Goal: Task Accomplishment & Management: Manage account settings

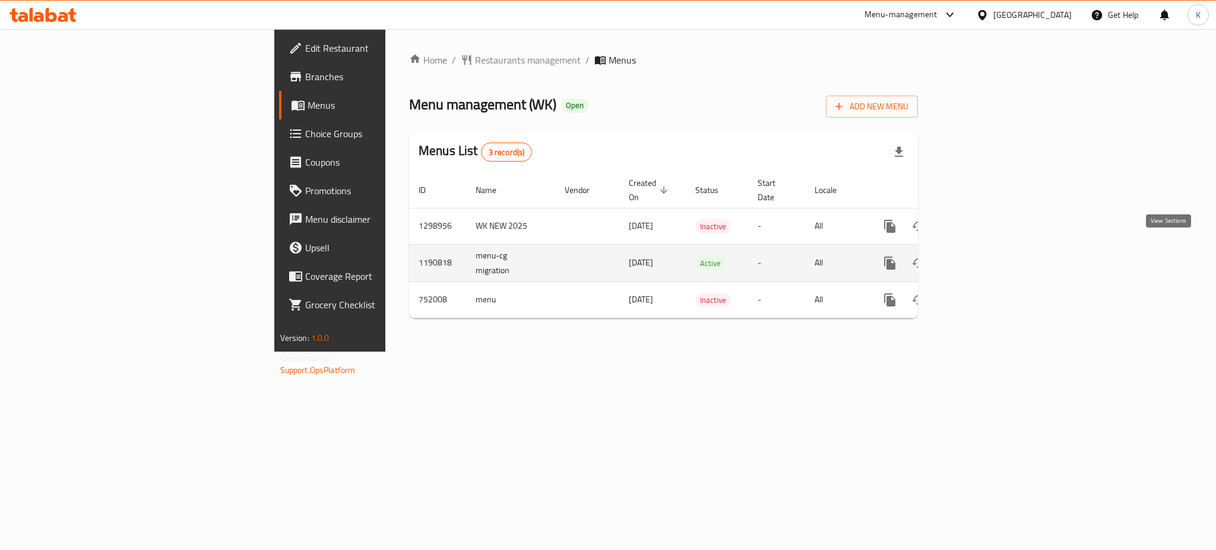
click at [983, 256] on icon "enhanced table" at bounding box center [975, 263] width 14 height 14
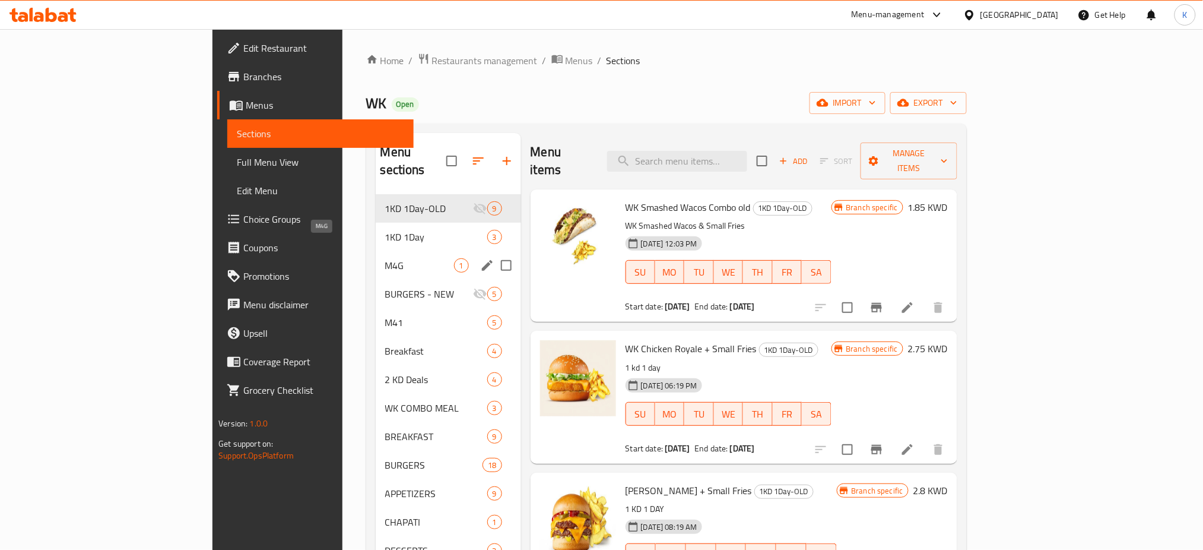
click at [385, 258] on span "M4G" at bounding box center [419, 265] width 69 height 14
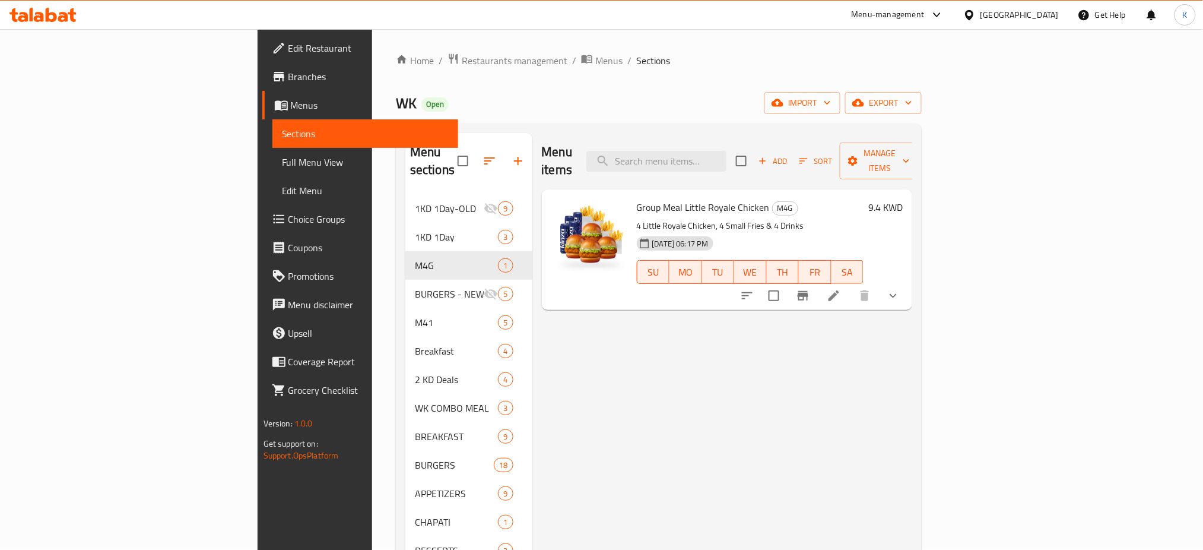
click at [289, 216] on span "Choice Groups" at bounding box center [369, 219] width 161 height 14
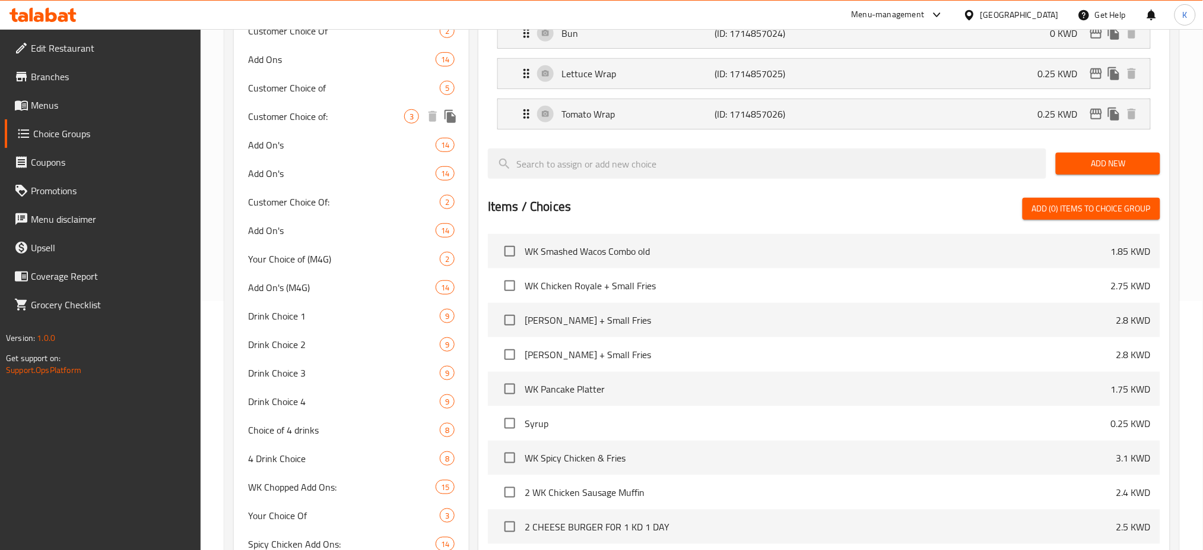
scroll to position [249, 0]
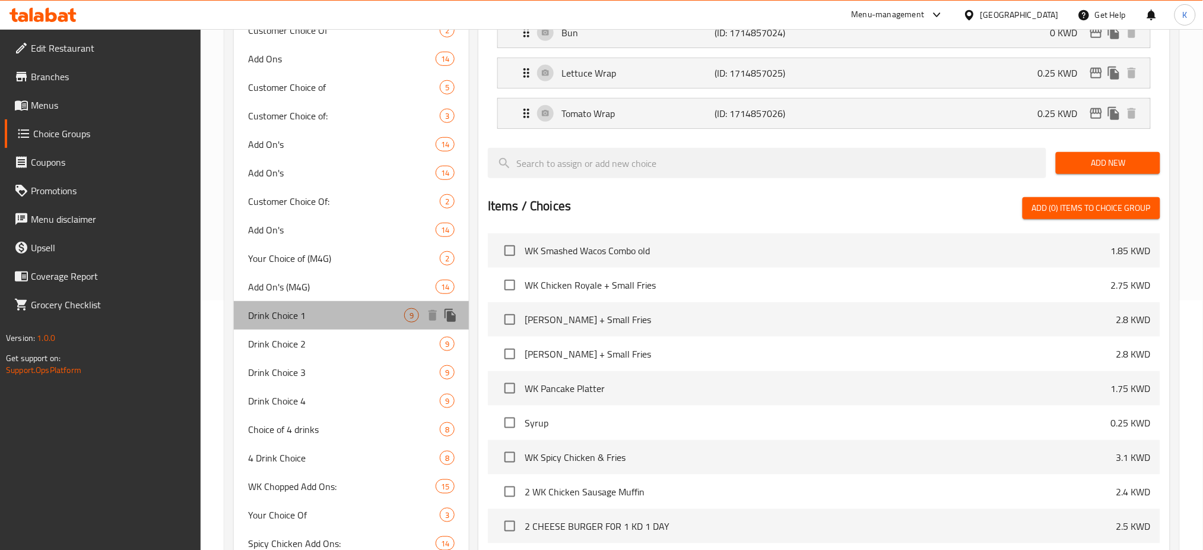
click at [331, 324] on div "Drink Choice 1 9" at bounding box center [351, 315] width 235 height 28
type input "Drink Choice 1"
type input "اختيار المشروب 1"
type input "1"
type input "4"
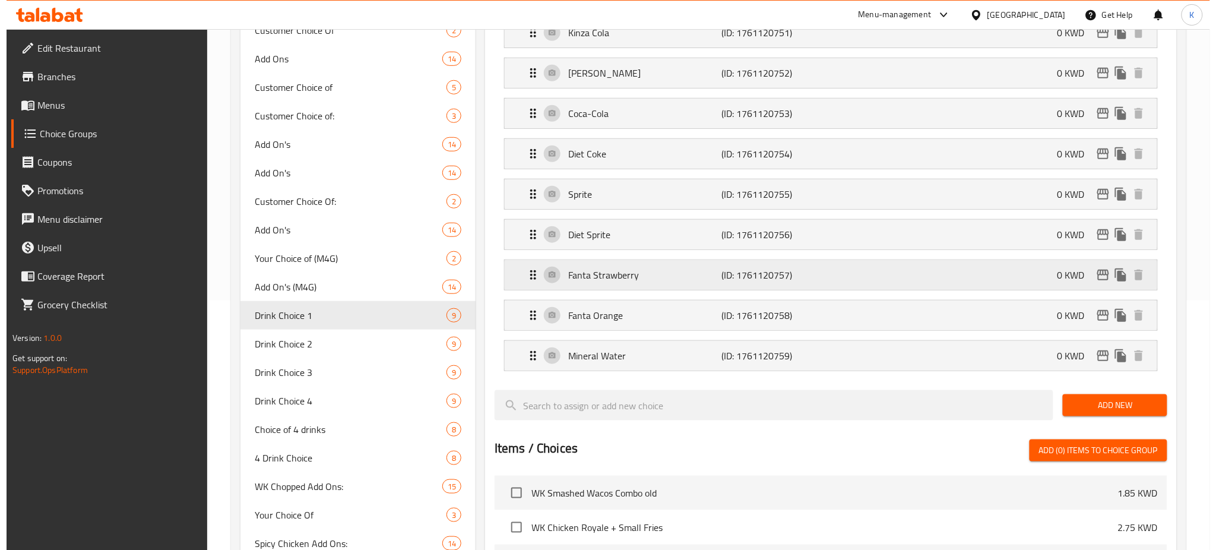
scroll to position [87, 0]
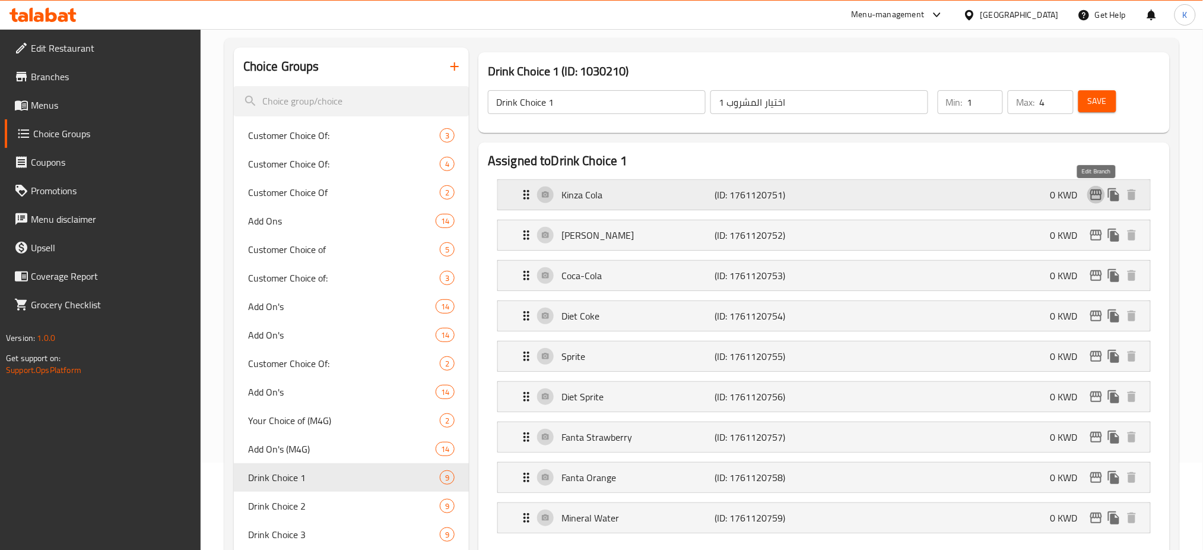
click at [1097, 198] on icon "edit" at bounding box center [1096, 195] width 14 height 14
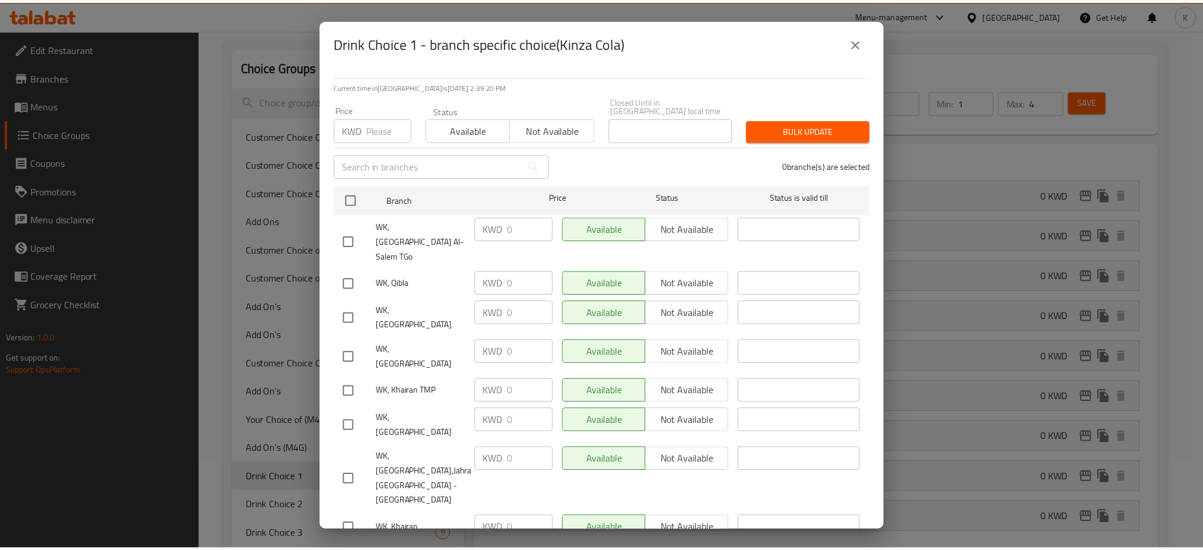
scroll to position [239, 0]
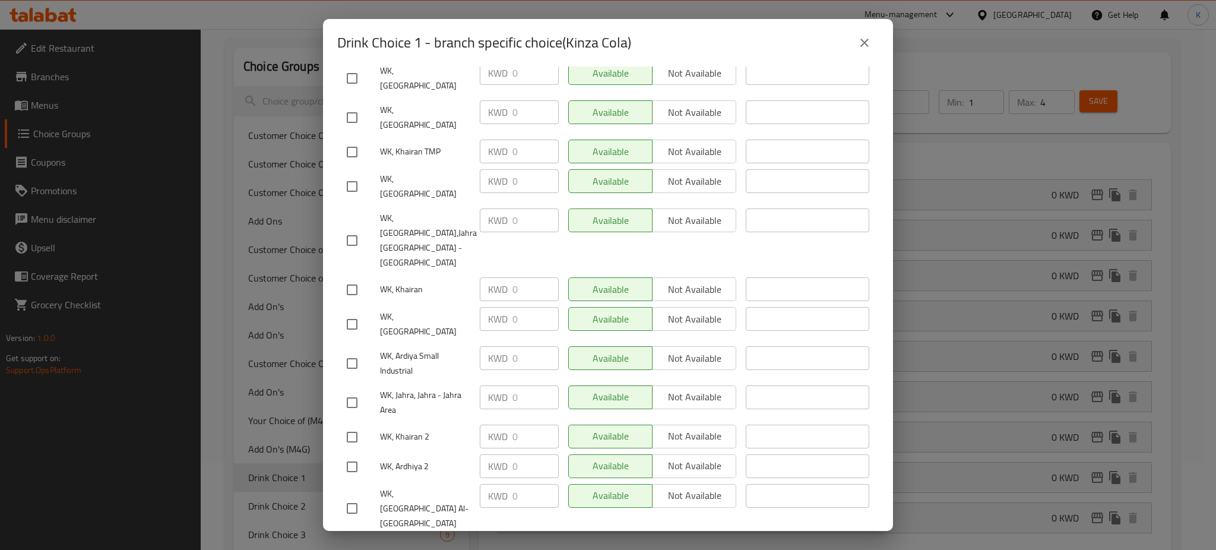
click at [861, 39] on icon "close" at bounding box center [864, 43] width 8 height 8
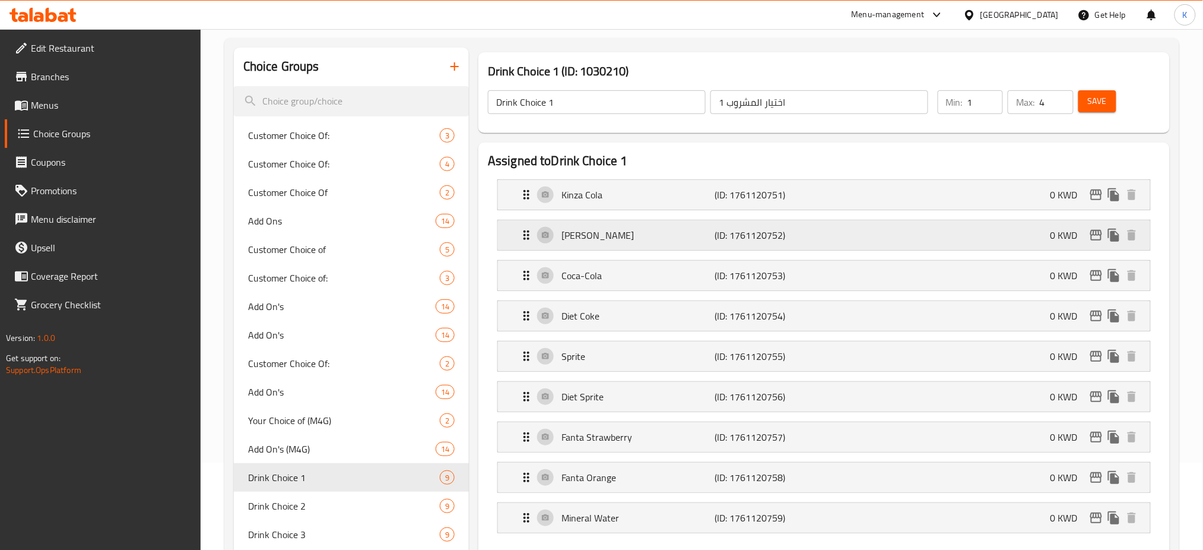
click at [1095, 236] on icon "edit" at bounding box center [1097, 235] width 12 height 11
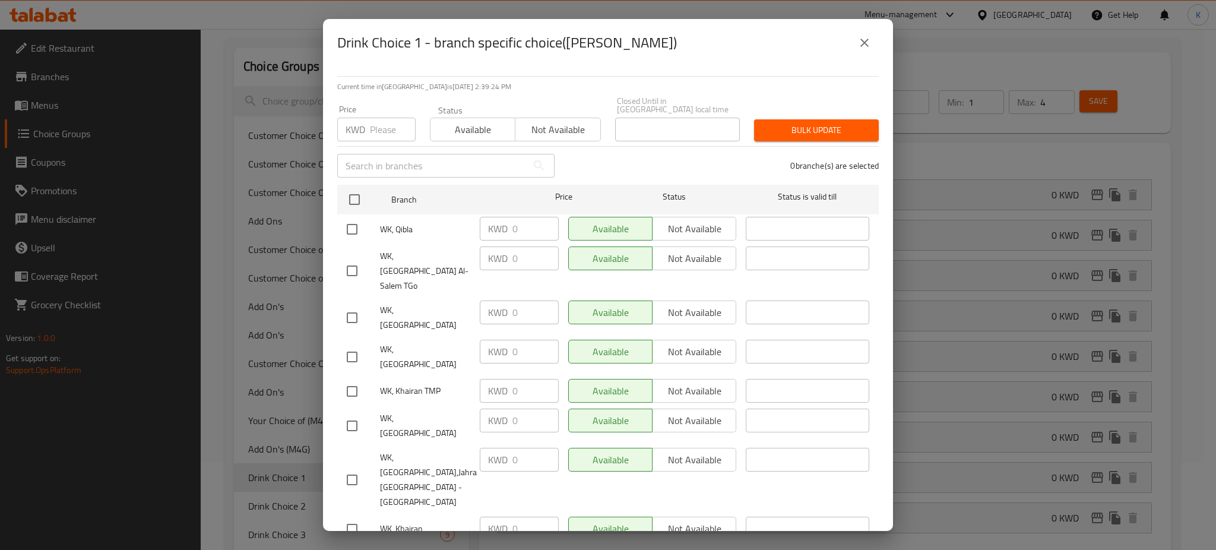
click at [856, 46] on button "close" at bounding box center [864, 42] width 28 height 28
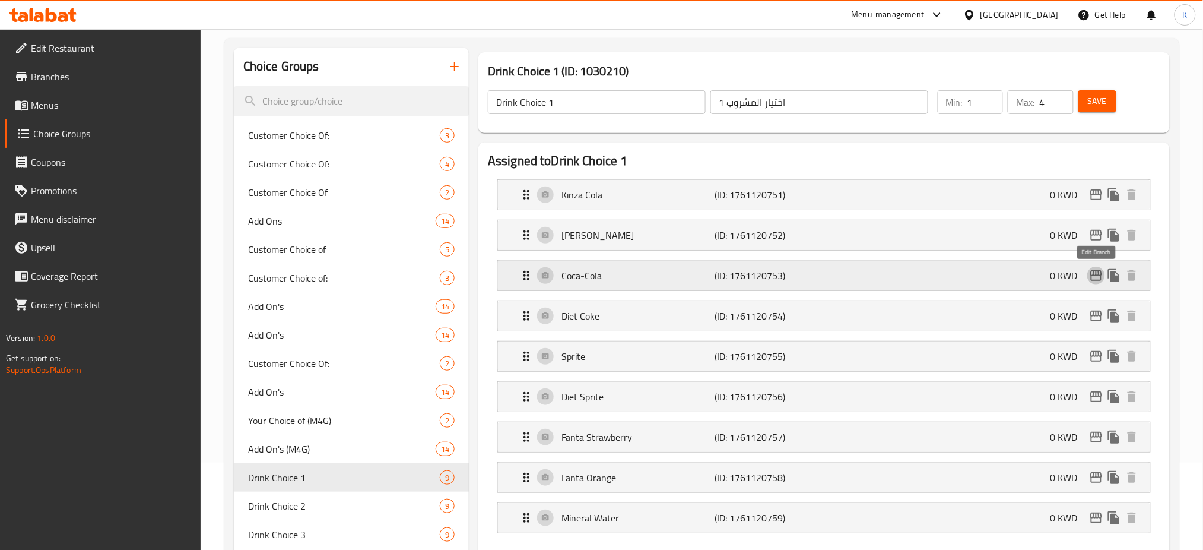
click at [1093, 275] on icon "edit" at bounding box center [1096, 275] width 14 height 14
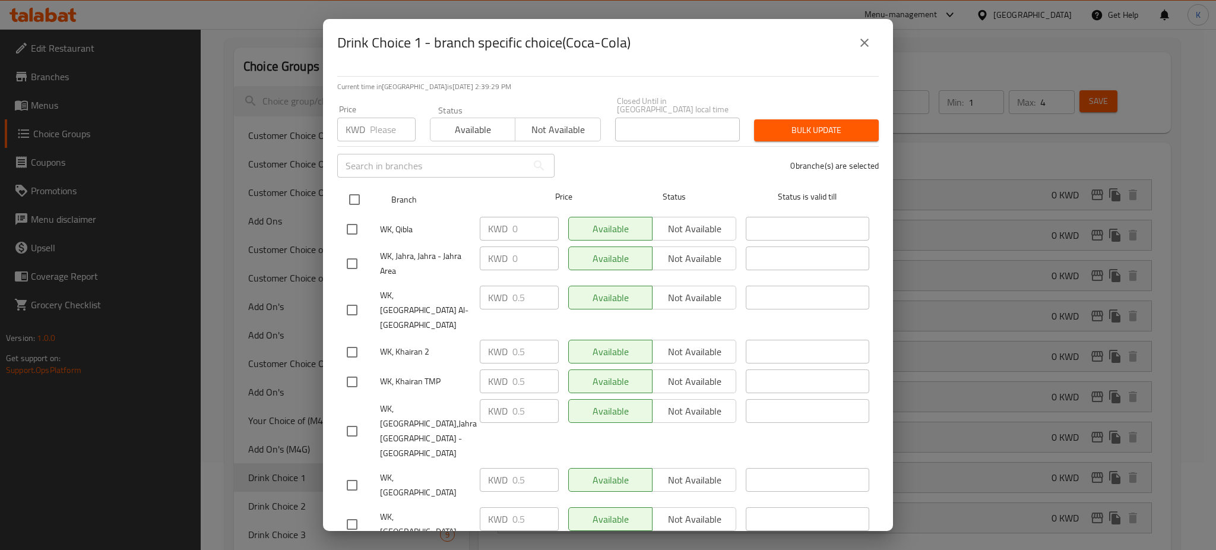
click at [353, 191] on input "checkbox" at bounding box center [354, 199] width 25 height 25
checkbox input "true"
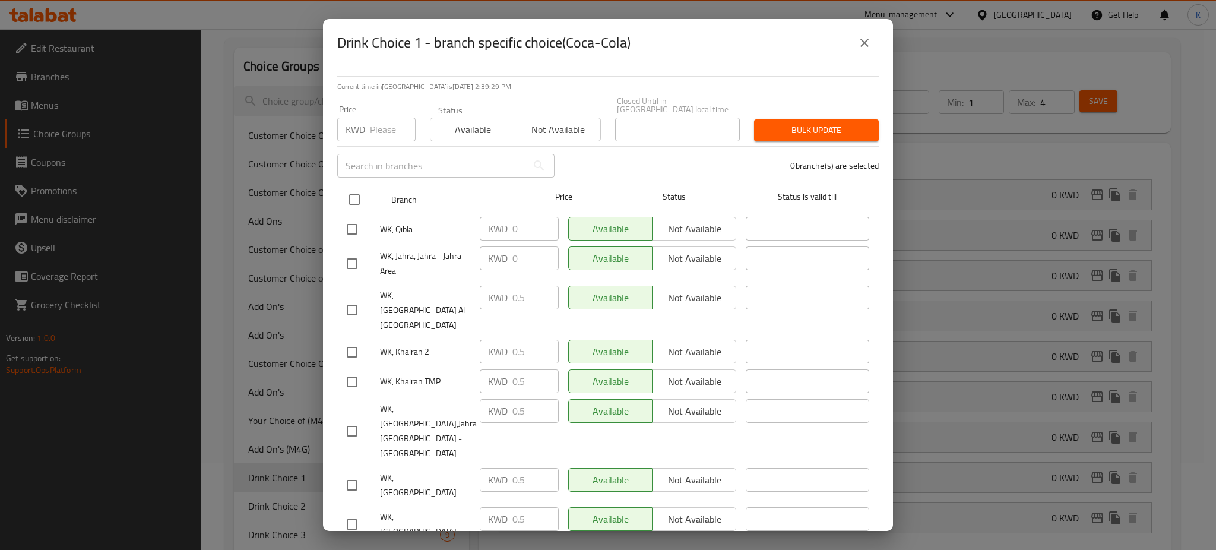
checkbox input "true"
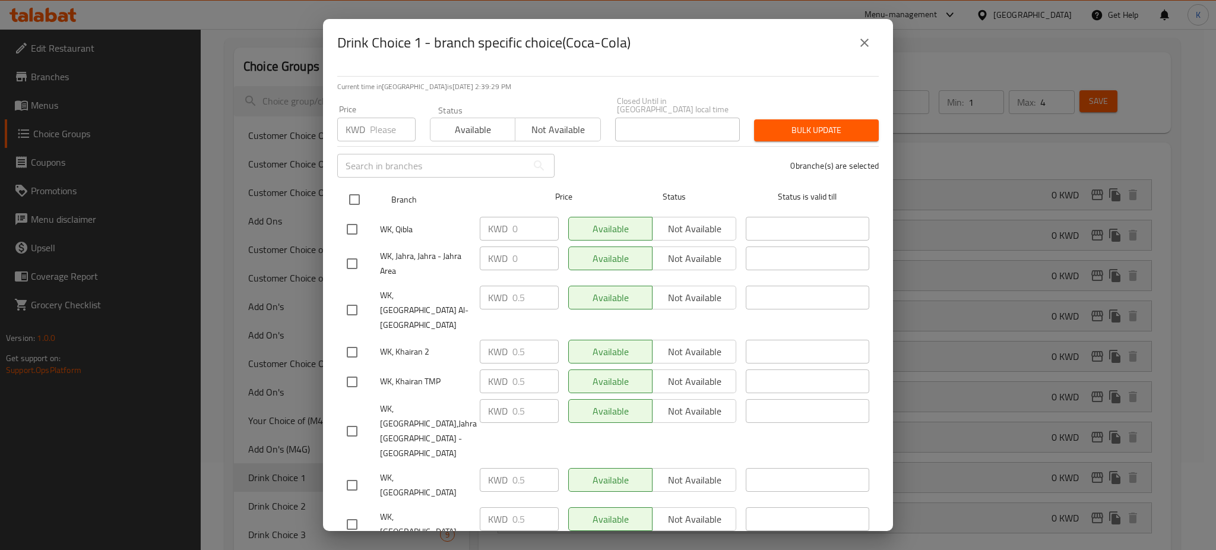
checkbox input "true"
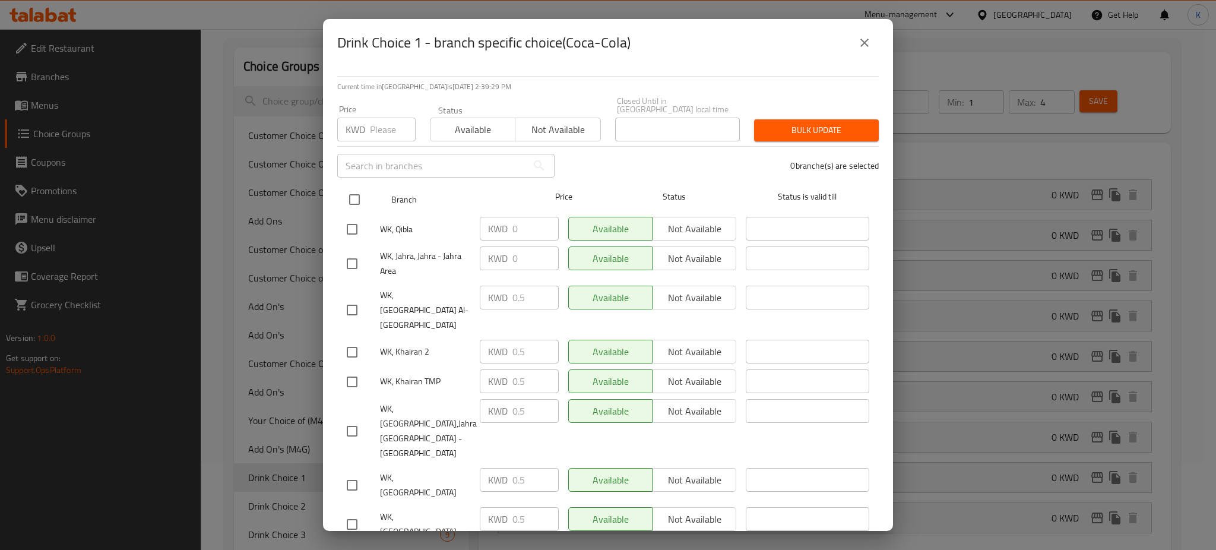
checkbox input "true"
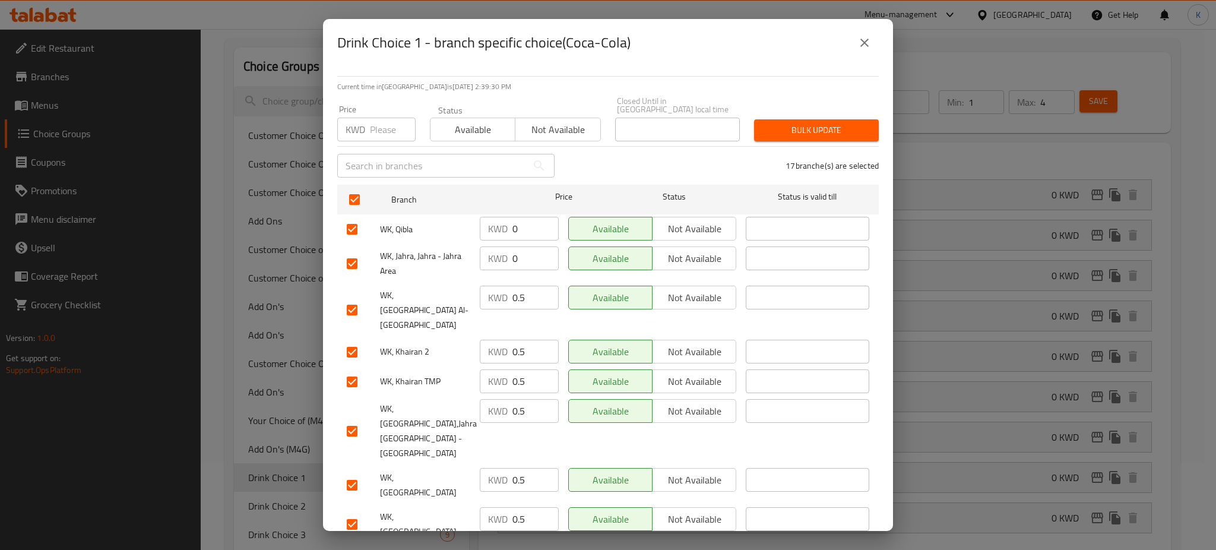
click at [383, 123] on input "number" at bounding box center [393, 130] width 46 height 24
click at [388, 122] on input "number" at bounding box center [393, 130] width 46 height 24
type input "0"
click at [817, 128] on span "Bulk update" at bounding box center [816, 130] width 106 height 15
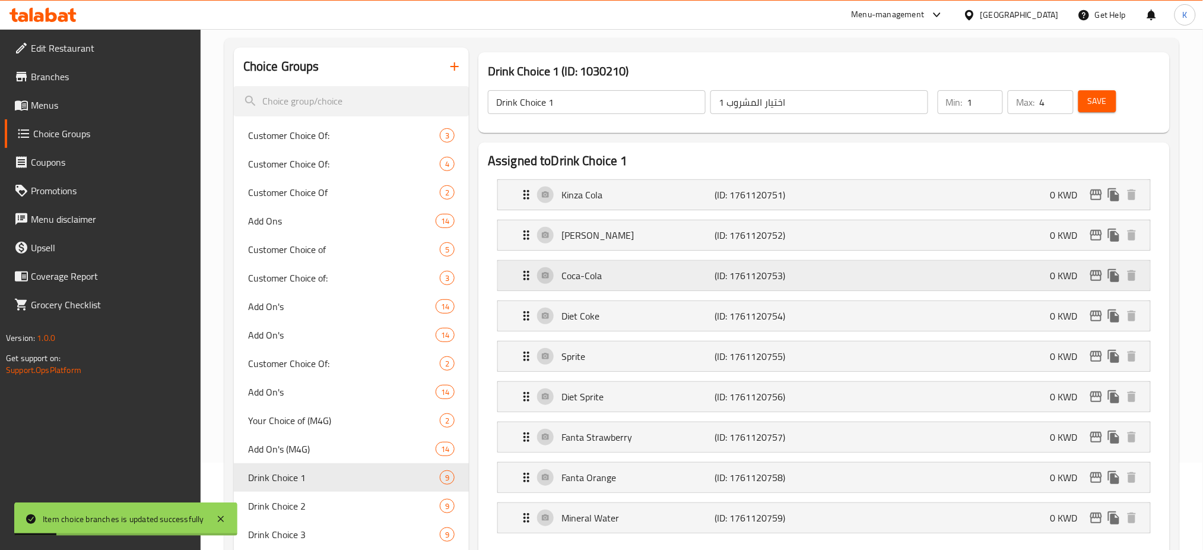
click at [1097, 280] on icon "edit" at bounding box center [1096, 275] width 14 height 14
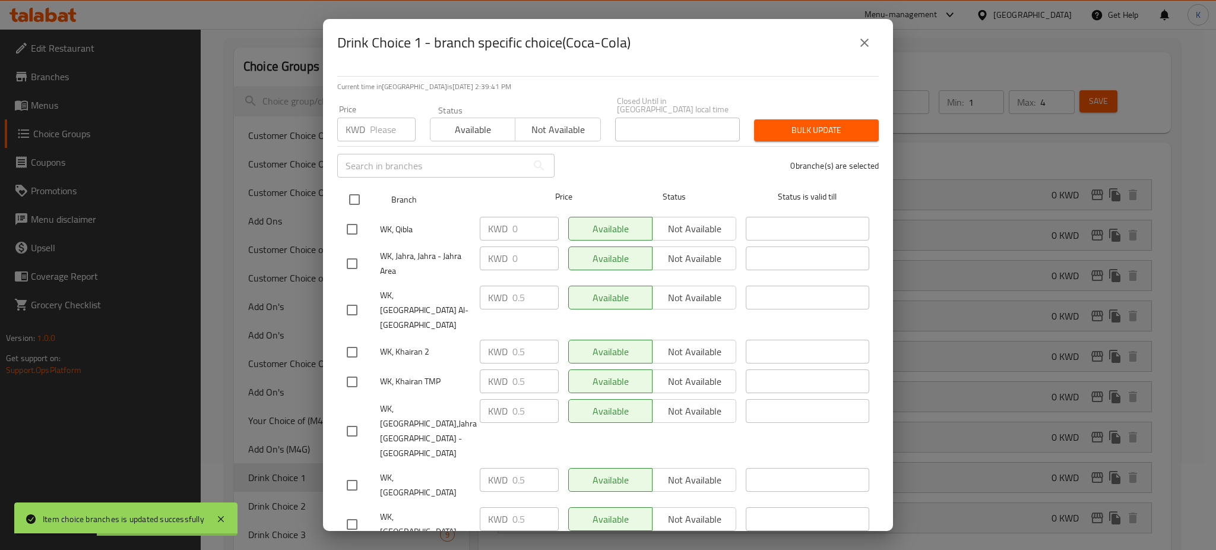
click at [350, 187] on input "checkbox" at bounding box center [354, 199] width 25 height 25
checkbox input "true"
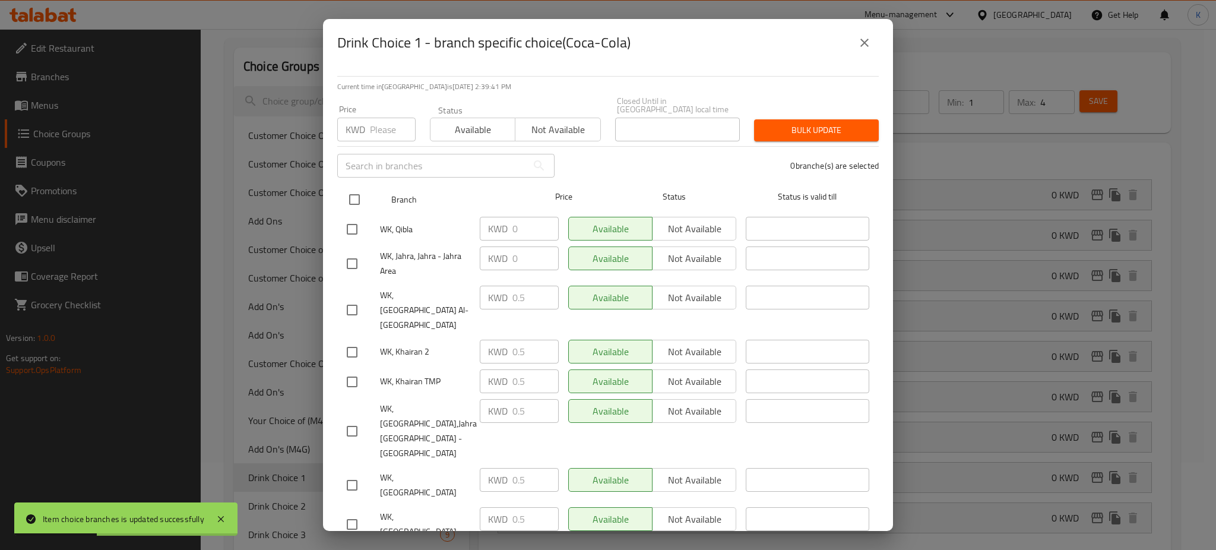
checkbox input "true"
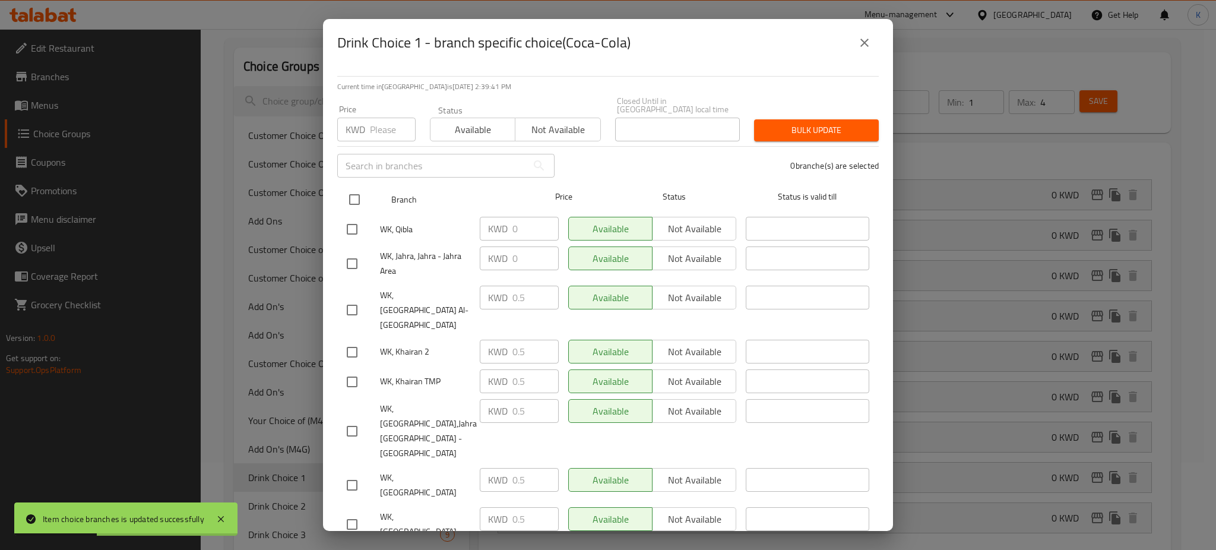
checkbox input "true"
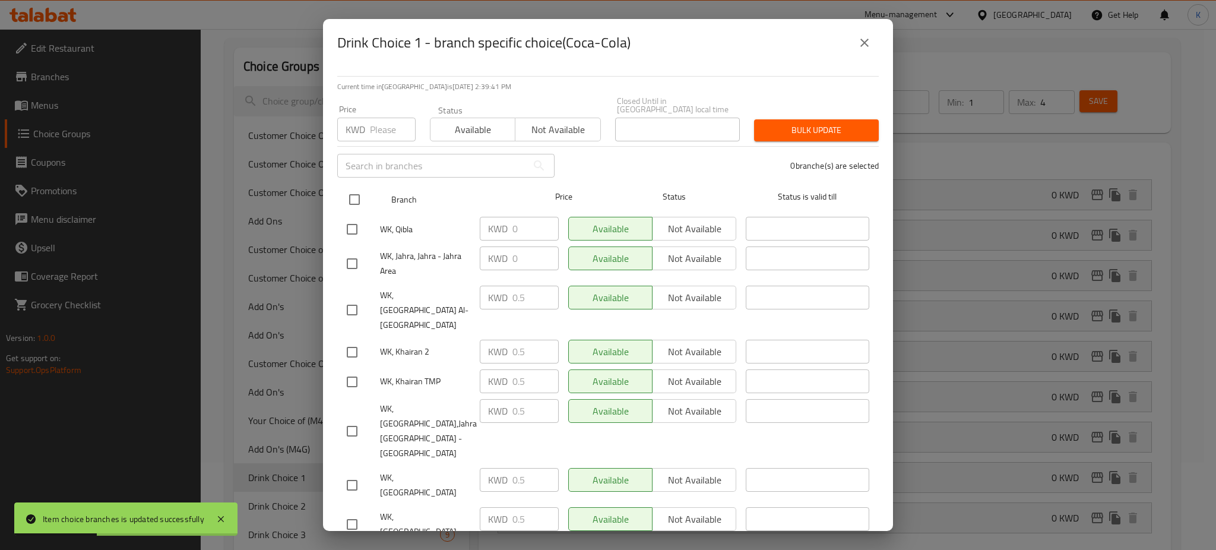
checkbox input "true"
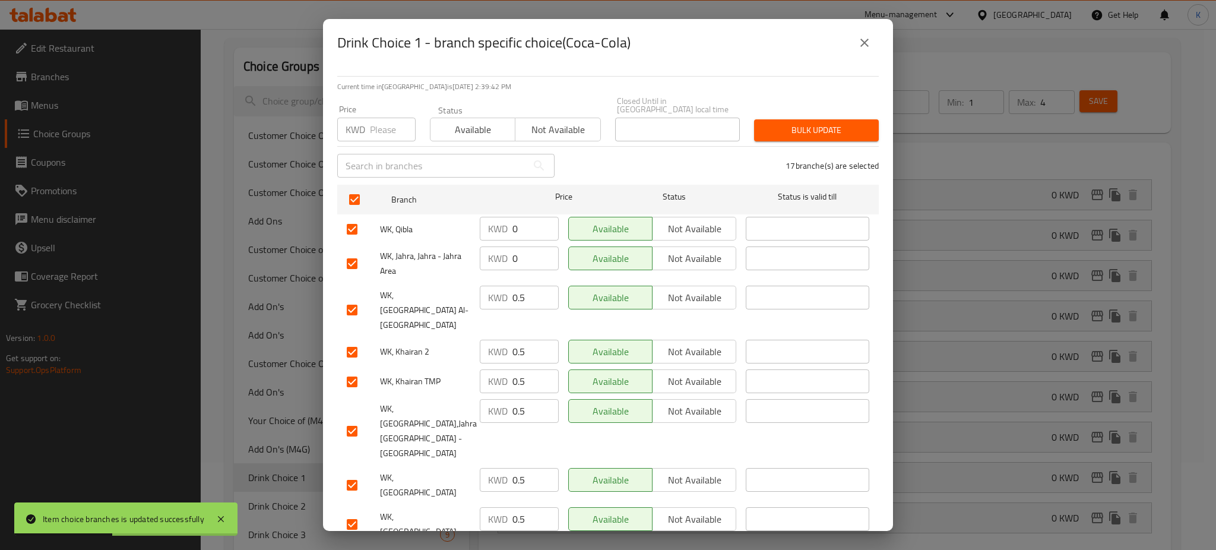
click at [385, 121] on input "number" at bounding box center [393, 130] width 46 height 24
type input "0"
click at [793, 123] on span "Bulk update" at bounding box center [816, 130] width 106 height 15
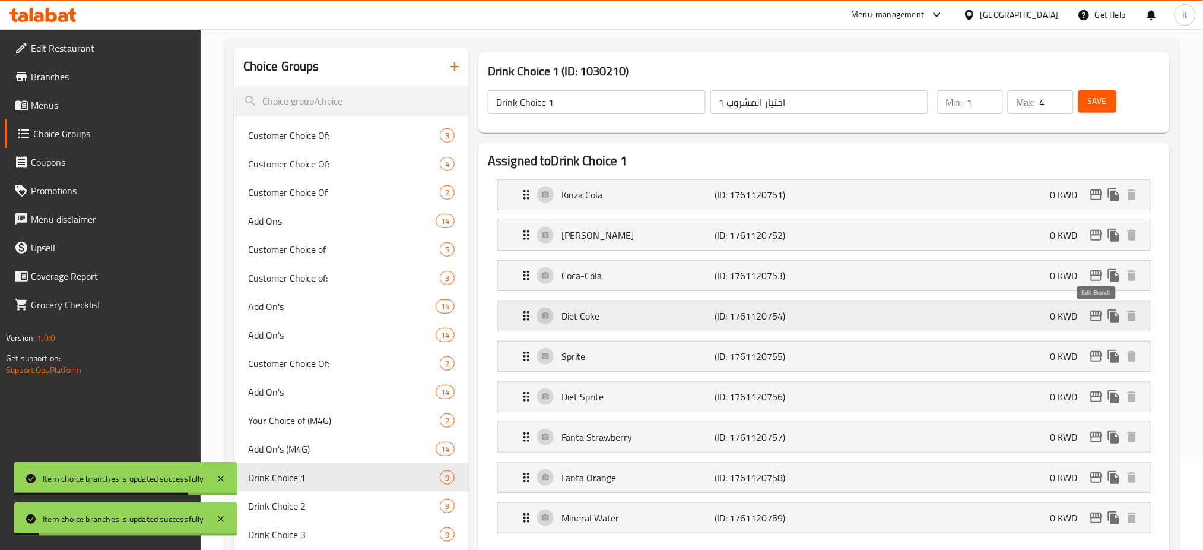
click at [1099, 324] on button "edit" at bounding box center [1097, 316] width 18 height 18
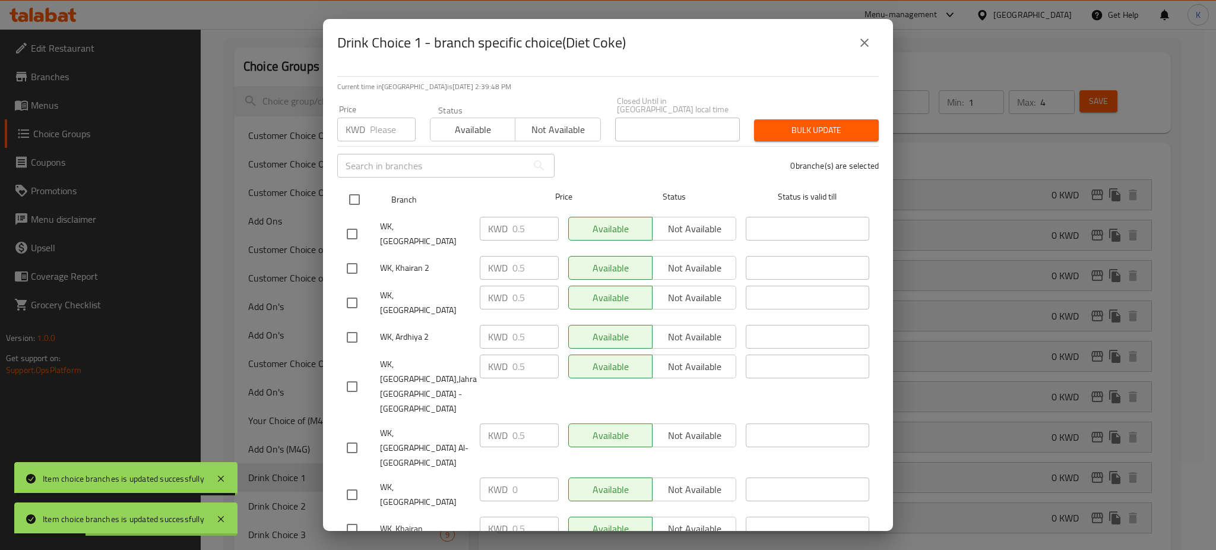
click at [350, 188] on input "checkbox" at bounding box center [354, 199] width 25 height 25
checkbox input "true"
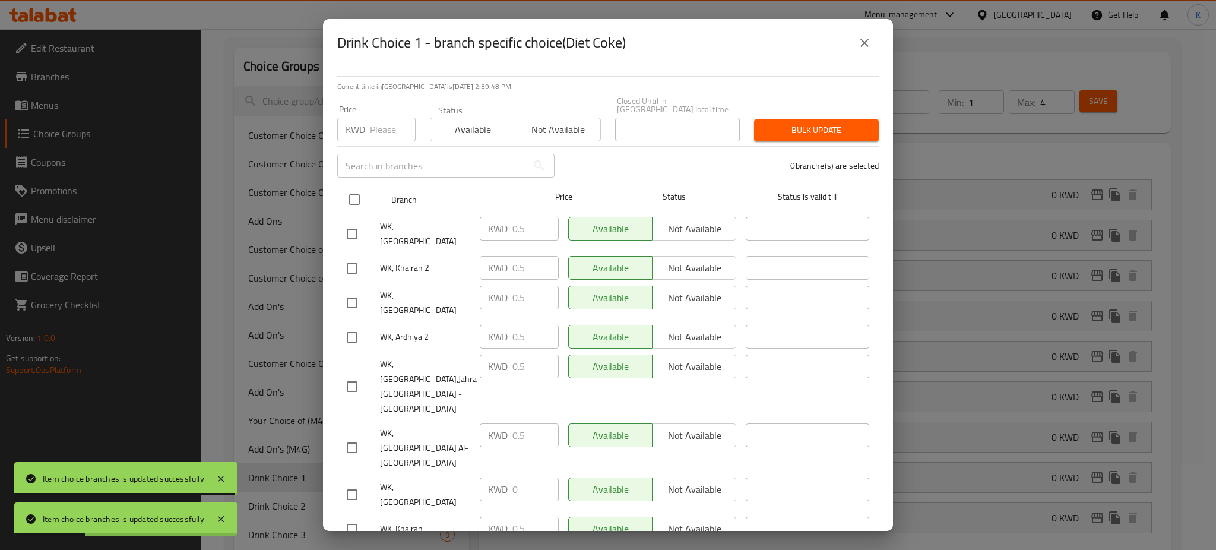
checkbox input "true"
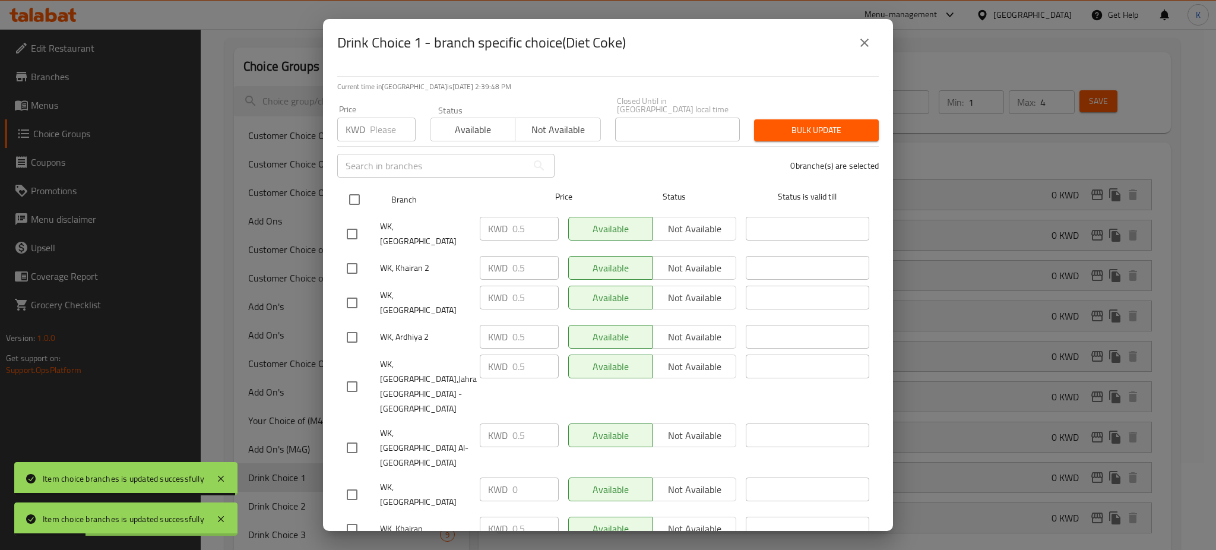
checkbox input "true"
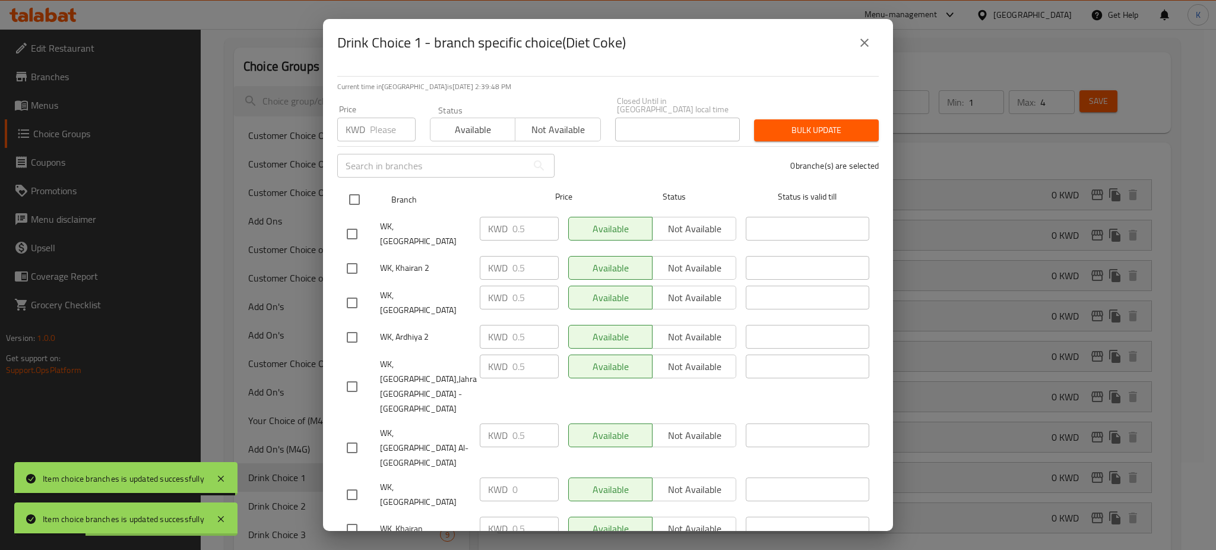
checkbox input "true"
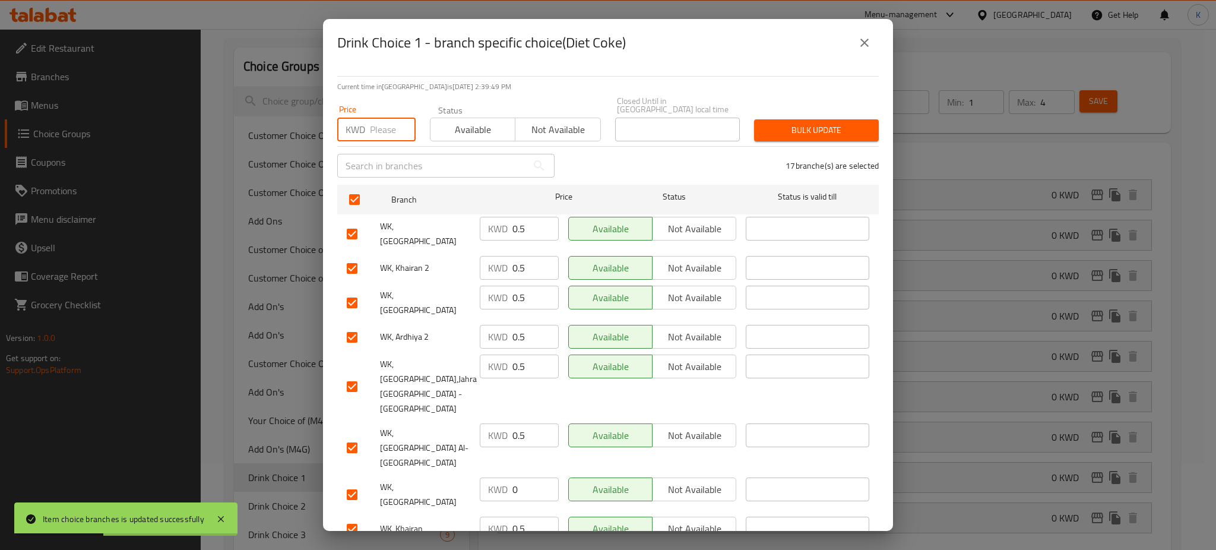
click at [379, 120] on input "number" at bounding box center [393, 130] width 46 height 24
type input "0"
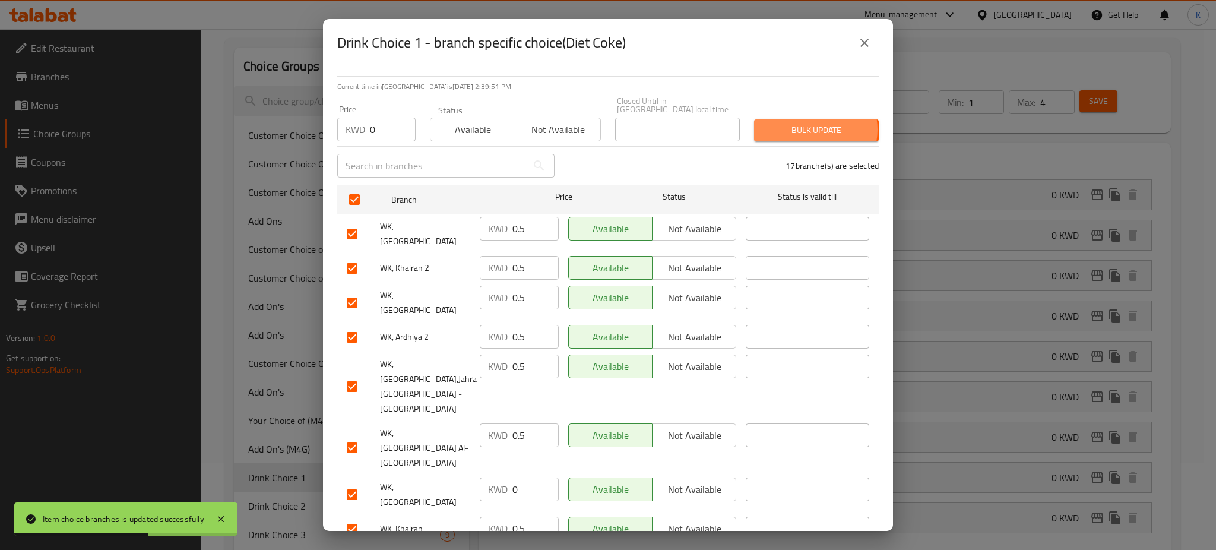
click at [804, 123] on span "Bulk update" at bounding box center [816, 130] width 106 height 15
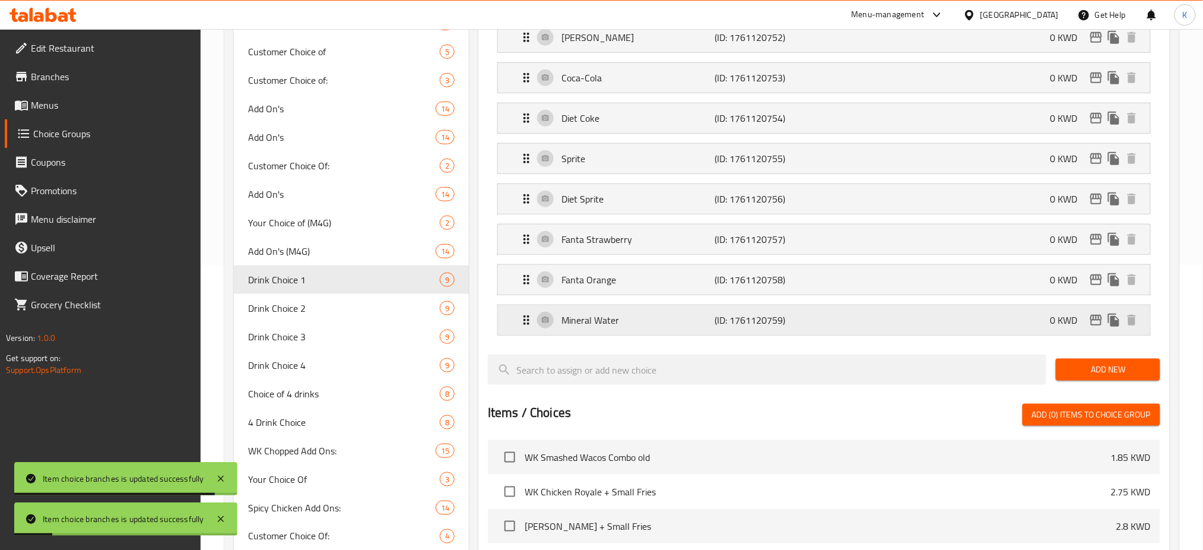
scroll to position [262, 0]
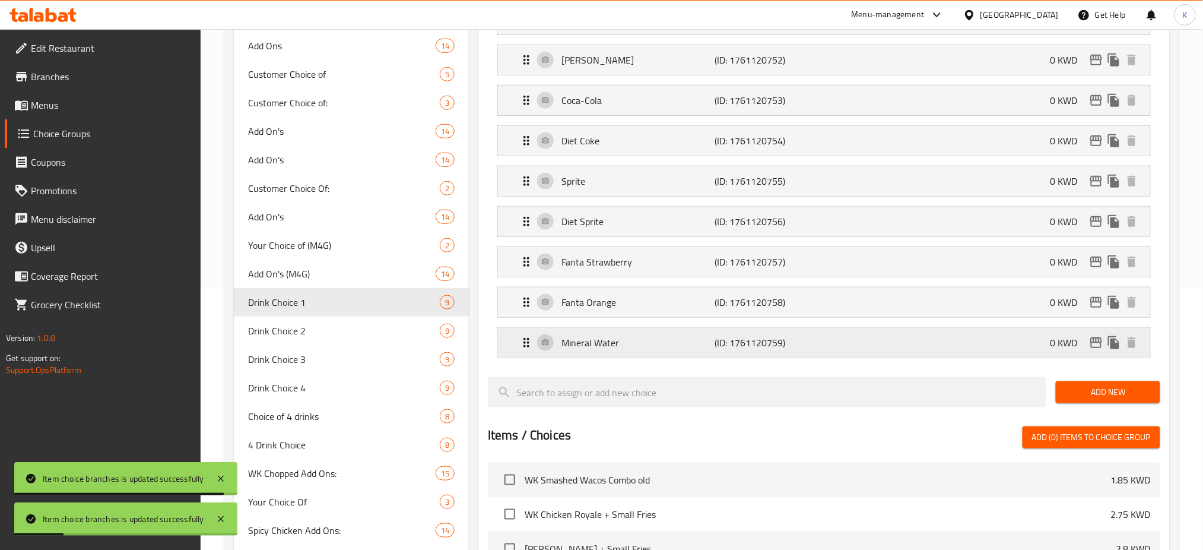
click at [1097, 343] on icon "edit" at bounding box center [1097, 342] width 12 height 11
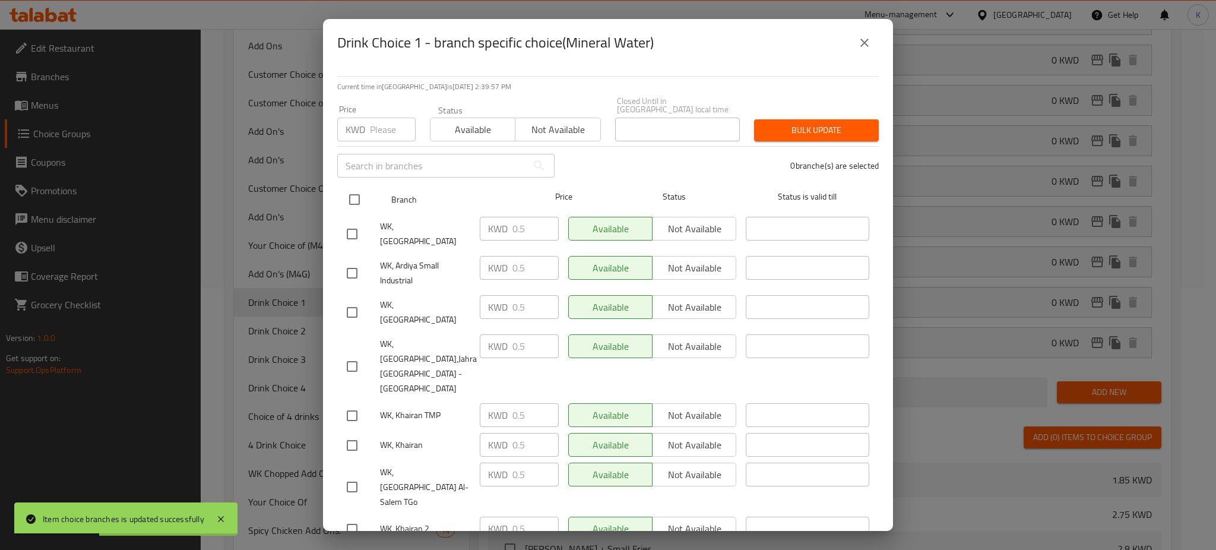
click at [353, 195] on input "checkbox" at bounding box center [354, 199] width 25 height 25
checkbox input "true"
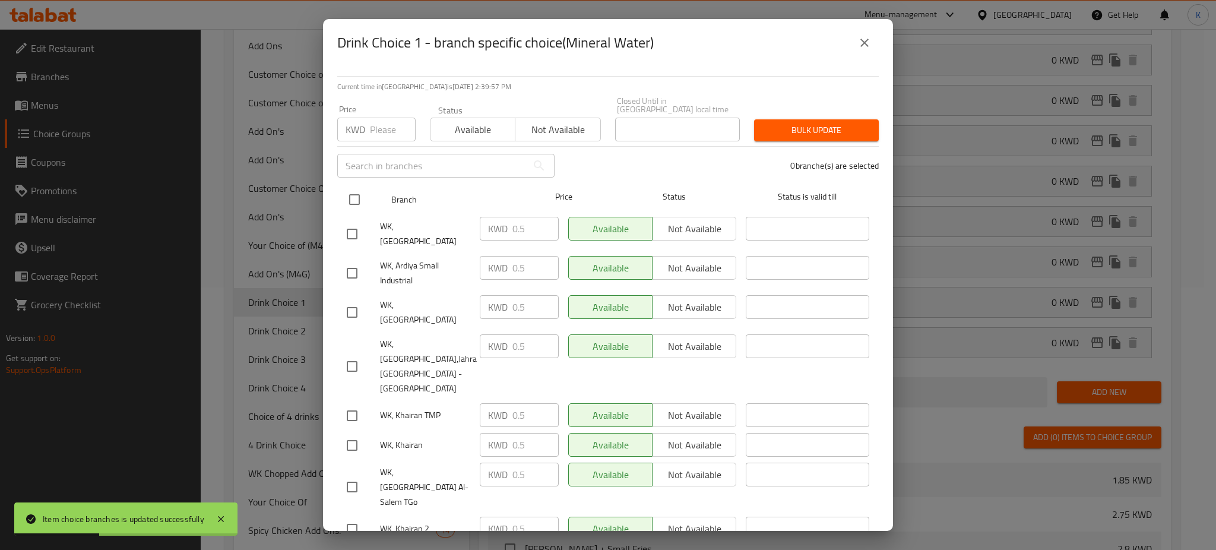
checkbox input "true"
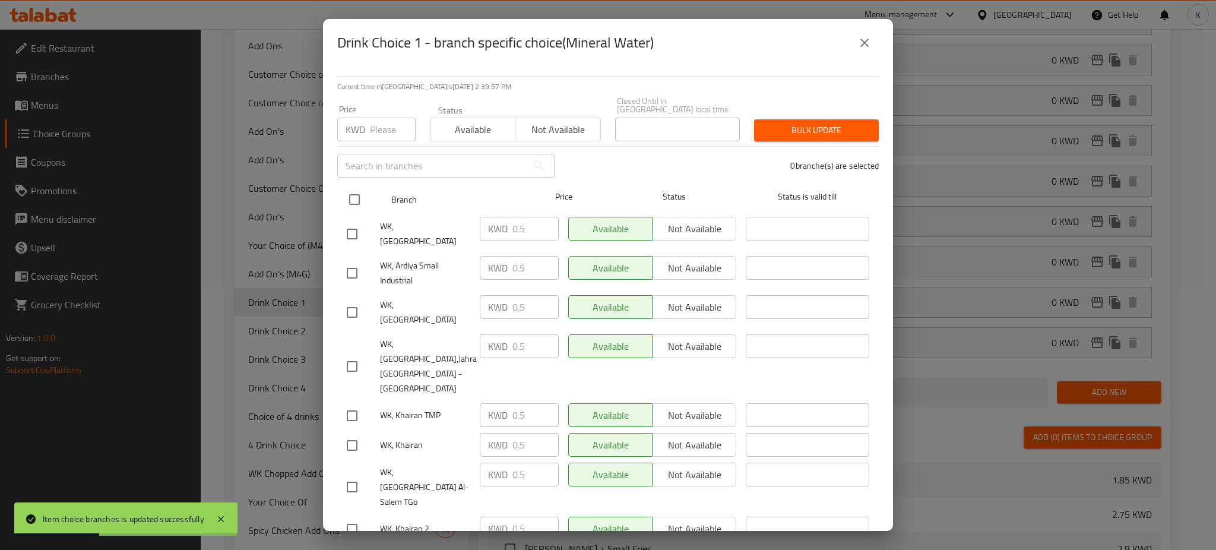
checkbox input "true"
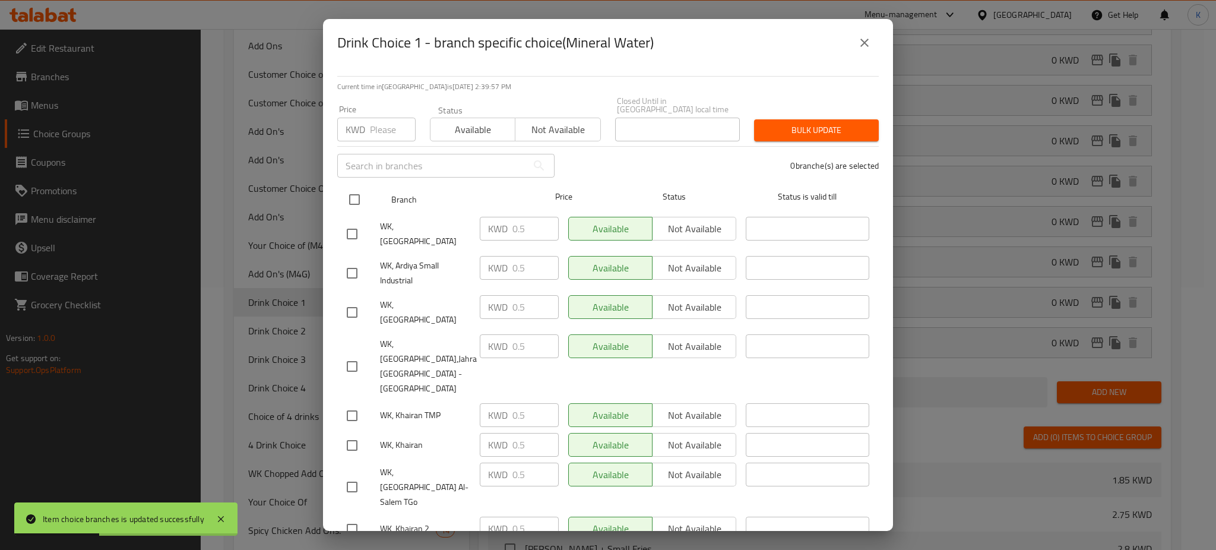
checkbox input "true"
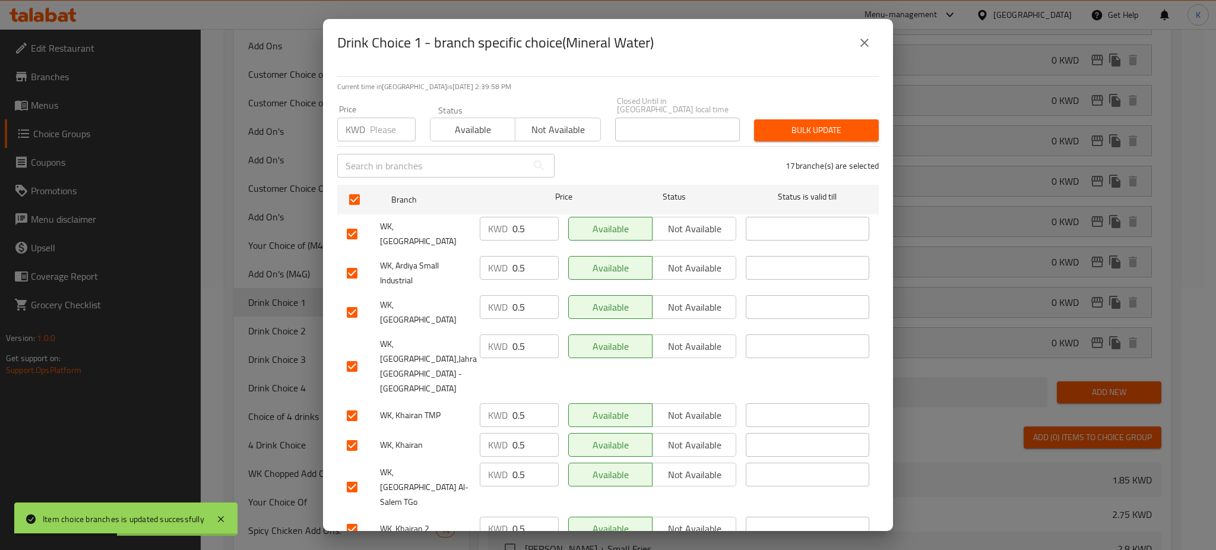
click at [380, 124] on input "number" at bounding box center [393, 130] width 46 height 24
type input "0"
click at [823, 124] on span "Bulk update" at bounding box center [816, 130] width 106 height 15
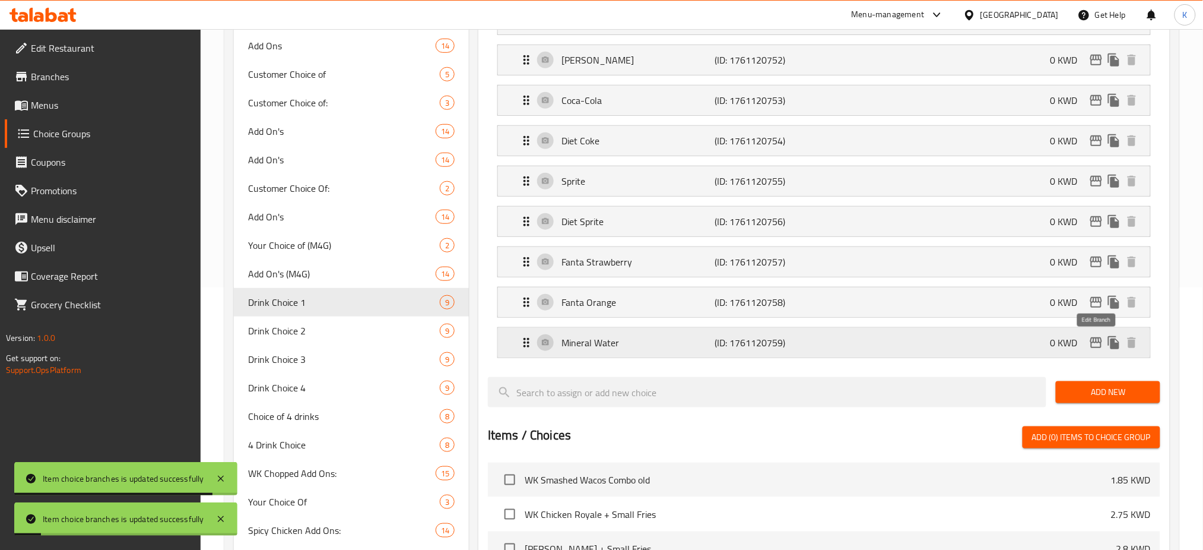
click at [1098, 348] on icon "edit" at bounding box center [1097, 342] width 12 height 11
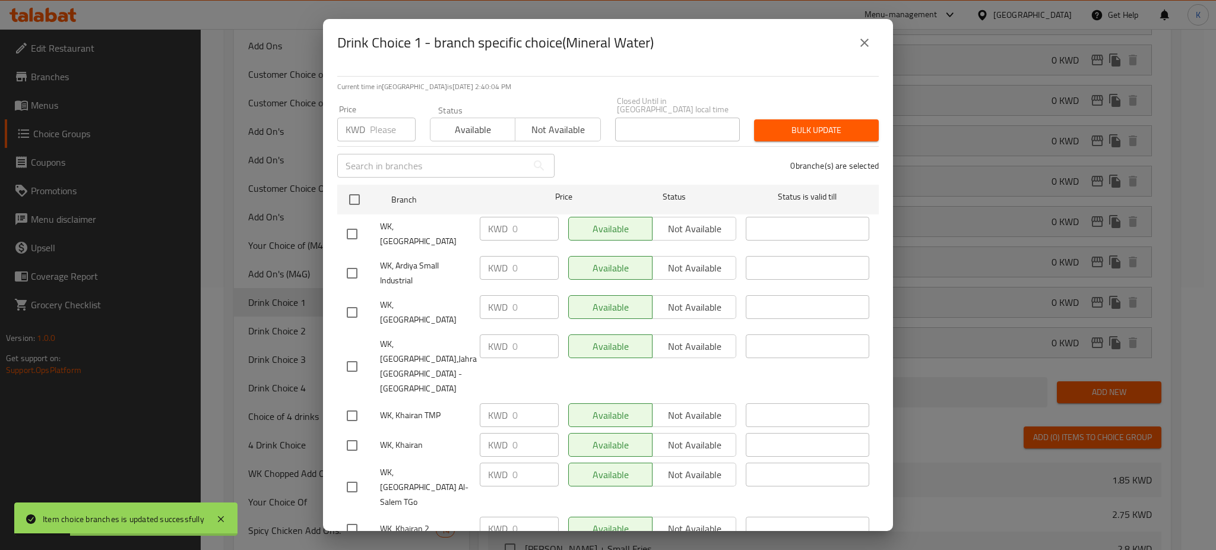
click at [863, 42] on icon "close" at bounding box center [864, 43] width 8 height 8
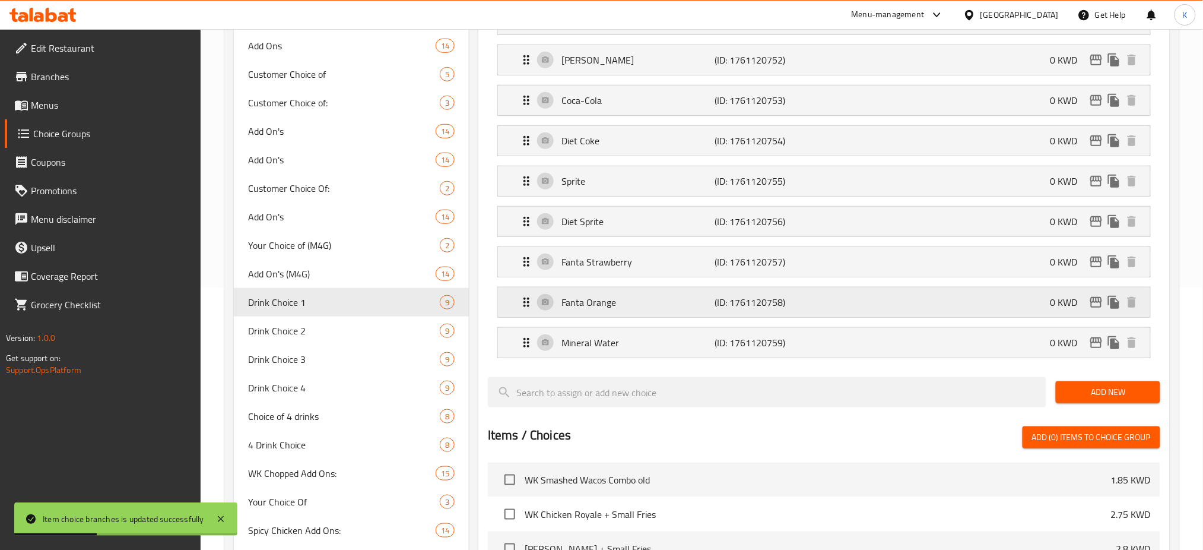
click at [1091, 305] on icon "edit" at bounding box center [1096, 302] width 14 height 14
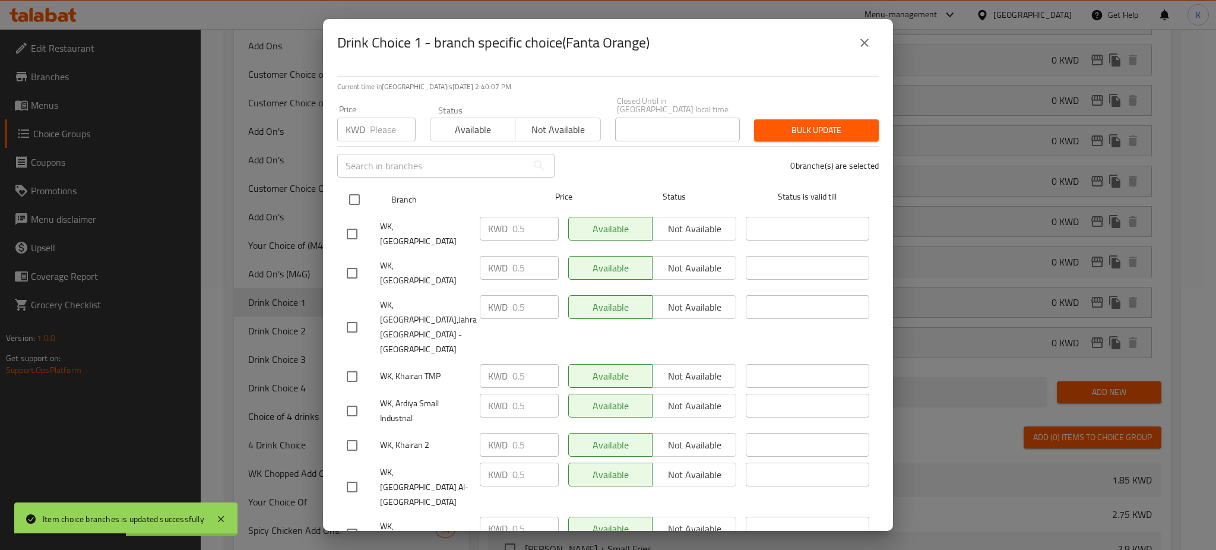
click at [353, 190] on input "checkbox" at bounding box center [354, 199] width 25 height 25
checkbox input "true"
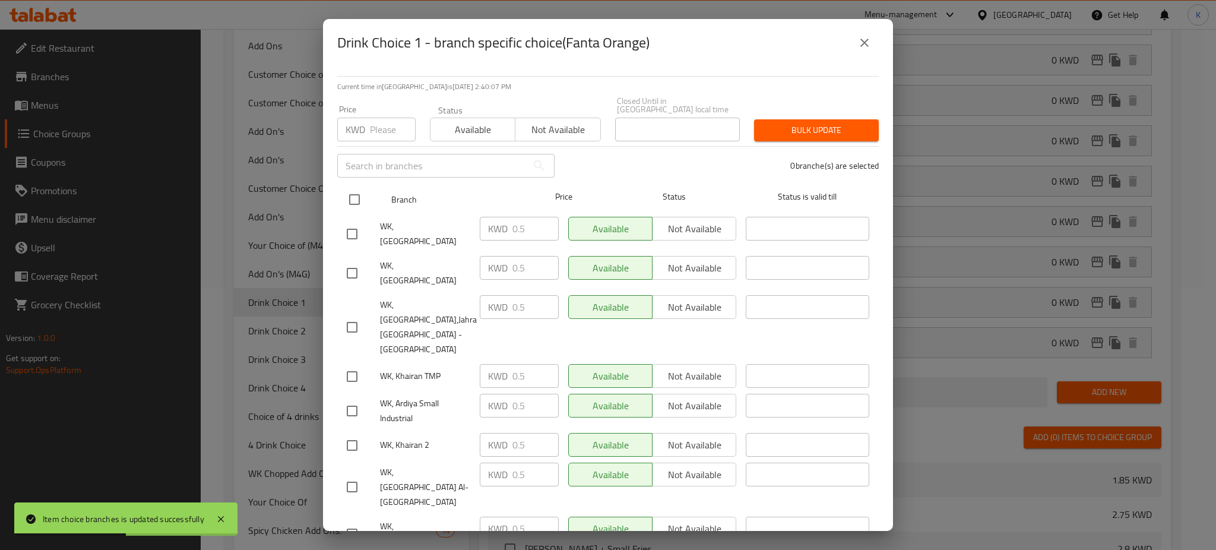
checkbox input "true"
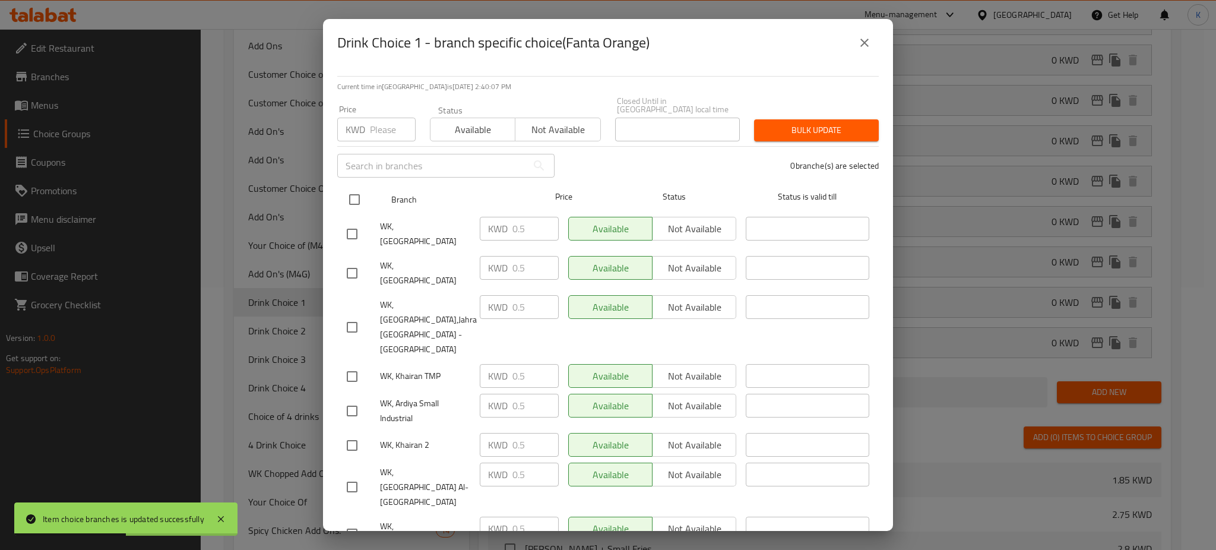
checkbox input "true"
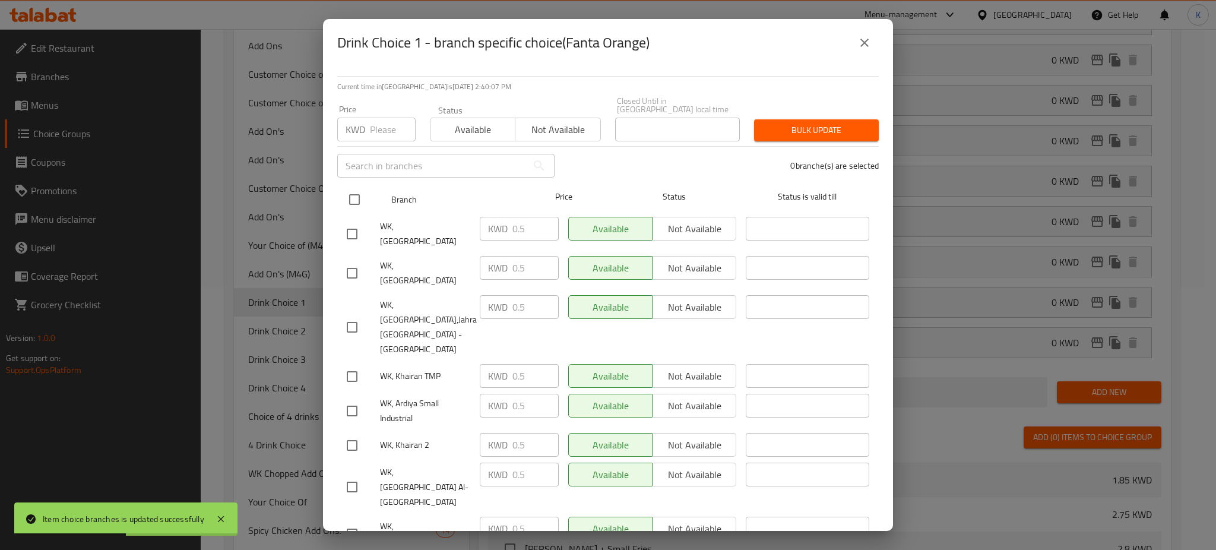
checkbox input "true"
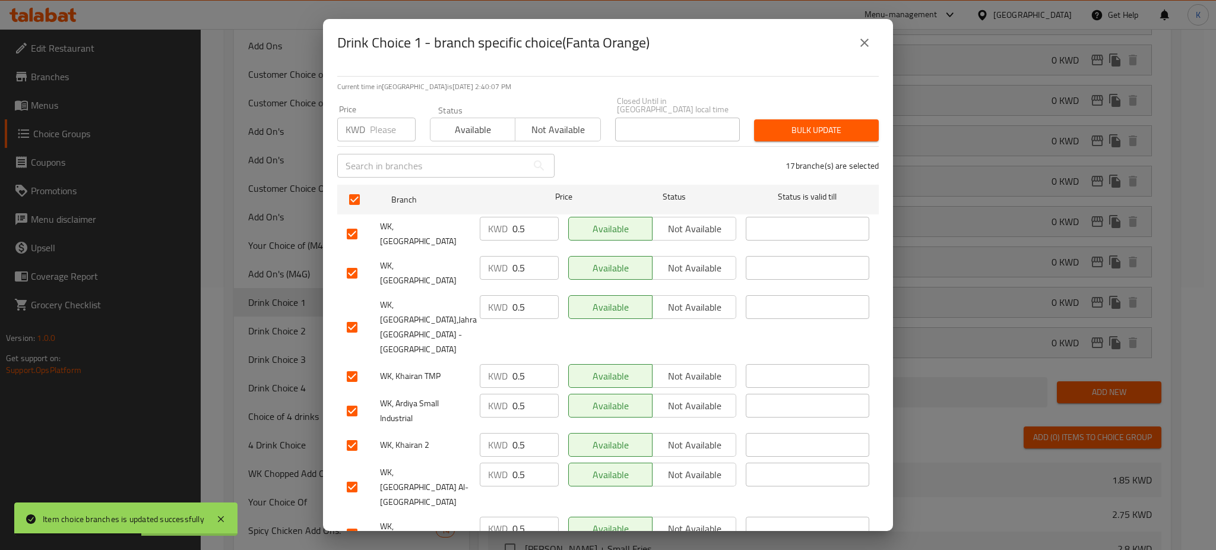
click at [372, 125] on input "number" at bounding box center [393, 130] width 46 height 24
type input "0"
click at [814, 123] on span "Bulk update" at bounding box center [816, 130] width 106 height 15
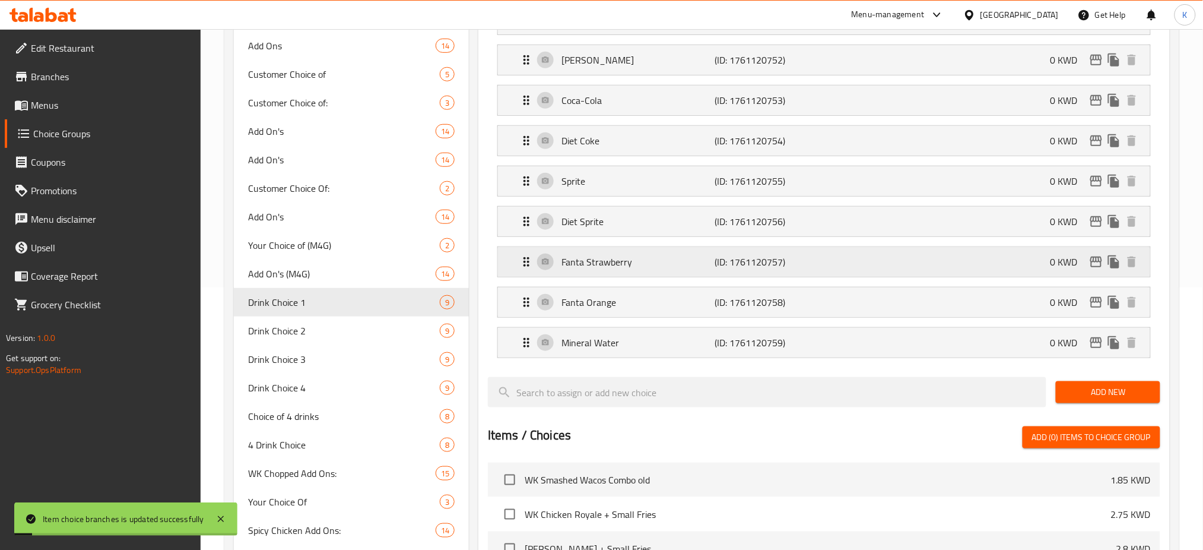
click at [1097, 271] on button "edit" at bounding box center [1097, 262] width 18 height 18
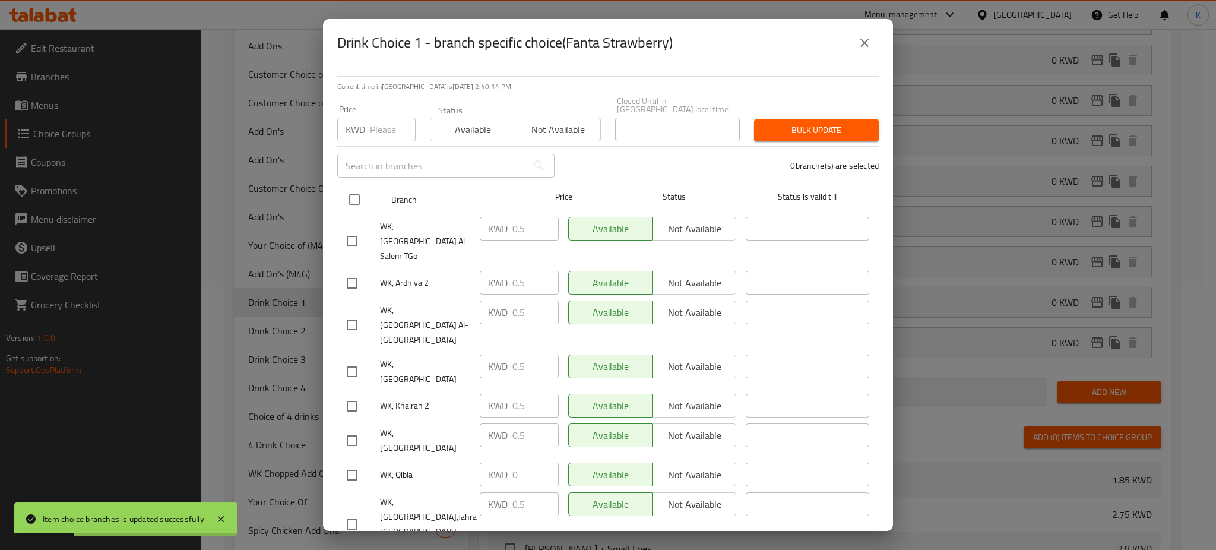
click at [355, 189] on input "checkbox" at bounding box center [354, 199] width 25 height 25
checkbox input "true"
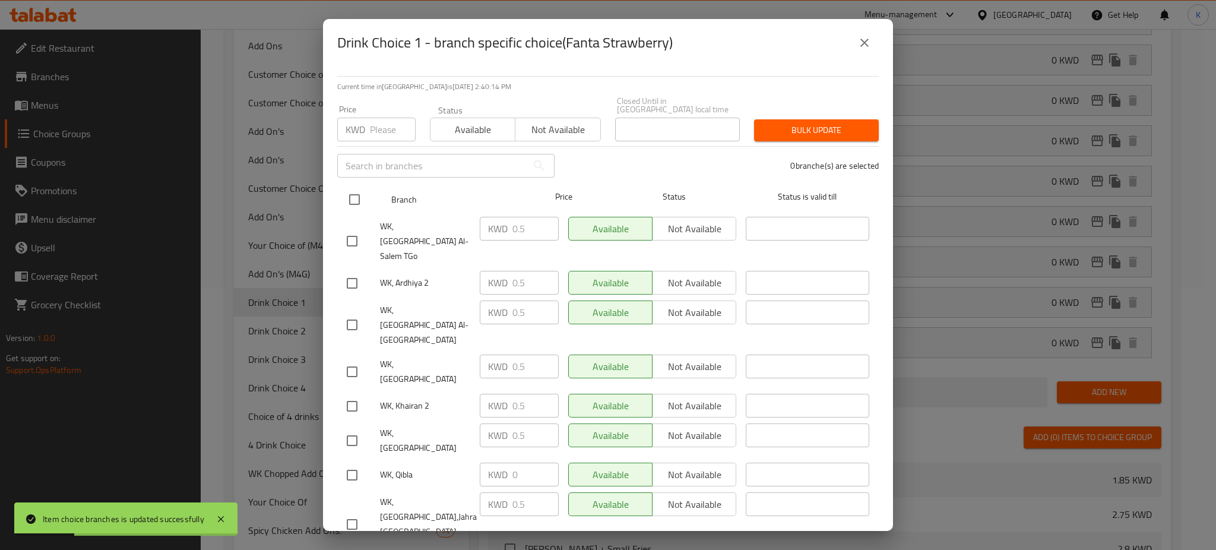
checkbox input "true"
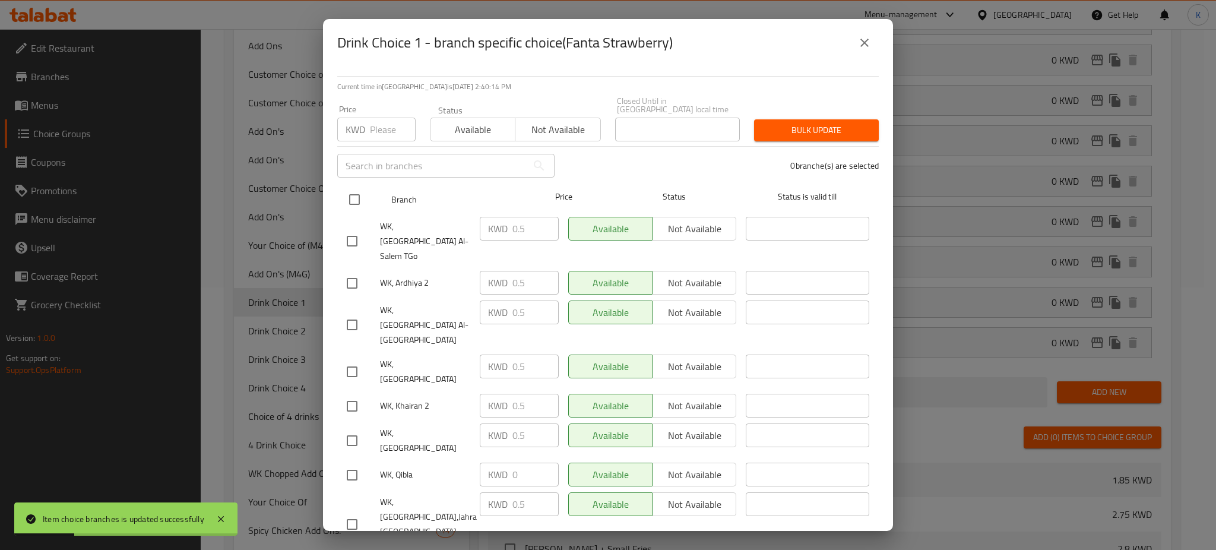
checkbox input "true"
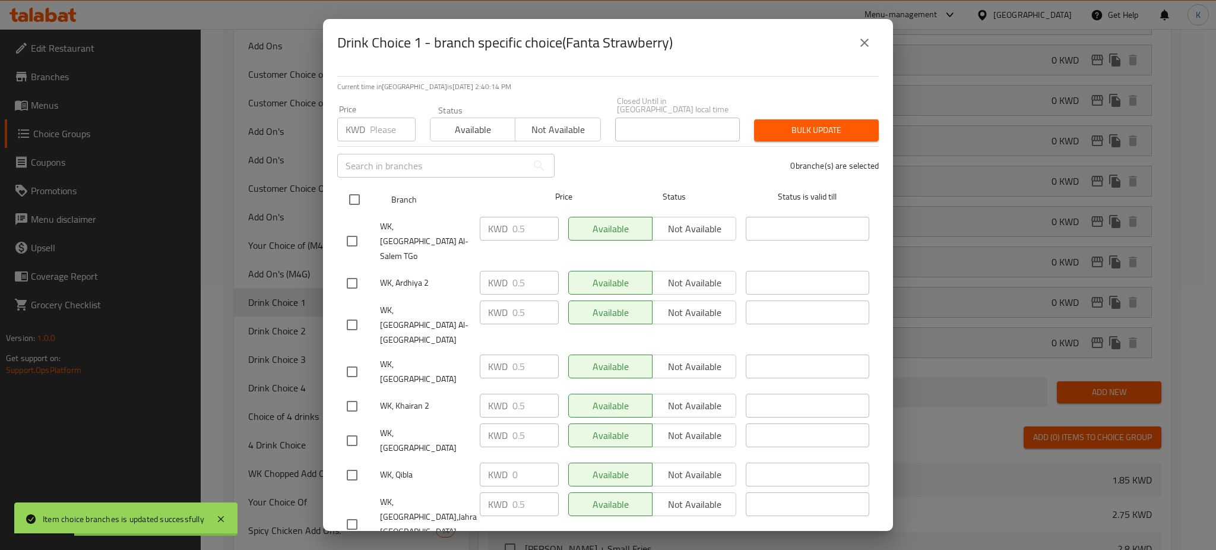
checkbox input "true"
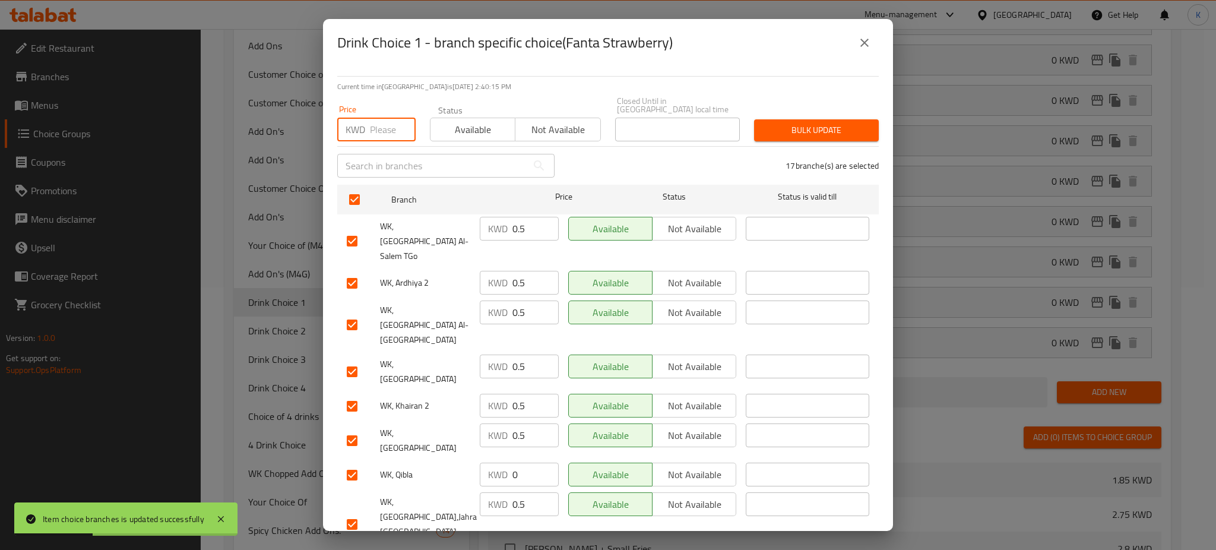
click at [373, 118] on input "number" at bounding box center [393, 130] width 46 height 24
type input "0"
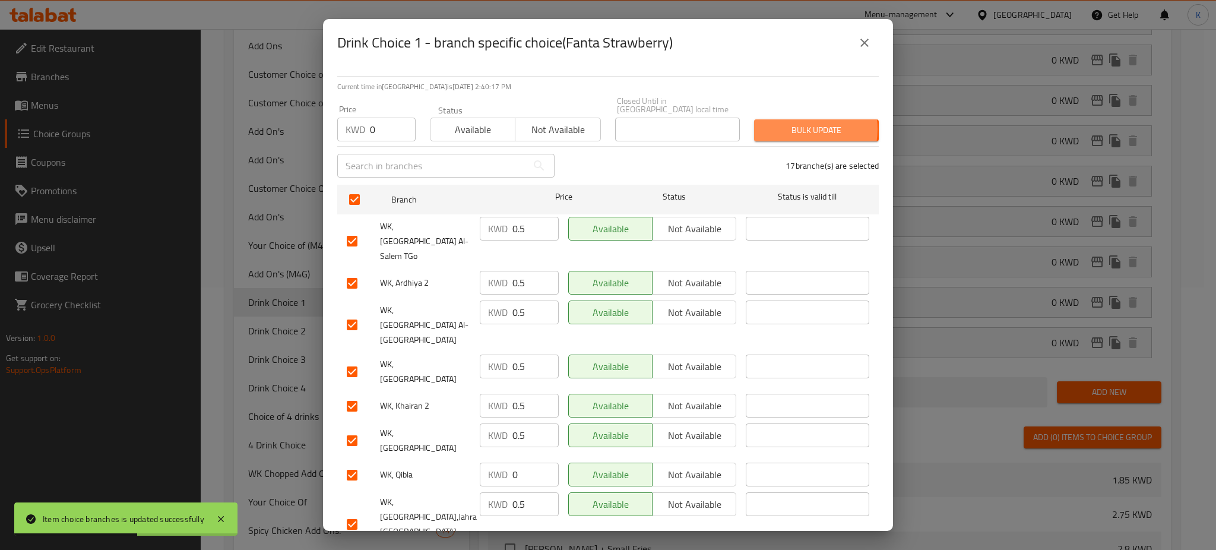
click at [785, 123] on span "Bulk update" at bounding box center [816, 130] width 106 height 15
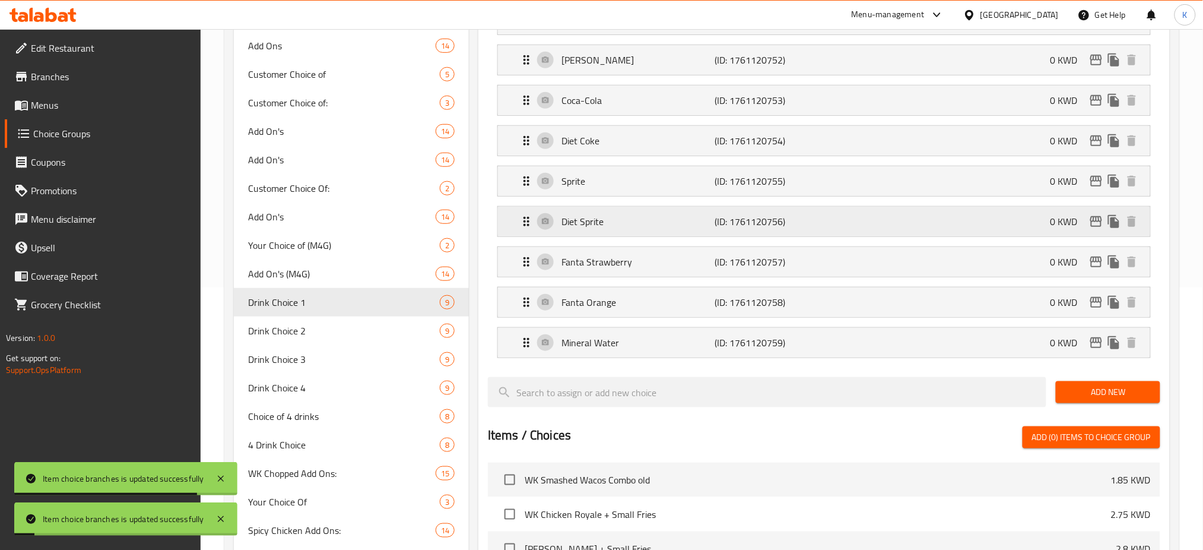
click at [1096, 223] on icon "edit" at bounding box center [1096, 221] width 14 height 14
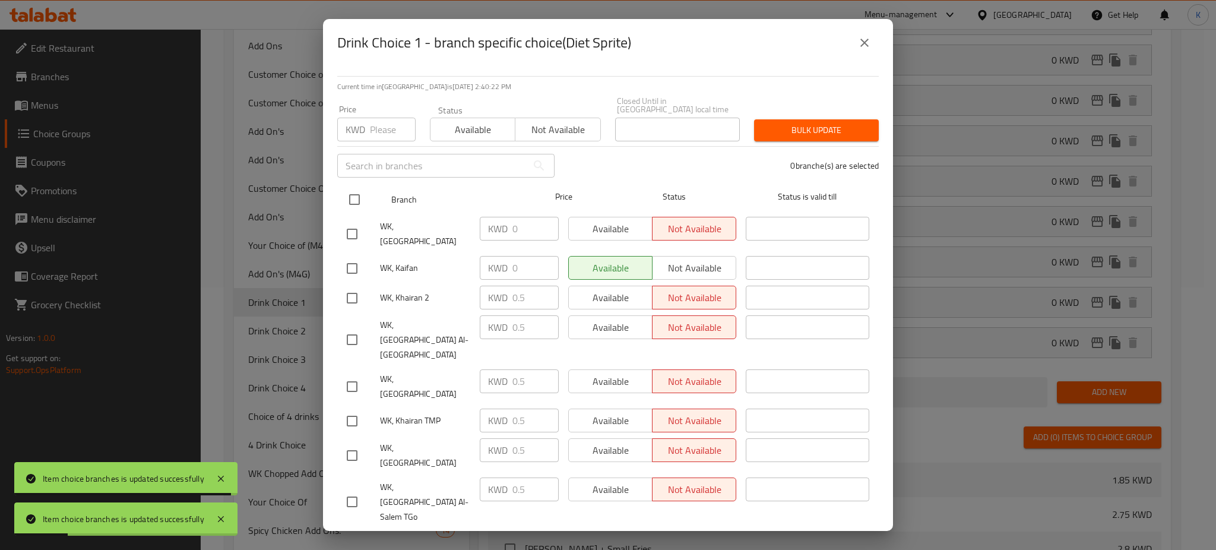
click at [351, 192] on input "checkbox" at bounding box center [354, 199] width 25 height 25
checkbox input "true"
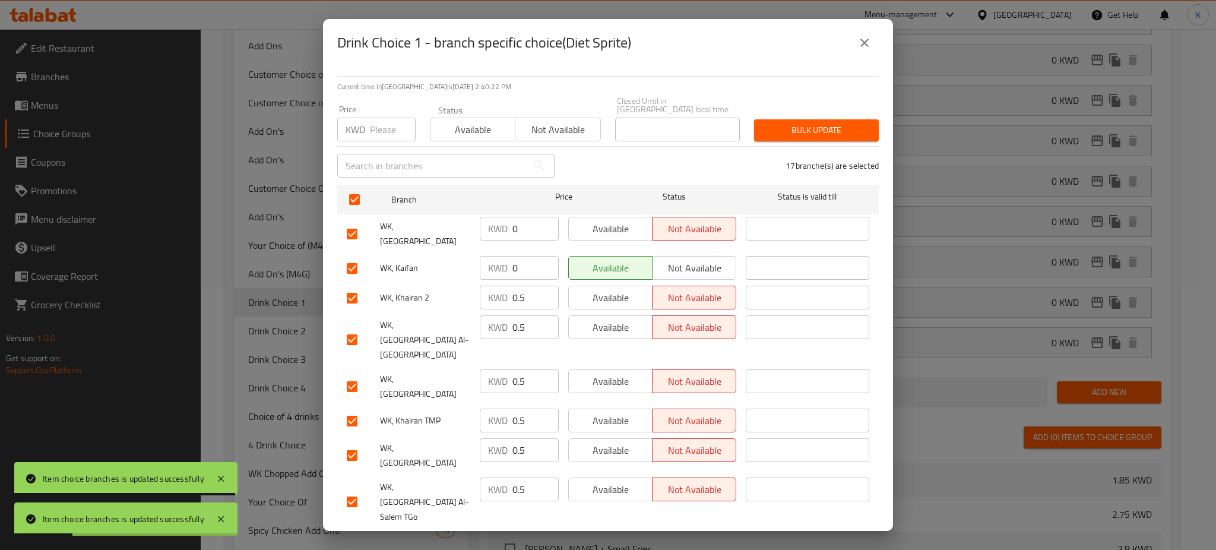
checkbox input "true"
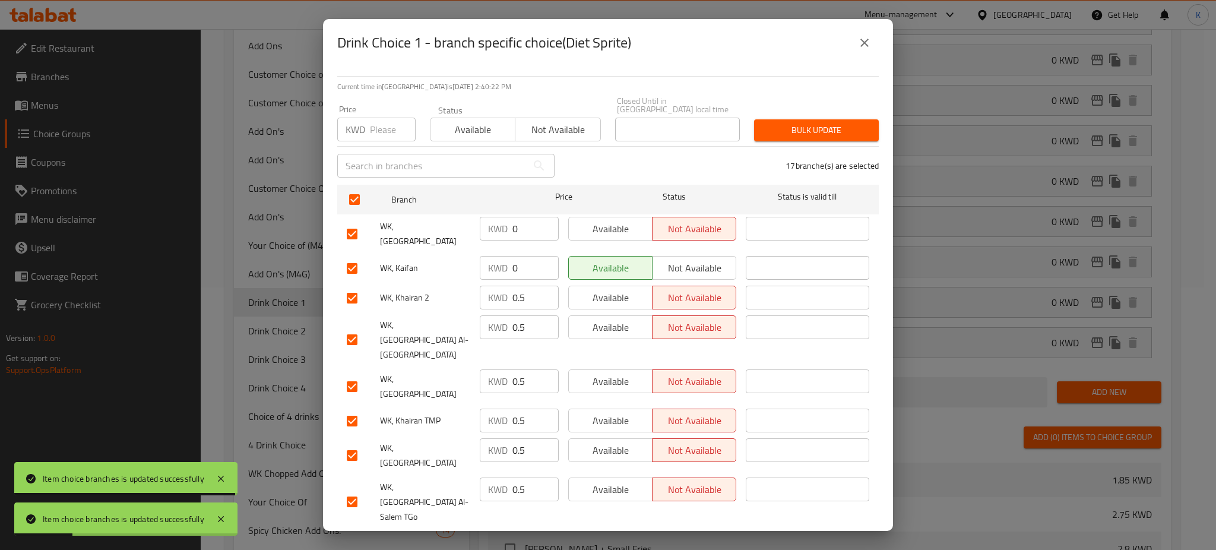
checkbox input "true"
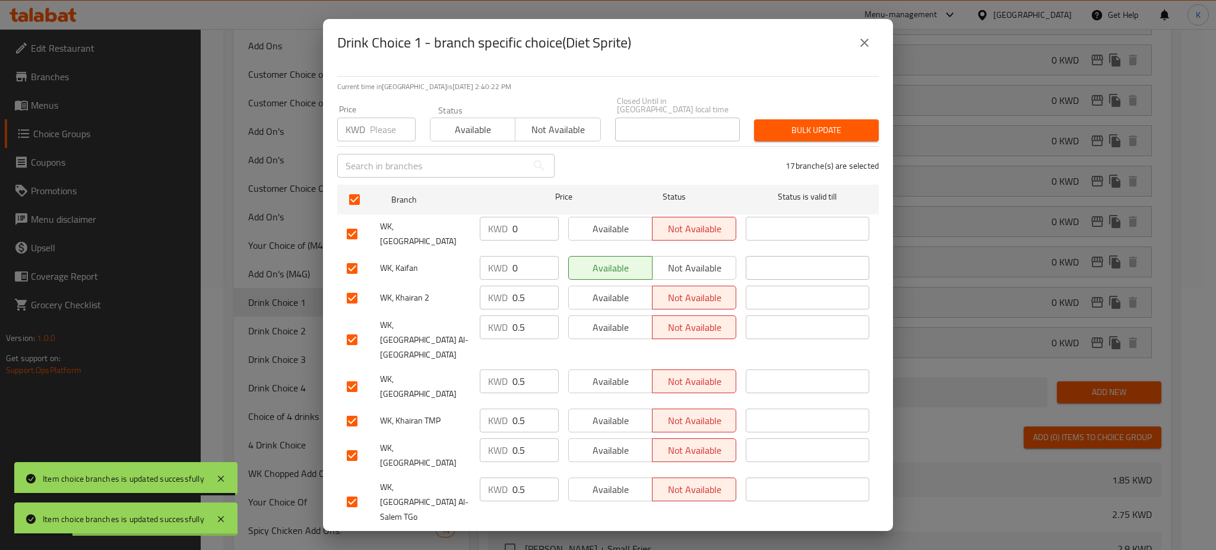
checkbox input "true"
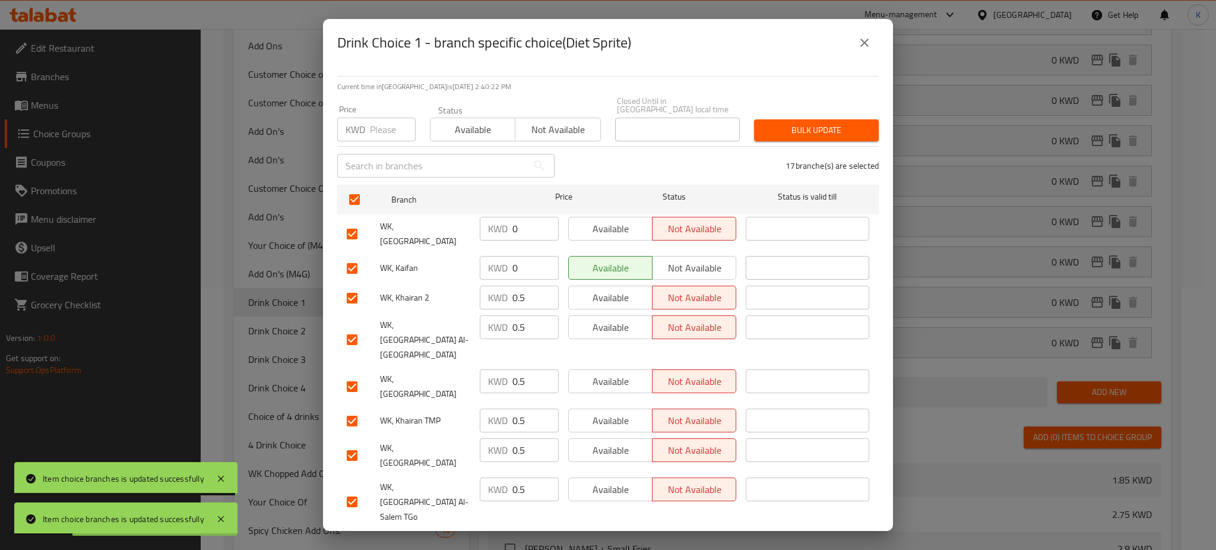
checkbox input "true"
click at [387, 127] on input "number" at bounding box center [393, 130] width 46 height 24
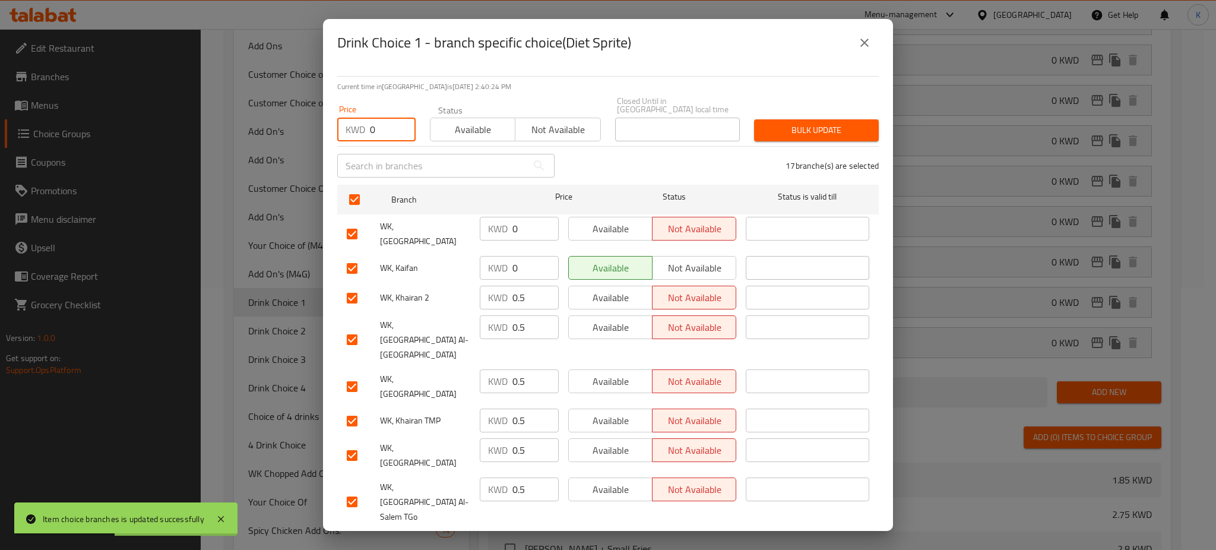
type input "0"
click at [793, 123] on span "Bulk update" at bounding box center [816, 130] width 106 height 15
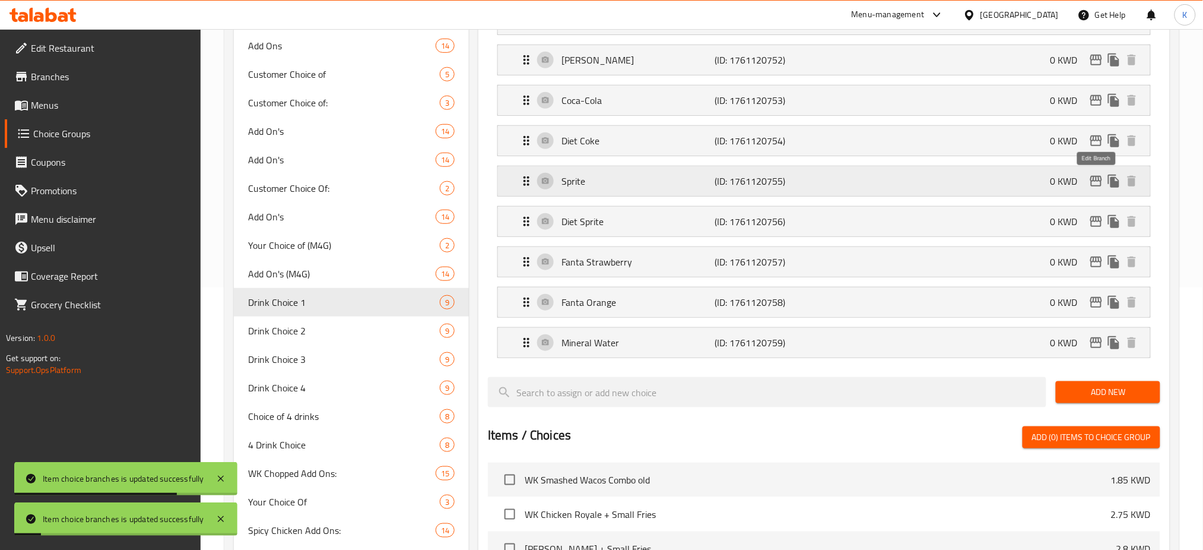
click at [1098, 186] on icon "edit" at bounding box center [1097, 181] width 12 height 11
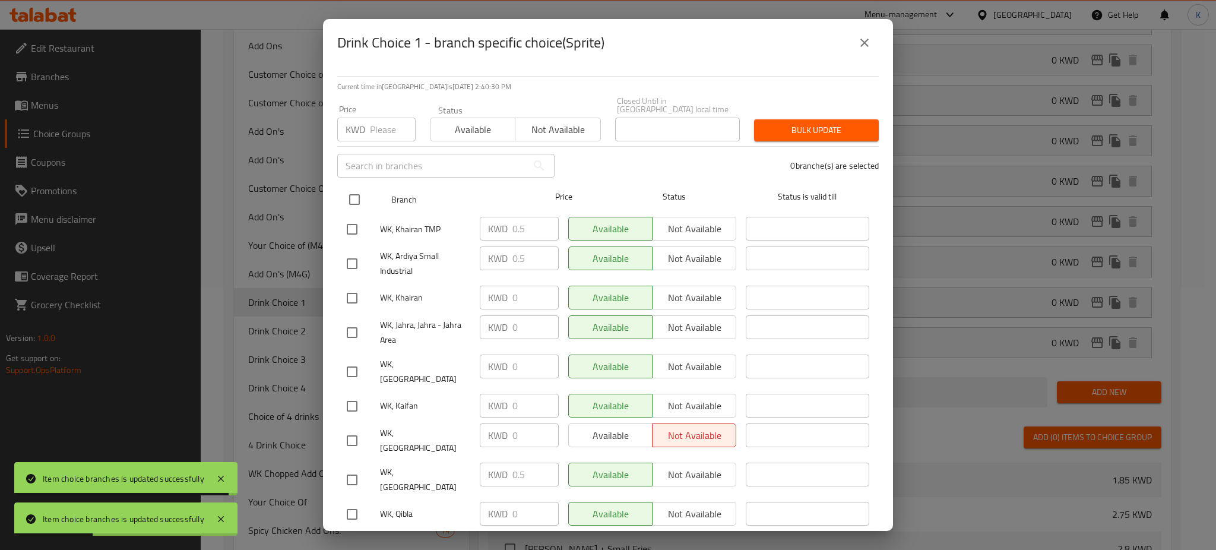
click at [356, 191] on input "checkbox" at bounding box center [354, 199] width 25 height 25
checkbox input "true"
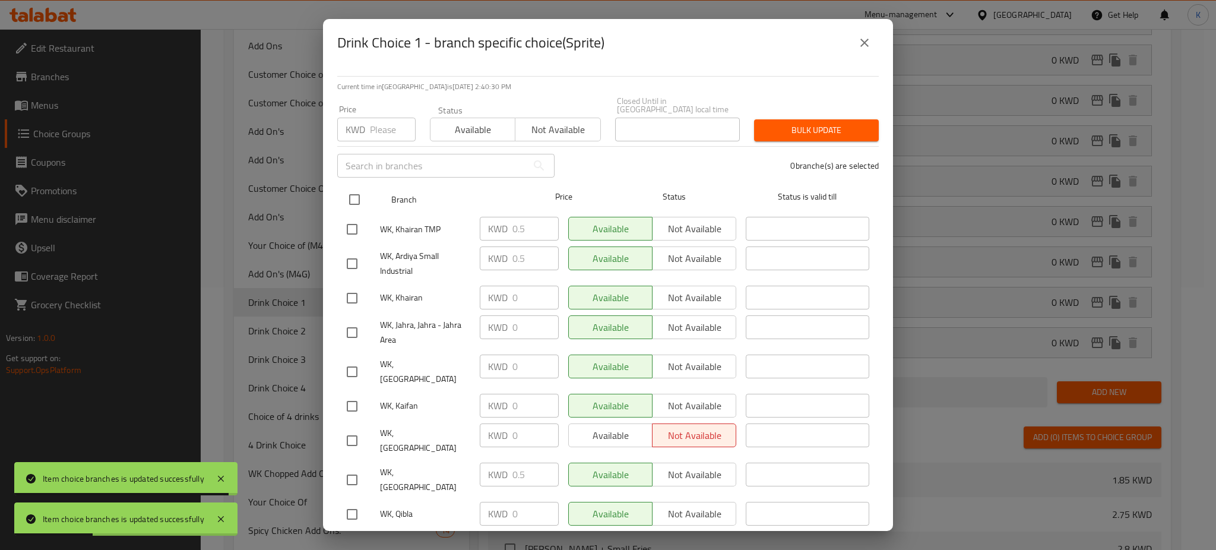
checkbox input "true"
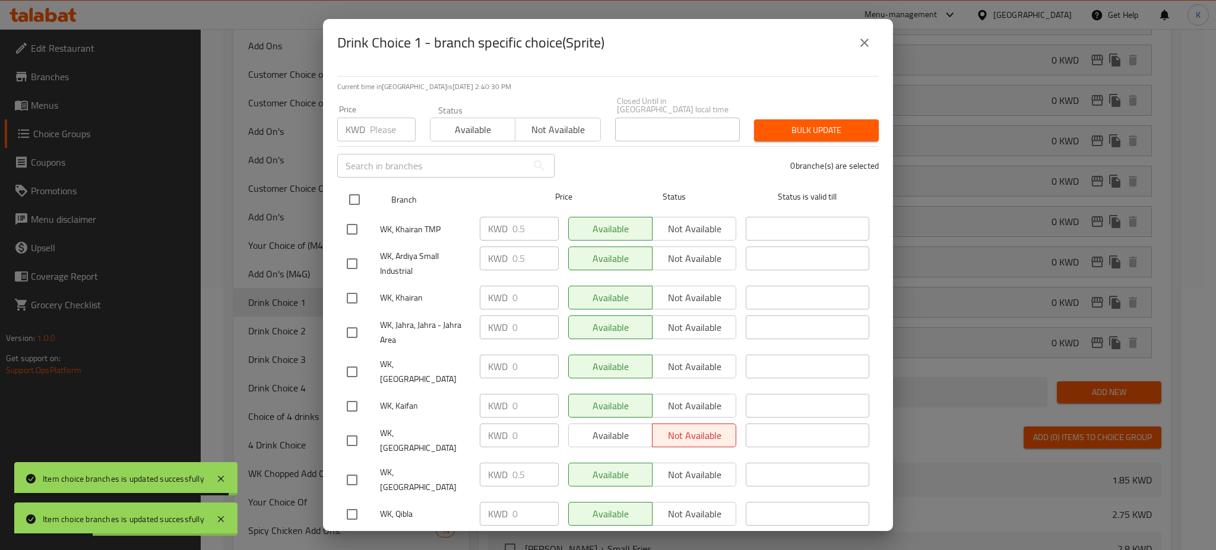
checkbox input "true"
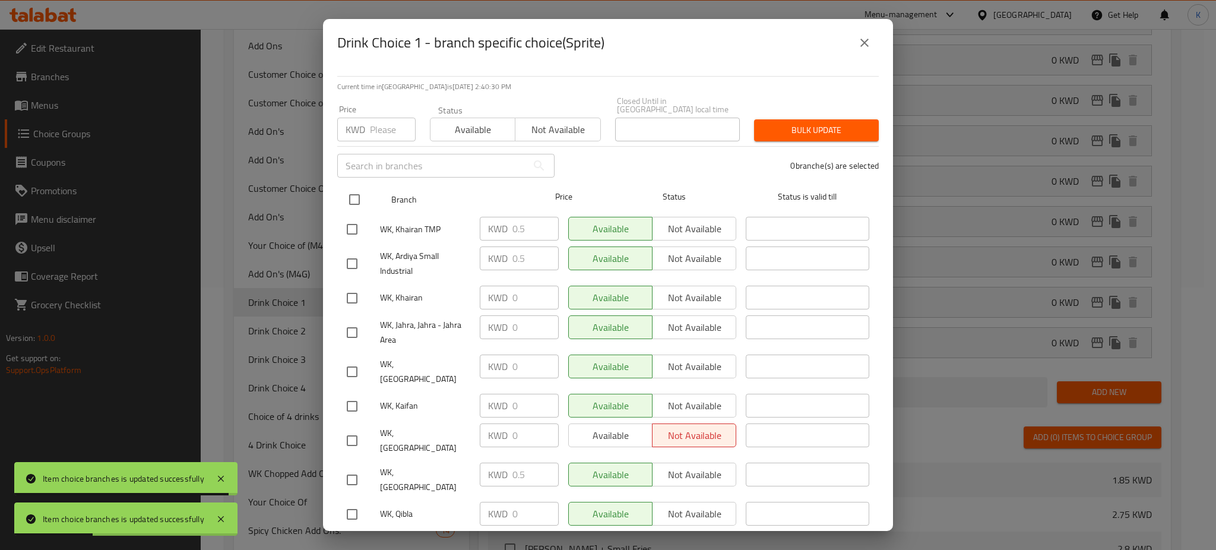
checkbox input "true"
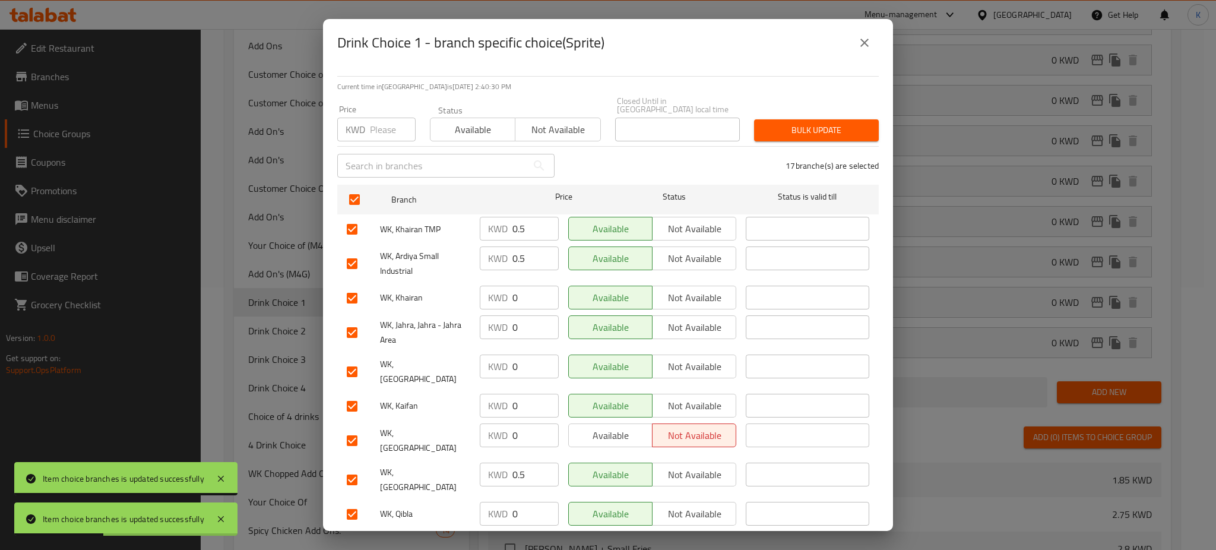
click at [381, 118] on input "number" at bounding box center [393, 130] width 46 height 24
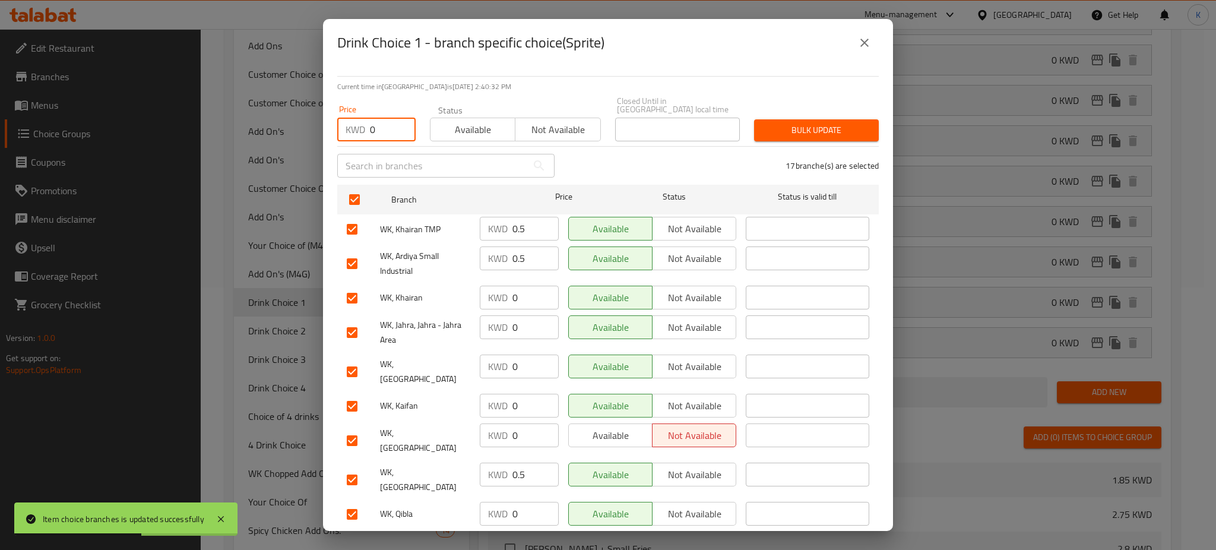
type input "0"
click at [831, 123] on span "Bulk update" at bounding box center [816, 130] width 106 height 15
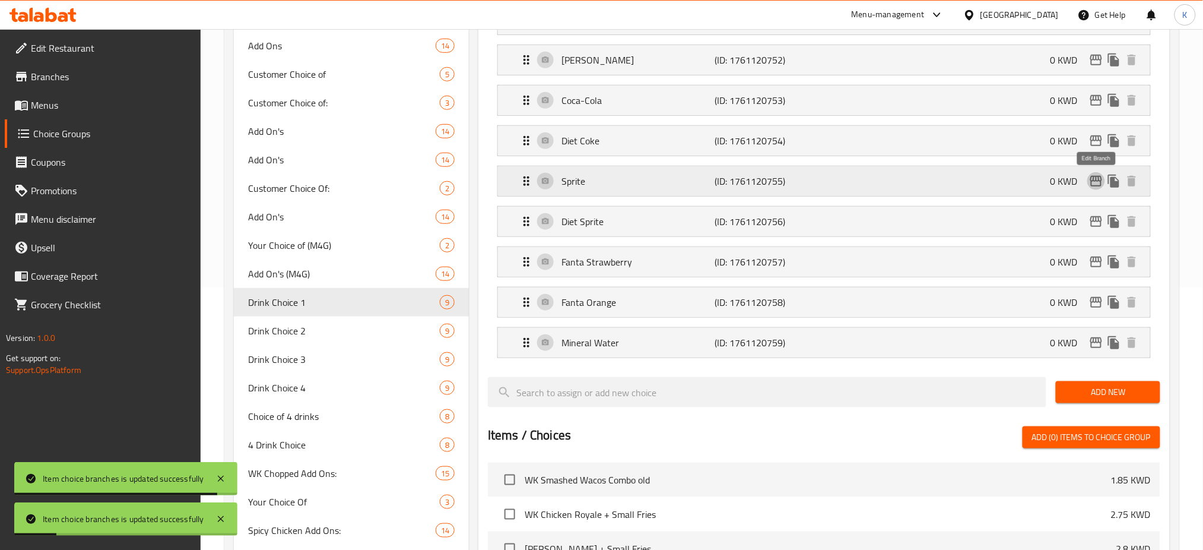
click at [1095, 178] on icon "edit" at bounding box center [1097, 181] width 12 height 11
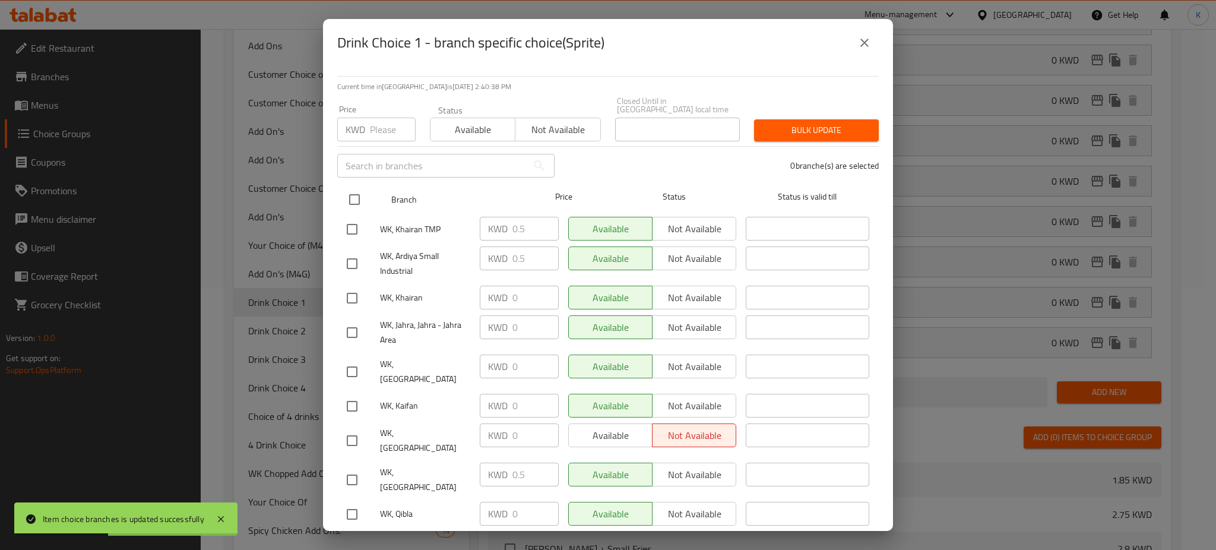
click at [351, 192] on input "checkbox" at bounding box center [354, 199] width 25 height 25
checkbox input "true"
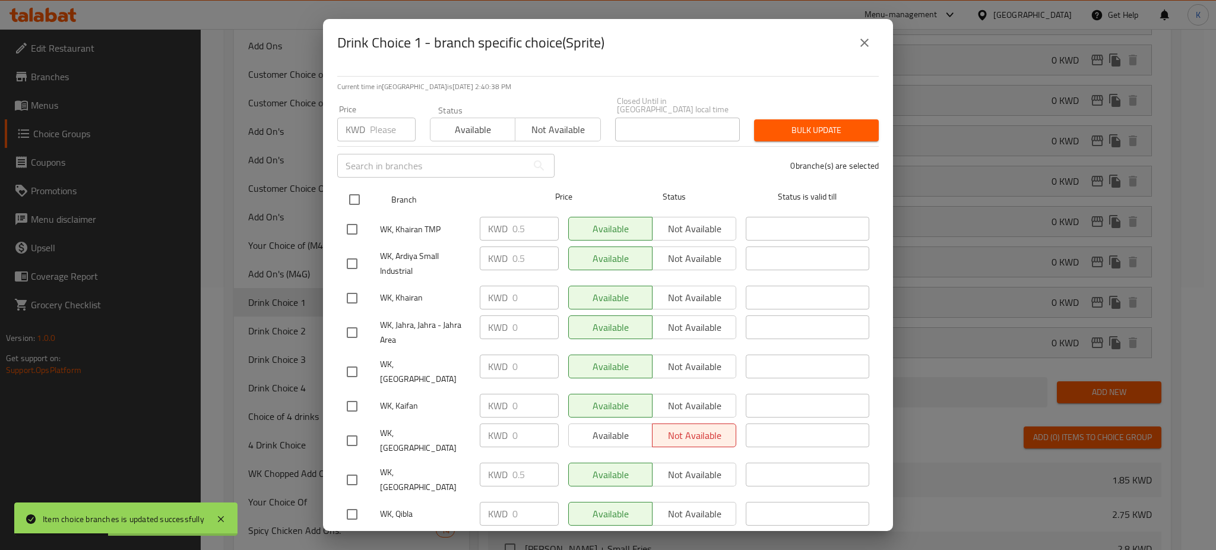
checkbox input "true"
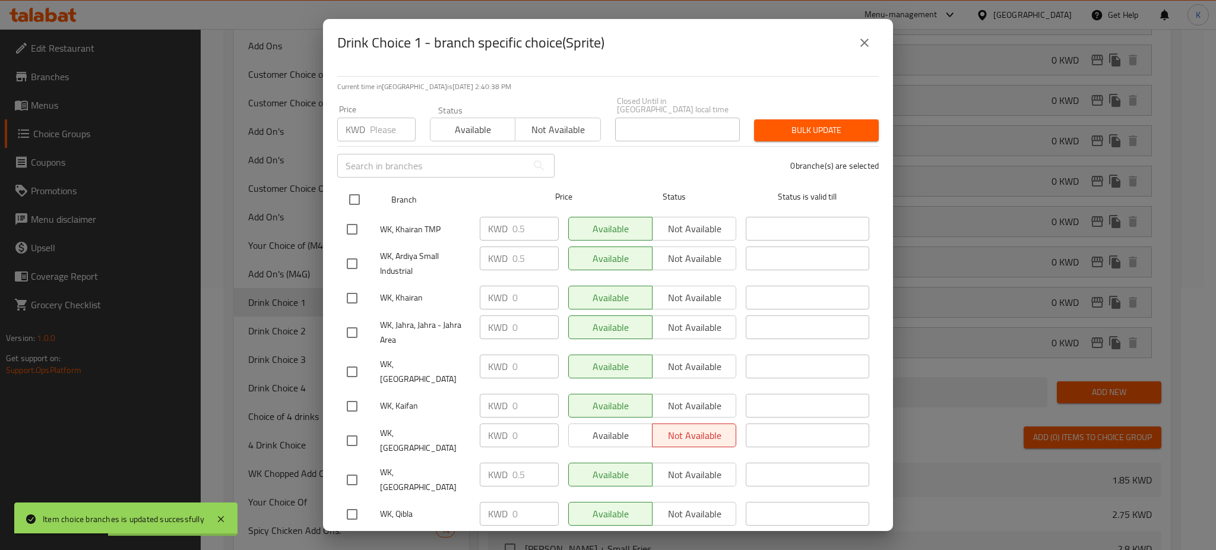
checkbox input "true"
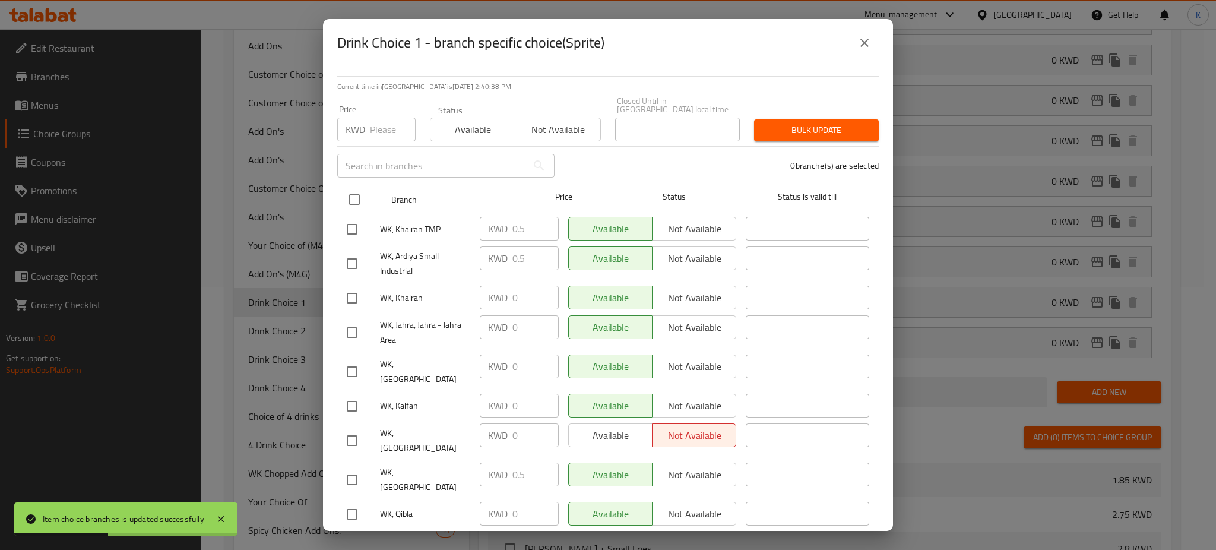
checkbox input "true"
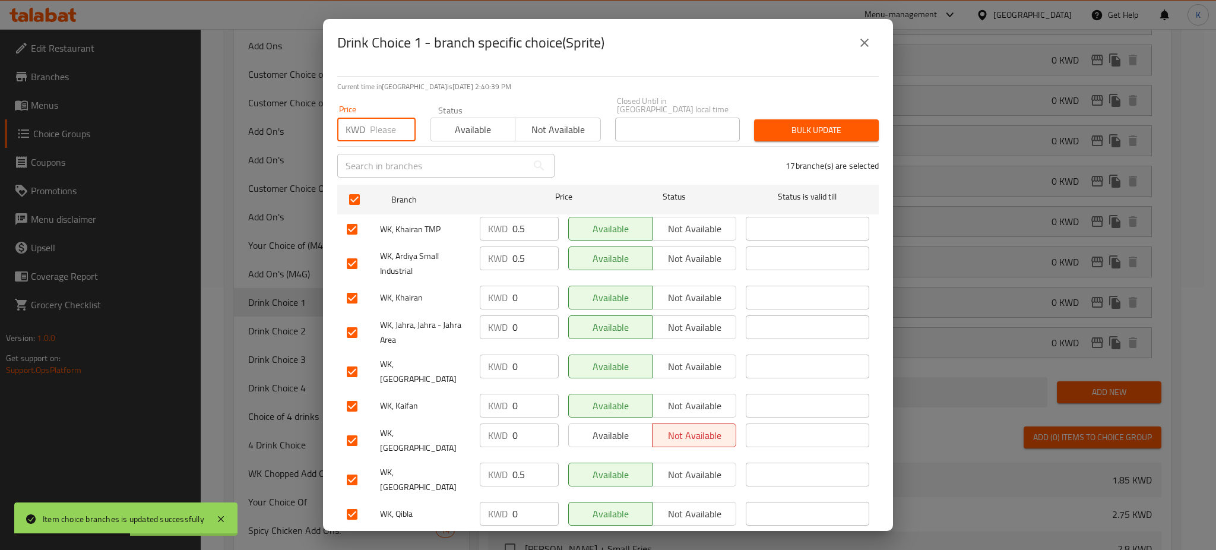
click at [390, 118] on input "number" at bounding box center [393, 130] width 46 height 24
type input "0"
click at [808, 124] on span "Bulk update" at bounding box center [816, 130] width 106 height 15
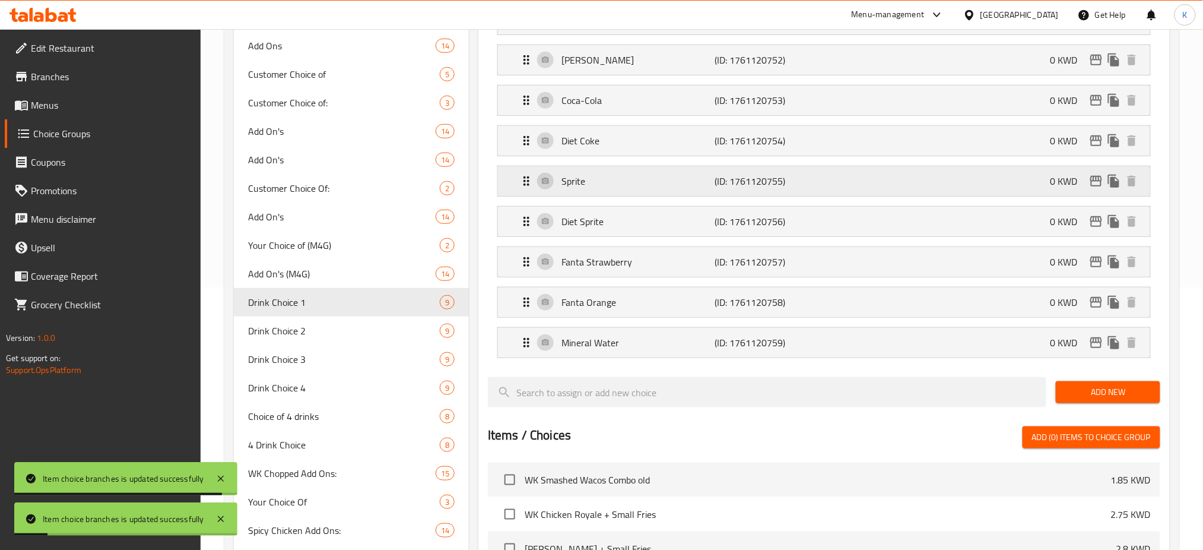
click at [1094, 185] on icon "edit" at bounding box center [1096, 181] width 14 height 14
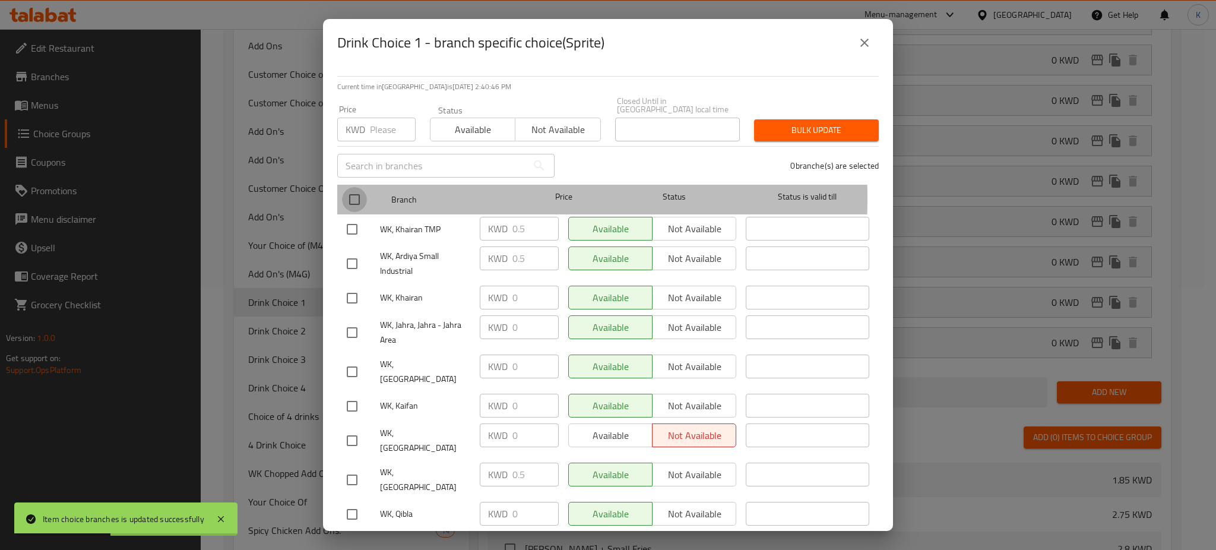
click at [354, 190] on input "checkbox" at bounding box center [354, 199] width 25 height 25
checkbox input "true"
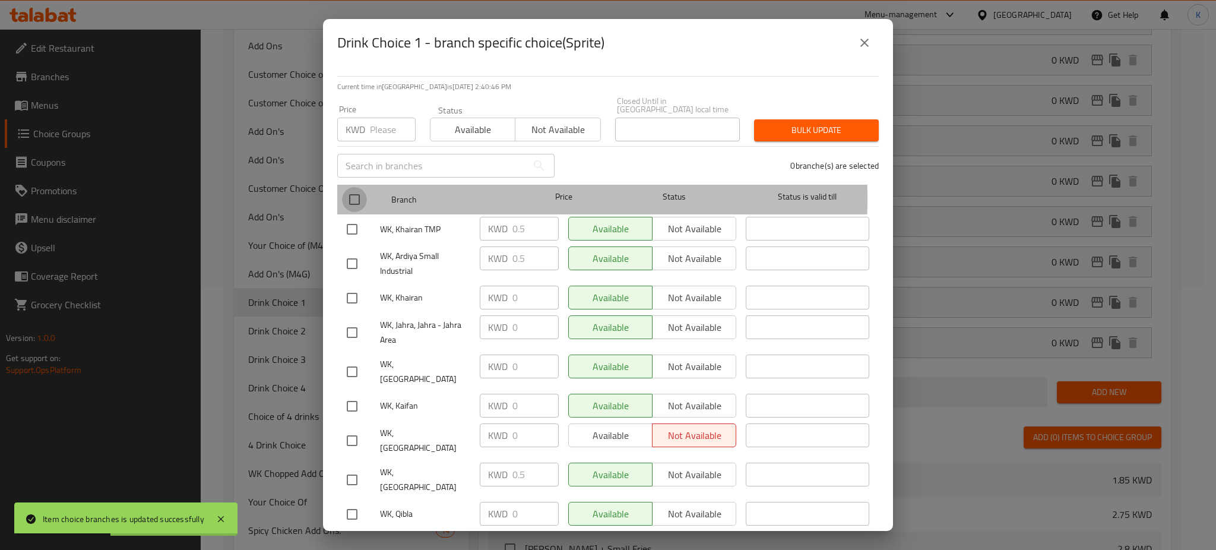
checkbox input "true"
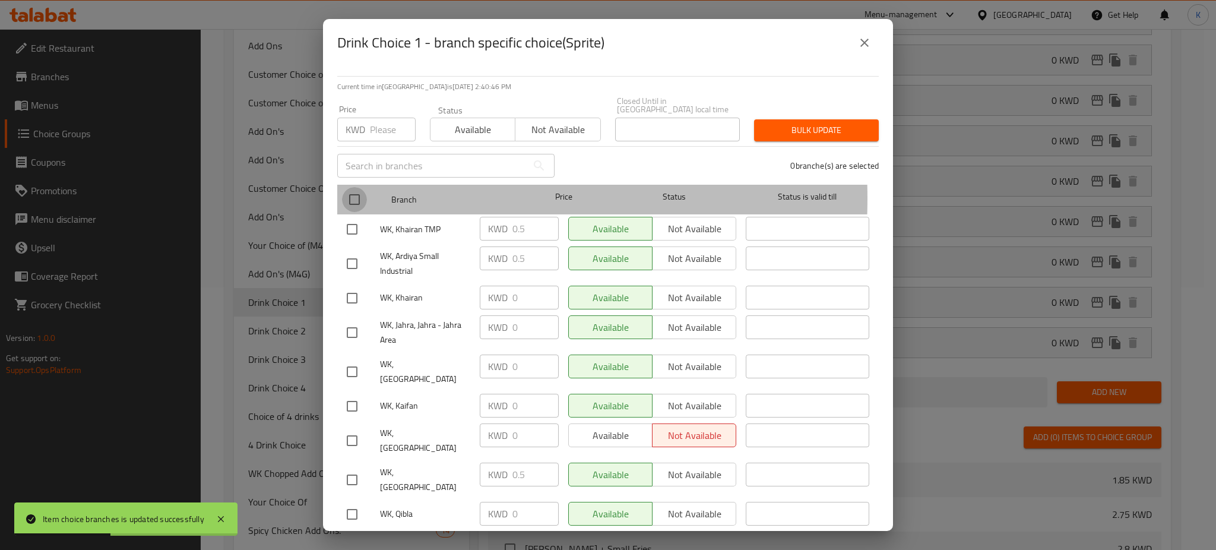
checkbox input "true"
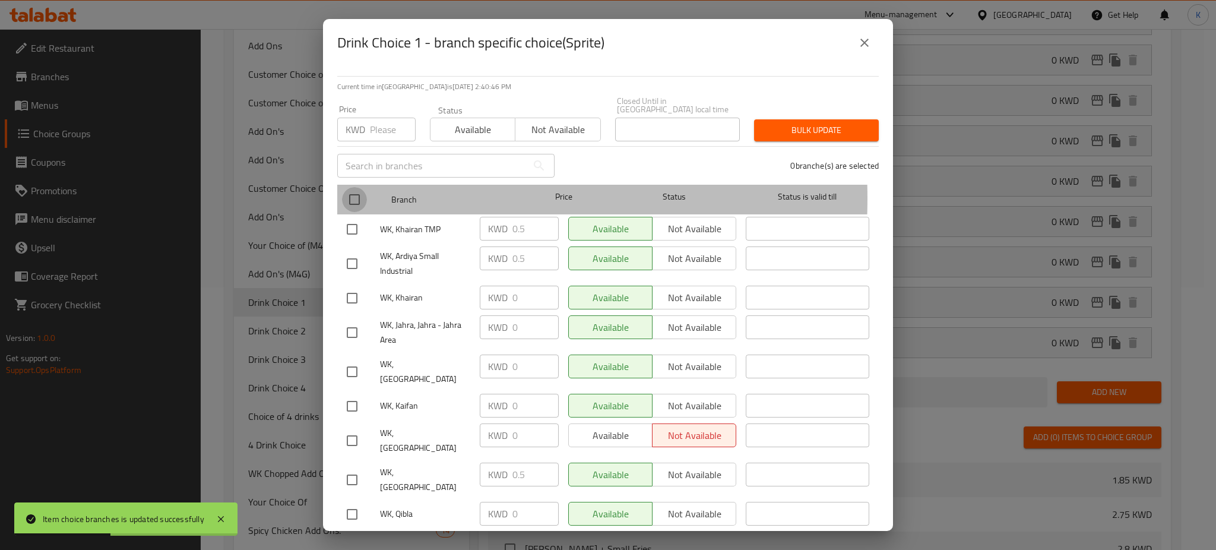
checkbox input "true"
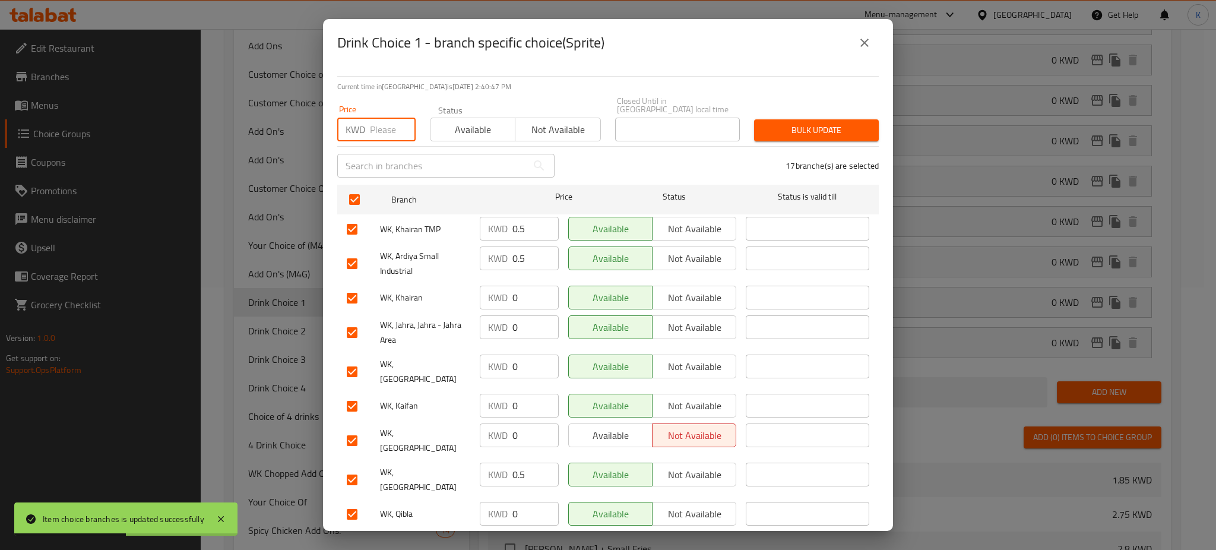
click at [381, 129] on input "number" at bounding box center [393, 130] width 46 height 24
type input "0"
click at [779, 123] on span "Bulk update" at bounding box center [816, 130] width 106 height 15
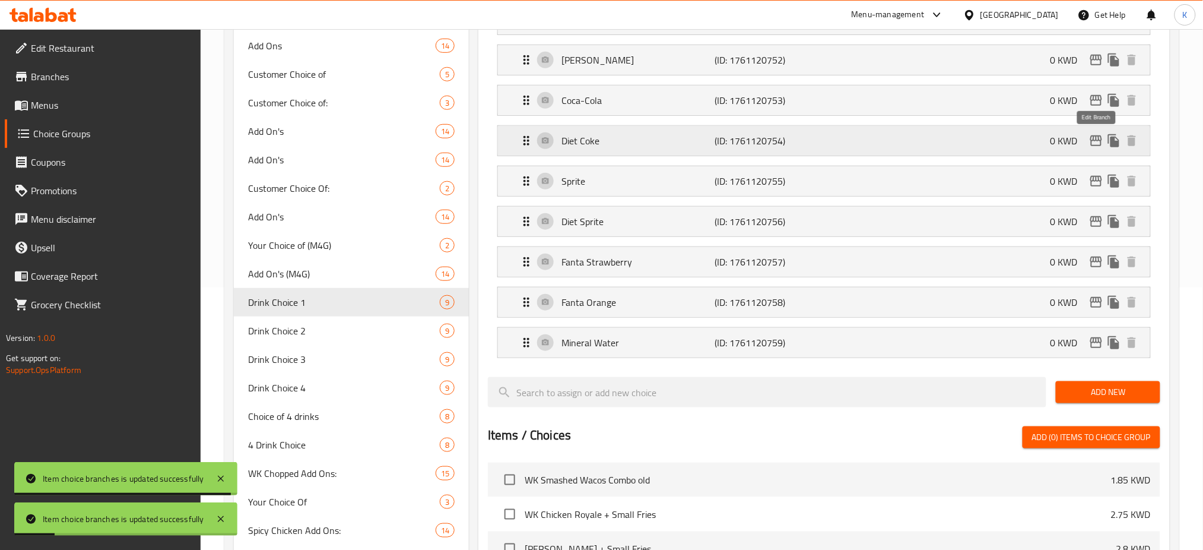
click at [1096, 140] on icon "edit" at bounding box center [1096, 141] width 14 height 14
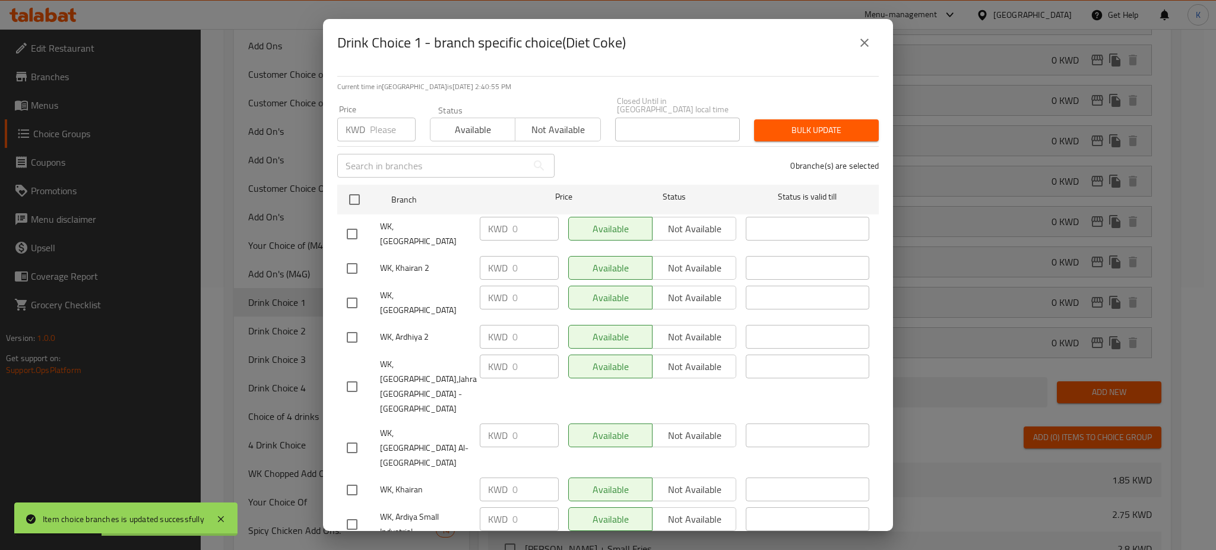
click at [858, 39] on icon "close" at bounding box center [864, 43] width 14 height 14
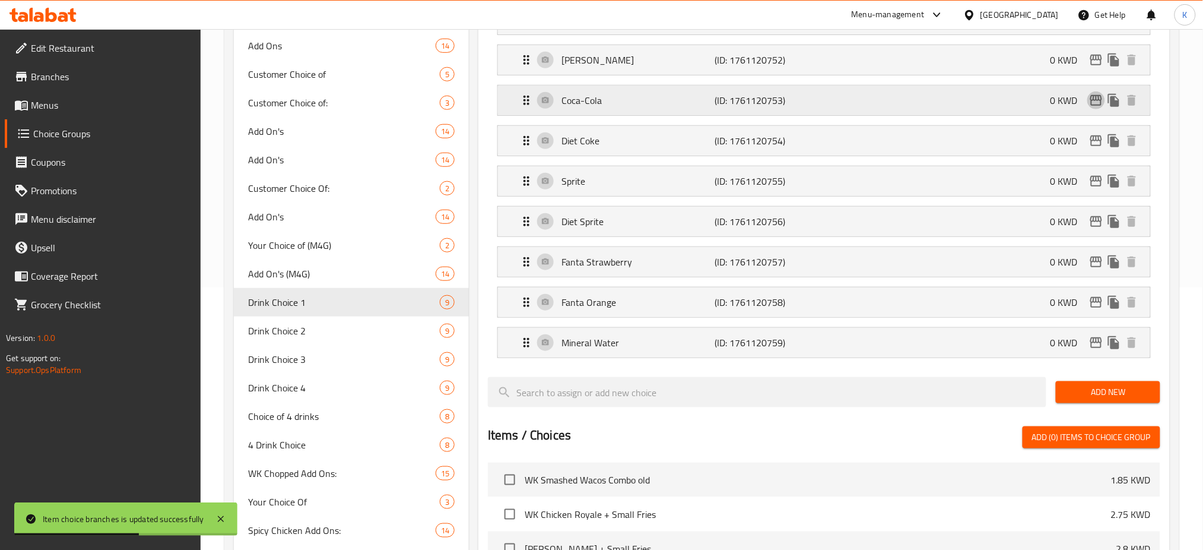
click at [1098, 99] on icon "edit" at bounding box center [1096, 100] width 14 height 14
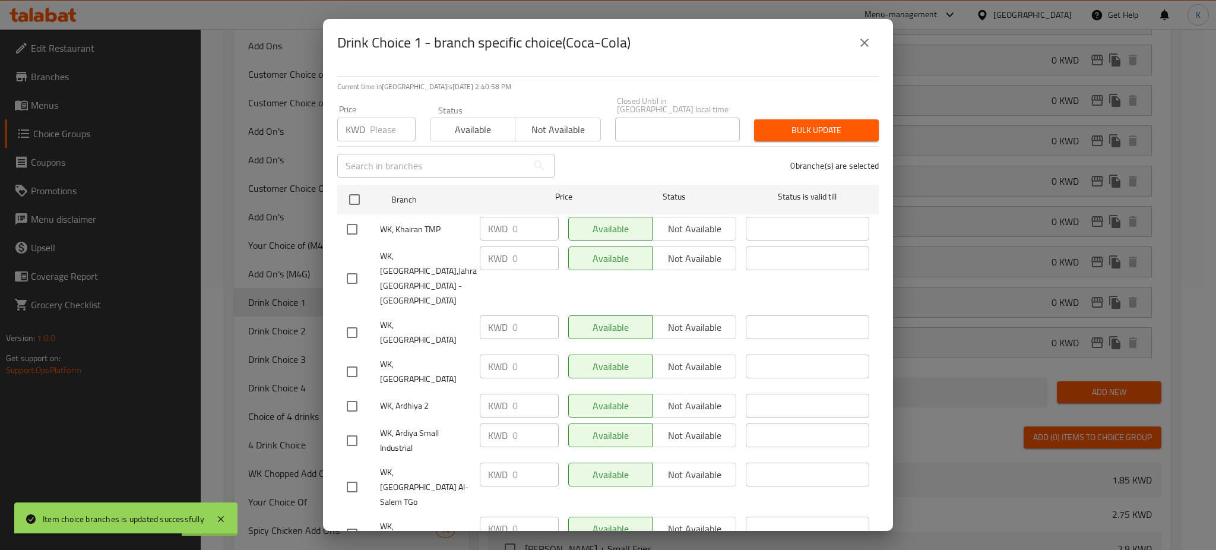
click at [867, 43] on icon "close" at bounding box center [864, 43] width 14 height 14
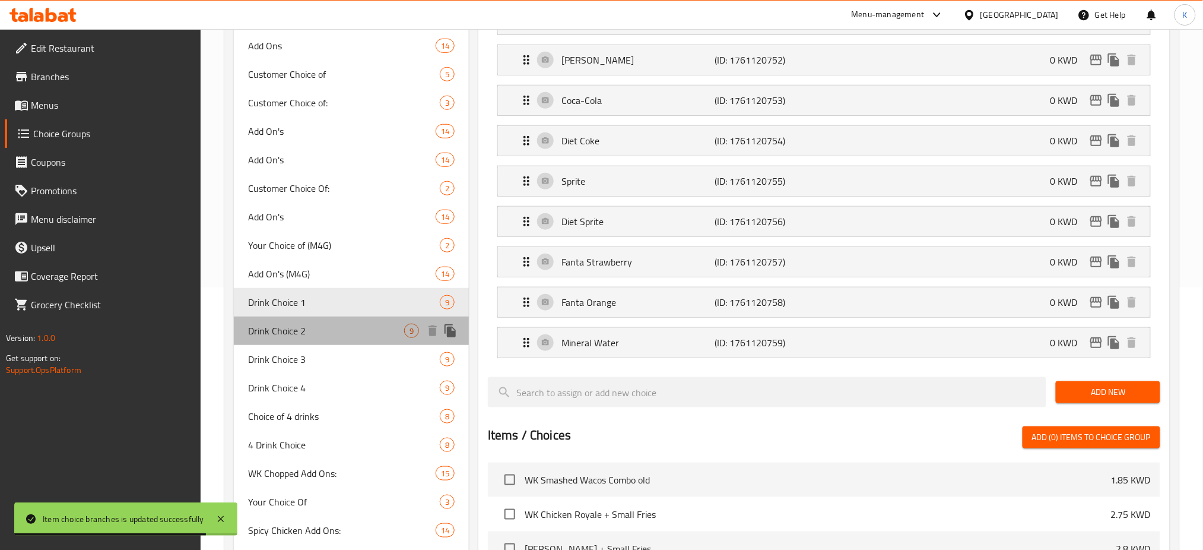
click at [328, 333] on span "Drink Choice 2" at bounding box center [326, 331] width 156 height 14
type input "Drink Choice 2"
type input "اختيار المشروب 2"
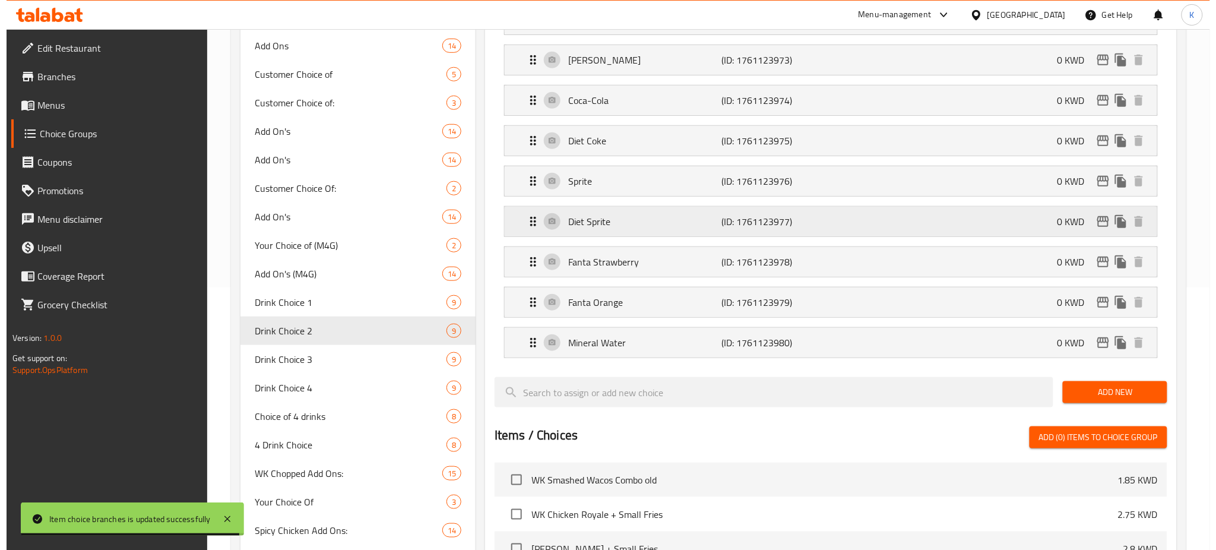
scroll to position [0, 0]
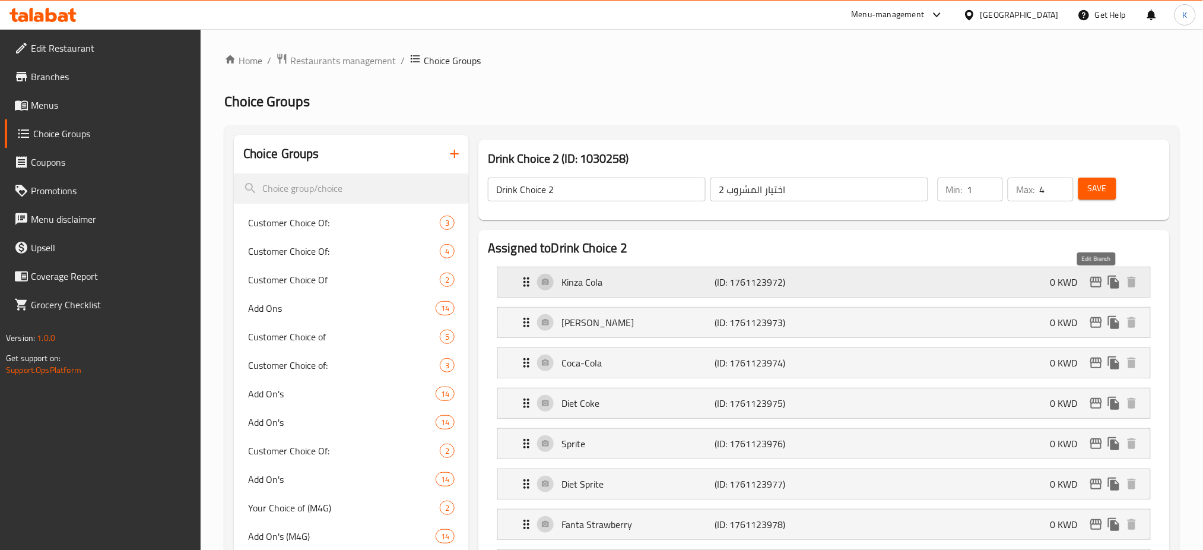
click at [1091, 283] on icon "edit" at bounding box center [1096, 282] width 14 height 14
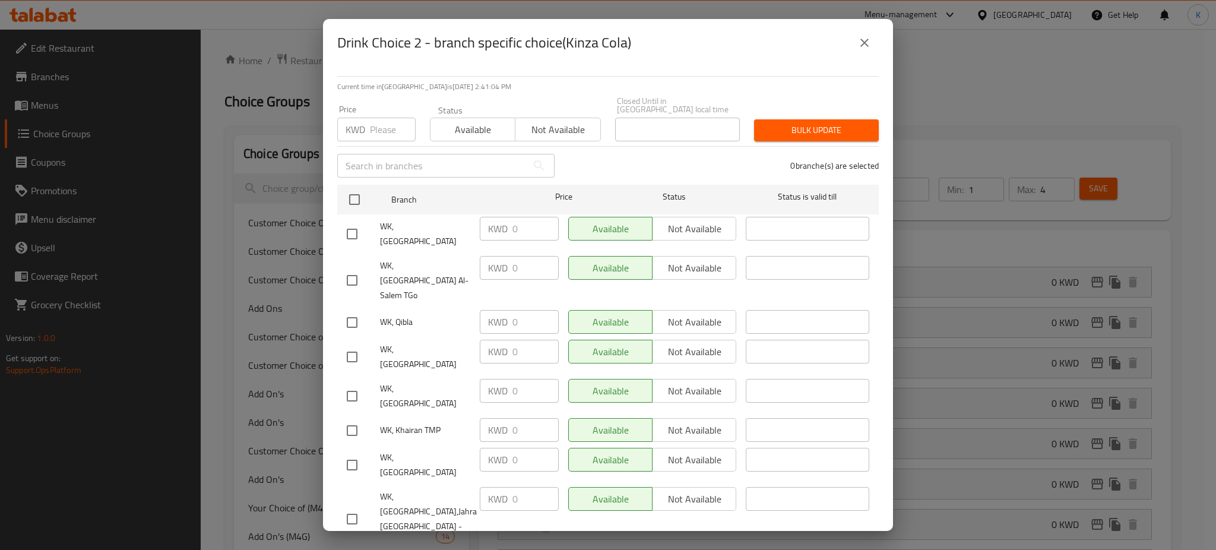
click at [866, 48] on icon "close" at bounding box center [864, 43] width 14 height 14
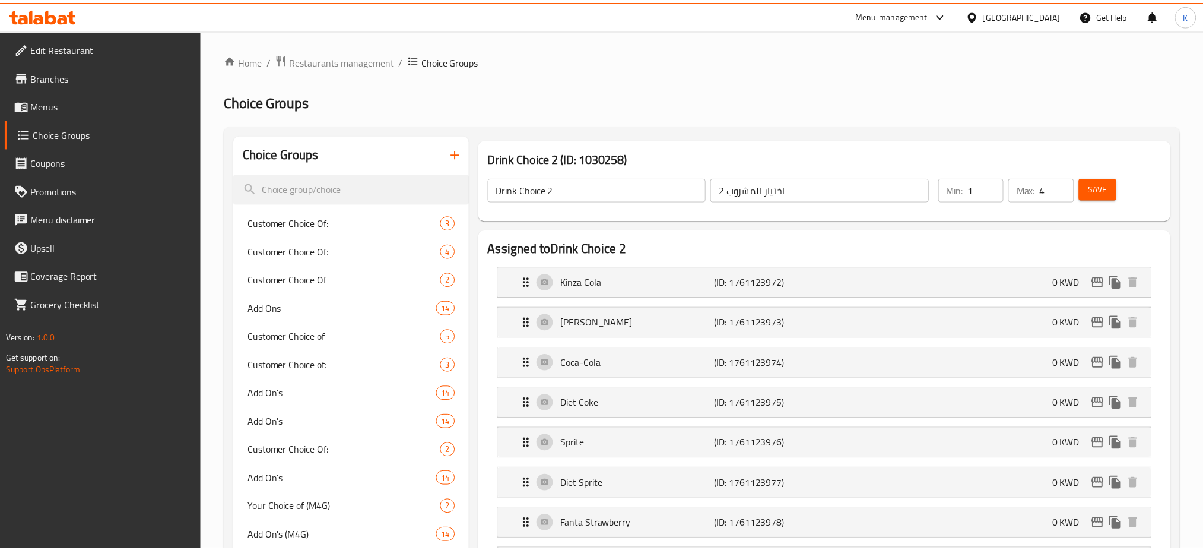
scroll to position [318, 0]
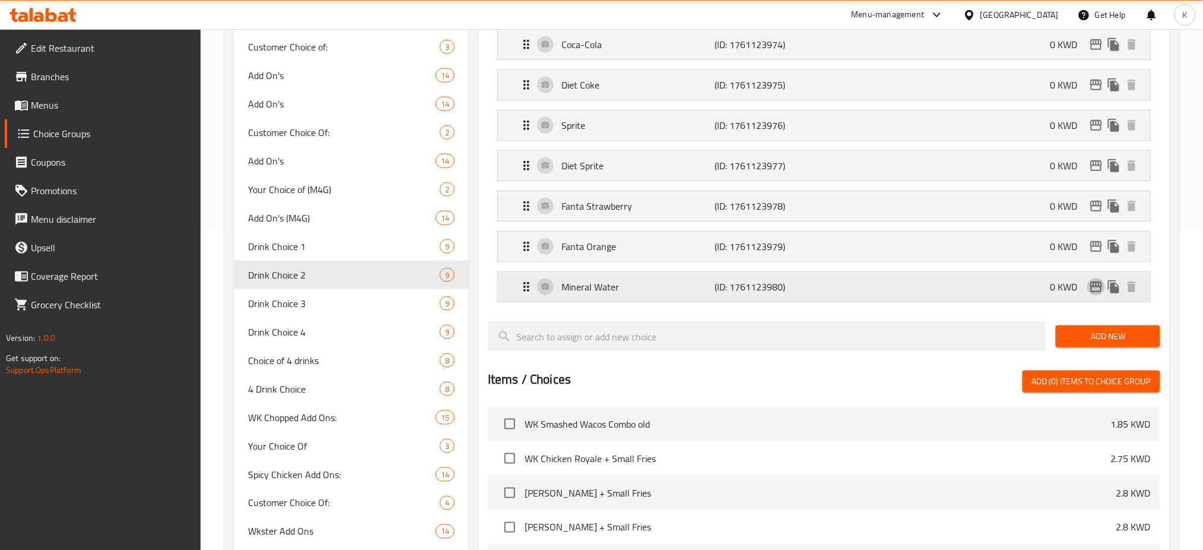
click at [1098, 290] on icon "edit" at bounding box center [1096, 287] width 14 height 14
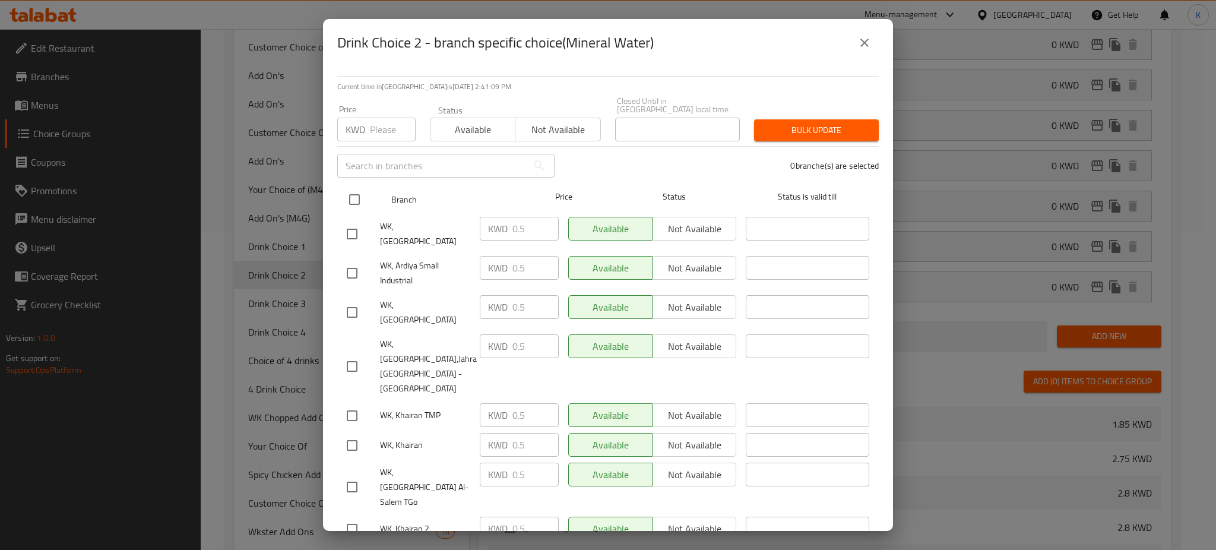
click at [355, 189] on input "checkbox" at bounding box center [354, 199] width 25 height 25
checkbox input "true"
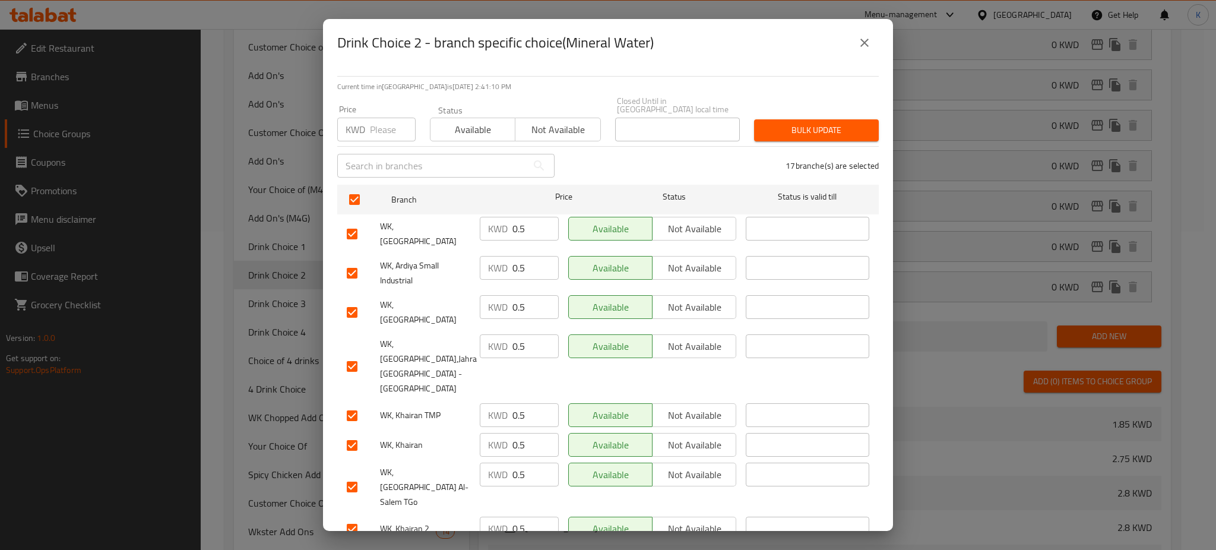
click at [381, 126] on input "number" at bounding box center [393, 130] width 46 height 24
click at [832, 123] on span "Bulk update" at bounding box center [816, 130] width 106 height 15
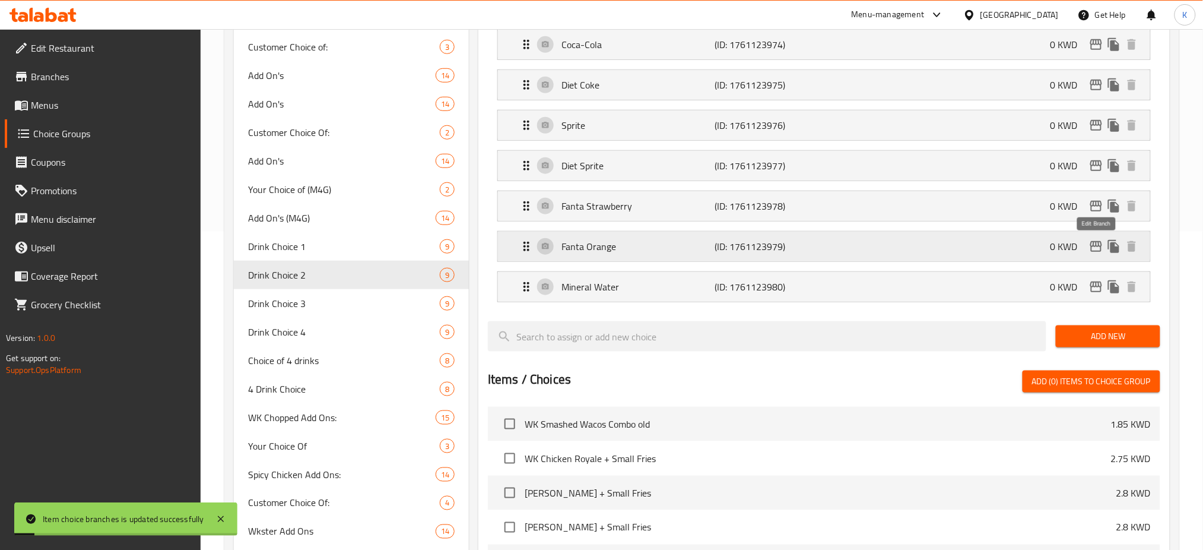
click at [1094, 245] on icon "edit" at bounding box center [1097, 246] width 12 height 11
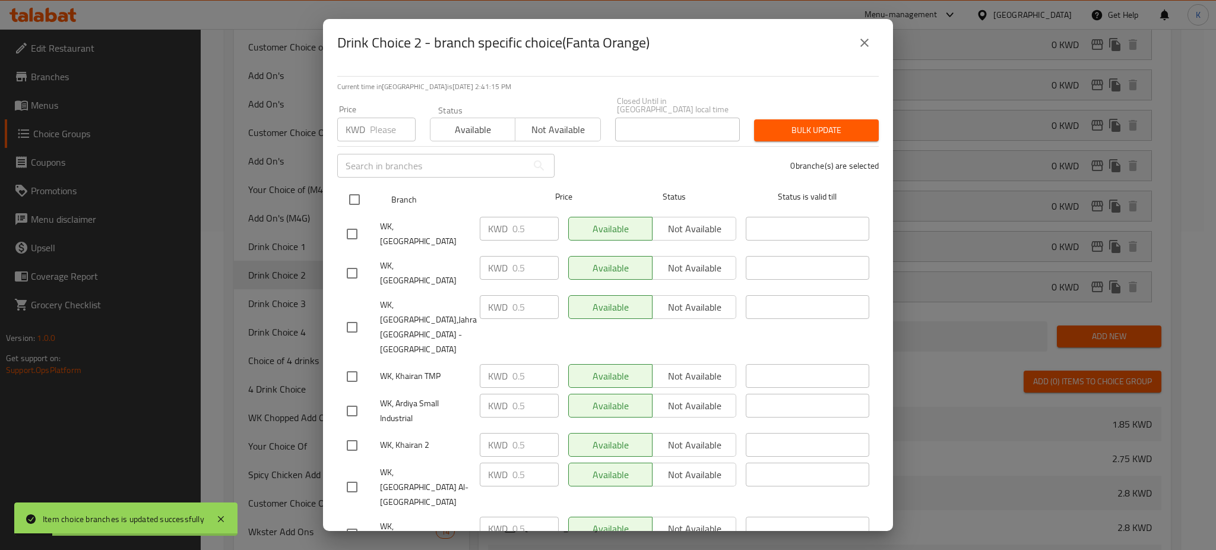
click at [347, 188] on input "checkbox" at bounding box center [354, 199] width 25 height 25
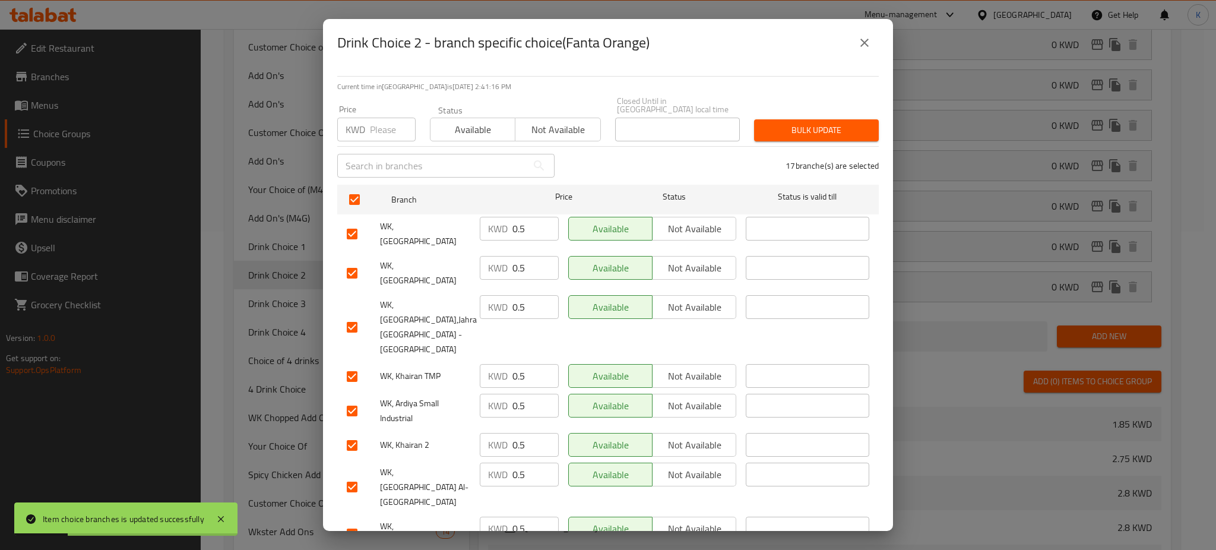
click at [385, 129] on input "number" at bounding box center [393, 130] width 46 height 24
click at [826, 123] on span "Bulk update" at bounding box center [816, 130] width 106 height 15
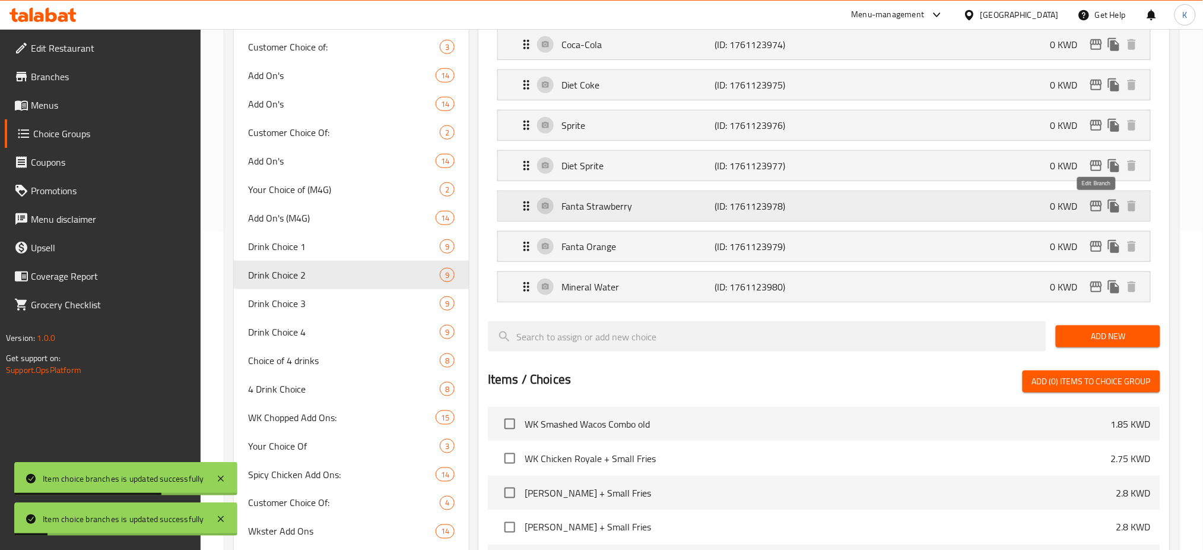
click at [1095, 211] on icon "edit" at bounding box center [1097, 206] width 12 height 11
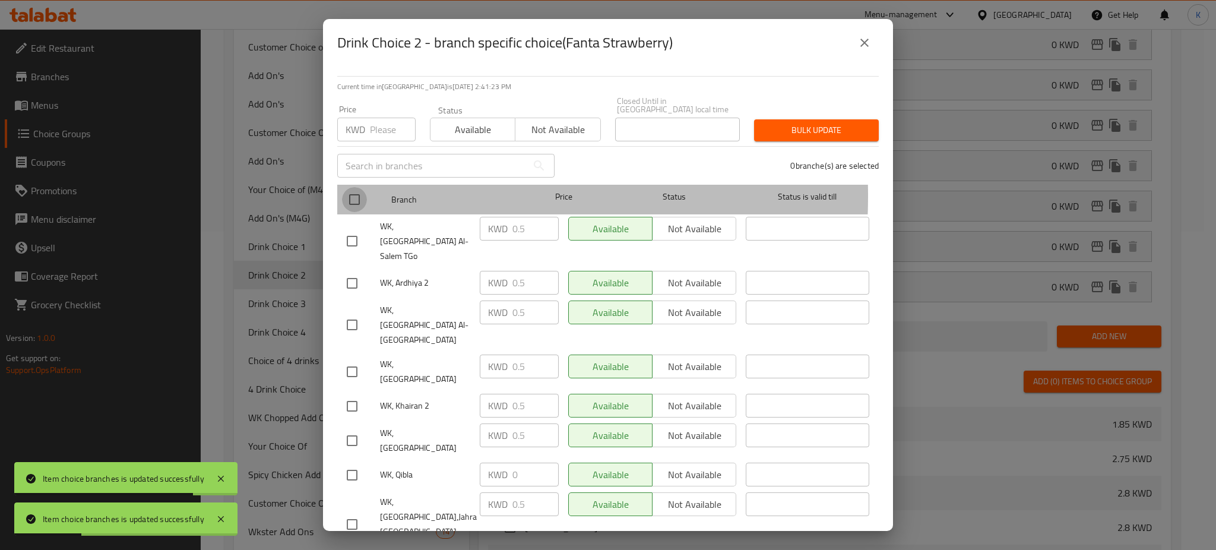
click at [358, 188] on input "checkbox" at bounding box center [354, 199] width 25 height 25
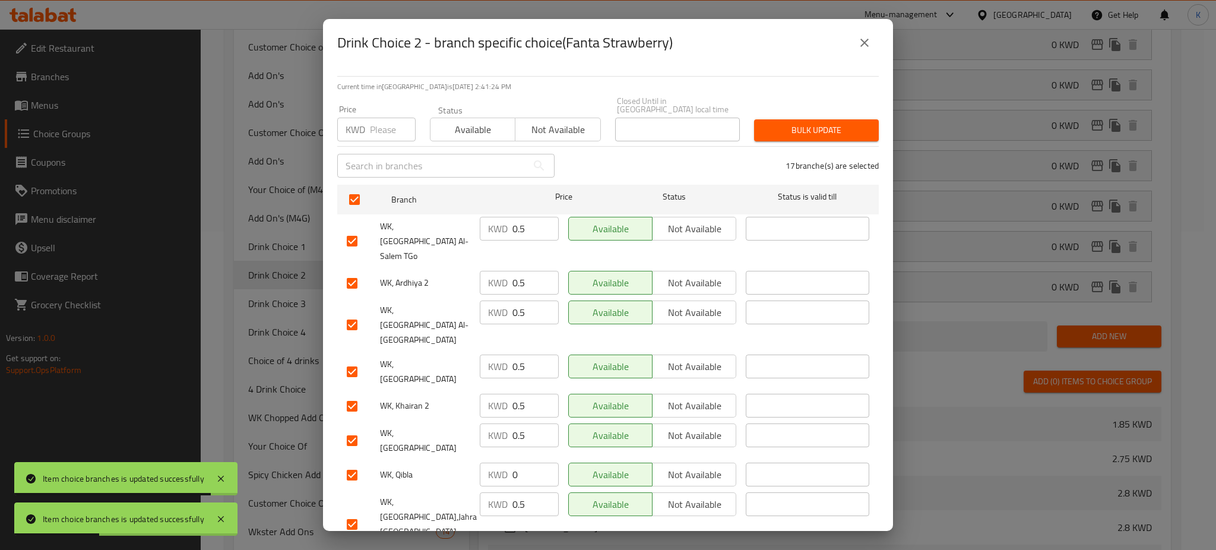
click at [380, 134] on div "Price KWD Price" at bounding box center [376, 123] width 93 height 50
click at [381, 127] on input "number" at bounding box center [393, 130] width 46 height 24
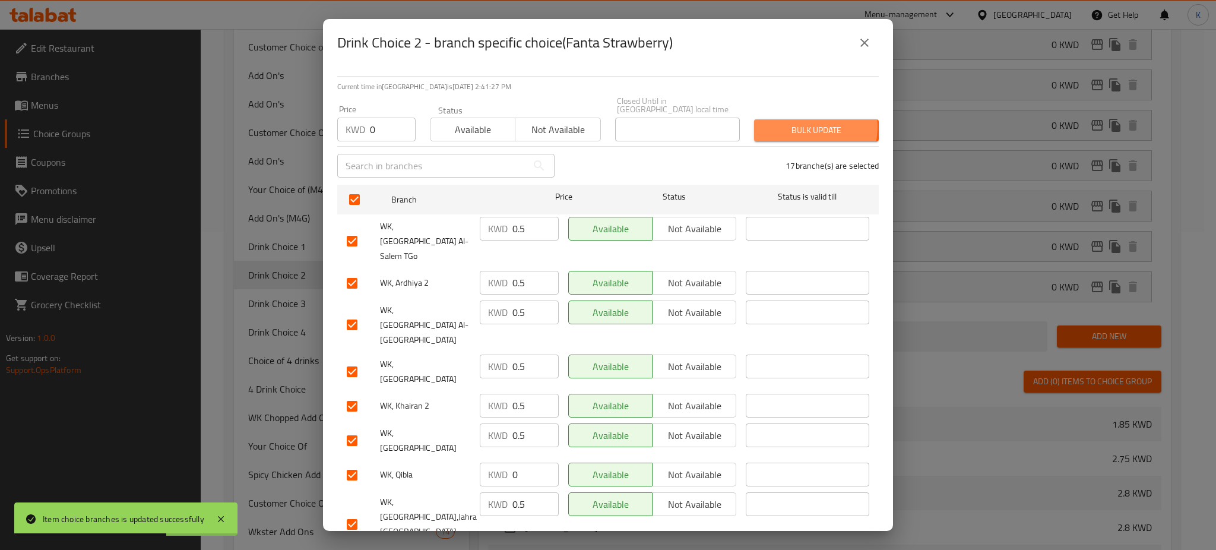
click at [785, 123] on span "Bulk update" at bounding box center [816, 130] width 106 height 15
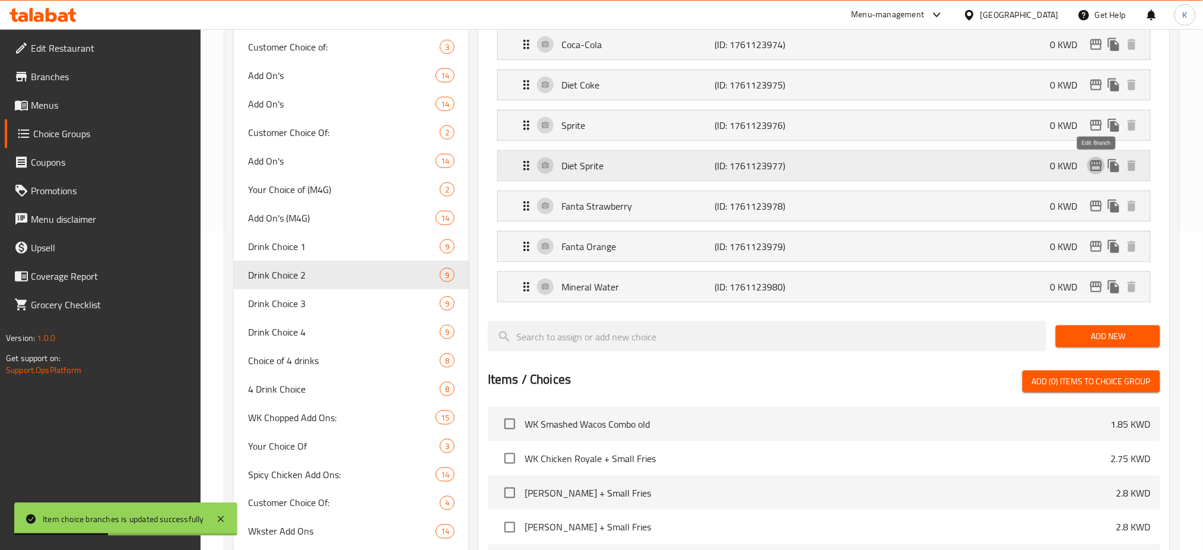
click at [1095, 164] on icon "edit" at bounding box center [1096, 166] width 14 height 14
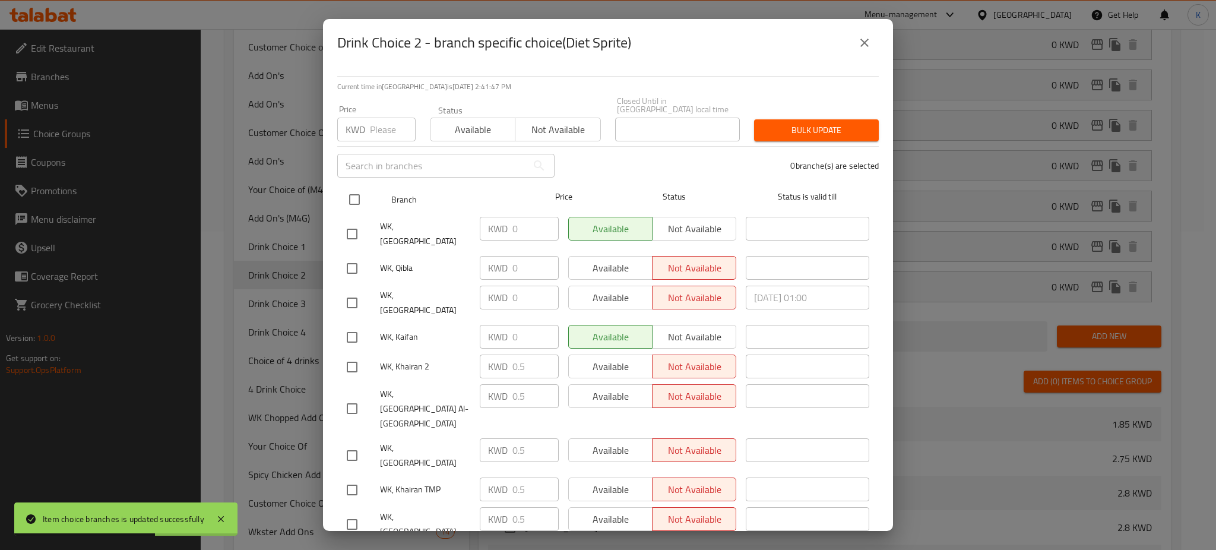
click at [350, 188] on input "checkbox" at bounding box center [354, 199] width 25 height 25
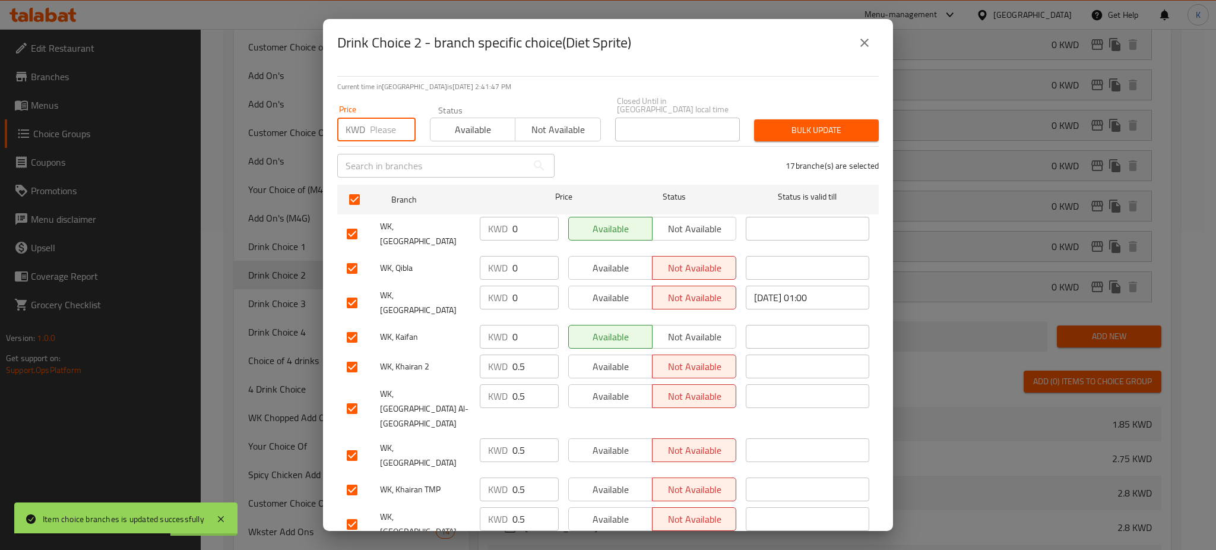
click at [378, 122] on input "number" at bounding box center [393, 130] width 46 height 24
click at [812, 123] on span "Bulk update" at bounding box center [816, 130] width 106 height 15
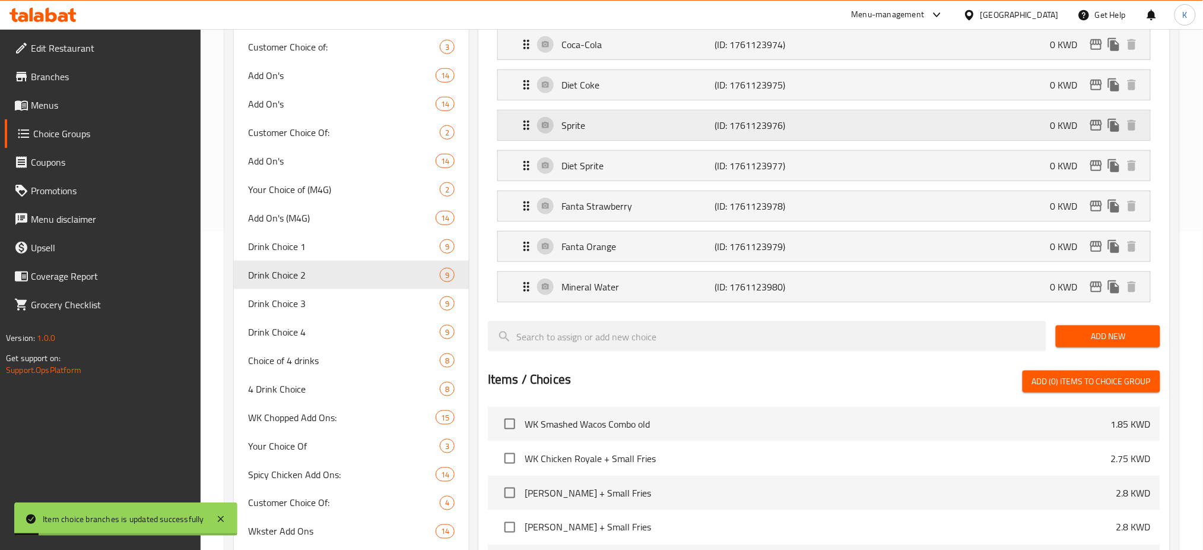
click at [1099, 137] on div "Sprite (ID: 1761123976) 0 KWD" at bounding box center [827, 125] width 617 height 30
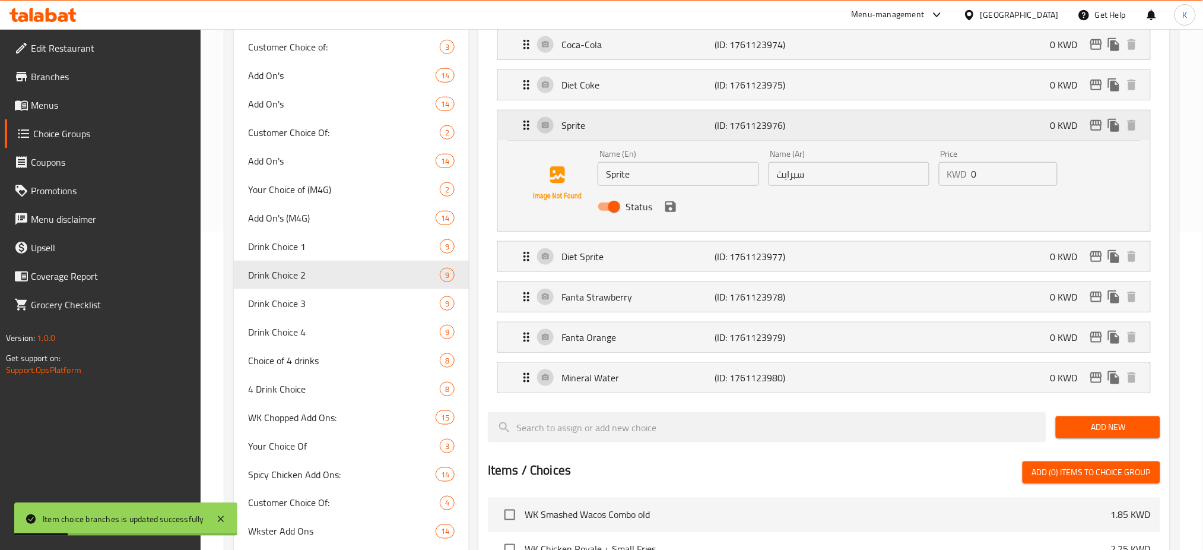
click at [1099, 128] on icon "edit" at bounding box center [1096, 125] width 14 height 14
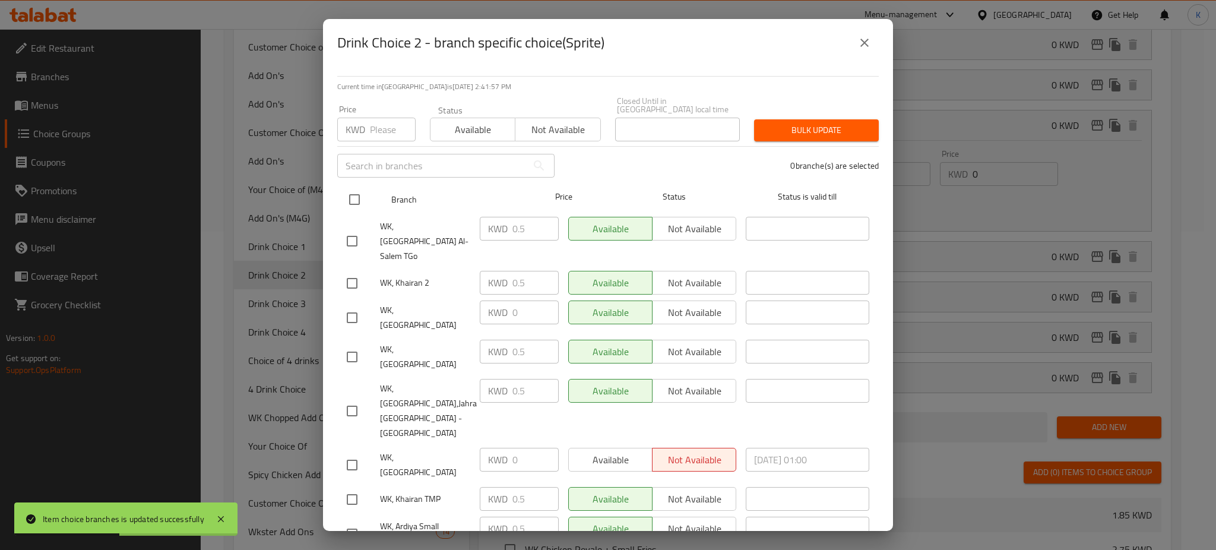
click at [346, 191] on input "checkbox" at bounding box center [354, 199] width 25 height 25
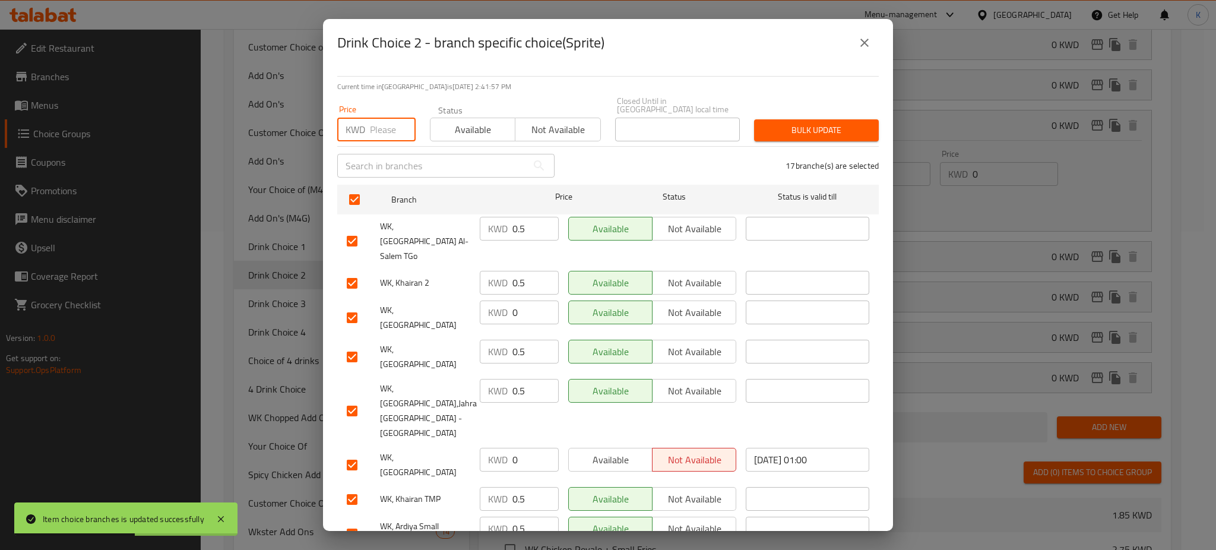
click at [380, 121] on input "number" at bounding box center [393, 130] width 46 height 24
click at [816, 123] on span "Bulk update" at bounding box center [816, 130] width 106 height 15
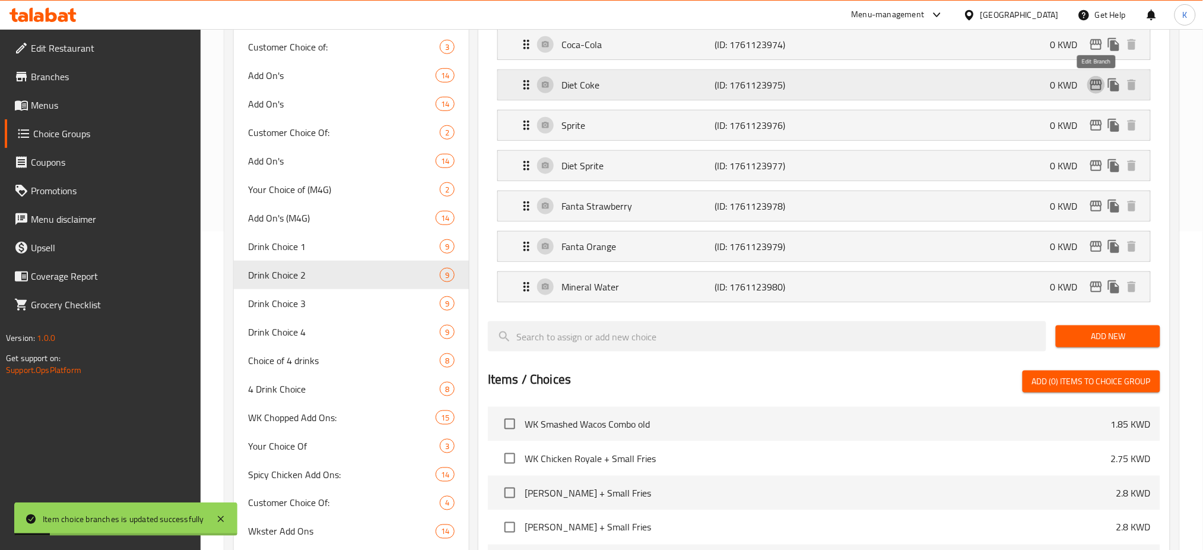
click at [1094, 88] on icon "edit" at bounding box center [1096, 85] width 14 height 14
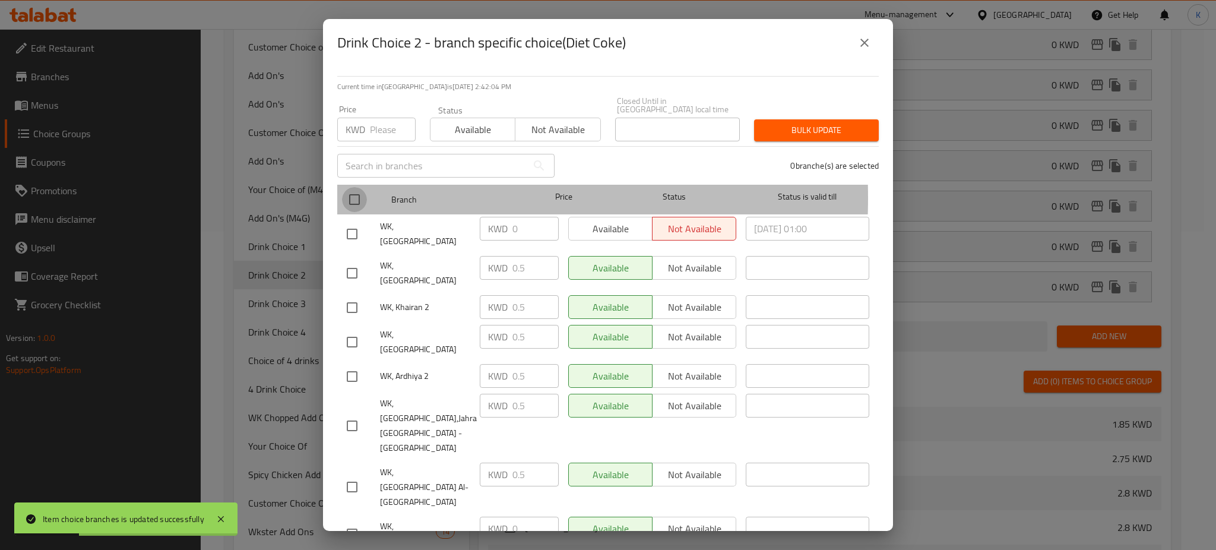
click at [352, 189] on input "checkbox" at bounding box center [354, 199] width 25 height 25
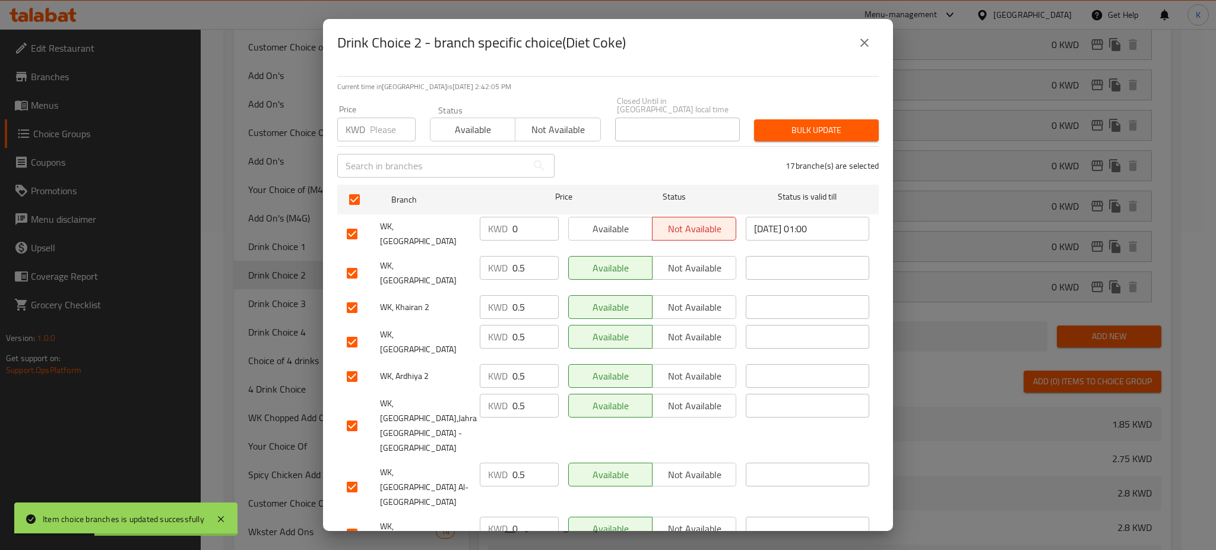
click at [386, 147] on div "​" at bounding box center [446, 166] width 232 height 38
click at [392, 119] on input "number" at bounding box center [393, 130] width 46 height 24
click at [813, 128] on span "Bulk update" at bounding box center [816, 130] width 106 height 15
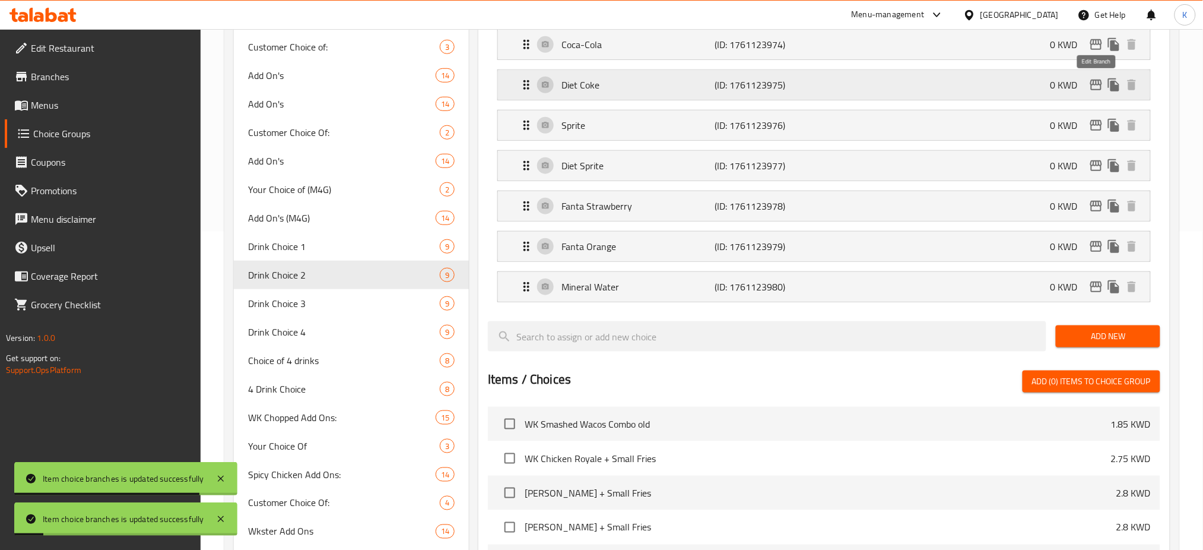
click at [1098, 76] on button "edit" at bounding box center [1097, 85] width 18 height 18
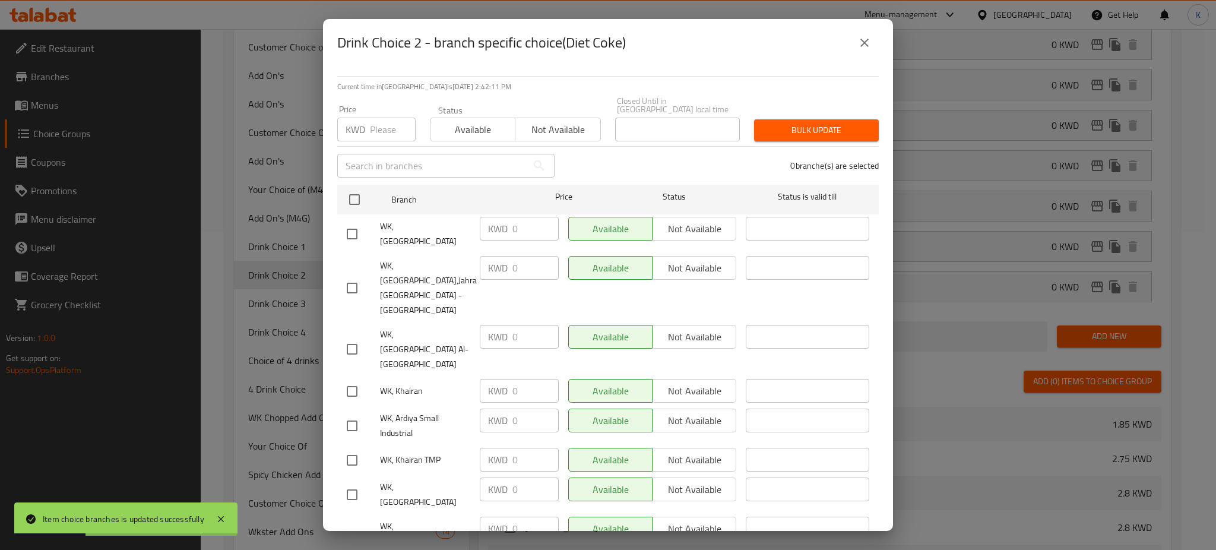
click at [865, 45] on icon "close" at bounding box center [864, 43] width 14 height 14
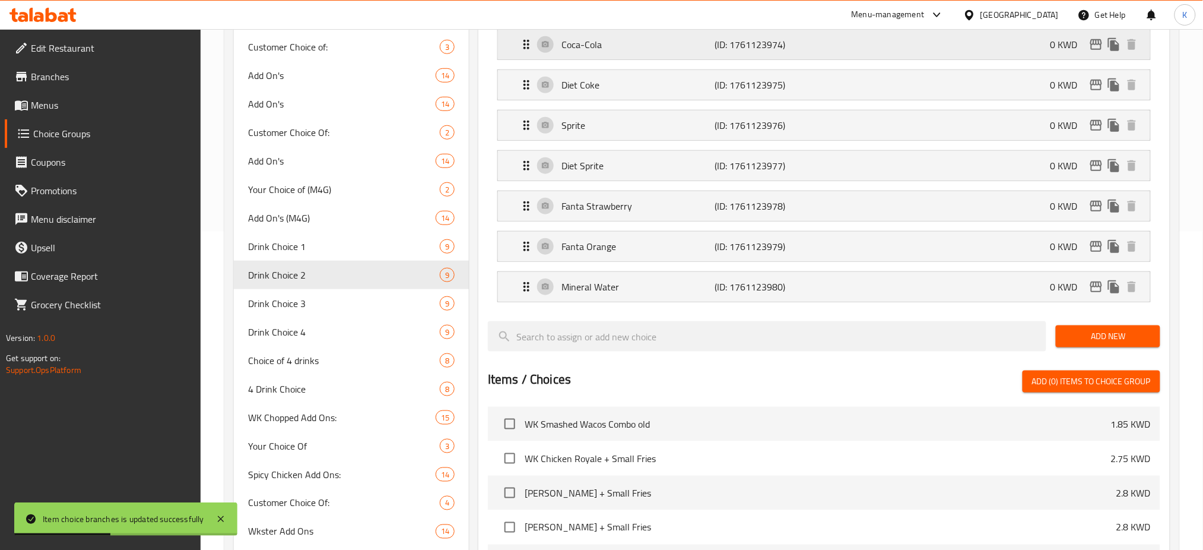
click at [1090, 42] on icon "edit" at bounding box center [1096, 44] width 14 height 14
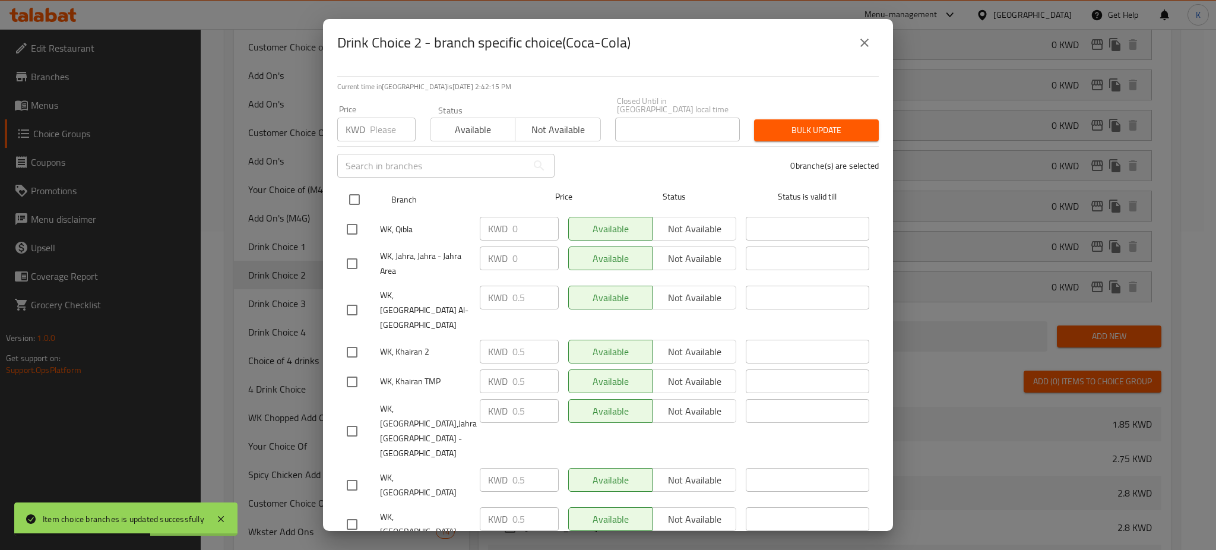
click at [356, 189] on input "checkbox" at bounding box center [354, 199] width 25 height 25
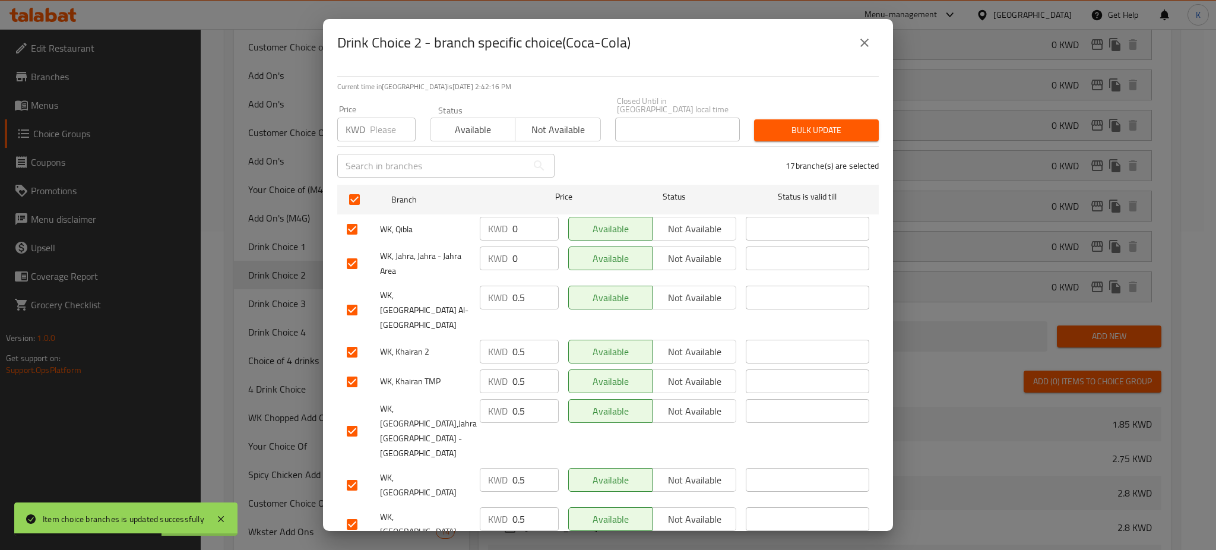
click at [378, 126] on input "number" at bounding box center [393, 130] width 46 height 24
click at [811, 123] on span "Bulk update" at bounding box center [816, 130] width 106 height 15
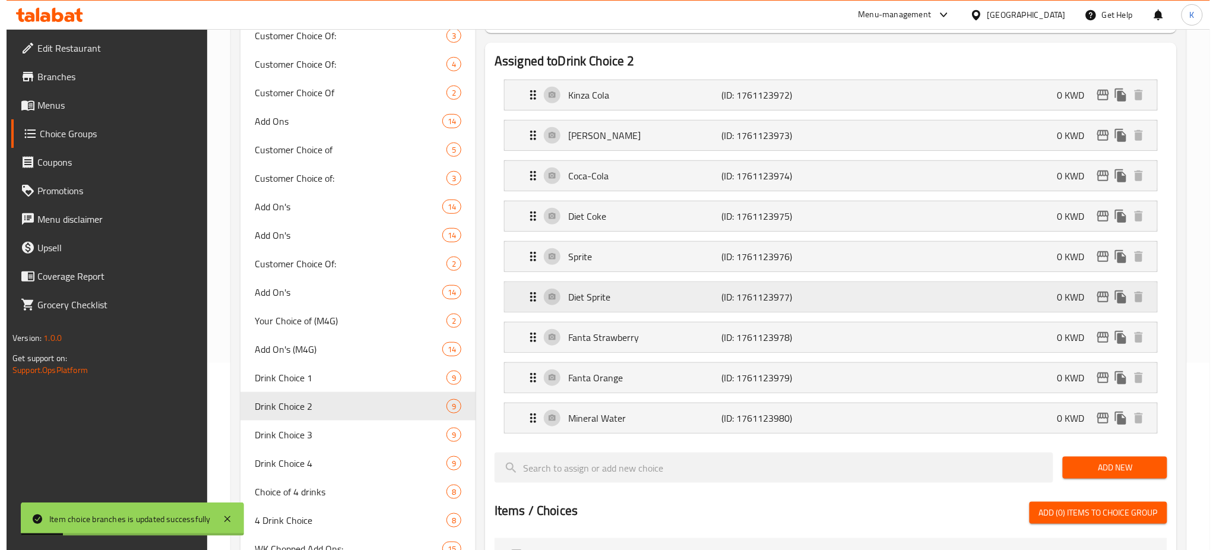
scroll to position [185, 0]
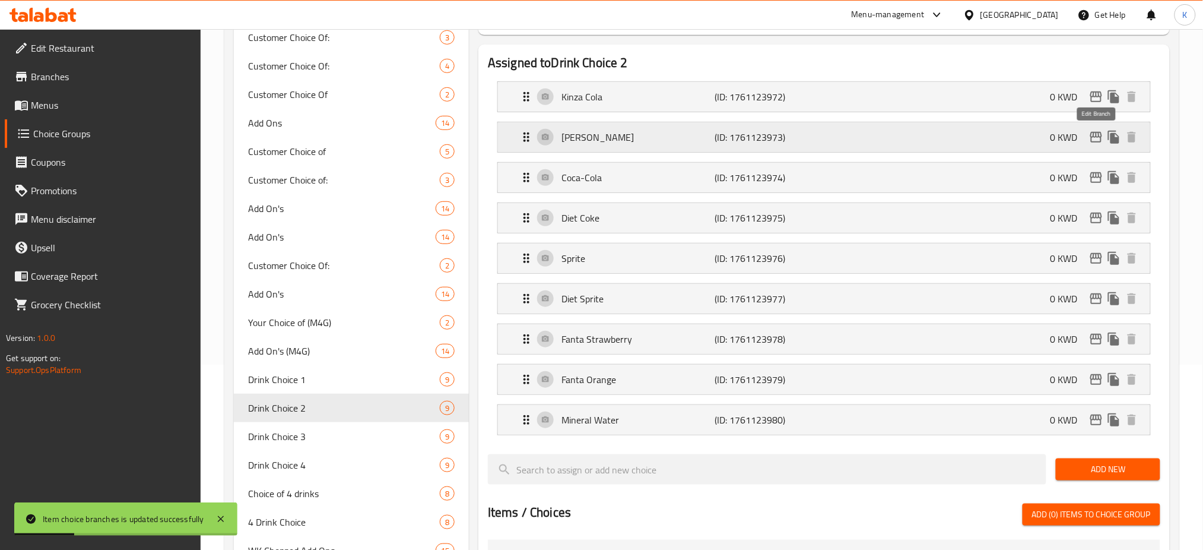
click at [1101, 135] on icon "edit" at bounding box center [1096, 137] width 14 height 14
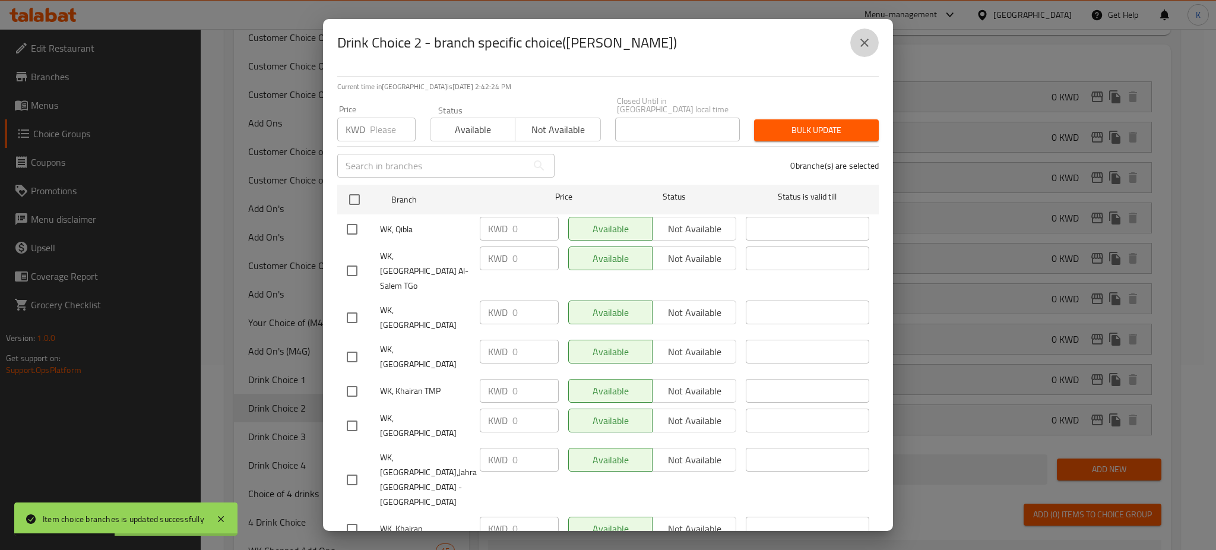
click at [872, 46] on button "close" at bounding box center [864, 42] width 28 height 28
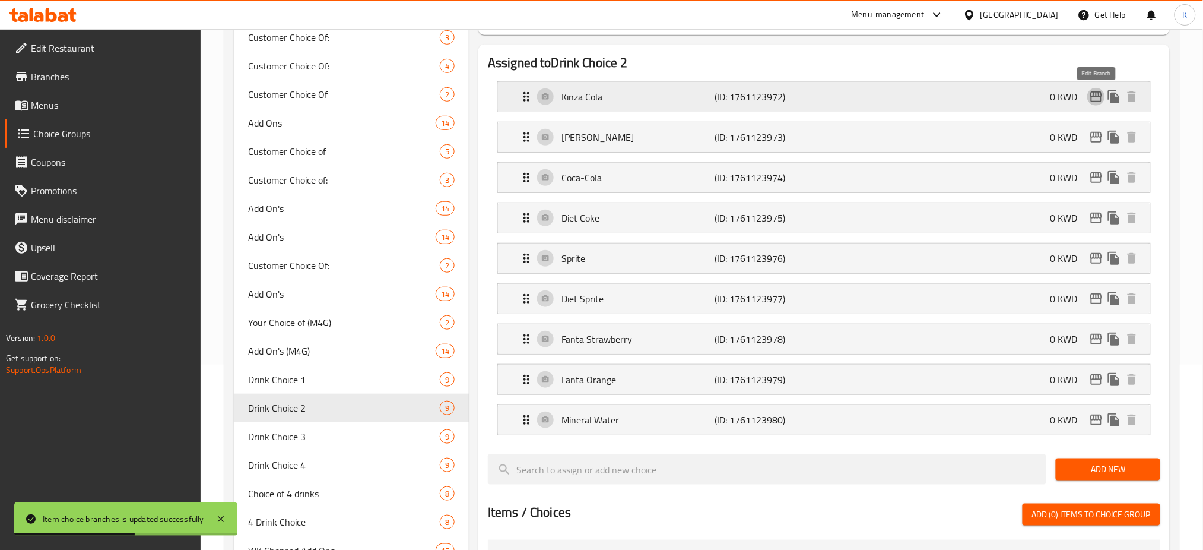
click at [1099, 96] on icon "edit" at bounding box center [1097, 96] width 12 height 11
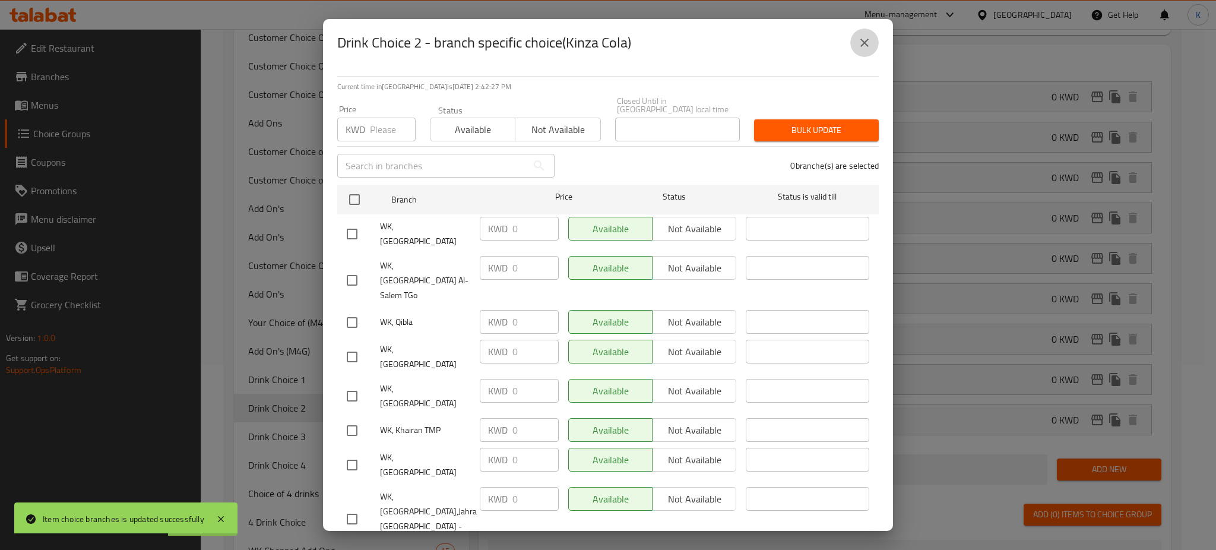
click at [857, 40] on icon "close" at bounding box center [864, 43] width 14 height 14
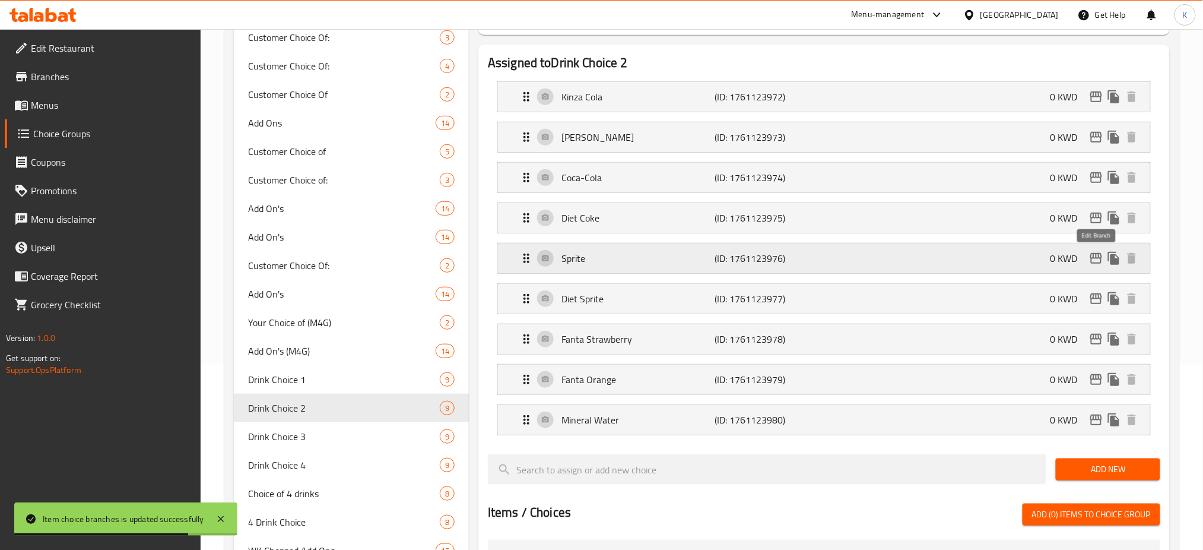
click at [1095, 263] on icon "edit" at bounding box center [1097, 258] width 12 height 11
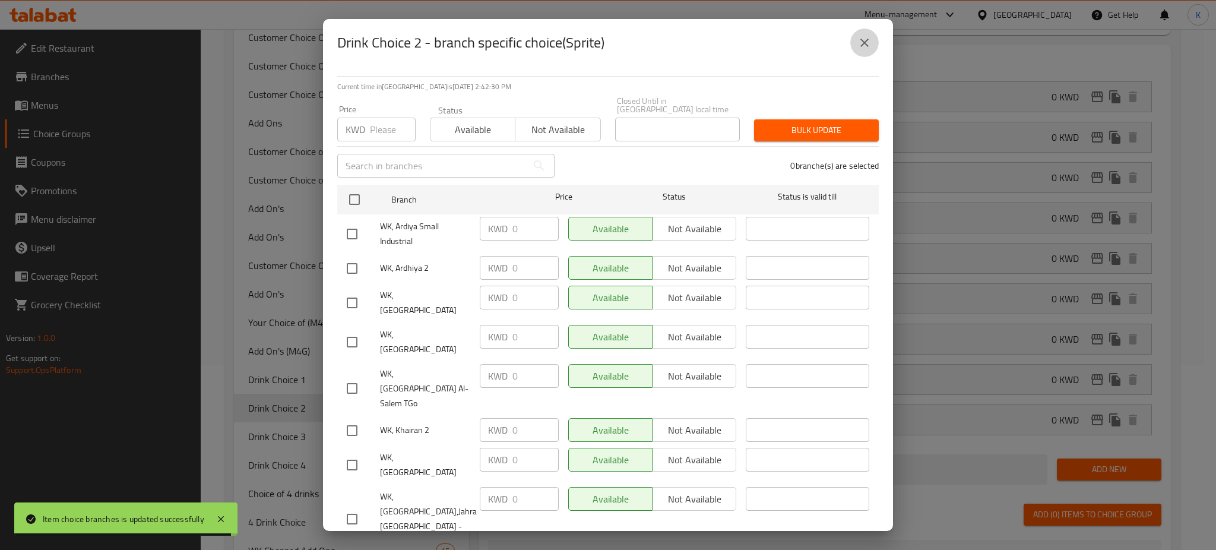
click at [865, 47] on icon "close" at bounding box center [864, 43] width 14 height 14
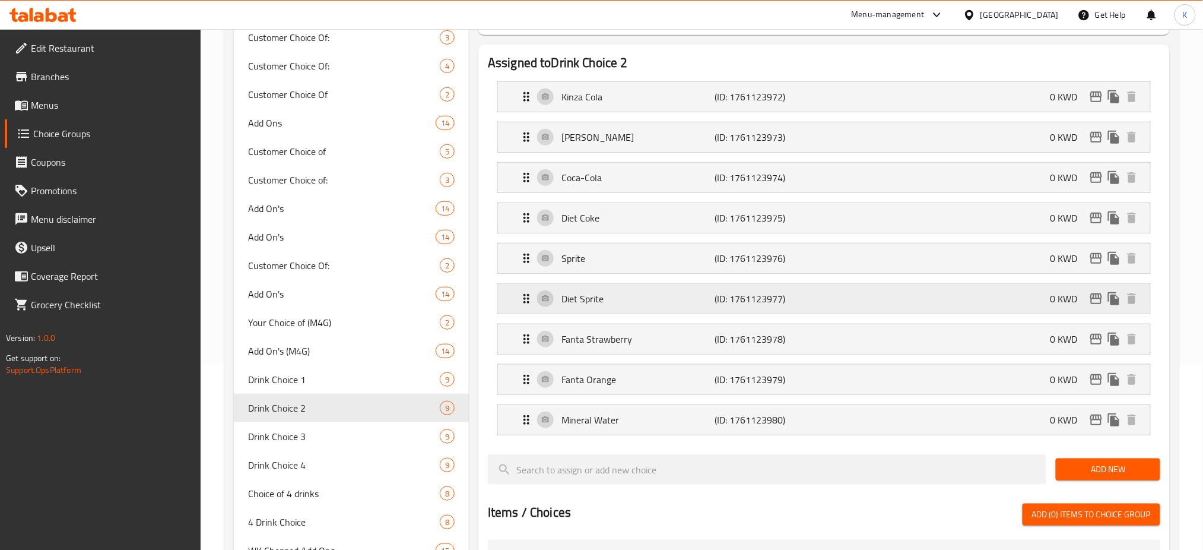
click at [1097, 302] on icon "edit" at bounding box center [1096, 298] width 14 height 14
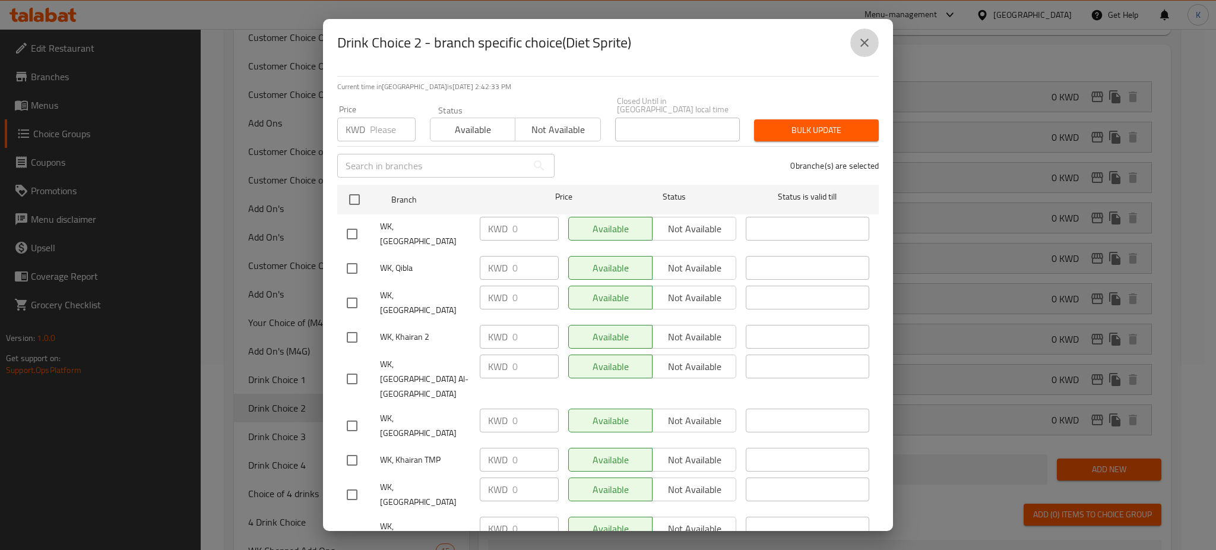
click at [863, 48] on icon "close" at bounding box center [864, 43] width 14 height 14
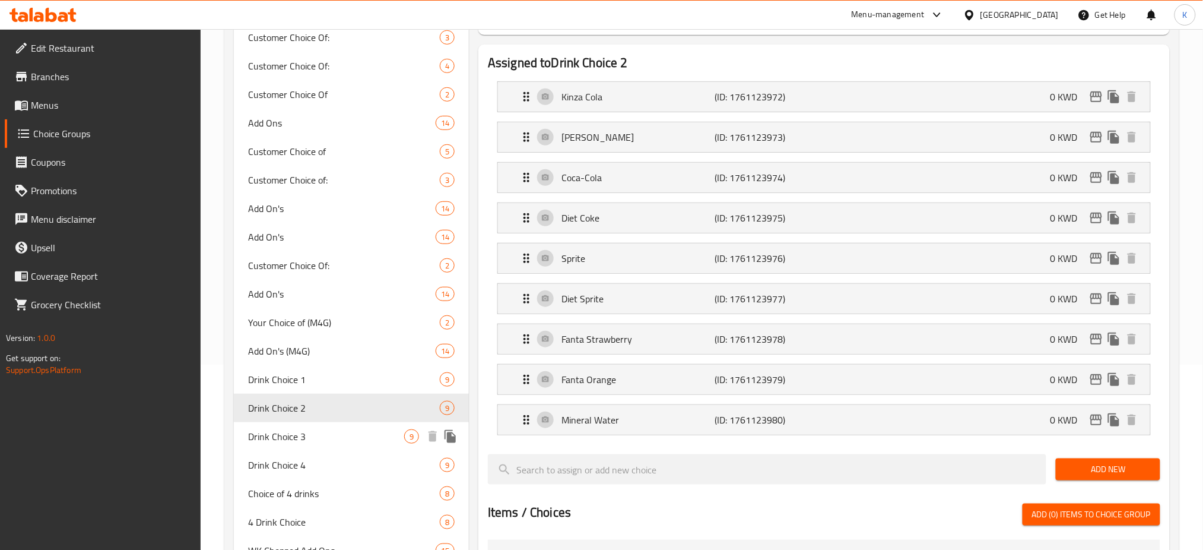
click at [296, 435] on span "Drink Choice 3" at bounding box center [326, 436] width 156 height 14
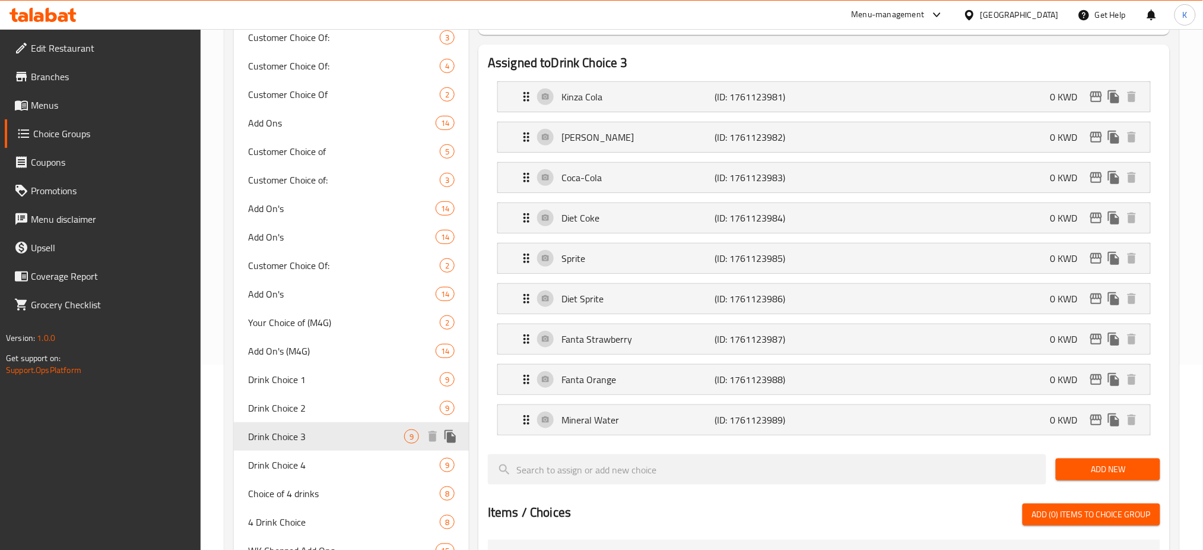
click at [274, 440] on span "Drink Choice 3" at bounding box center [326, 436] width 156 height 14
click at [1096, 98] on icon "edit" at bounding box center [1096, 97] width 14 height 14
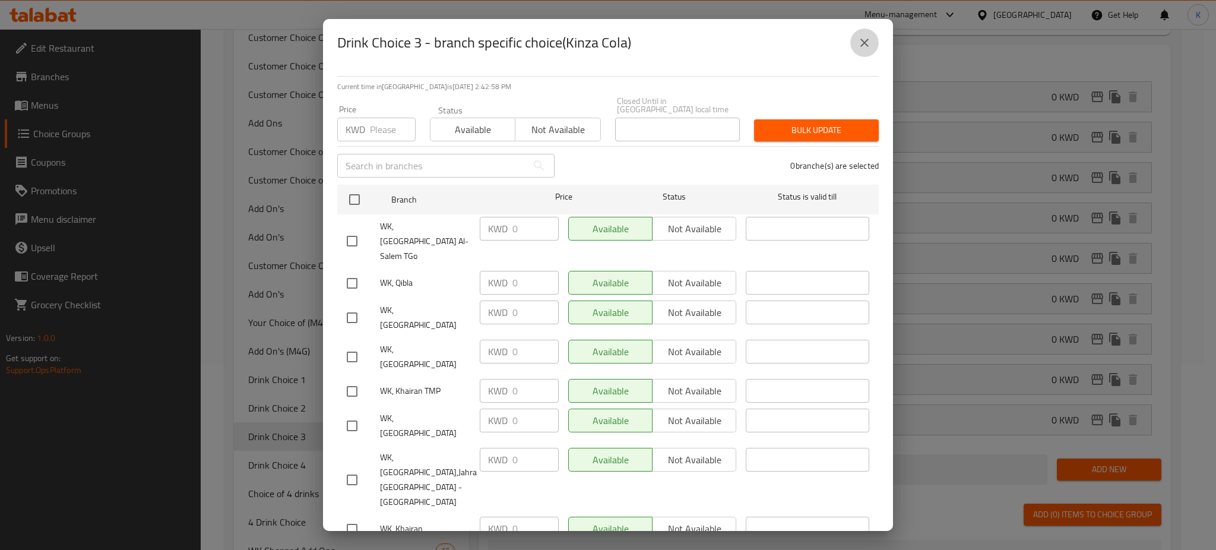
click at [866, 39] on icon "close" at bounding box center [864, 43] width 14 height 14
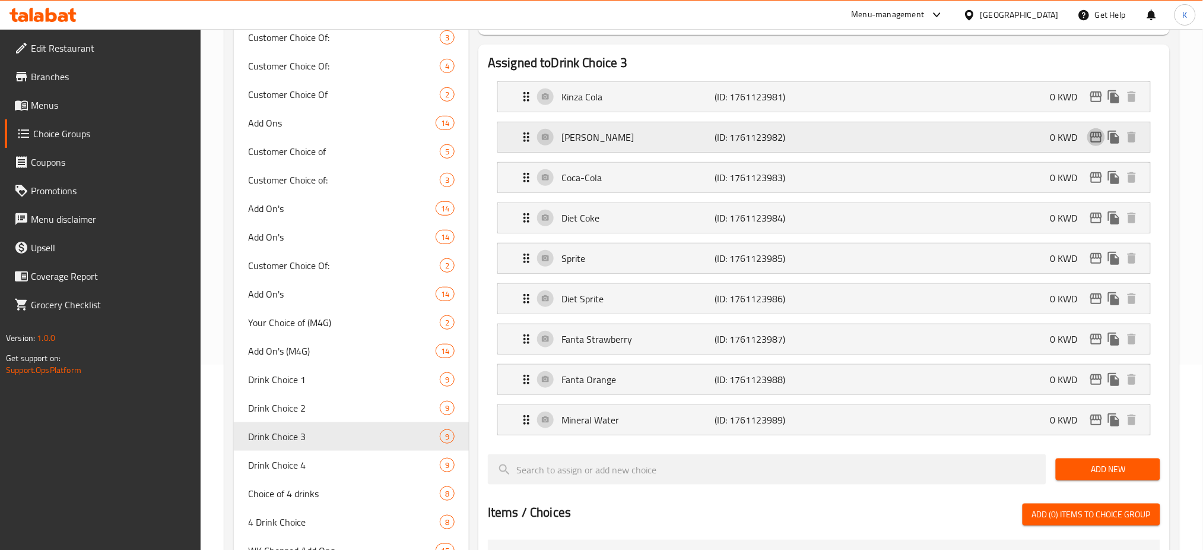
click at [1099, 139] on icon "edit" at bounding box center [1096, 137] width 14 height 14
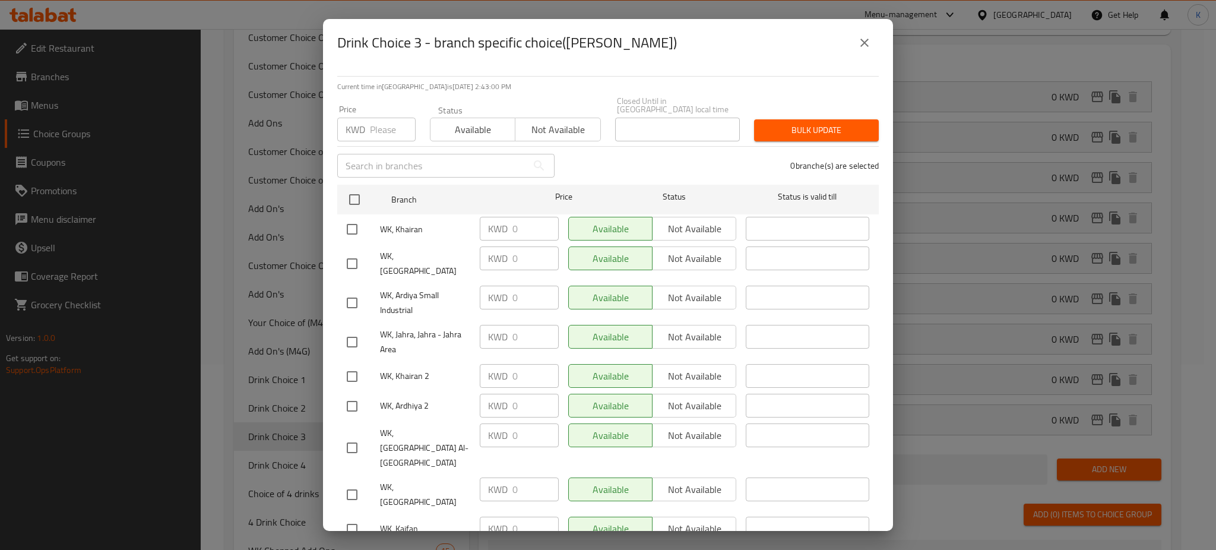
click at [859, 39] on icon "close" at bounding box center [864, 43] width 14 height 14
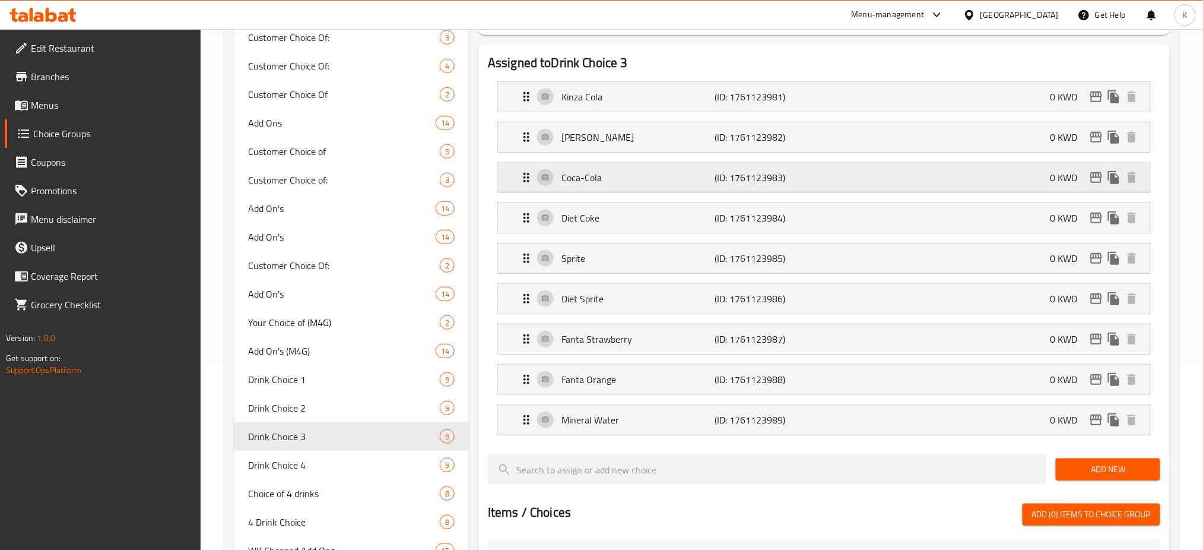
click at [1098, 183] on icon "edit" at bounding box center [1096, 177] width 14 height 14
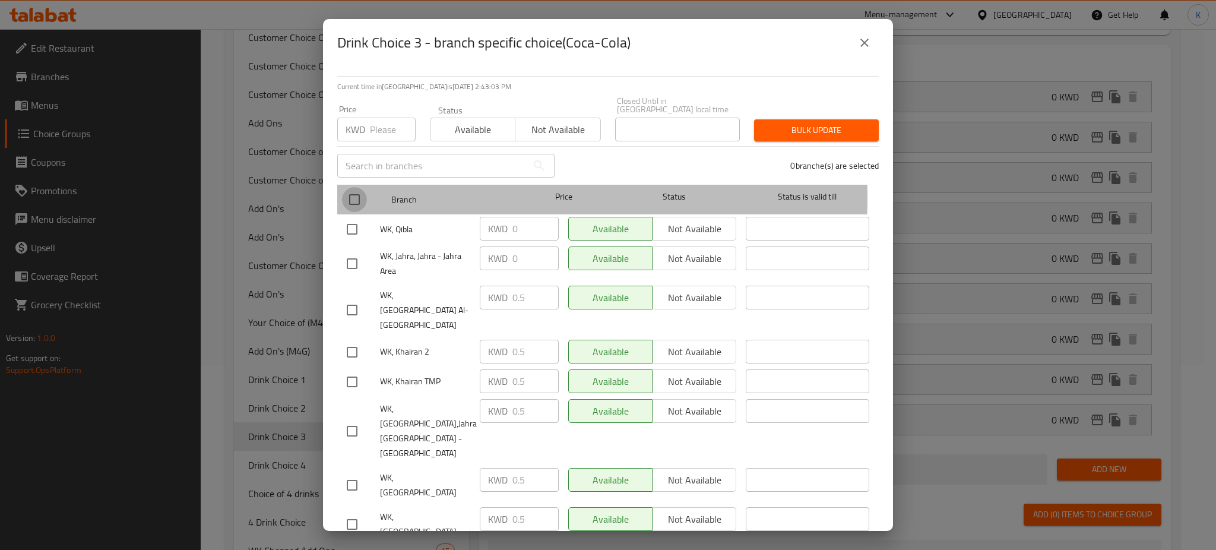
click at [357, 190] on input "checkbox" at bounding box center [354, 199] width 25 height 25
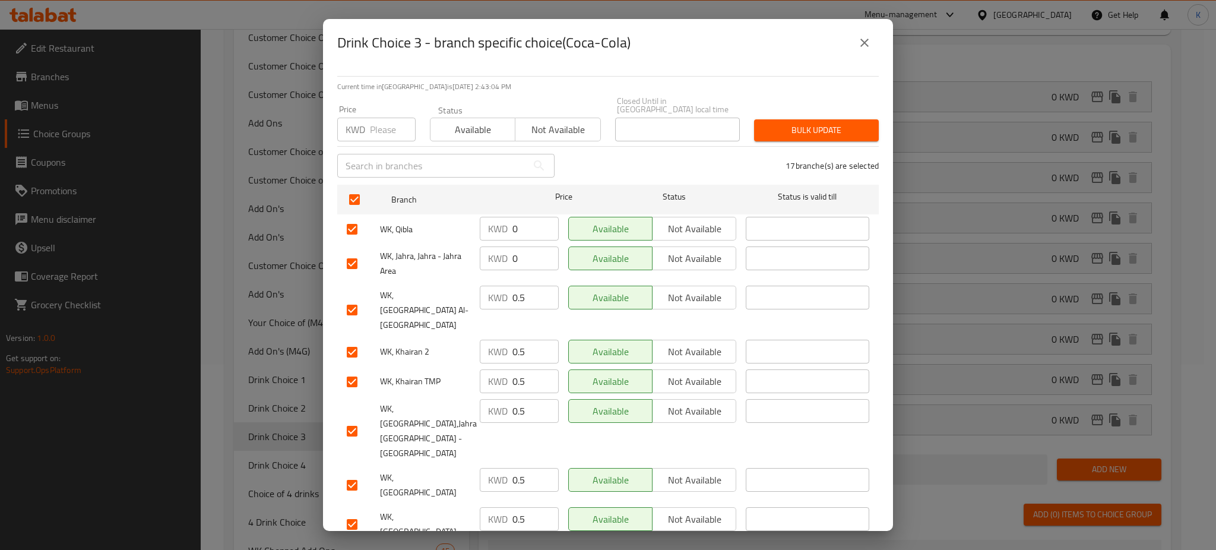
click at [386, 120] on input "number" at bounding box center [393, 130] width 46 height 24
click at [794, 123] on span "Bulk update" at bounding box center [816, 130] width 106 height 15
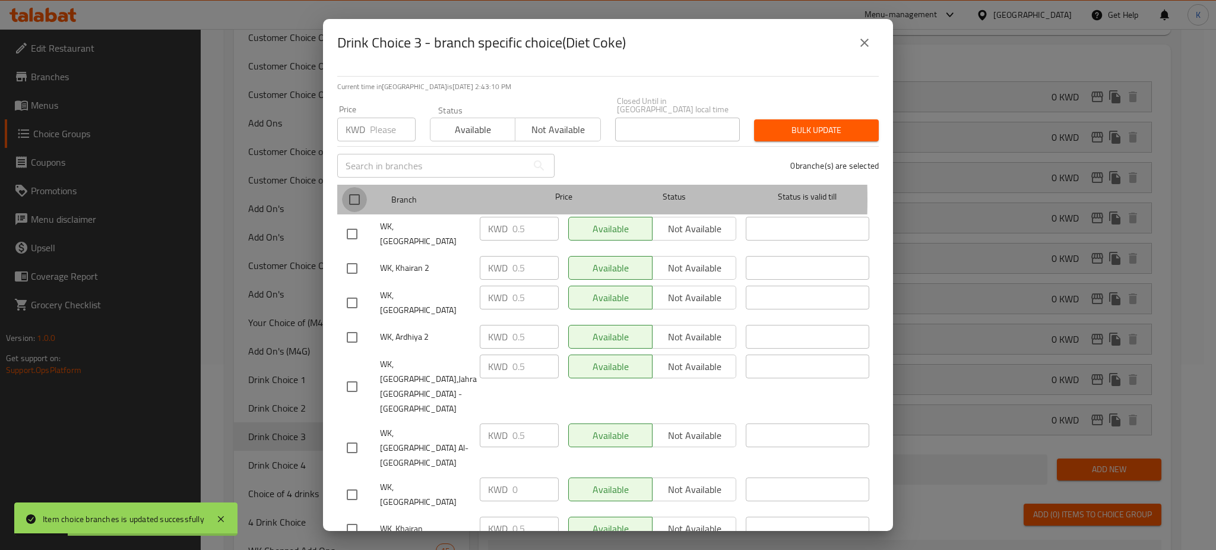
click at [348, 191] on input "checkbox" at bounding box center [354, 199] width 25 height 25
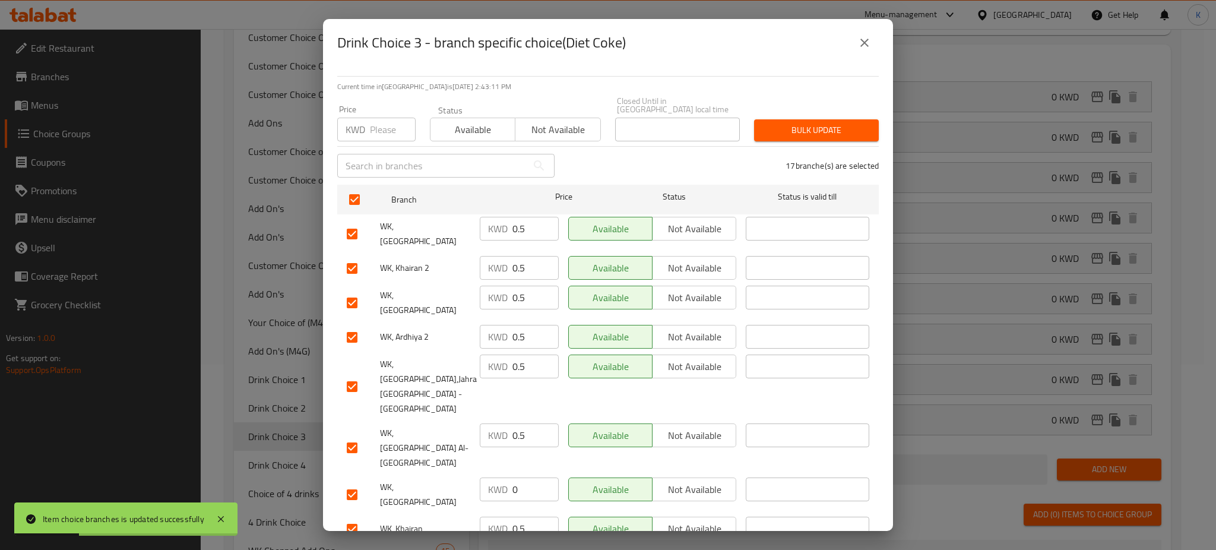
click at [380, 122] on input "number" at bounding box center [393, 130] width 46 height 24
click at [811, 123] on span "Bulk update" at bounding box center [816, 130] width 106 height 15
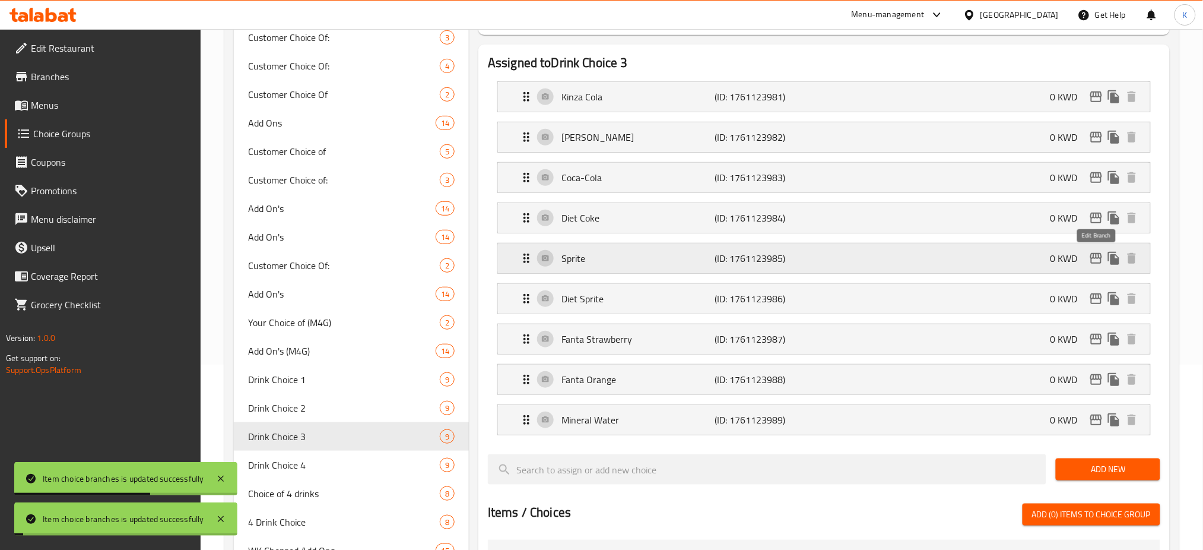
click at [1095, 261] on icon "edit" at bounding box center [1096, 258] width 14 height 14
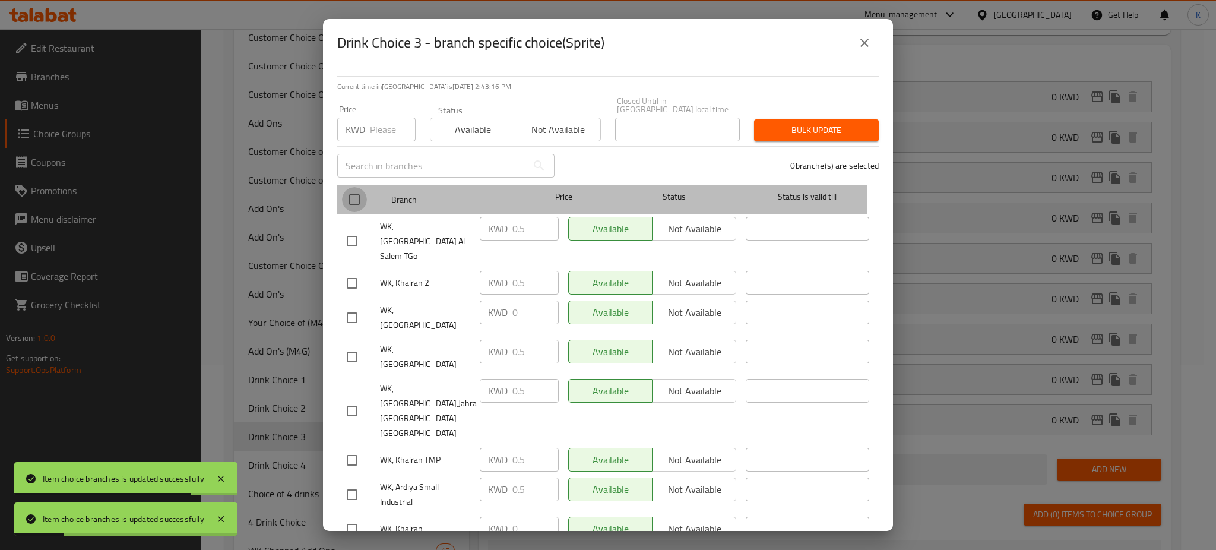
click at [353, 192] on input "checkbox" at bounding box center [354, 199] width 25 height 25
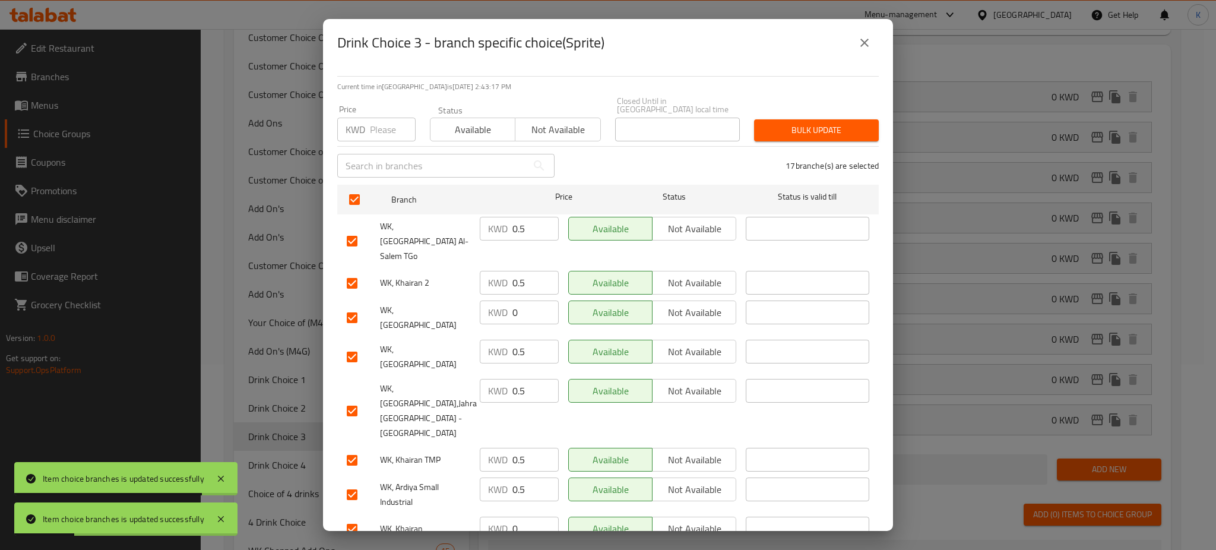
click at [383, 118] on input "number" at bounding box center [393, 130] width 46 height 24
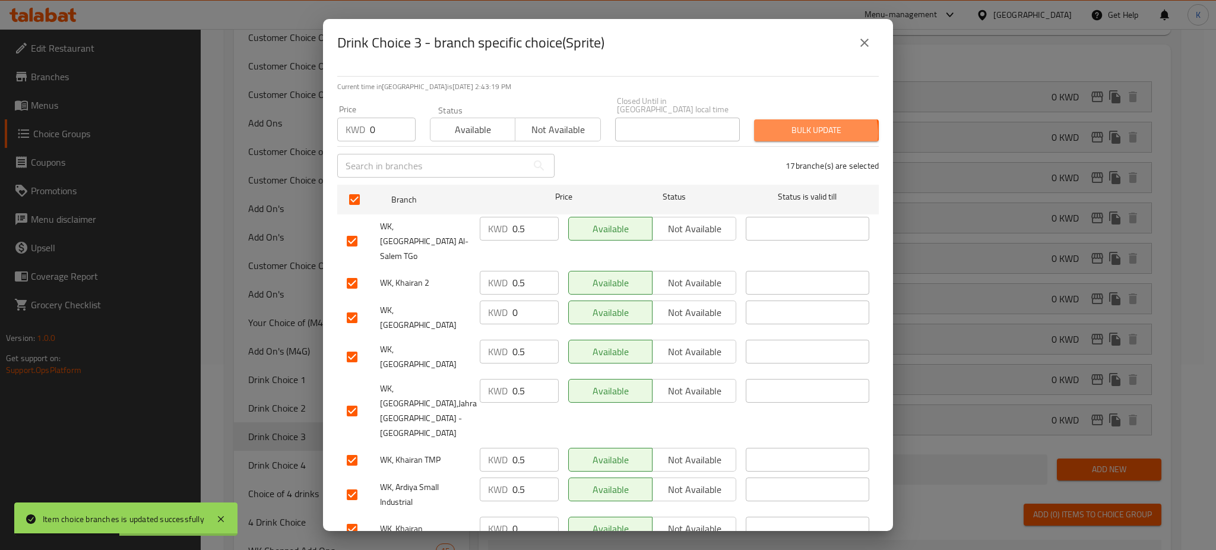
click at [805, 125] on span "Bulk update" at bounding box center [816, 130] width 106 height 15
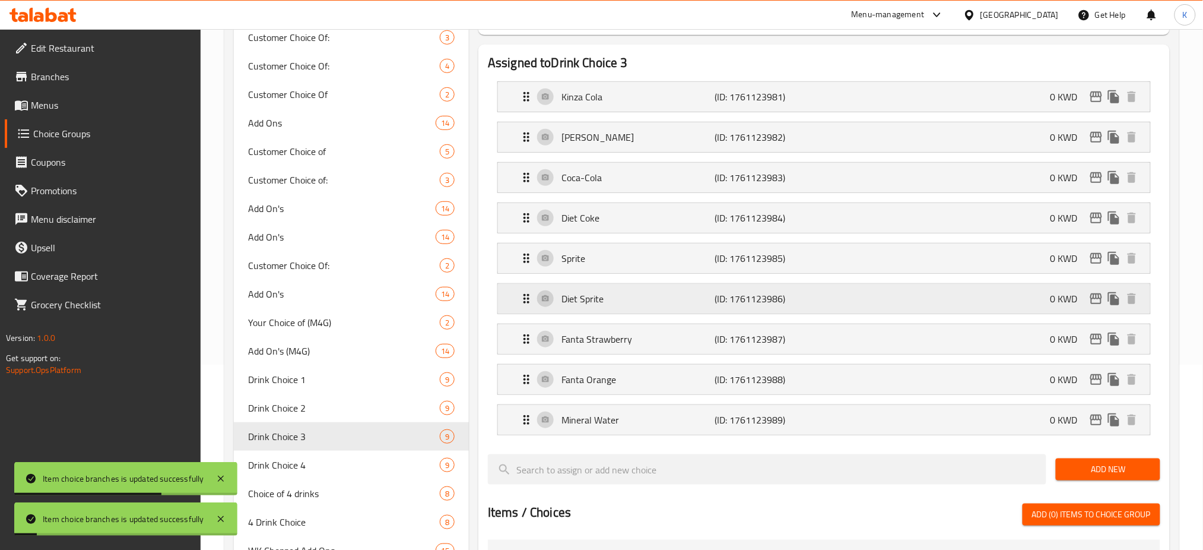
click at [1100, 300] on icon "edit" at bounding box center [1096, 298] width 14 height 14
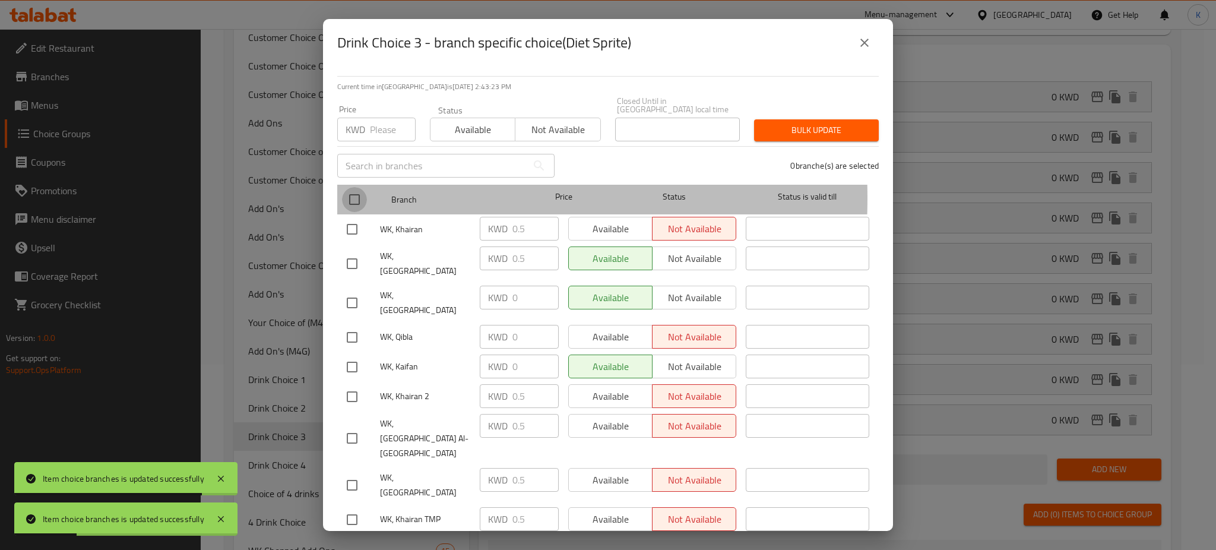
click at [354, 189] on input "checkbox" at bounding box center [354, 199] width 25 height 25
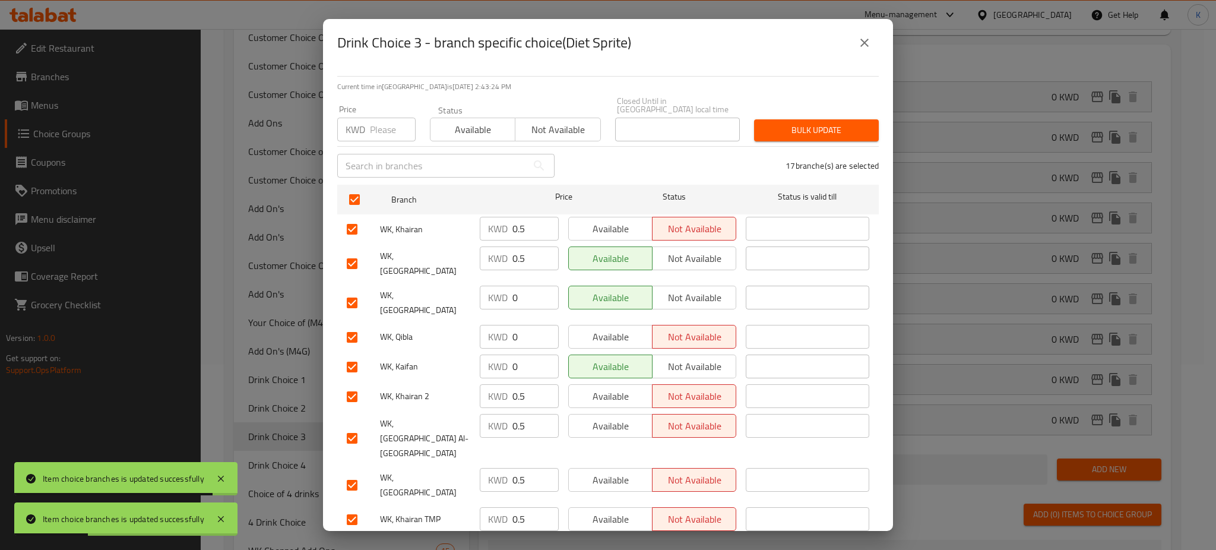
click at [375, 121] on input "number" at bounding box center [393, 130] width 46 height 24
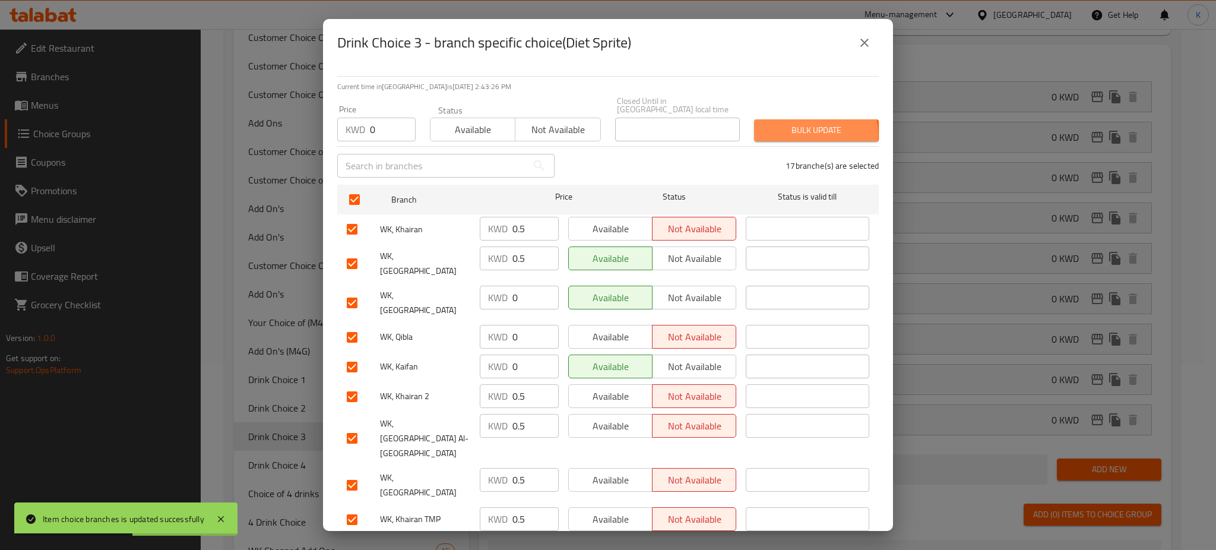
click at [789, 126] on span "Bulk update" at bounding box center [816, 130] width 106 height 15
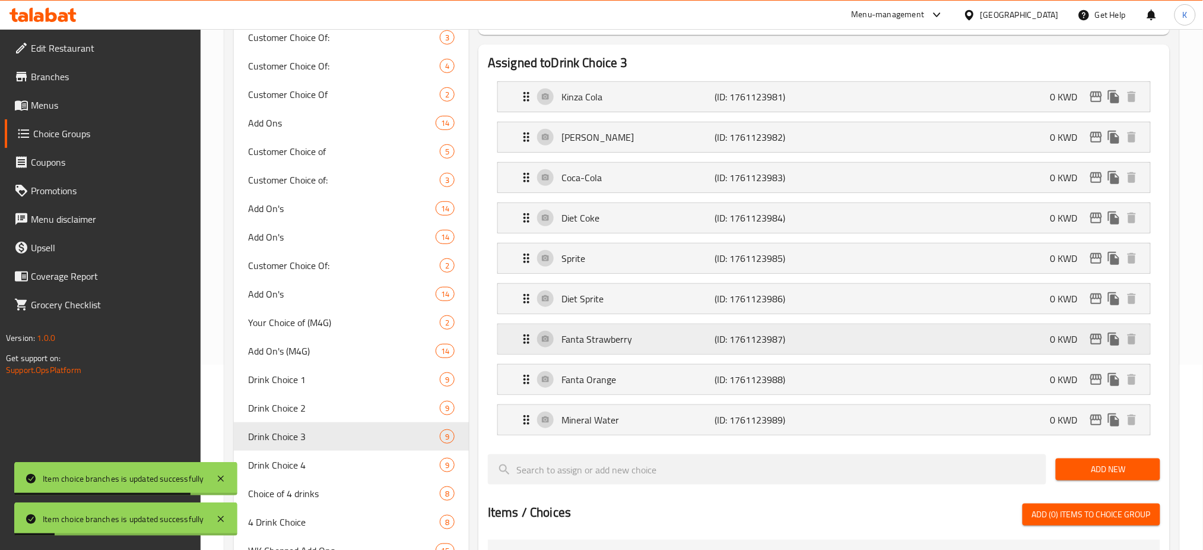
click at [1098, 340] on icon "edit" at bounding box center [1097, 339] width 12 height 11
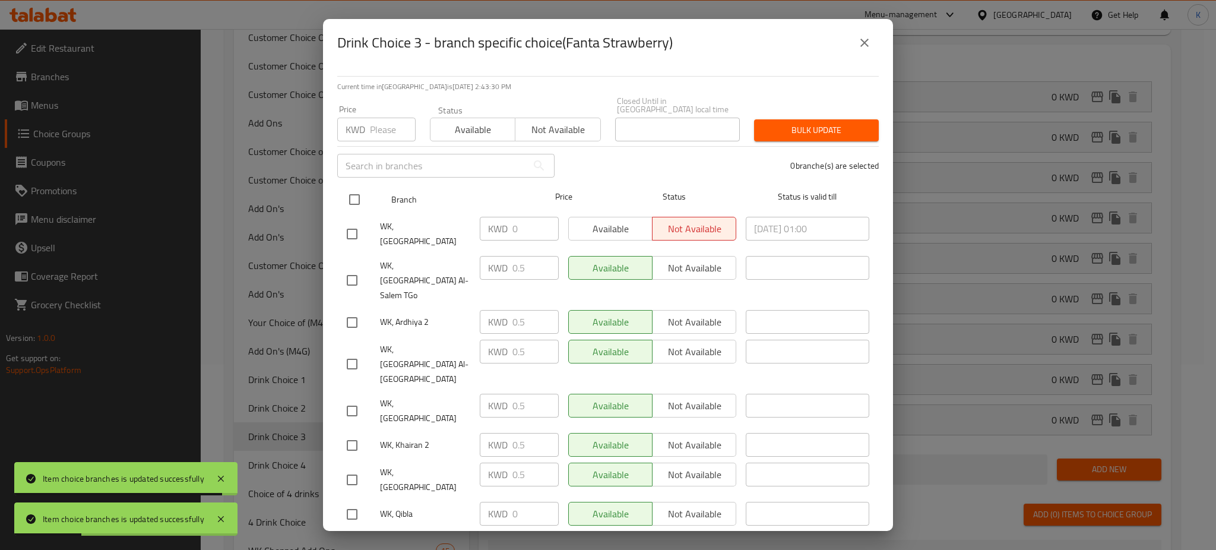
click at [348, 191] on input "checkbox" at bounding box center [354, 199] width 25 height 25
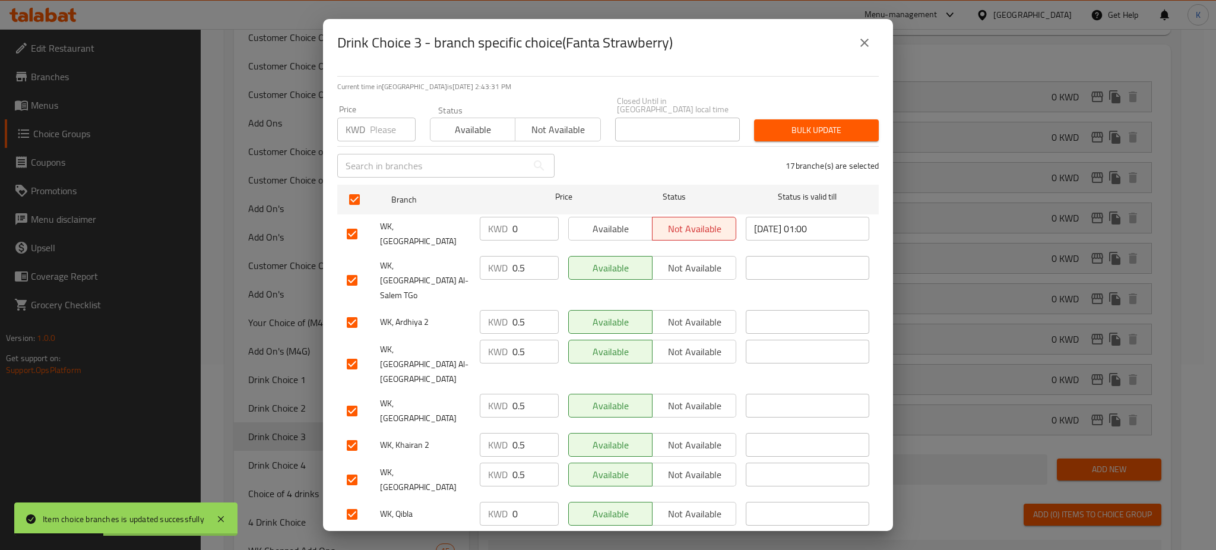
click at [388, 125] on input "number" at bounding box center [393, 130] width 46 height 24
click at [823, 123] on span "Bulk update" at bounding box center [816, 130] width 106 height 15
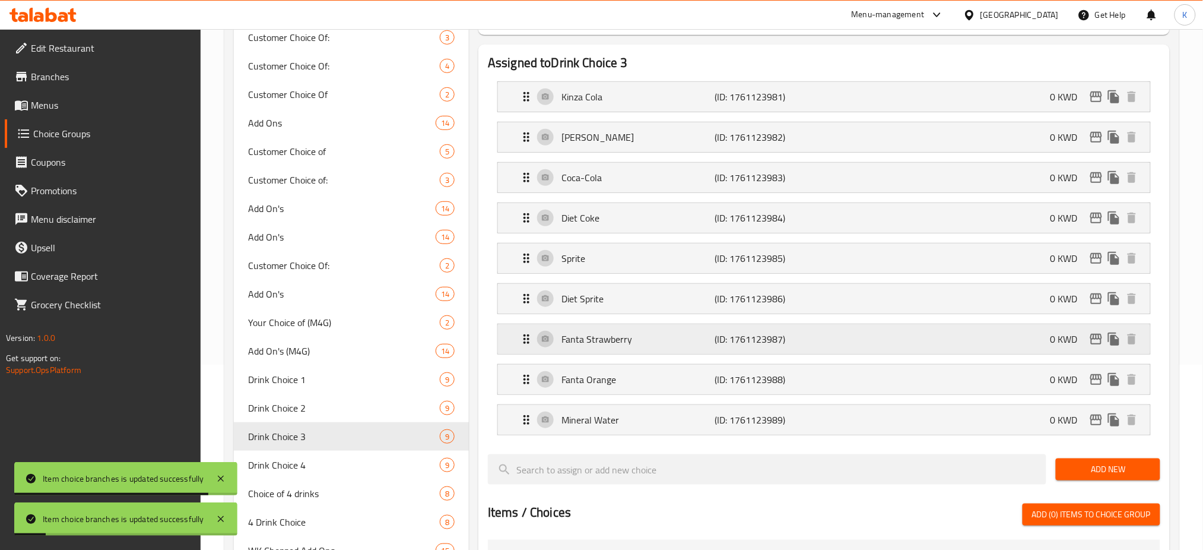
click at [1094, 343] on icon "edit" at bounding box center [1096, 339] width 14 height 14
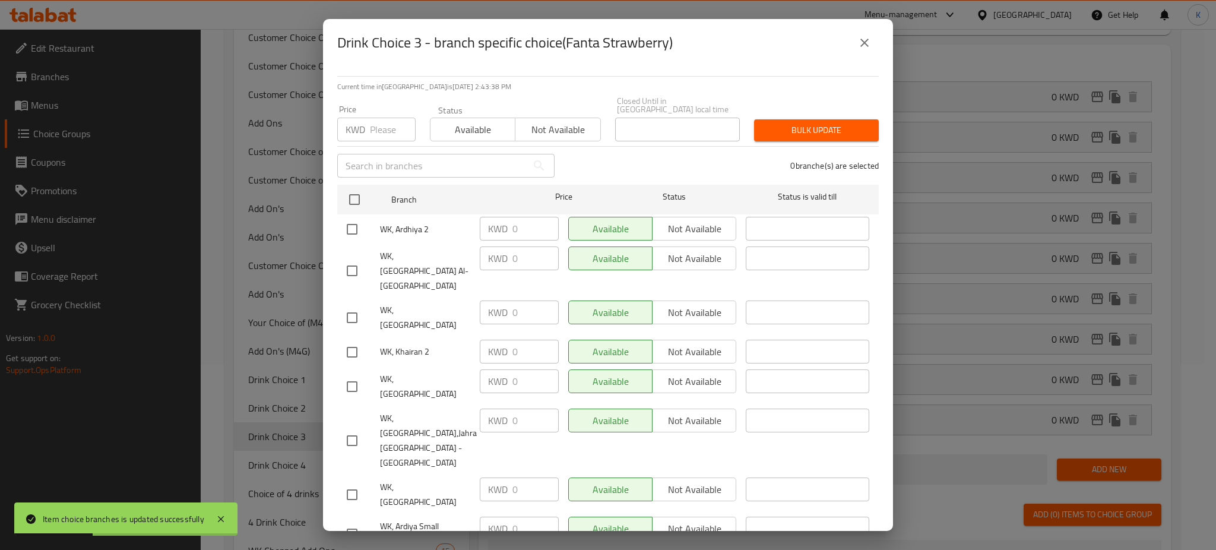
click at [869, 45] on icon "close" at bounding box center [864, 43] width 14 height 14
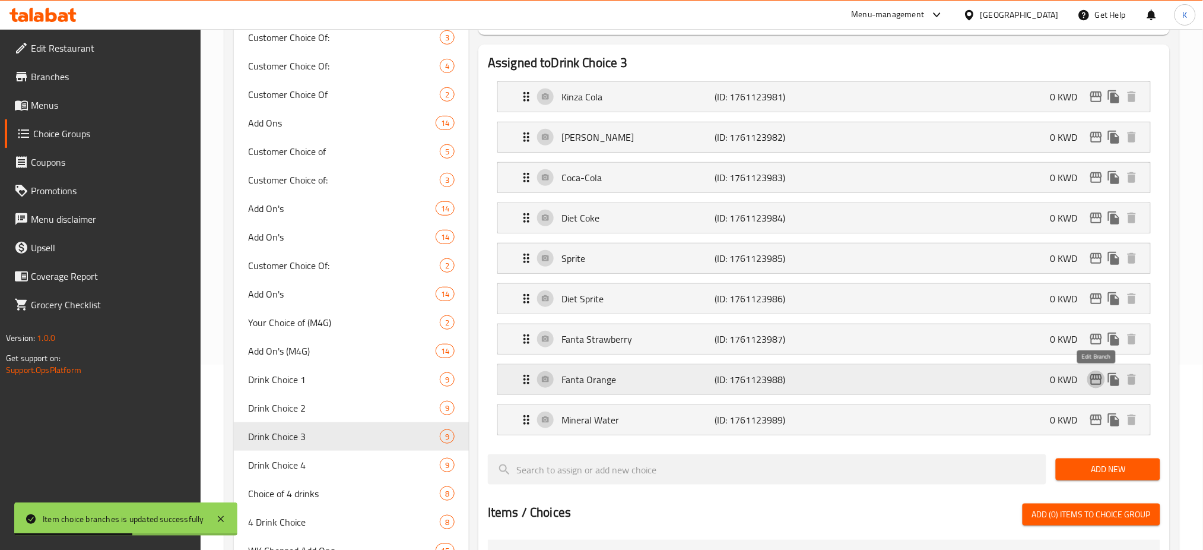
click at [1097, 385] on icon "edit" at bounding box center [1097, 379] width 12 height 11
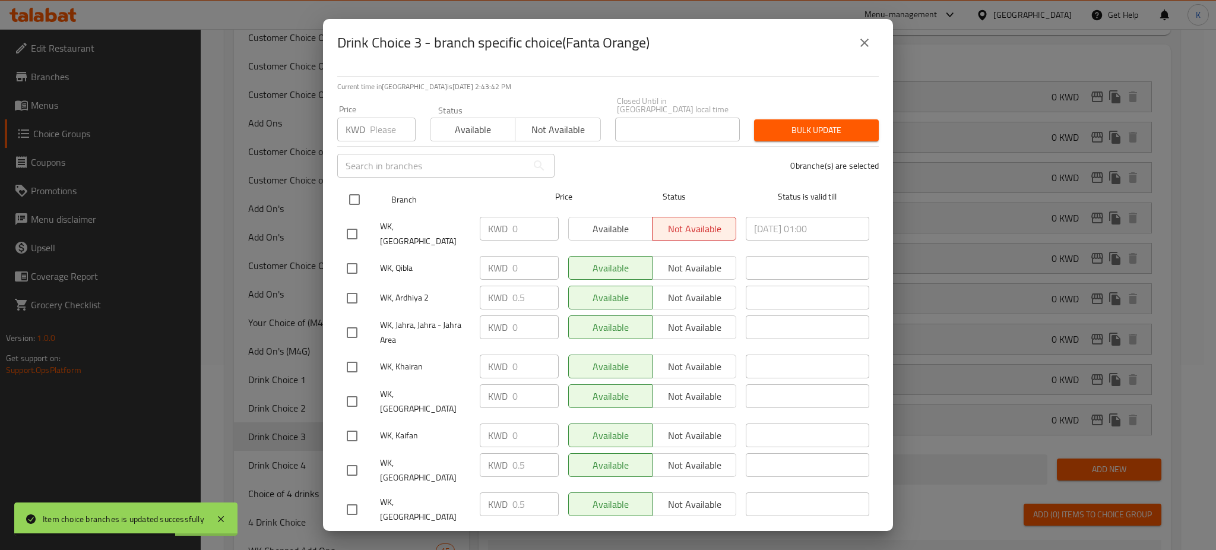
click at [353, 188] on input "checkbox" at bounding box center [354, 199] width 25 height 25
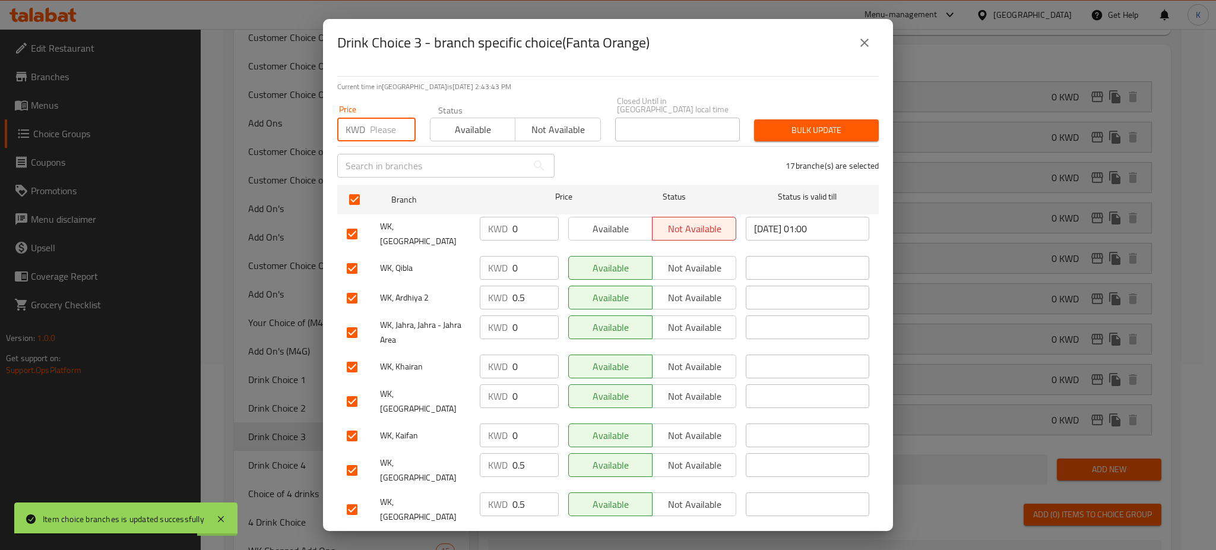
click at [372, 132] on input "number" at bounding box center [393, 130] width 46 height 24
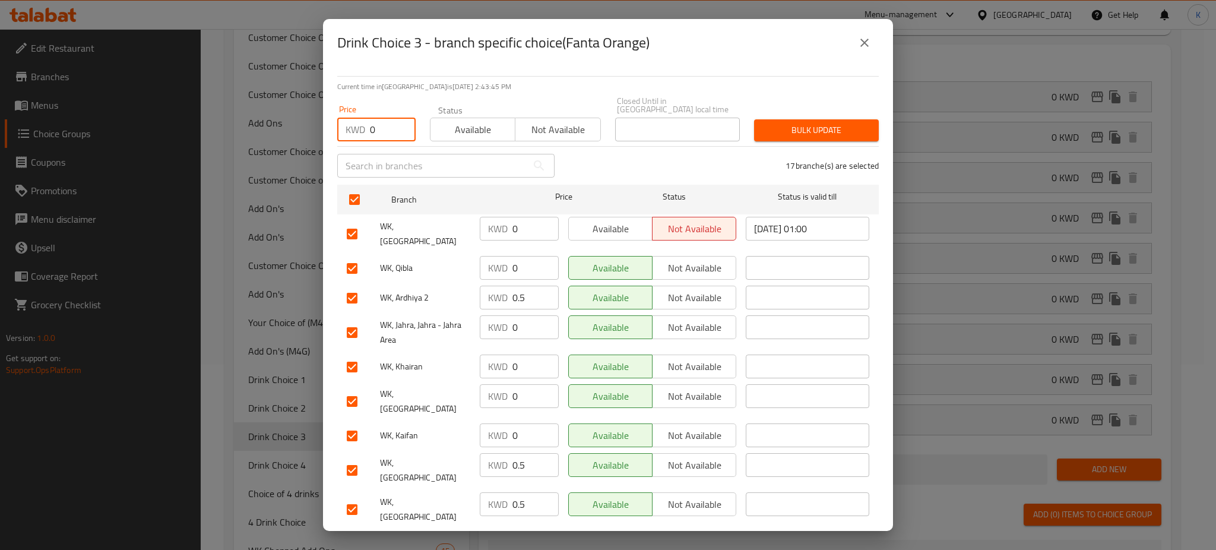
click at [790, 123] on span "Bulk update" at bounding box center [816, 130] width 106 height 15
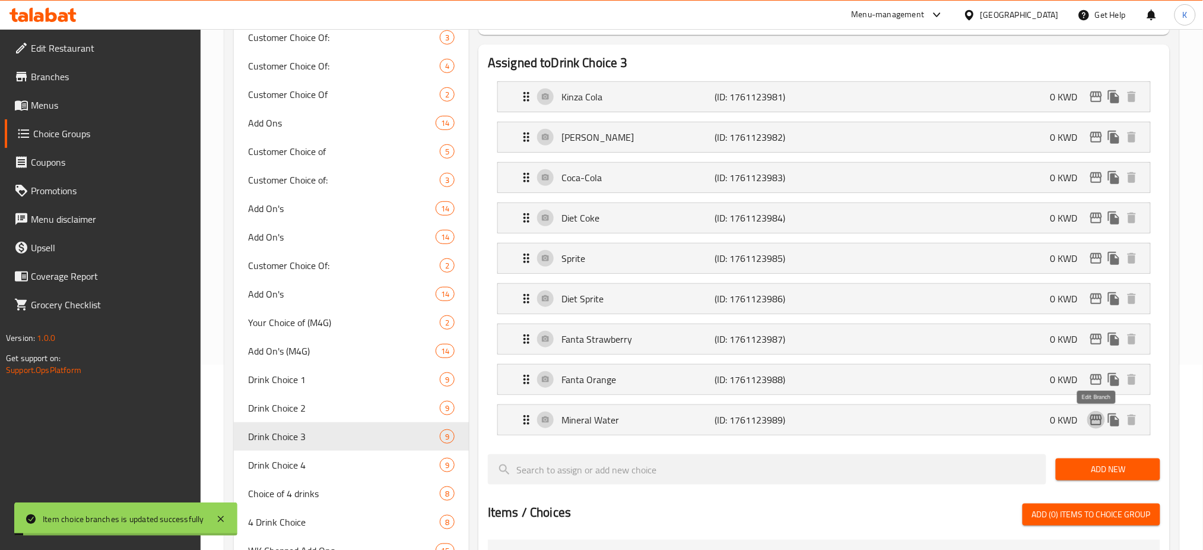
click at [1094, 427] on button "edit" at bounding box center [1097, 420] width 18 height 18
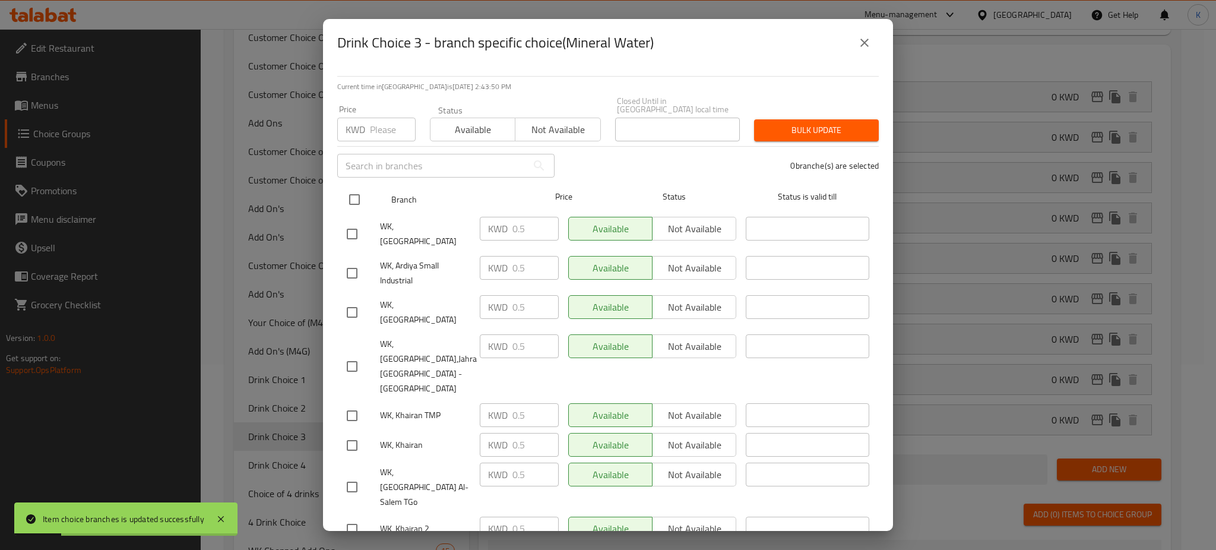
click at [353, 191] on input "checkbox" at bounding box center [354, 199] width 25 height 25
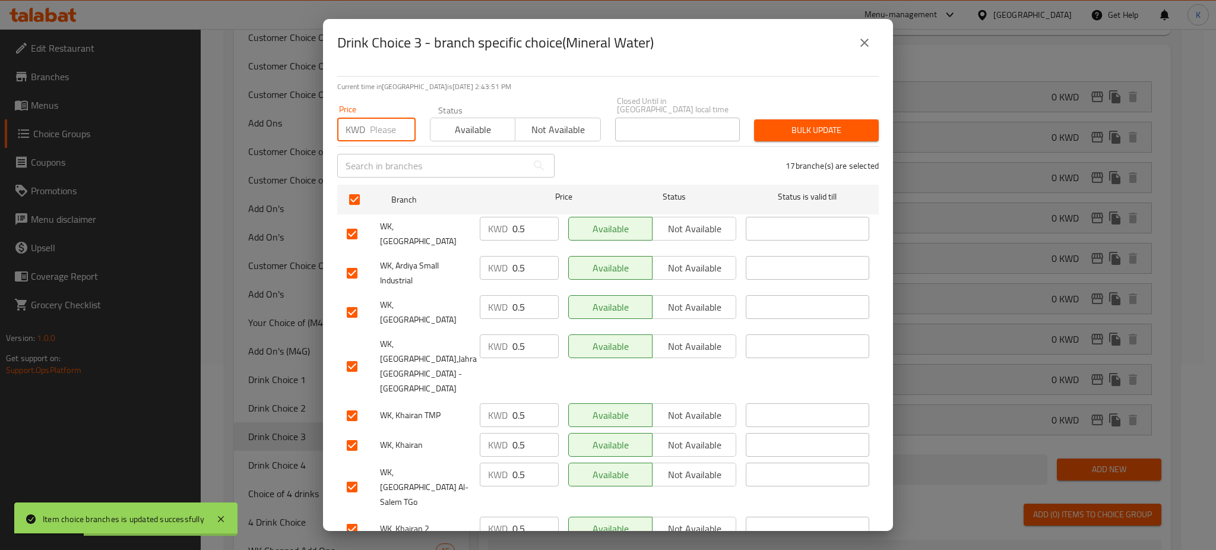
click at [381, 123] on input "number" at bounding box center [393, 130] width 46 height 24
click at [795, 123] on span "Bulk update" at bounding box center [816, 130] width 106 height 15
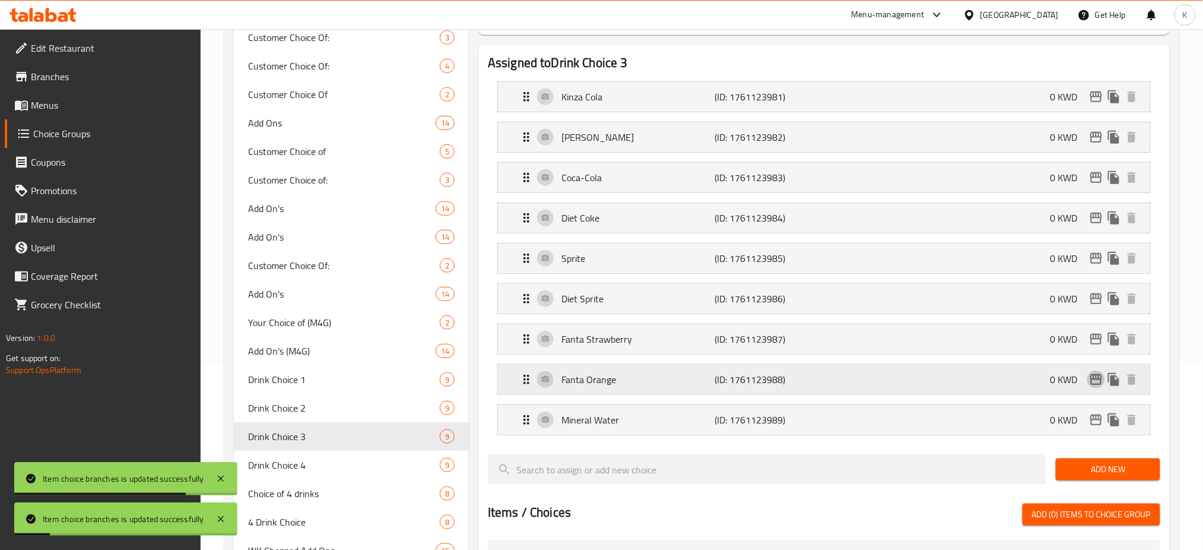
click at [1096, 376] on icon "edit" at bounding box center [1096, 379] width 14 height 14
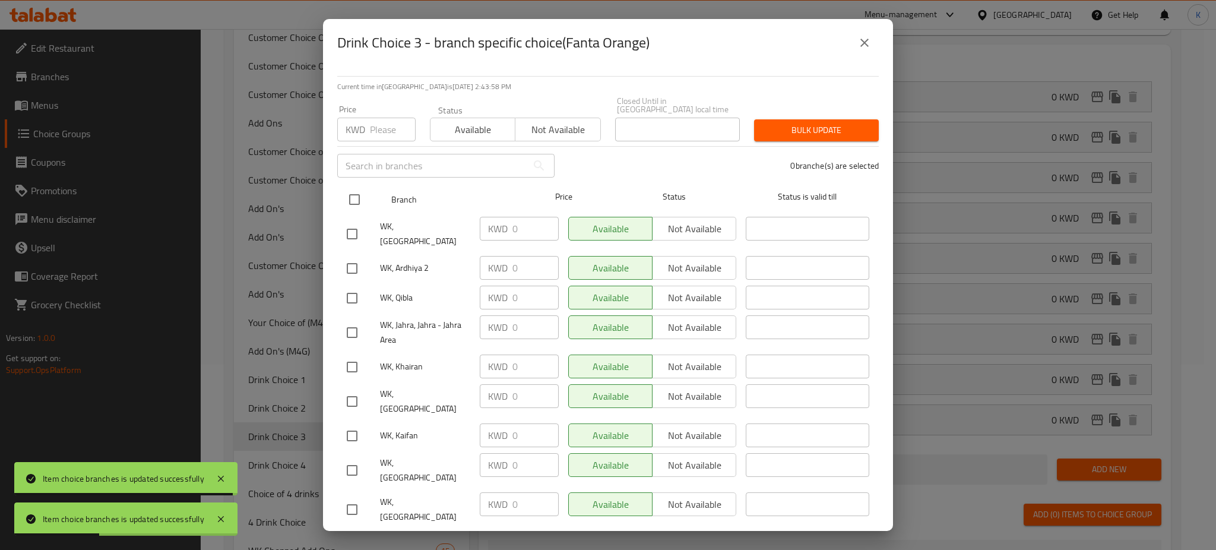
scroll to position [239, 0]
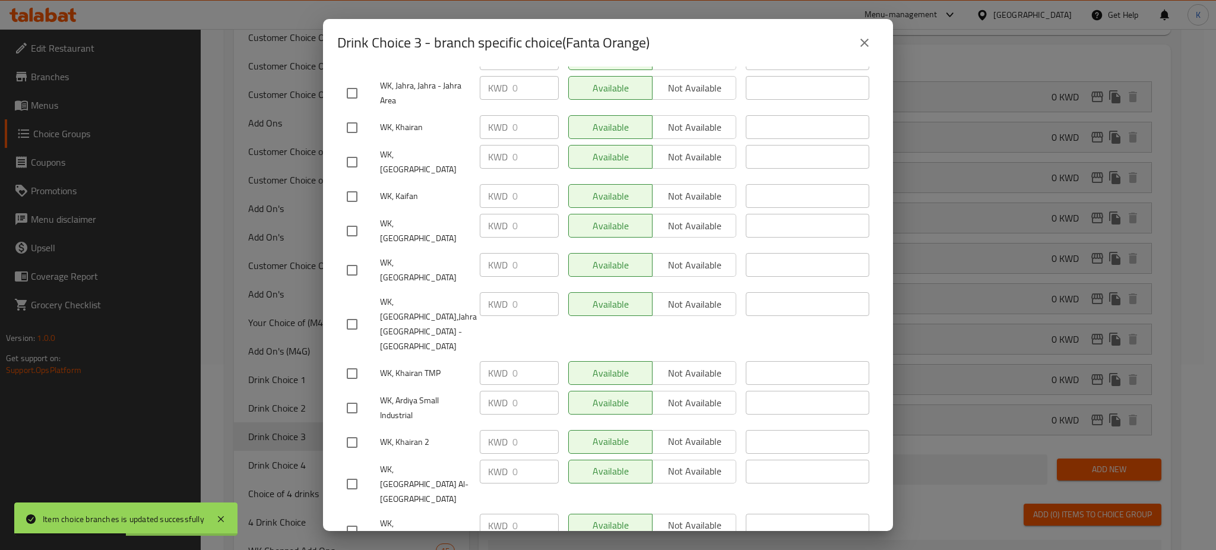
click at [858, 40] on icon "close" at bounding box center [864, 43] width 14 height 14
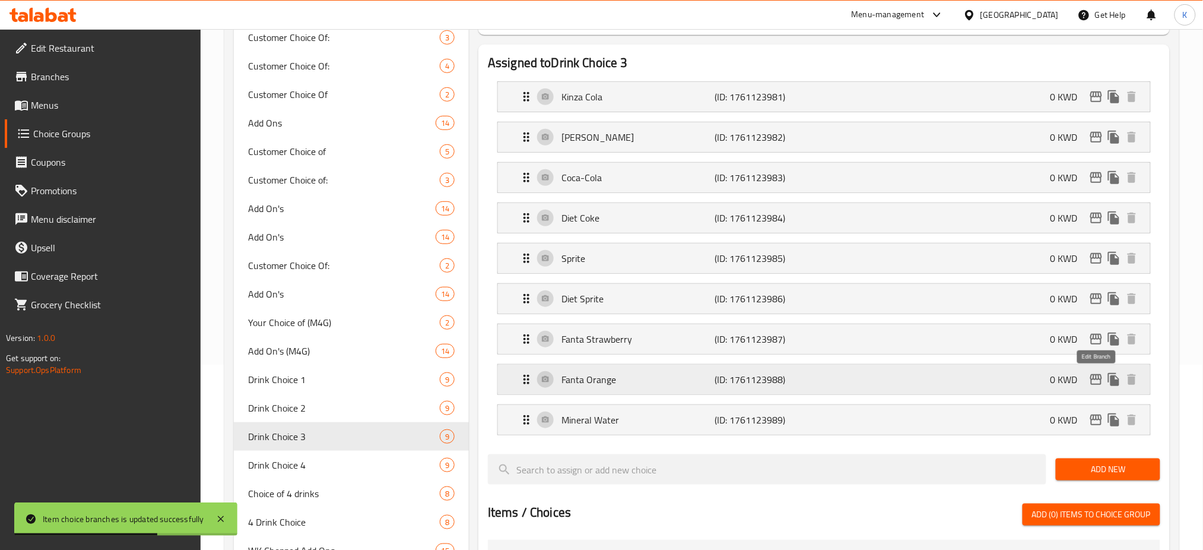
click at [1093, 378] on icon "edit" at bounding box center [1096, 379] width 14 height 14
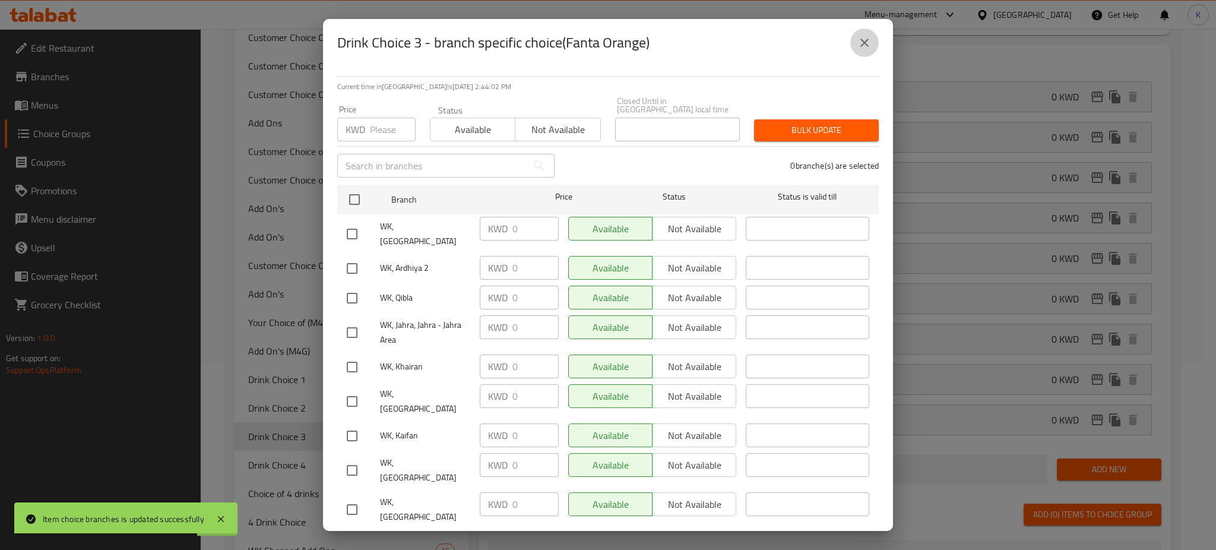
click at [868, 45] on icon "close" at bounding box center [864, 43] width 14 height 14
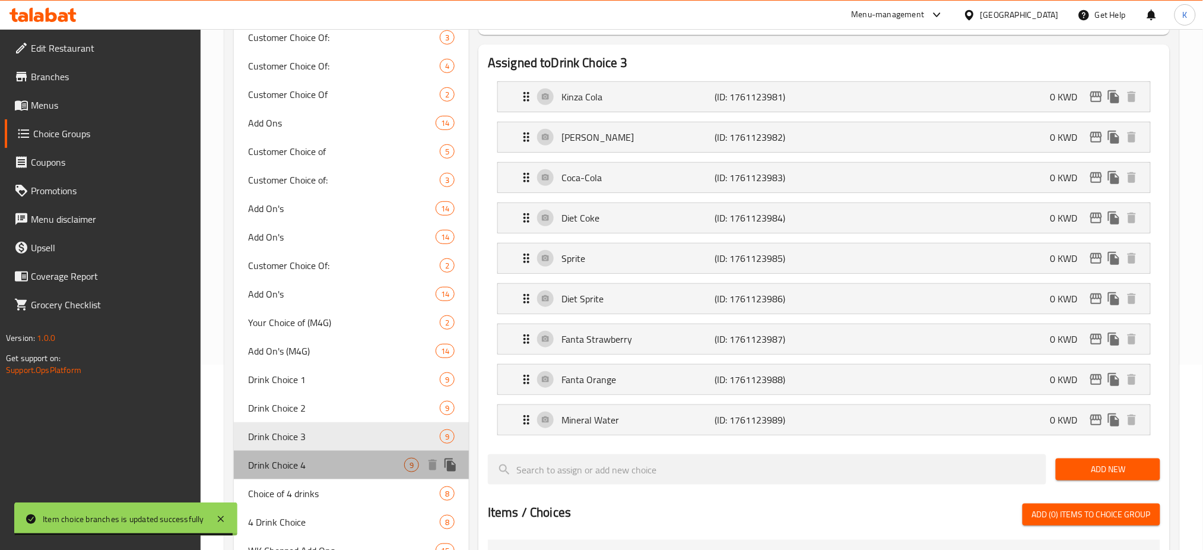
click at [314, 461] on span "Drink Choice 4" at bounding box center [326, 465] width 156 height 14
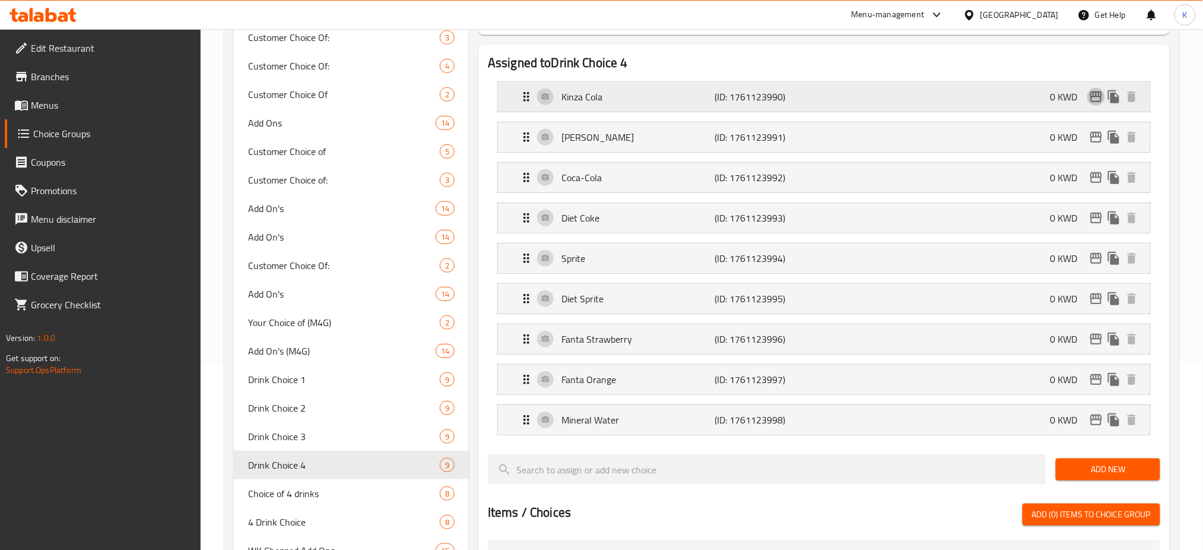
click at [1094, 93] on icon "edit" at bounding box center [1096, 97] width 14 height 14
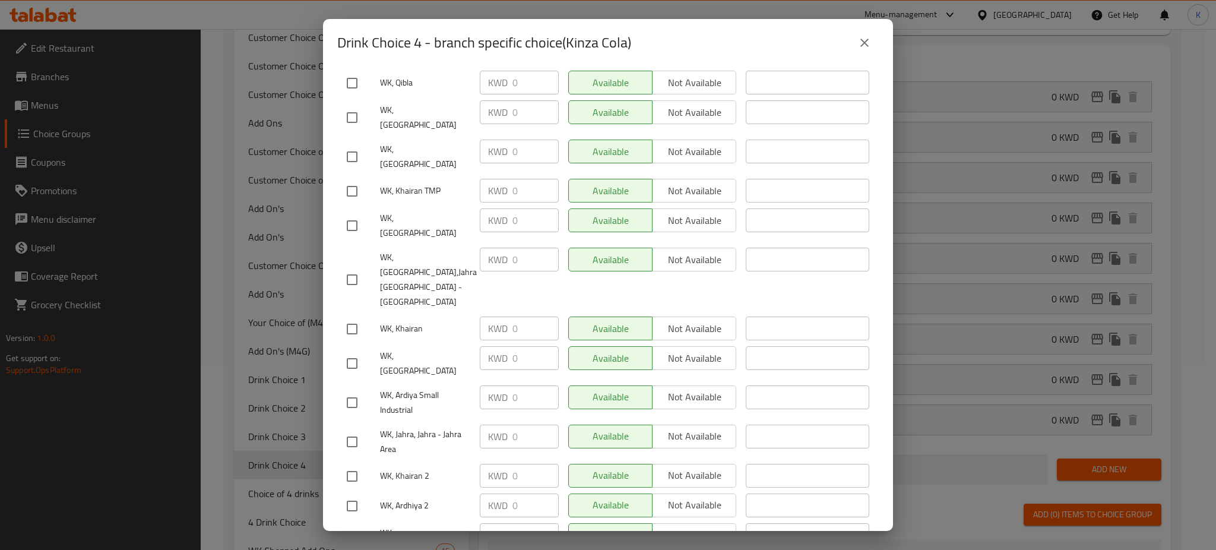
click at [865, 37] on icon "close" at bounding box center [864, 43] width 14 height 14
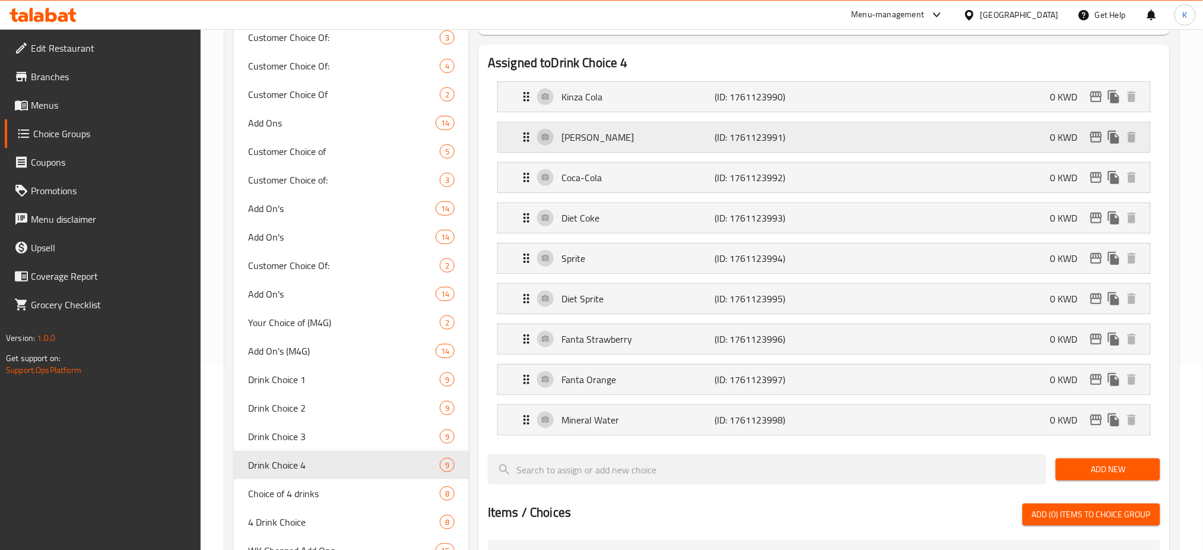
click at [1097, 145] on button "edit" at bounding box center [1097, 137] width 18 height 18
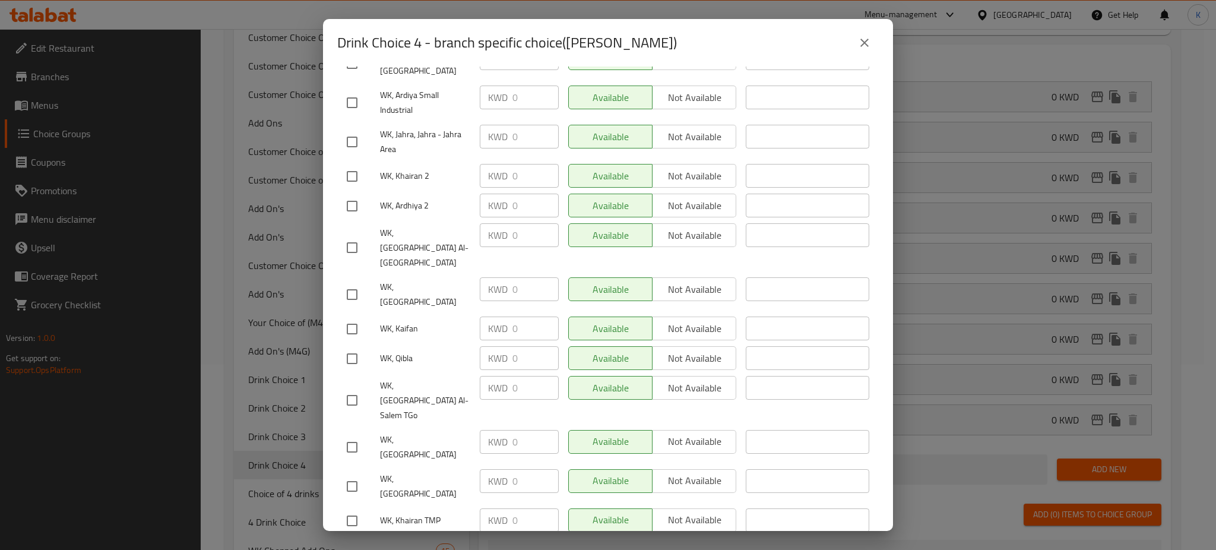
click at [860, 44] on icon "close" at bounding box center [864, 43] width 14 height 14
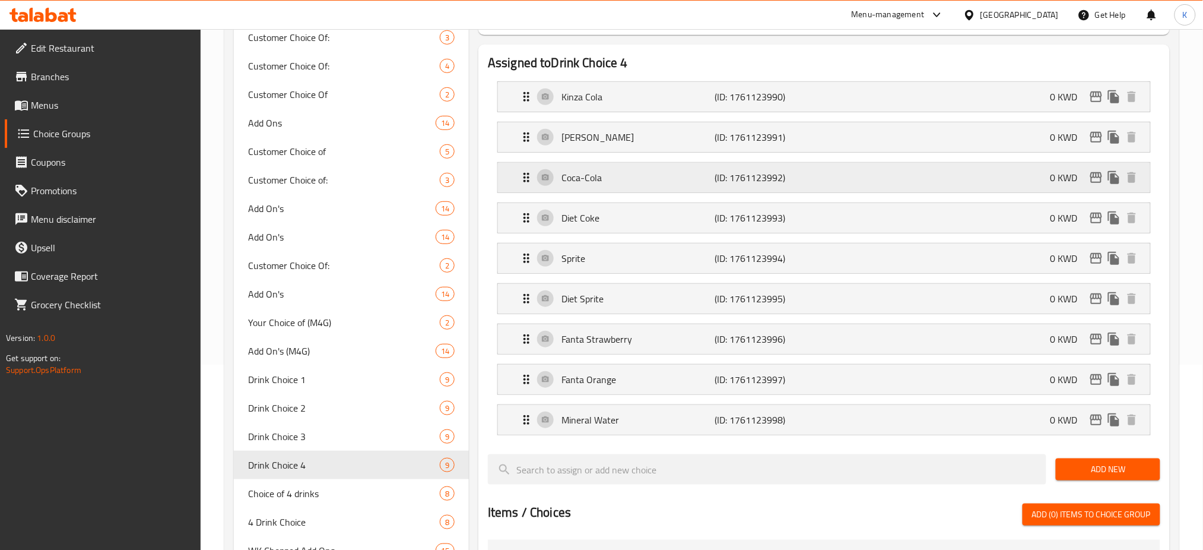
click at [1098, 177] on icon "edit" at bounding box center [1096, 177] width 14 height 14
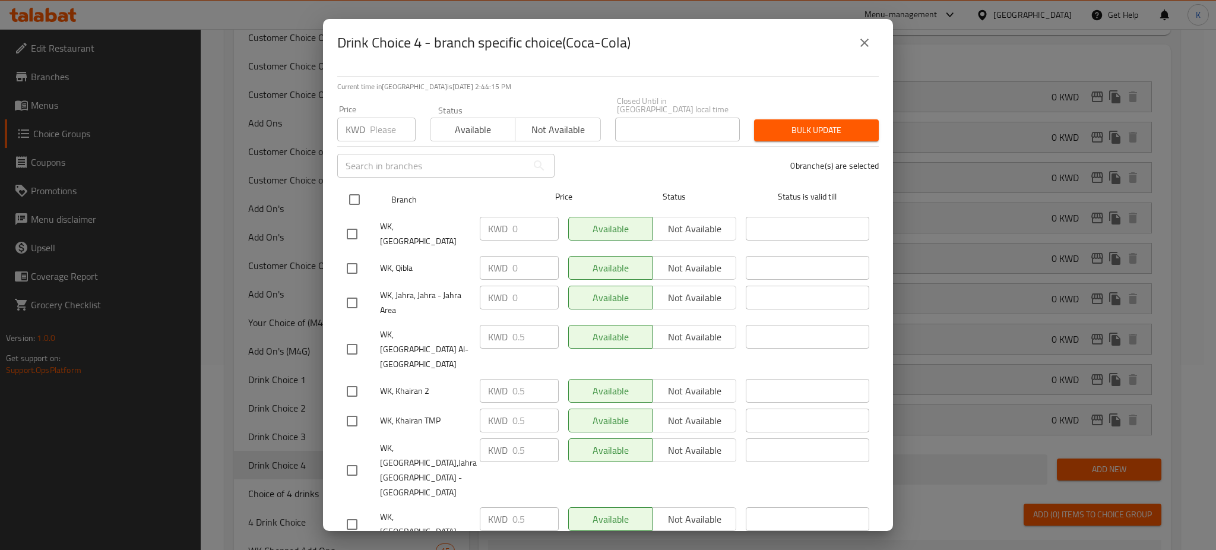
click at [355, 189] on input "checkbox" at bounding box center [354, 199] width 25 height 25
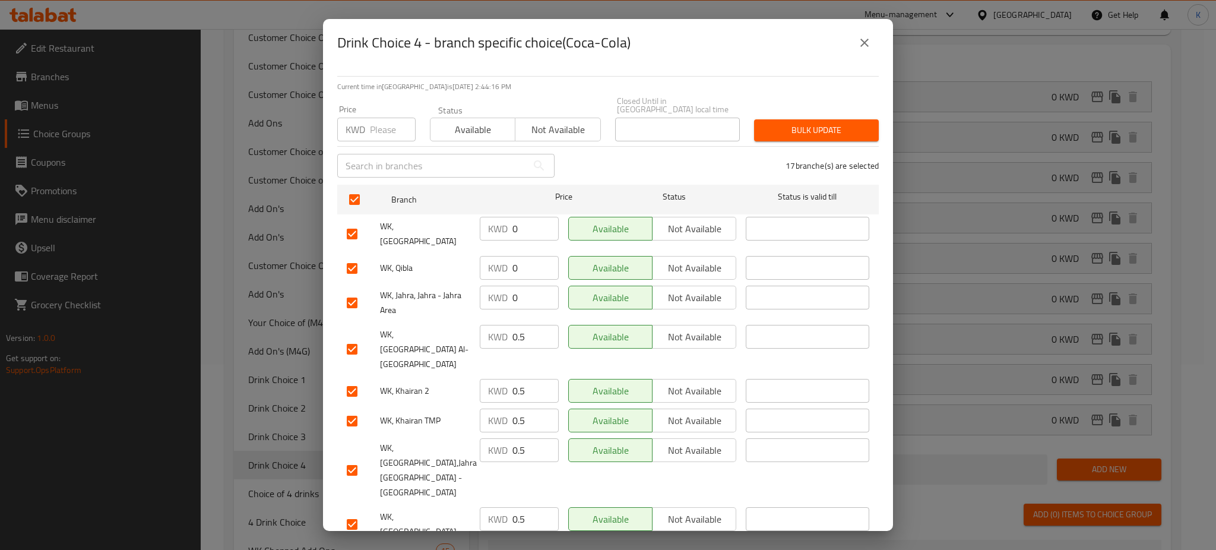
click at [391, 120] on input "number" at bounding box center [393, 130] width 46 height 24
click at [764, 123] on span "Bulk update" at bounding box center [816, 130] width 106 height 15
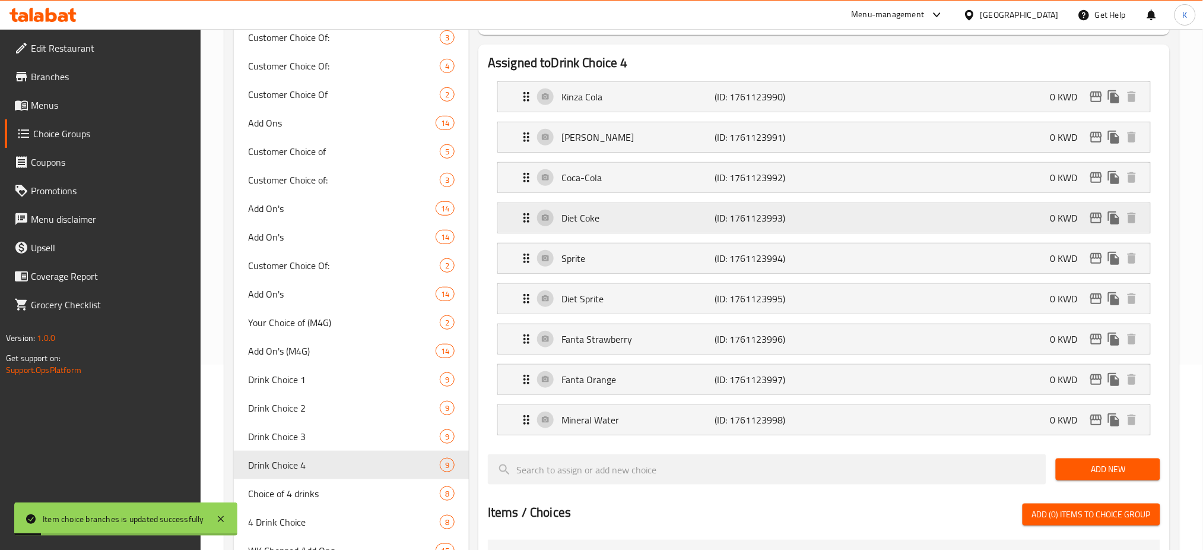
click at [1094, 218] on icon "edit" at bounding box center [1097, 218] width 12 height 11
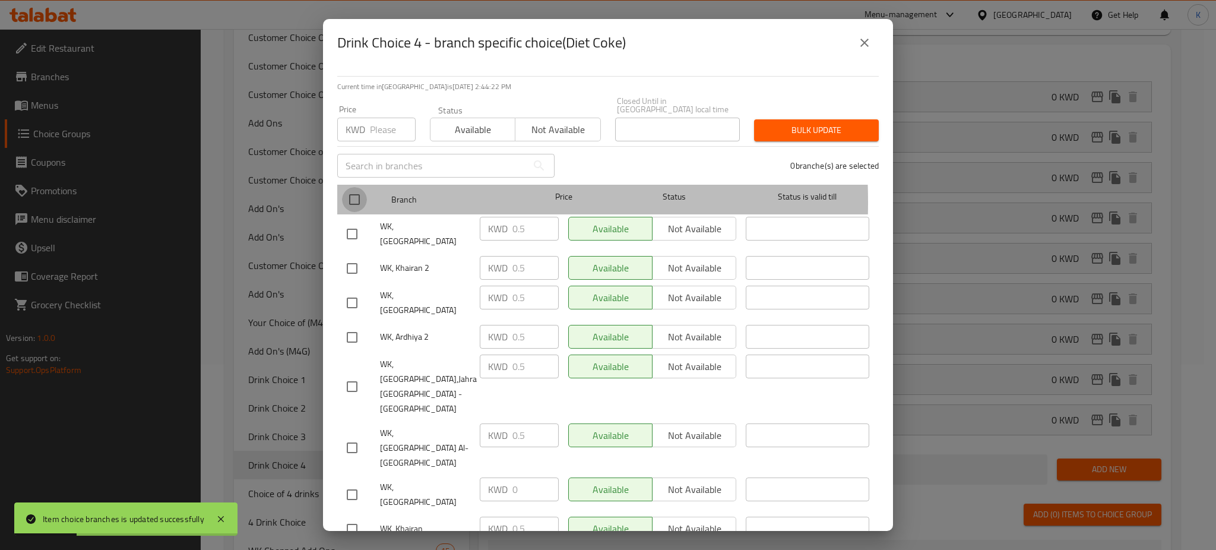
click at [354, 194] on input "checkbox" at bounding box center [354, 199] width 25 height 25
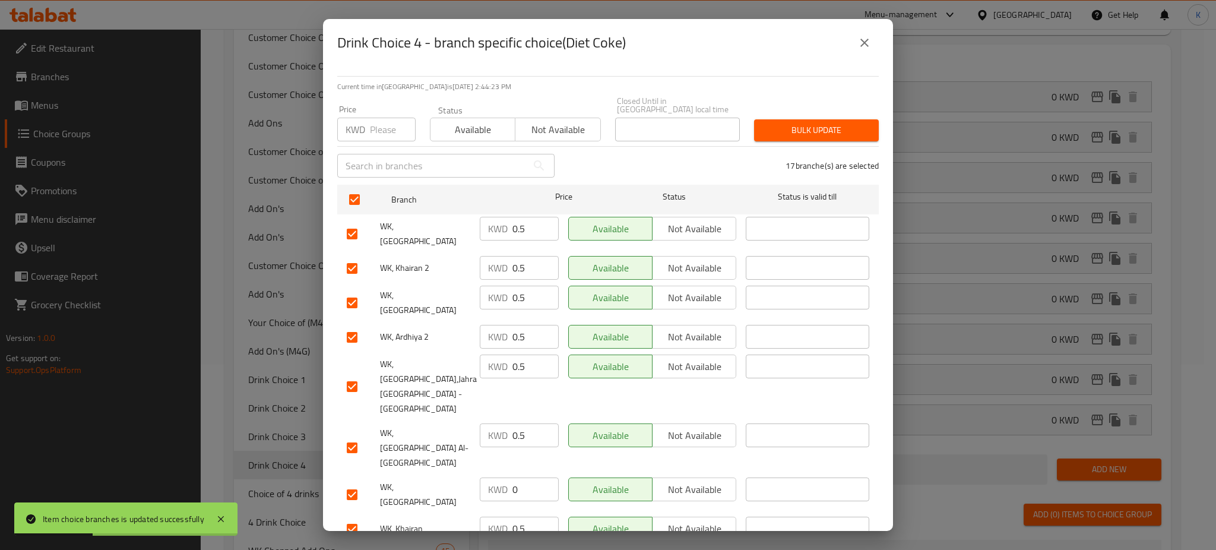
click at [383, 119] on input "number" at bounding box center [393, 130] width 46 height 24
click at [820, 123] on span "Bulk update" at bounding box center [816, 130] width 106 height 15
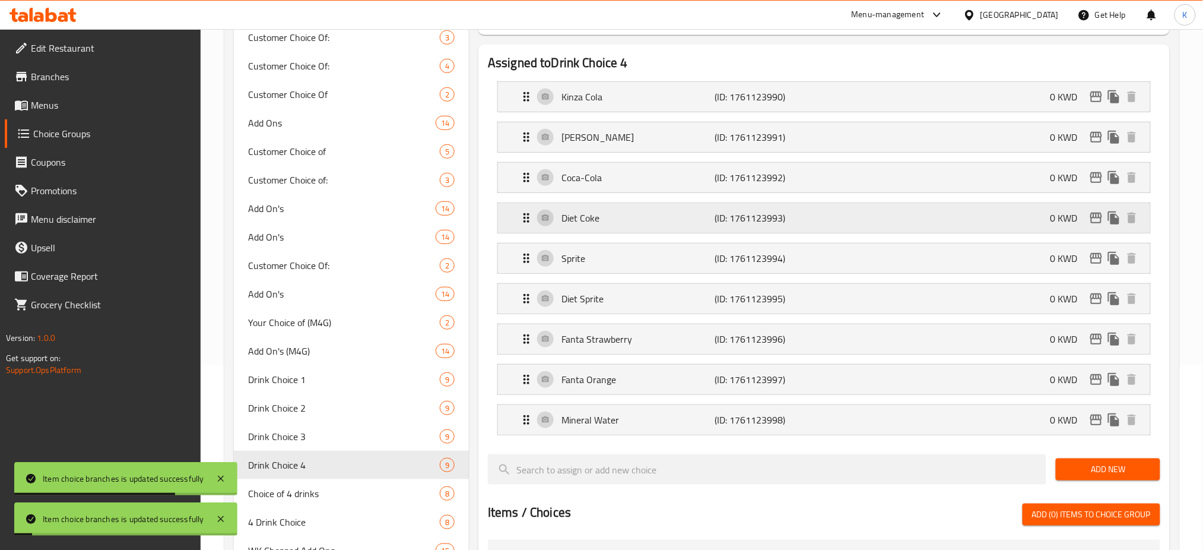
click at [1095, 221] on icon "edit" at bounding box center [1096, 218] width 14 height 14
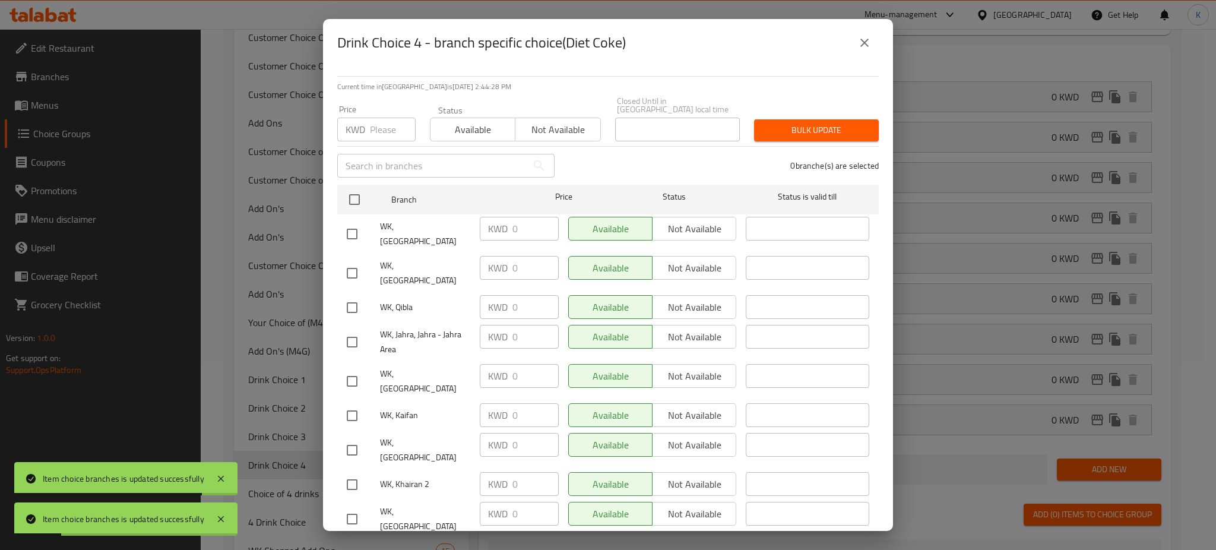
click at [869, 43] on icon "close" at bounding box center [864, 43] width 14 height 14
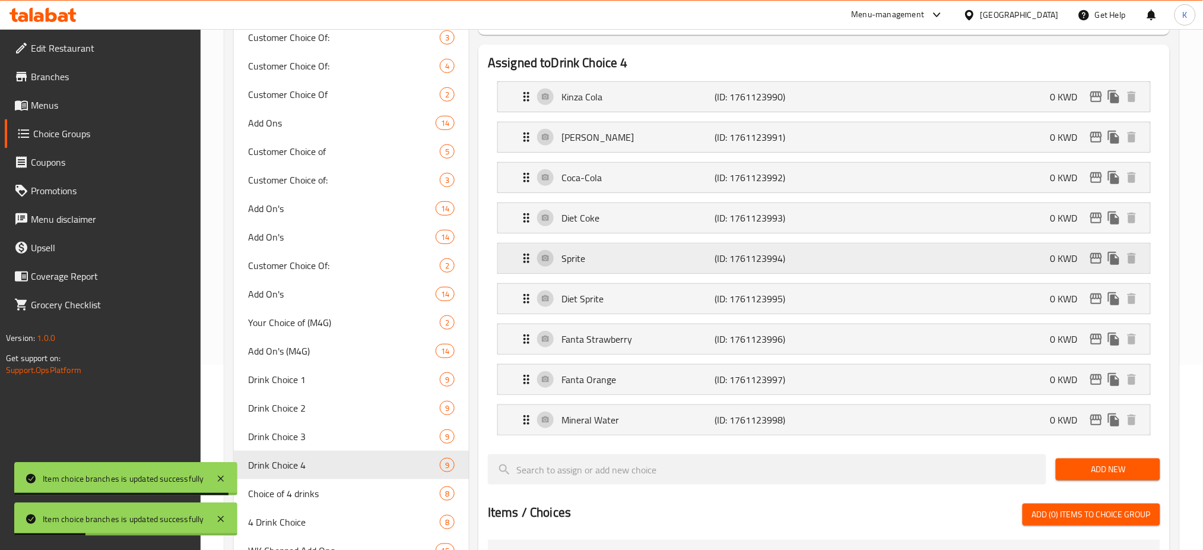
click at [1097, 261] on icon "edit" at bounding box center [1096, 258] width 14 height 14
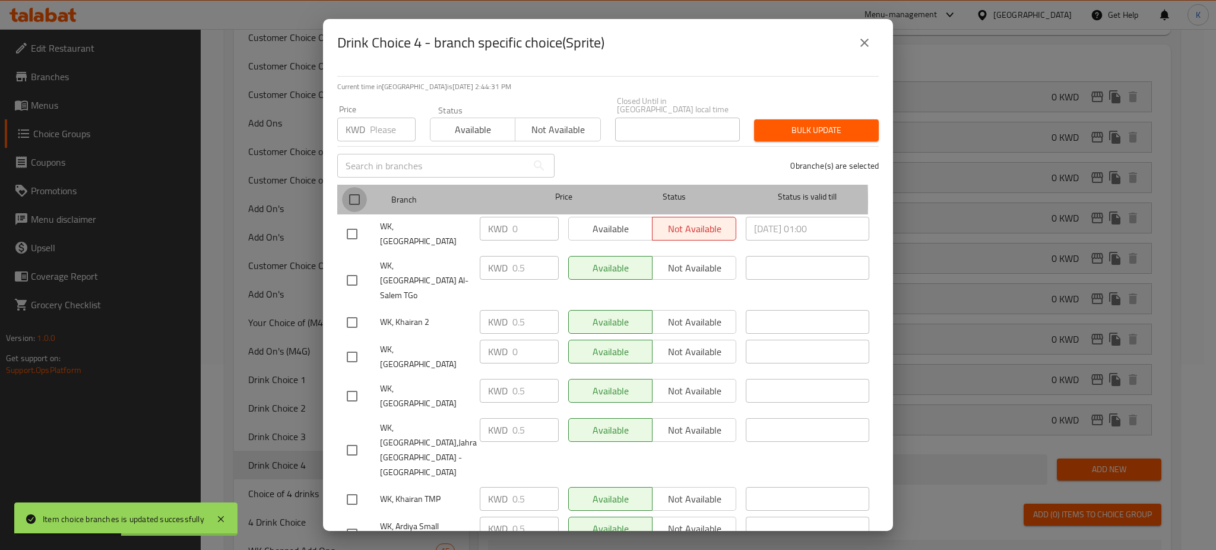
click at [352, 193] on input "checkbox" at bounding box center [354, 199] width 25 height 25
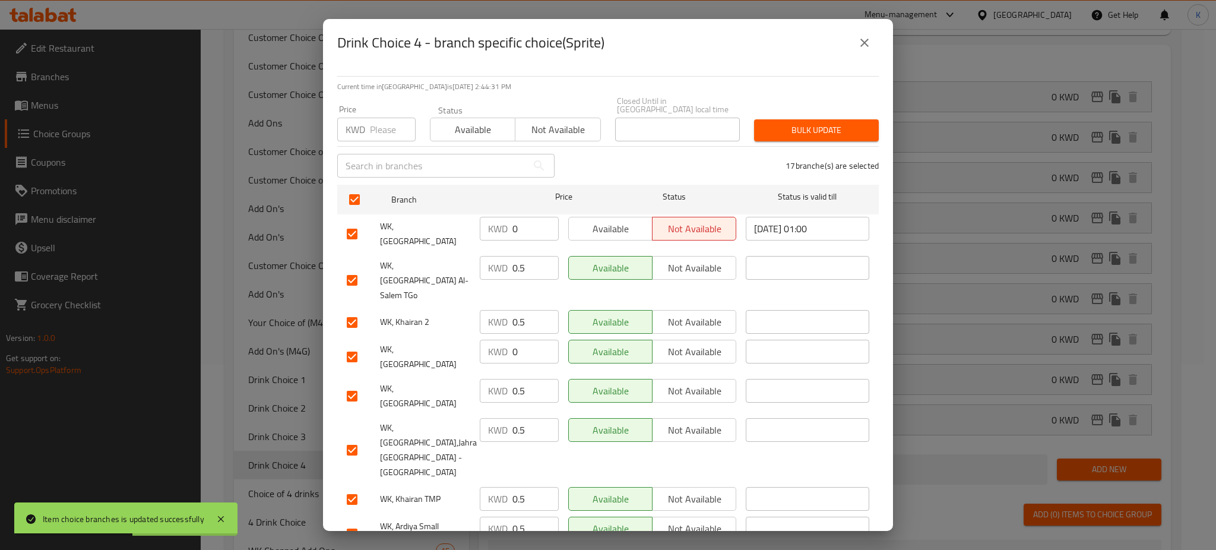
click at [367, 131] on div "KWD Price" at bounding box center [376, 130] width 78 height 24
click at [794, 123] on span "Bulk update" at bounding box center [816, 130] width 106 height 15
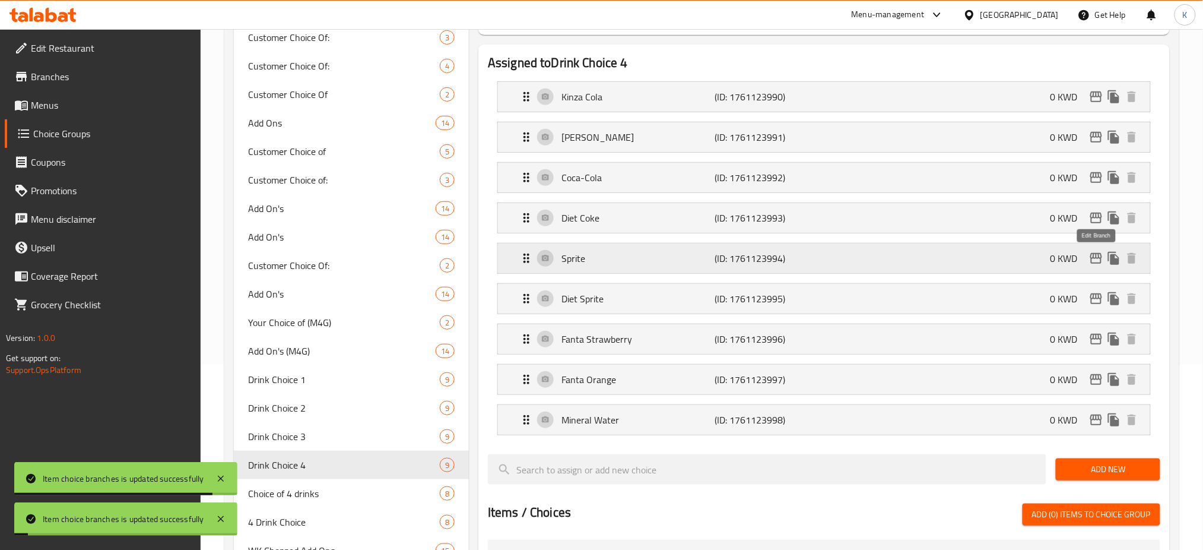
click at [1096, 262] on icon "edit" at bounding box center [1096, 258] width 14 height 14
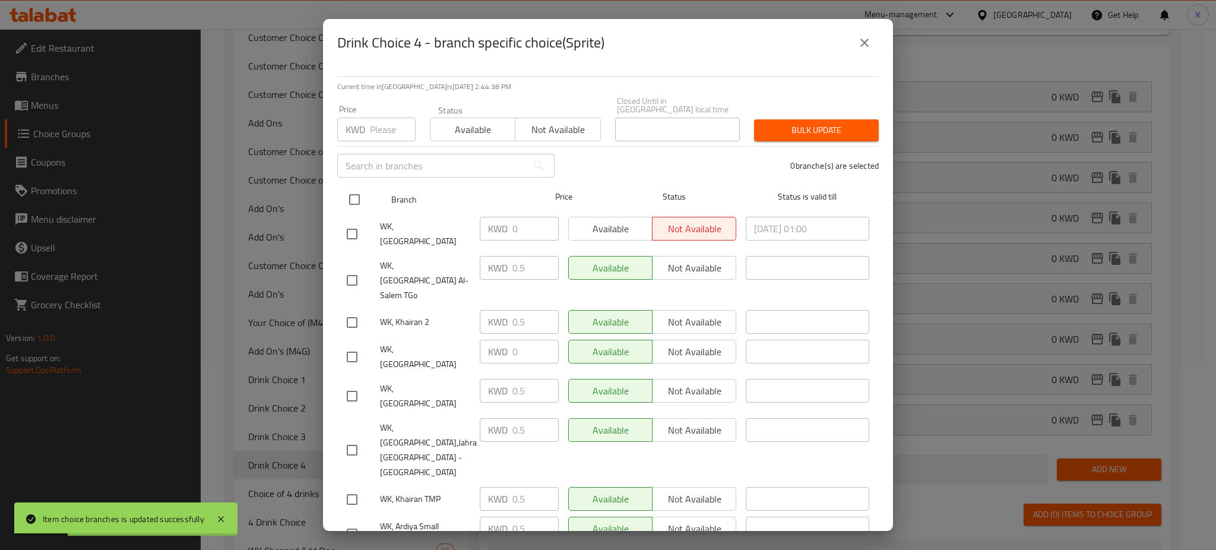
click at [357, 189] on input "checkbox" at bounding box center [354, 199] width 25 height 25
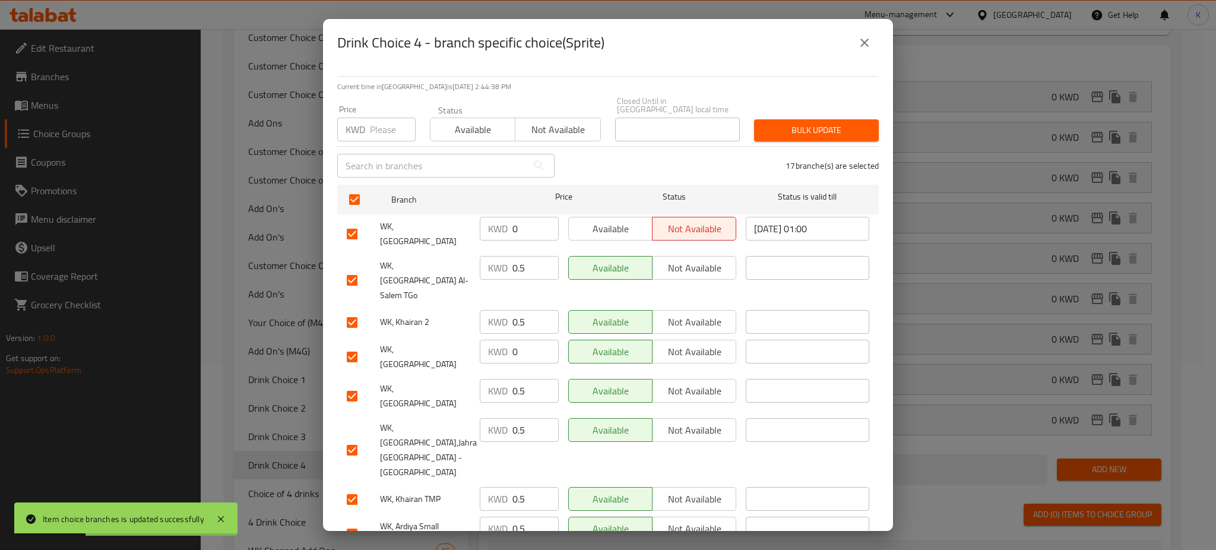
click at [375, 131] on input "number" at bounding box center [393, 130] width 46 height 24
click at [819, 128] on span "Bulk update" at bounding box center [816, 130] width 106 height 15
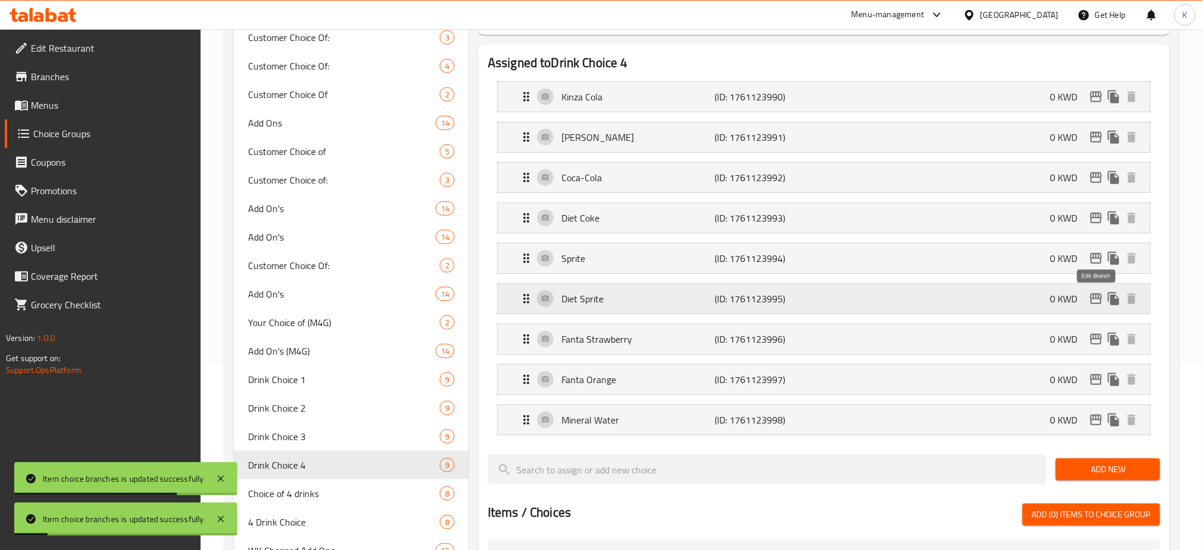
click at [1099, 302] on icon "edit" at bounding box center [1096, 298] width 14 height 14
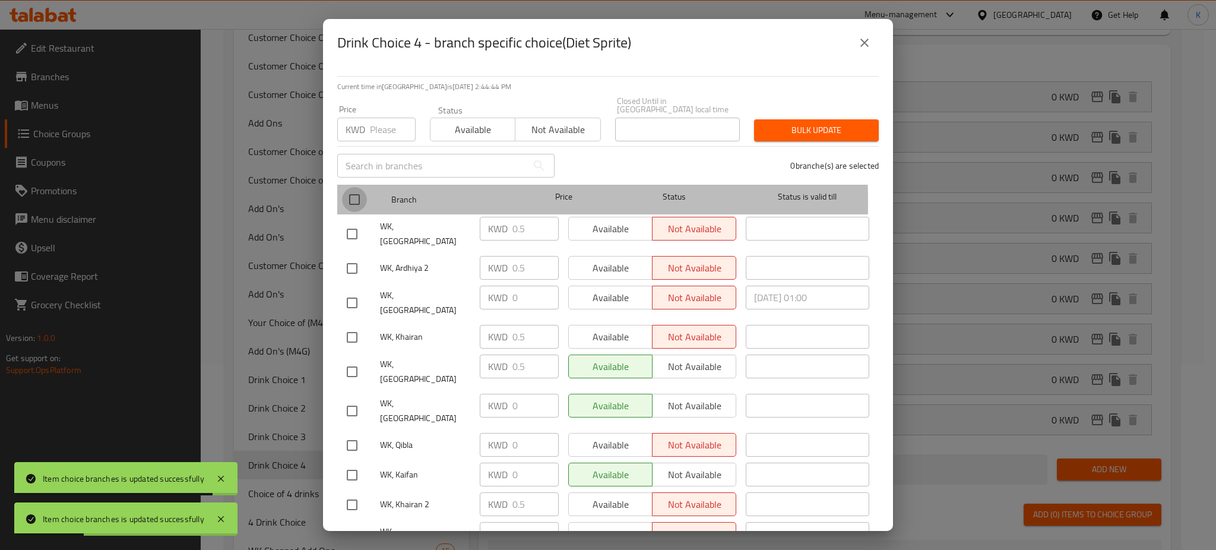
click at [353, 194] on input "checkbox" at bounding box center [354, 199] width 25 height 25
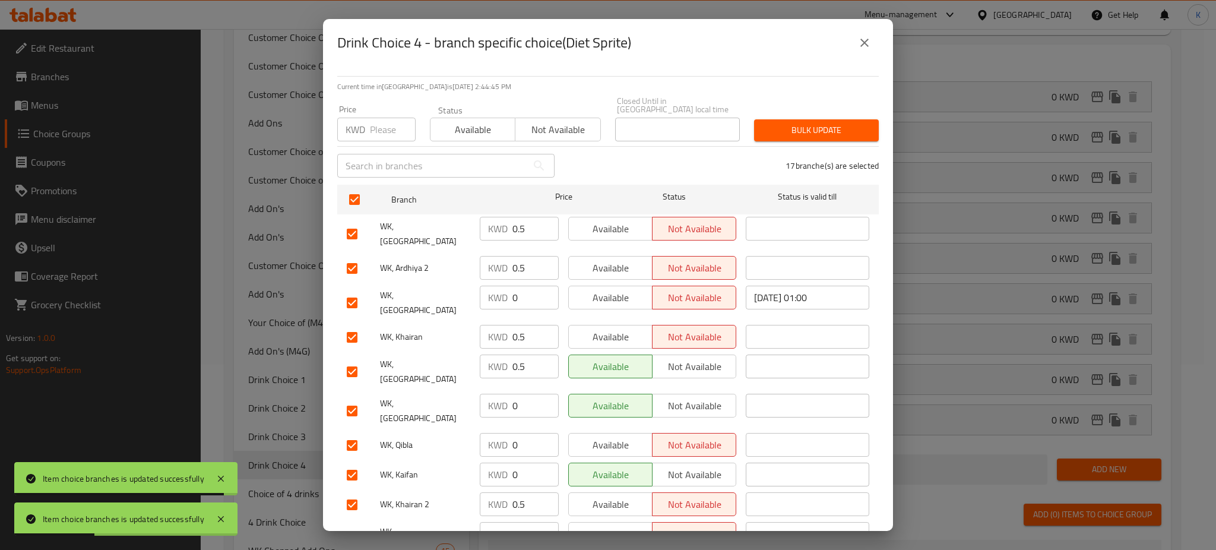
click at [387, 121] on input "number" at bounding box center [393, 130] width 46 height 24
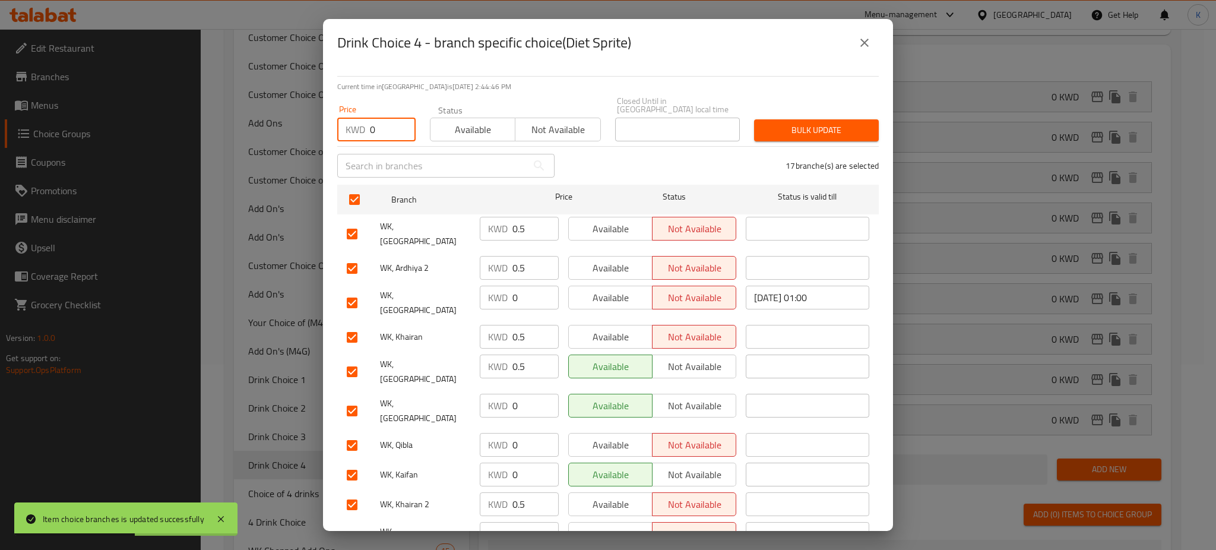
click at [814, 123] on span "Bulk update" at bounding box center [816, 130] width 106 height 15
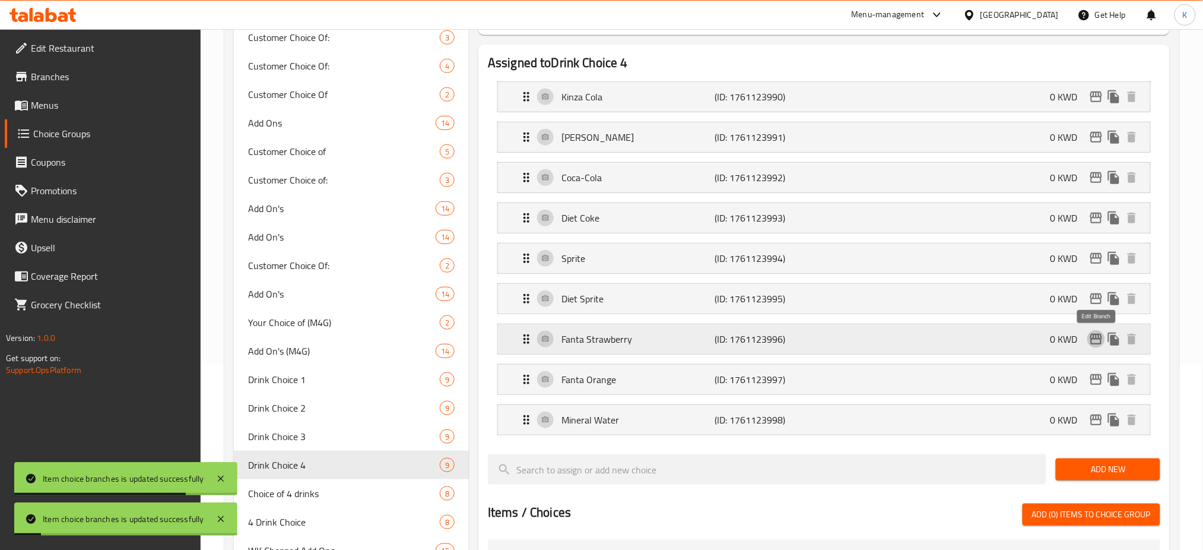
click at [1097, 342] on icon "edit" at bounding box center [1096, 339] width 14 height 14
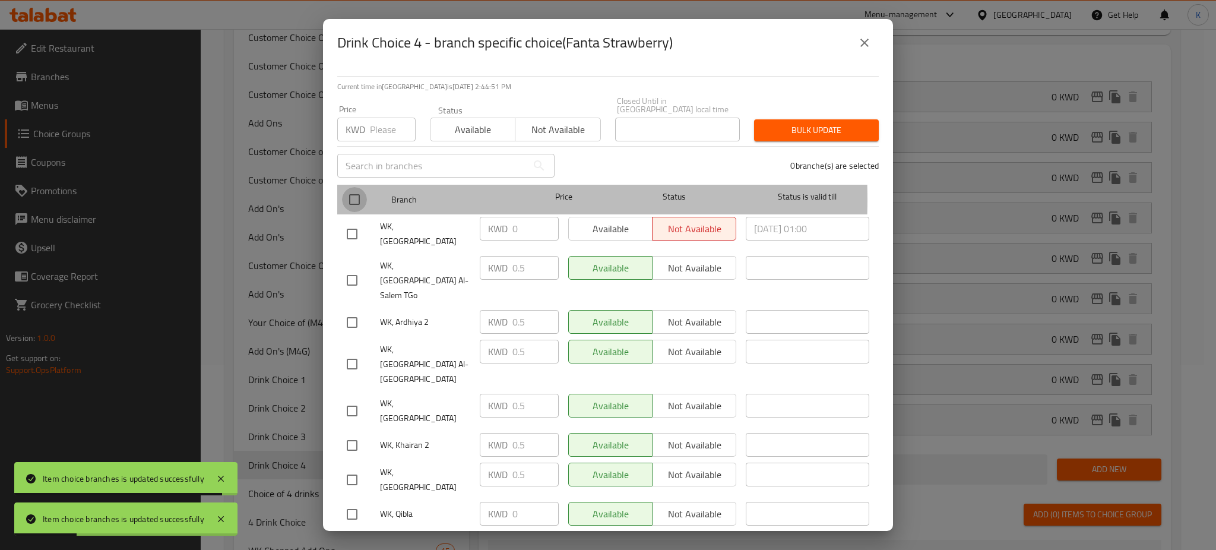
click at [354, 191] on input "checkbox" at bounding box center [354, 199] width 25 height 25
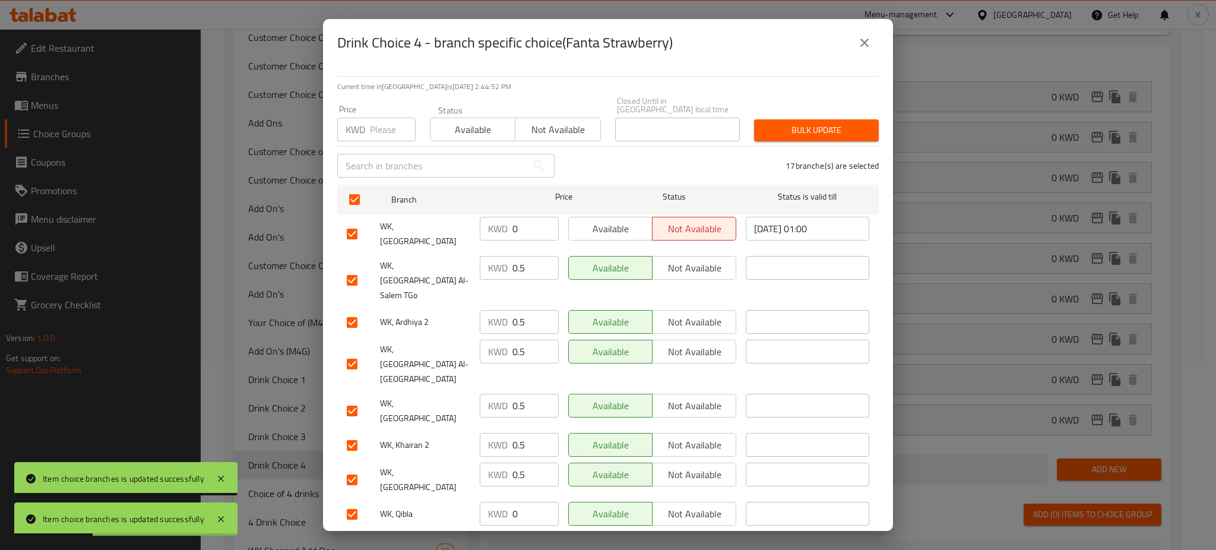
click at [372, 137] on div "Price KWD Price" at bounding box center [376, 123] width 93 height 50
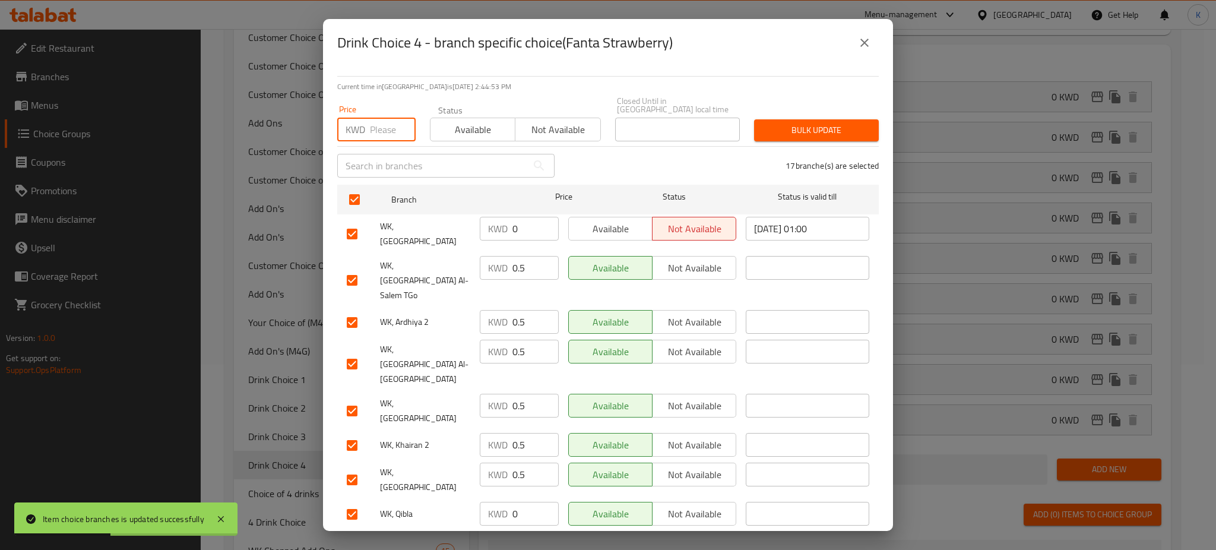
click at [376, 126] on input "number" at bounding box center [393, 130] width 46 height 24
click at [792, 123] on span "Bulk update" at bounding box center [816, 130] width 106 height 15
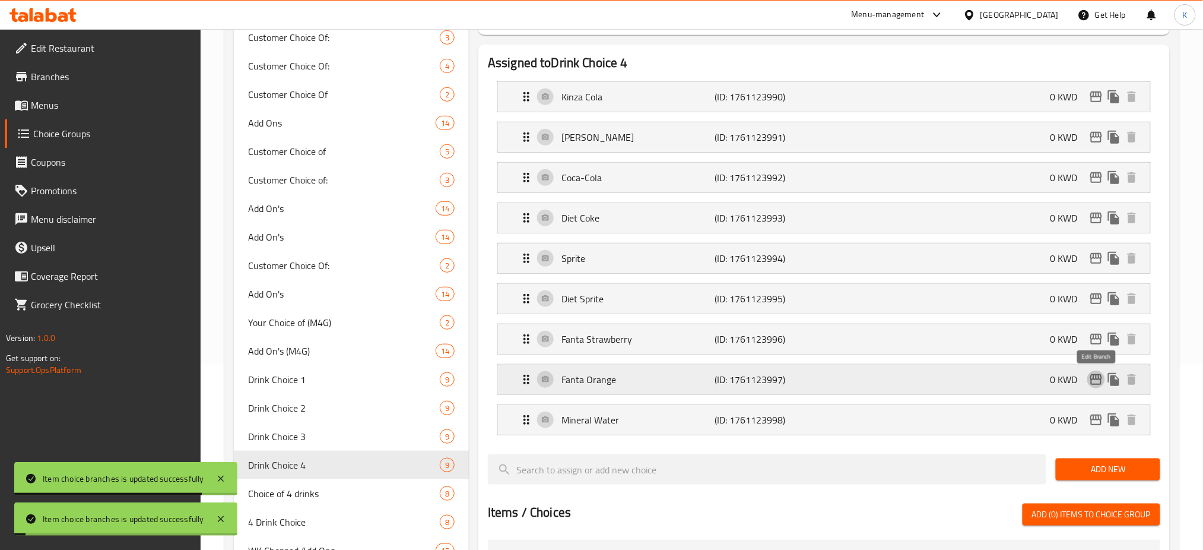
click at [1097, 379] on icon "edit" at bounding box center [1097, 379] width 12 height 11
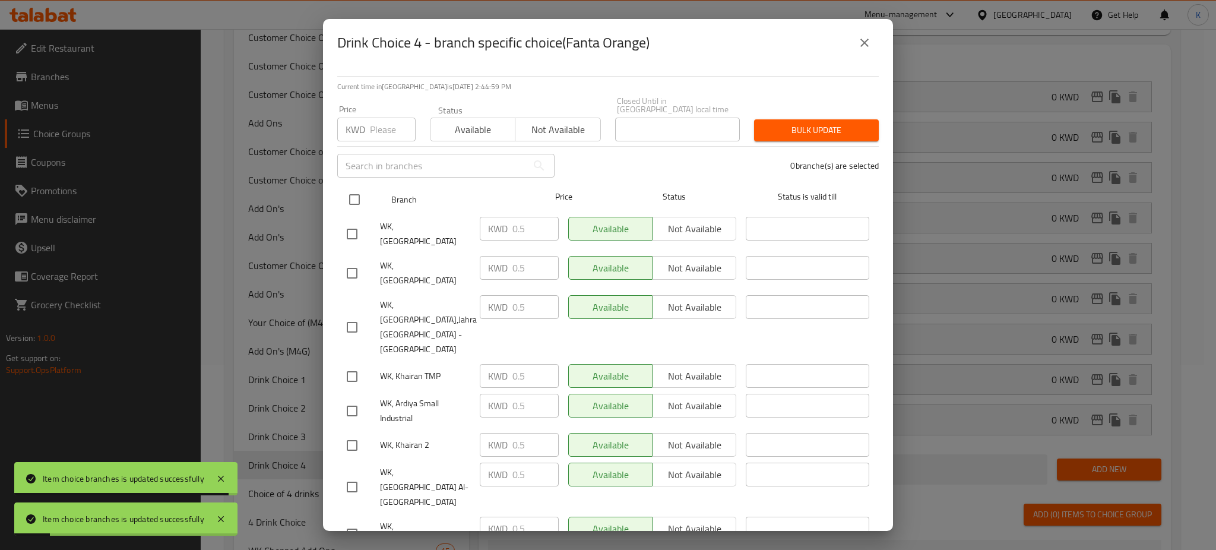
click at [356, 189] on input "checkbox" at bounding box center [354, 199] width 25 height 25
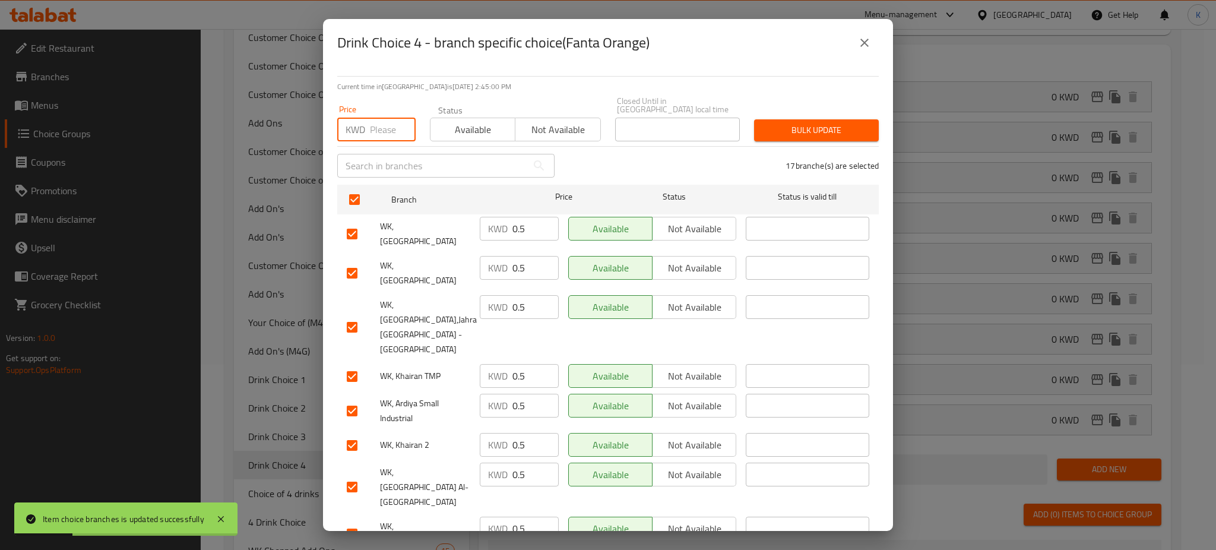
click at [389, 127] on input "number" at bounding box center [393, 130] width 46 height 24
click at [792, 123] on span "Bulk update" at bounding box center [816, 130] width 106 height 15
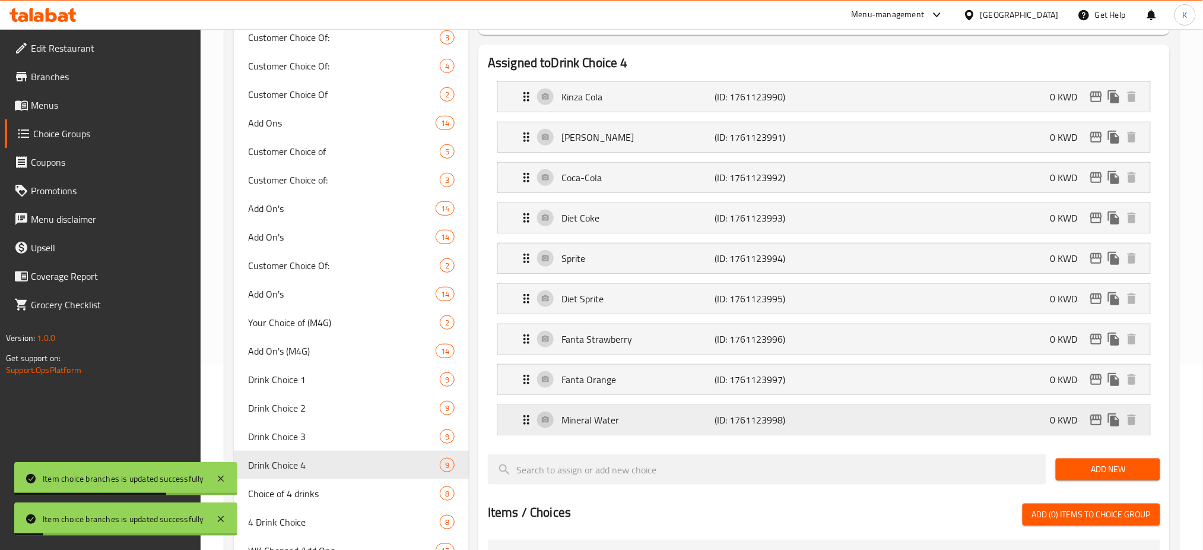
click at [1099, 424] on icon "edit" at bounding box center [1096, 420] width 14 height 14
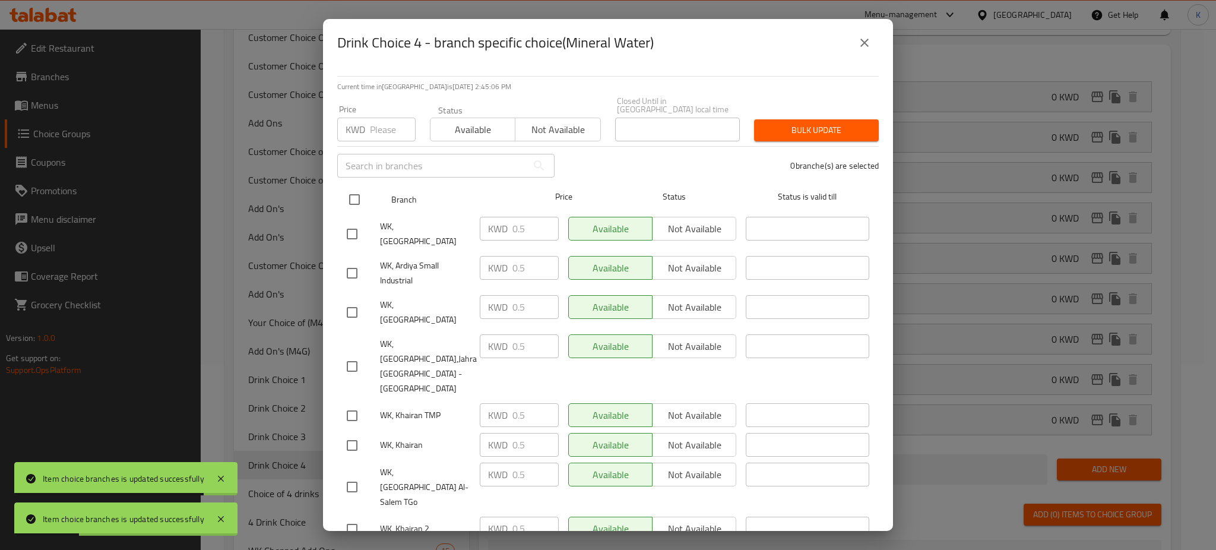
click at [353, 191] on input "checkbox" at bounding box center [354, 199] width 25 height 25
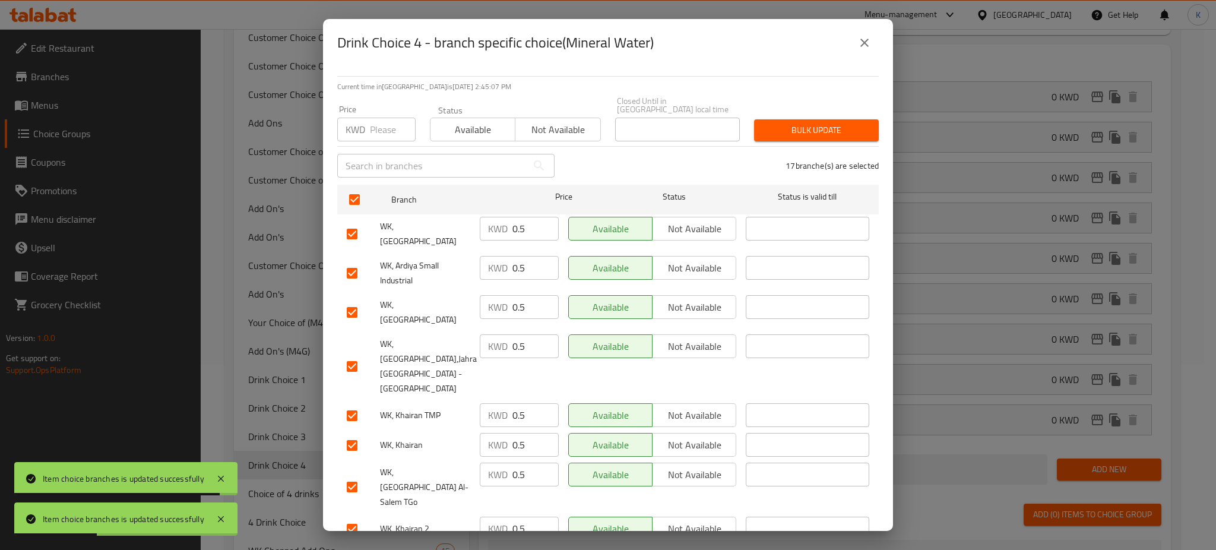
click at [372, 119] on input "number" at bounding box center [393, 130] width 46 height 24
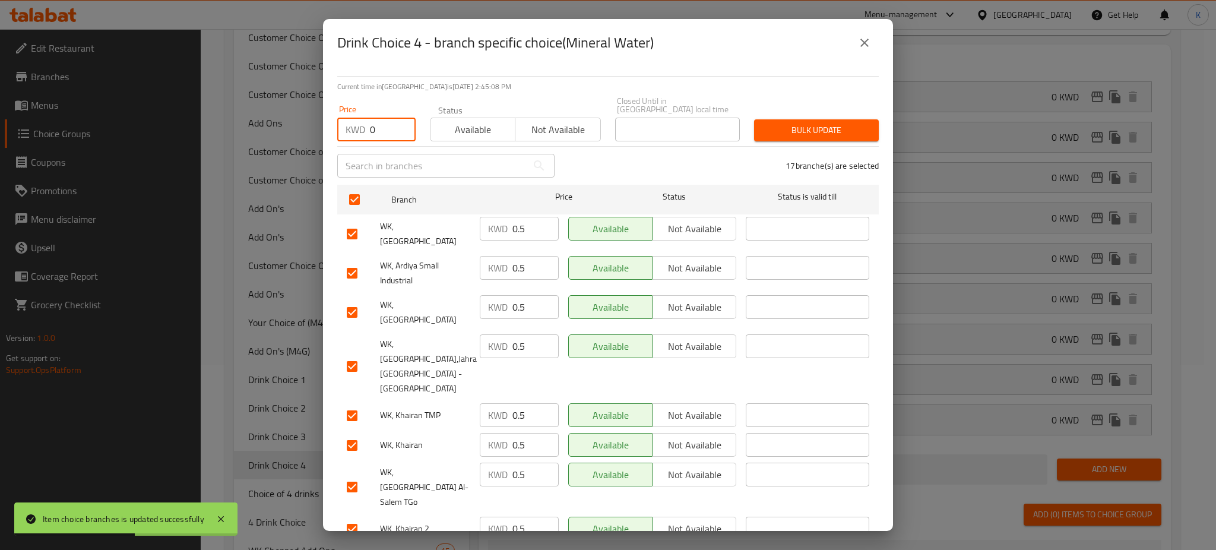
click at [812, 123] on span "Bulk update" at bounding box center [816, 130] width 106 height 15
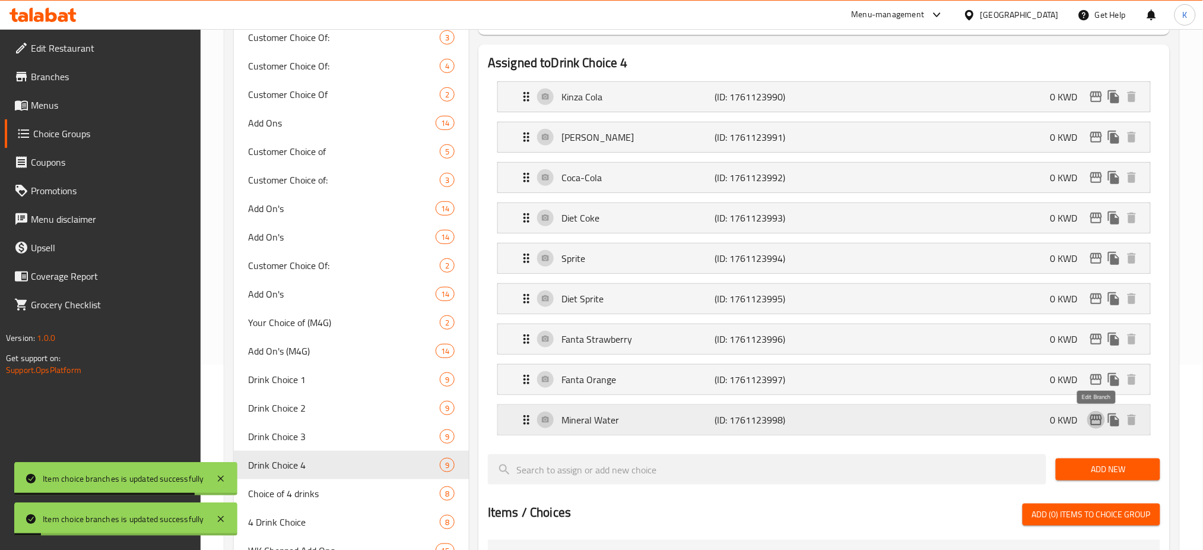
click at [1093, 423] on icon "edit" at bounding box center [1096, 420] width 14 height 14
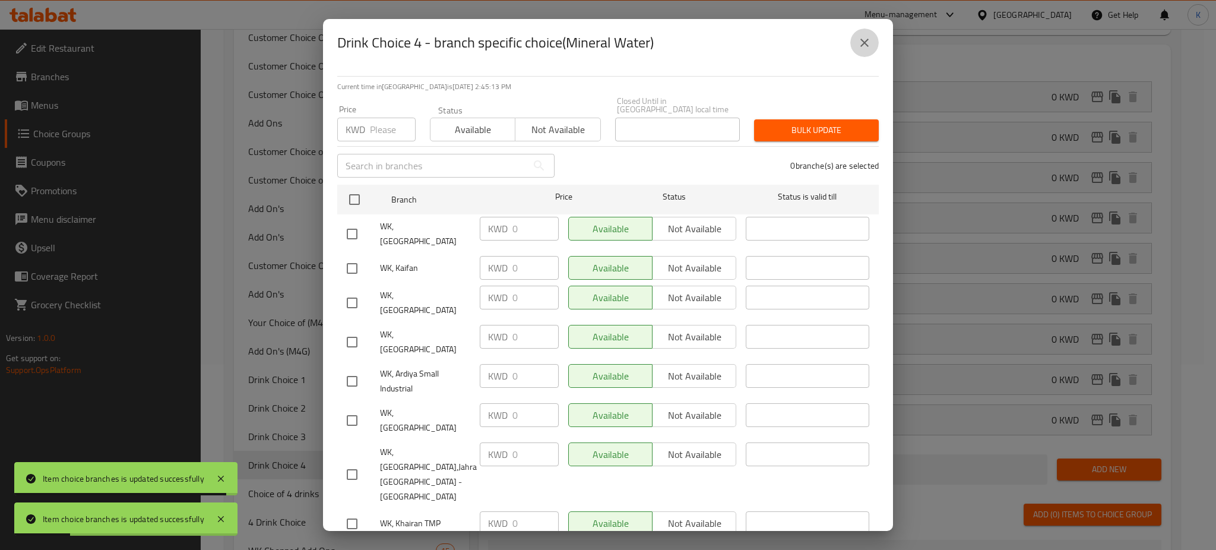
click at [861, 40] on icon "close" at bounding box center [864, 43] width 8 height 8
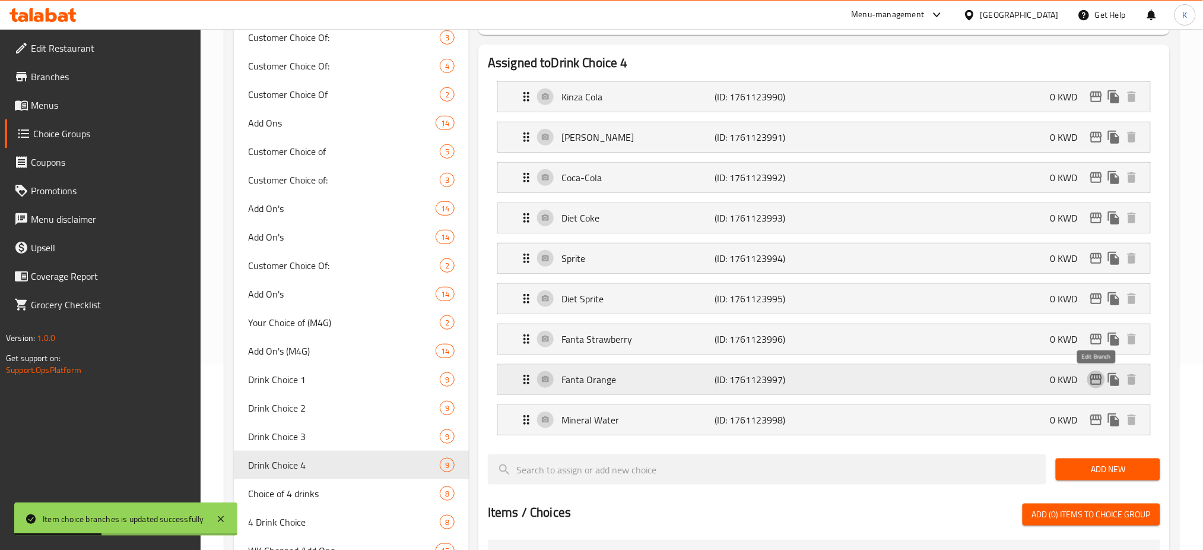
click at [1091, 372] on button "edit" at bounding box center [1097, 379] width 18 height 18
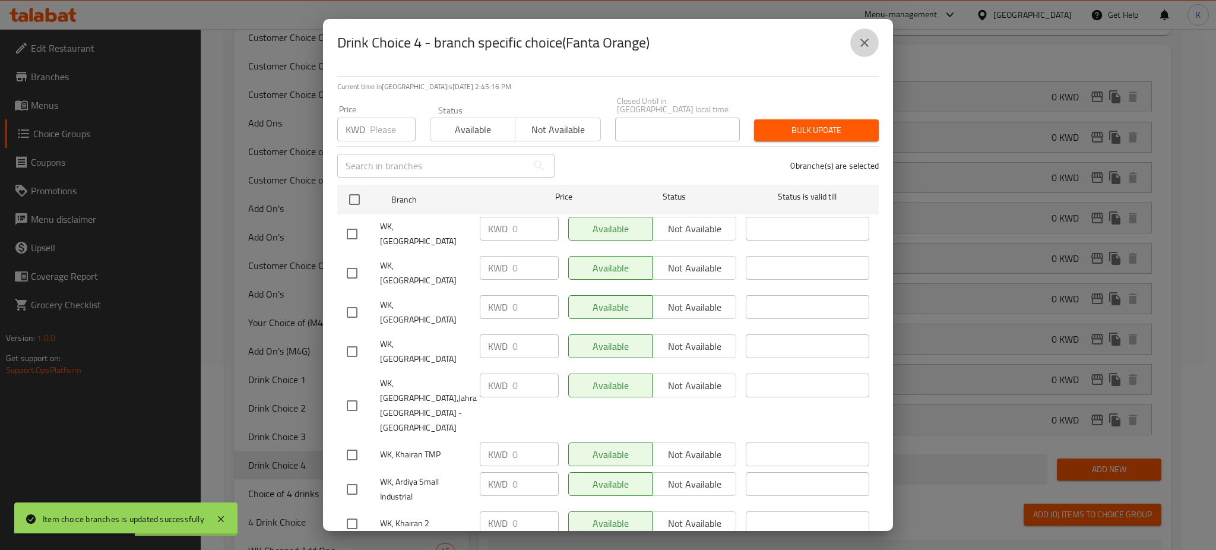
click at [861, 36] on icon "close" at bounding box center [864, 43] width 14 height 14
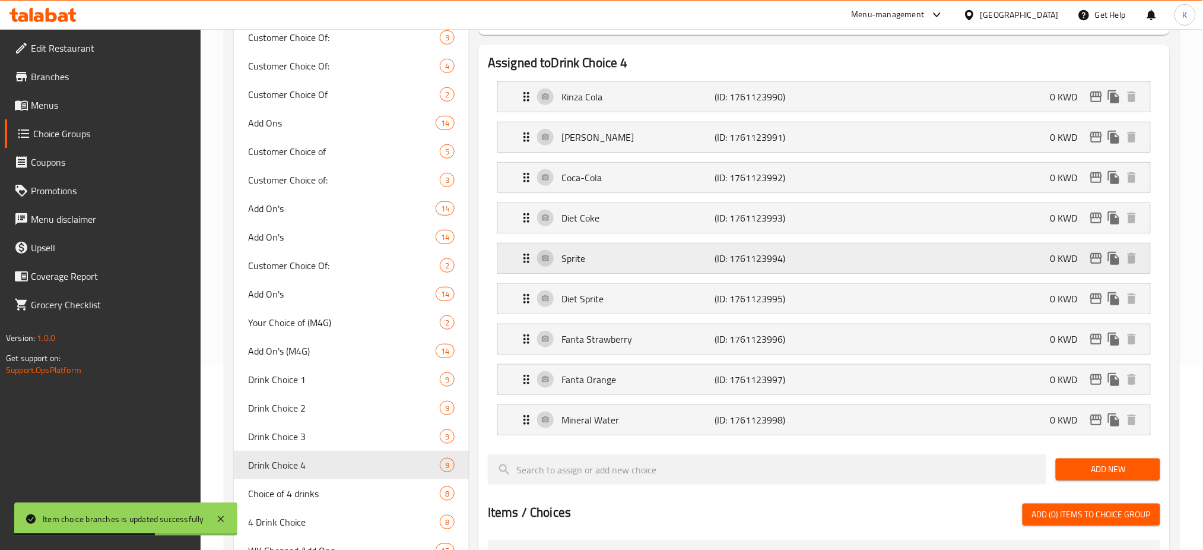
click at [1095, 260] on icon "edit" at bounding box center [1096, 258] width 14 height 14
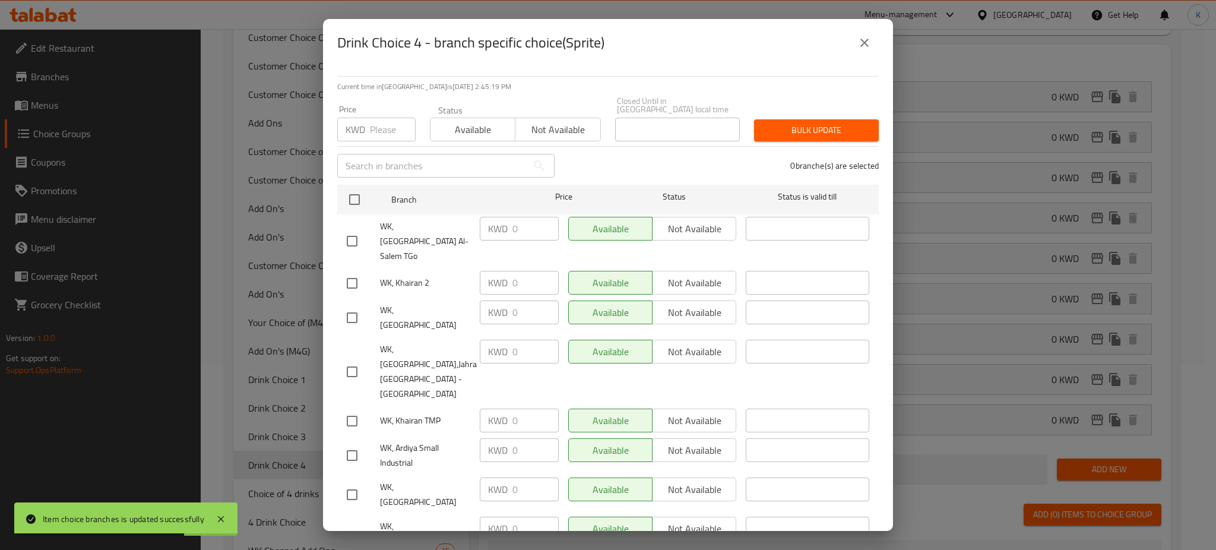
click at [860, 43] on icon "close" at bounding box center [864, 43] width 14 height 14
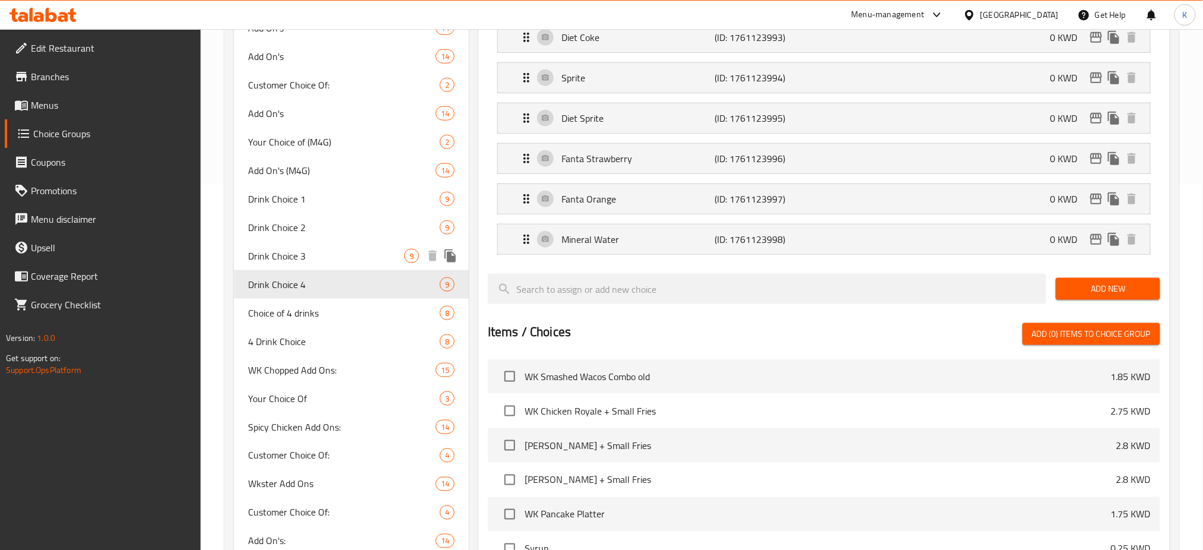
scroll to position [374, 0]
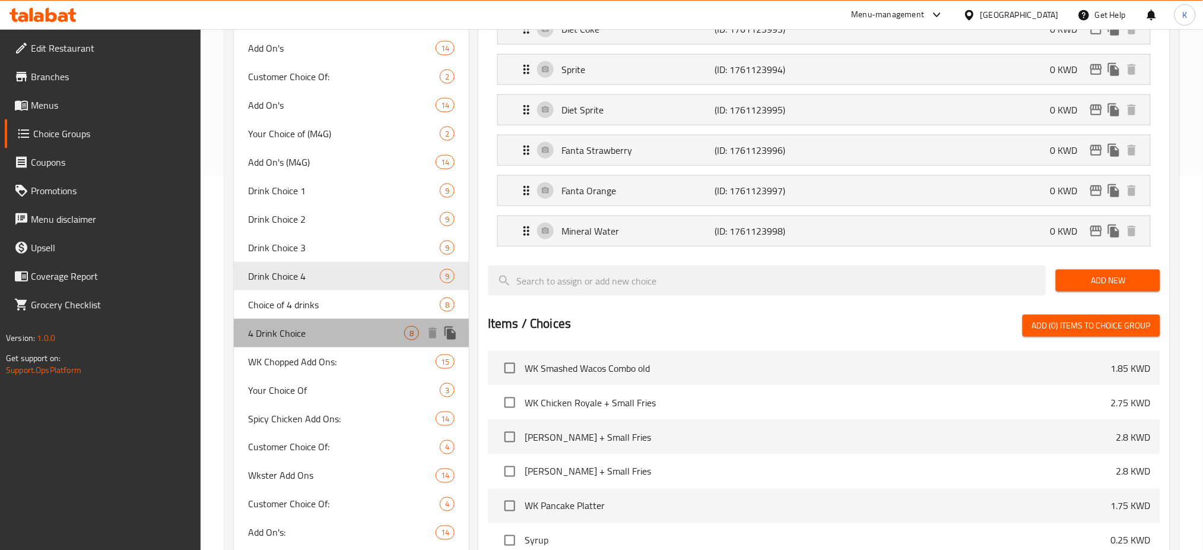
click at [289, 332] on span "4 Drink Choice" at bounding box center [326, 333] width 156 height 14
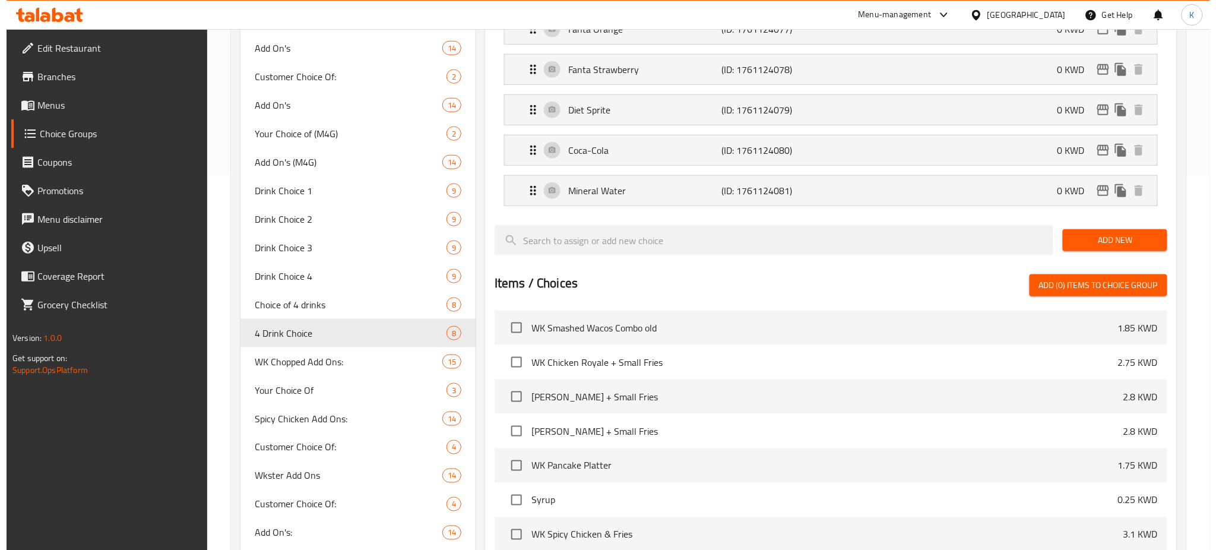
scroll to position [0, 0]
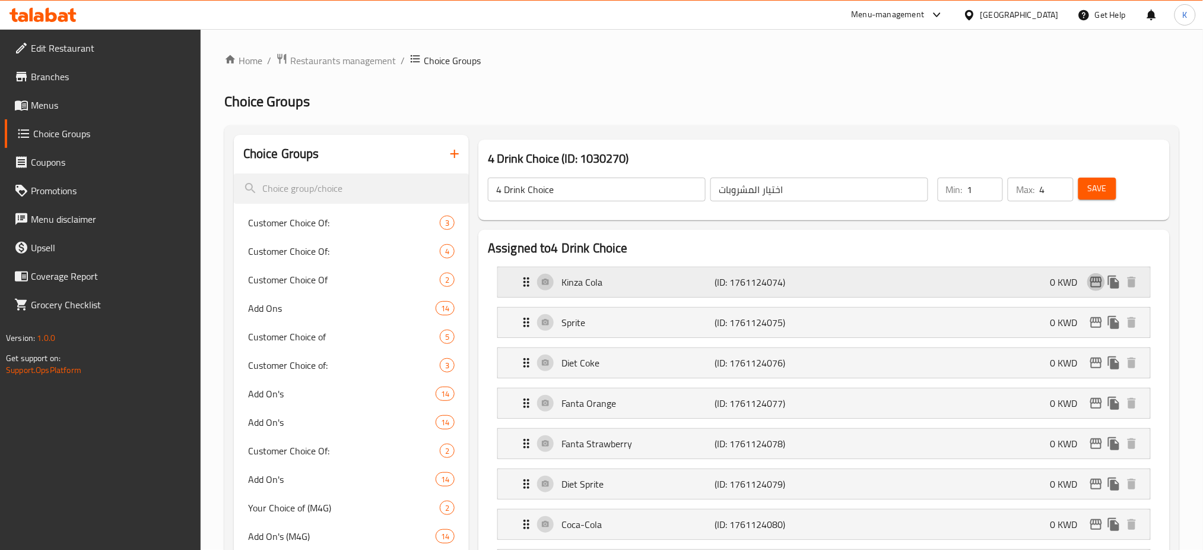
click at [1097, 283] on icon "edit" at bounding box center [1097, 282] width 12 height 11
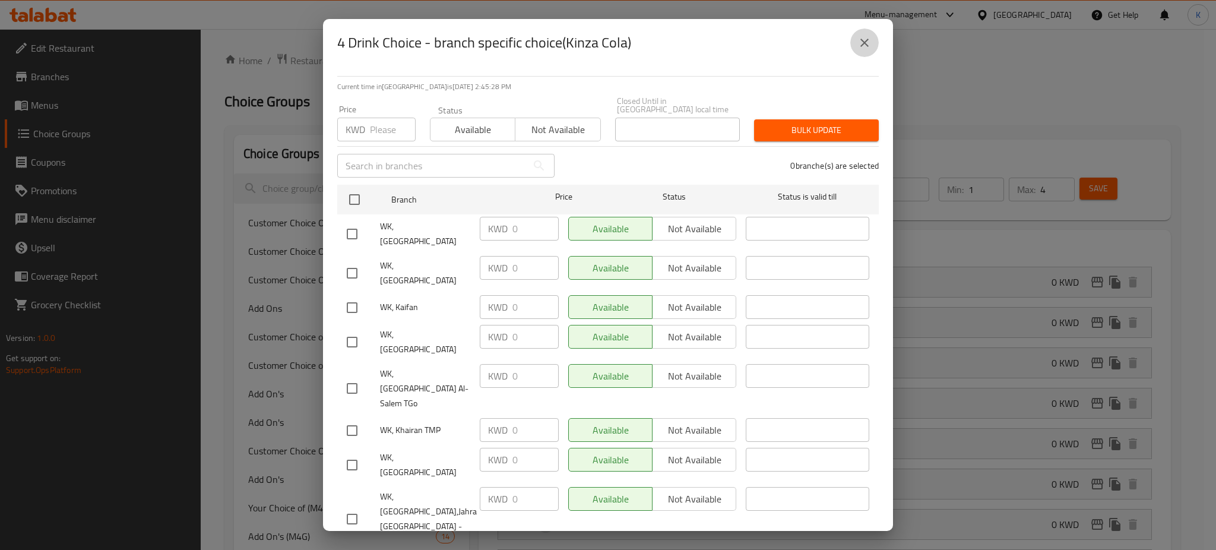
click at [867, 46] on icon "close" at bounding box center [864, 43] width 8 height 8
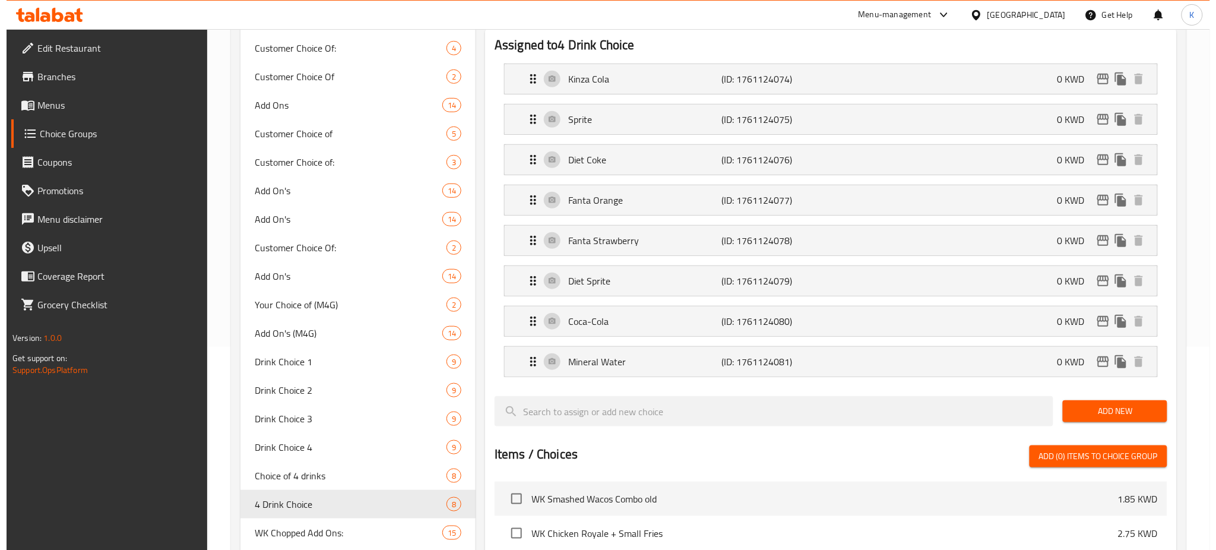
scroll to position [198, 0]
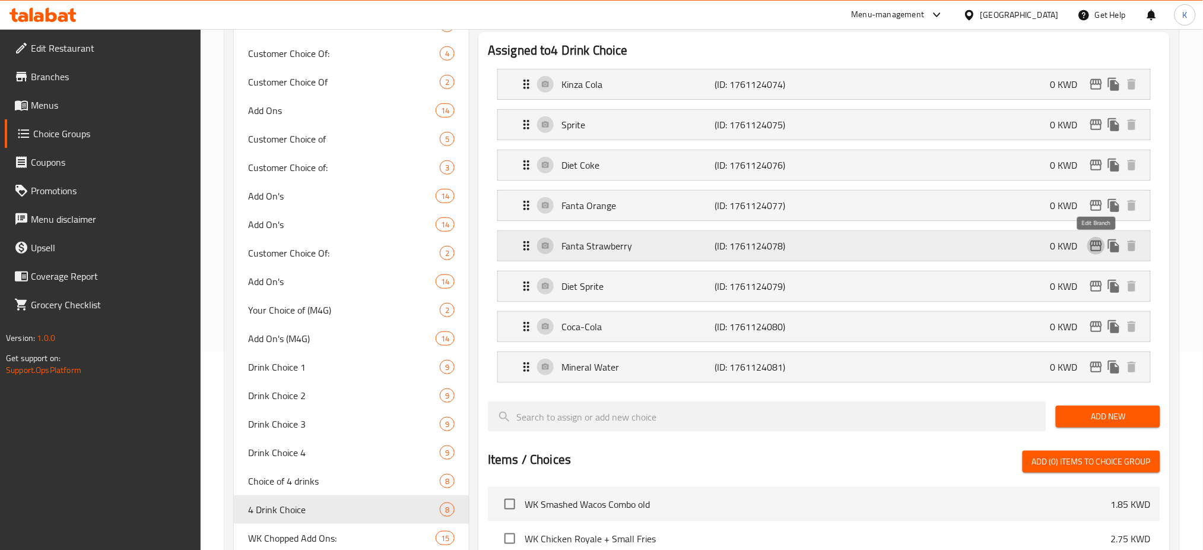
click at [1099, 244] on icon "edit" at bounding box center [1097, 245] width 12 height 11
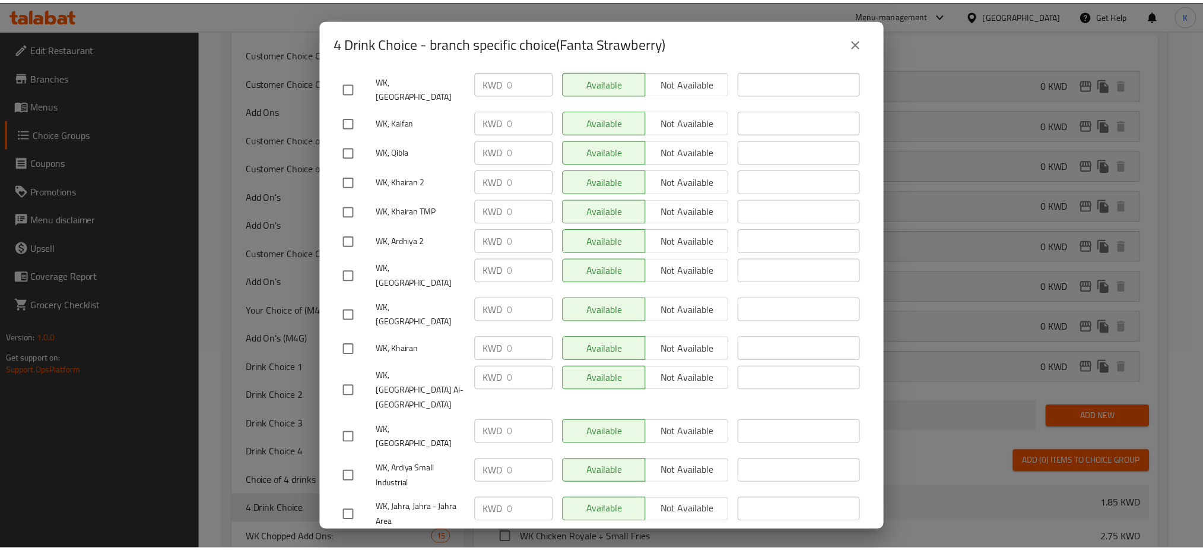
scroll to position [0, 0]
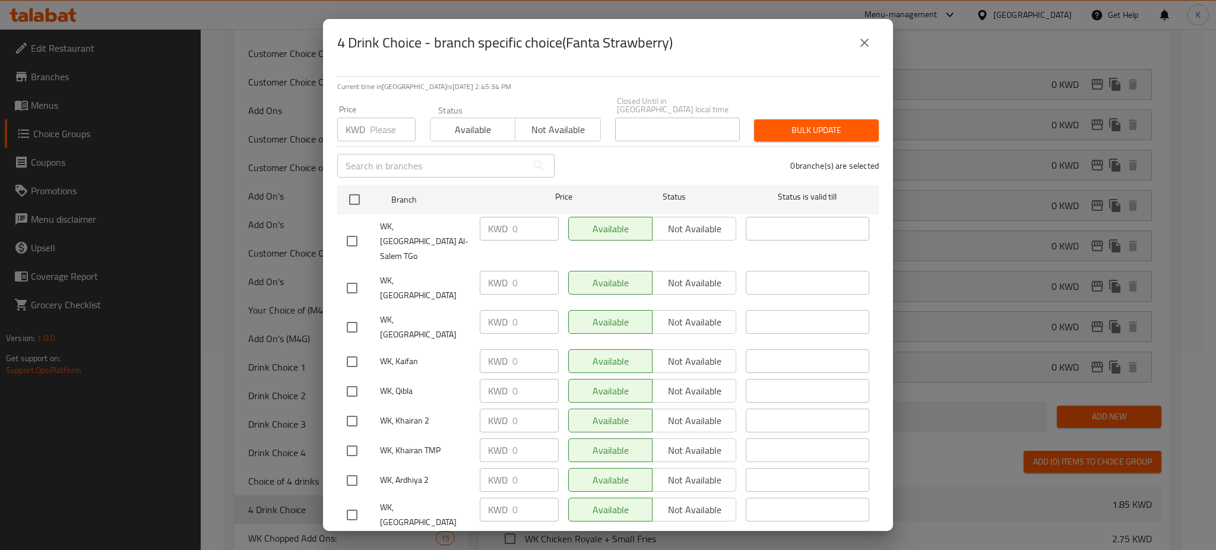
click at [863, 37] on icon "close" at bounding box center [864, 43] width 14 height 14
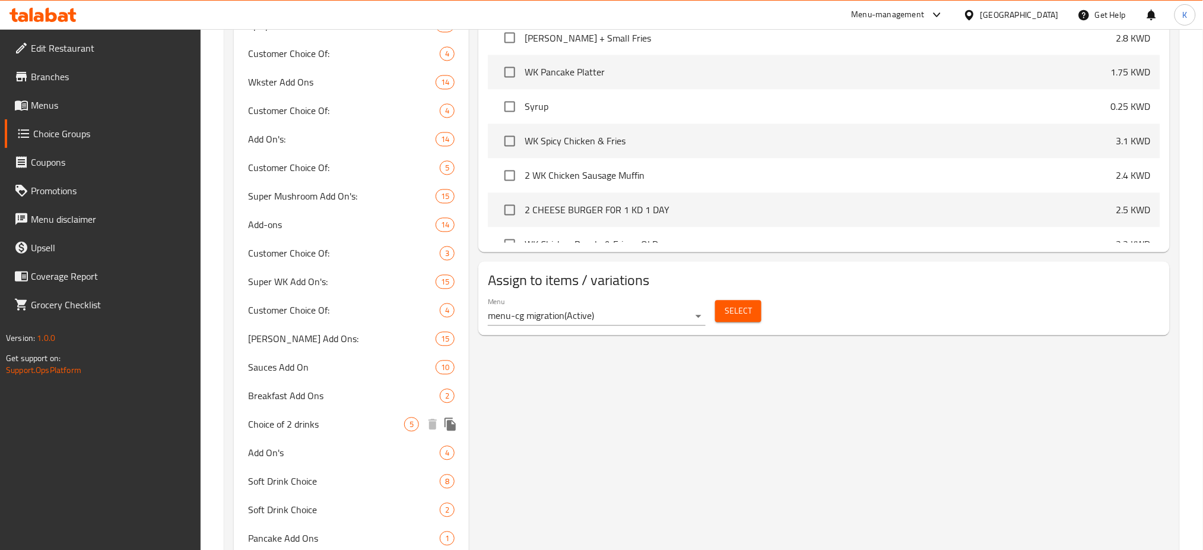
scroll to position [772, 0]
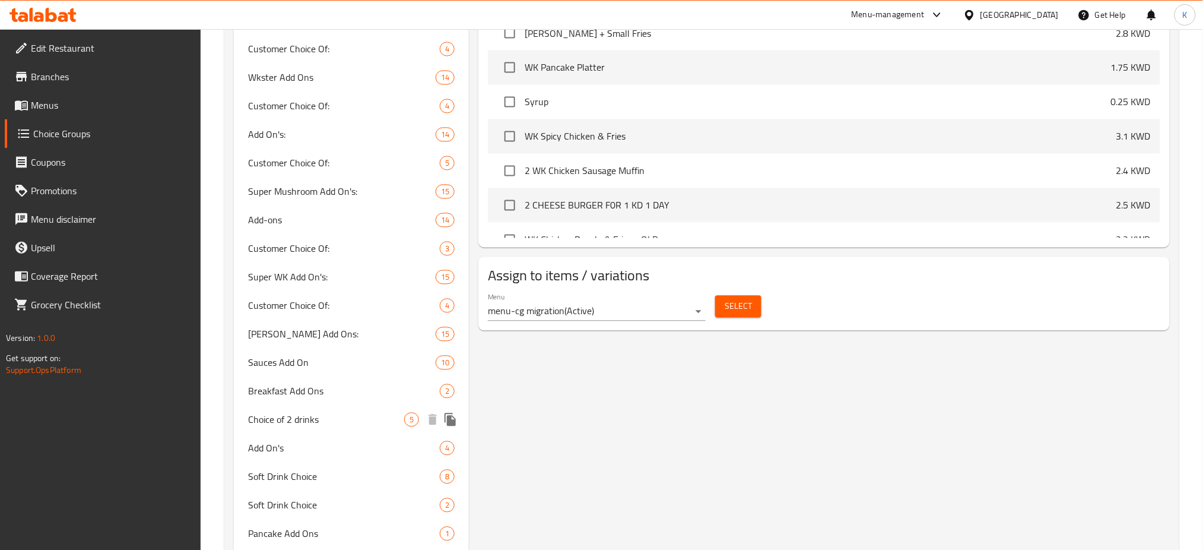
click at [332, 414] on span "Choice of 2 drinks" at bounding box center [326, 420] width 156 height 14
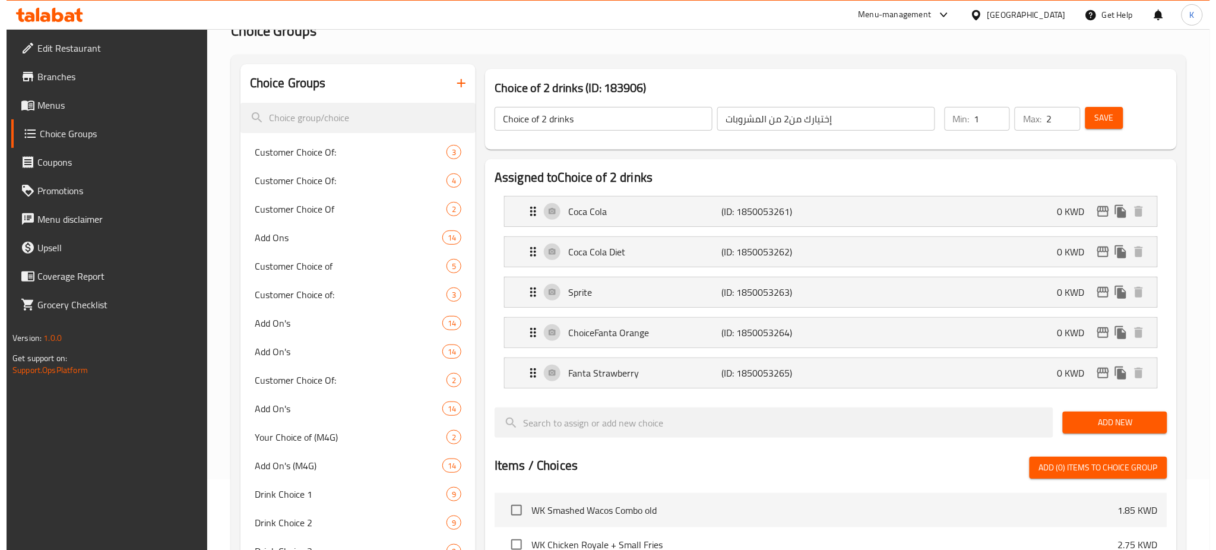
scroll to position [0, 0]
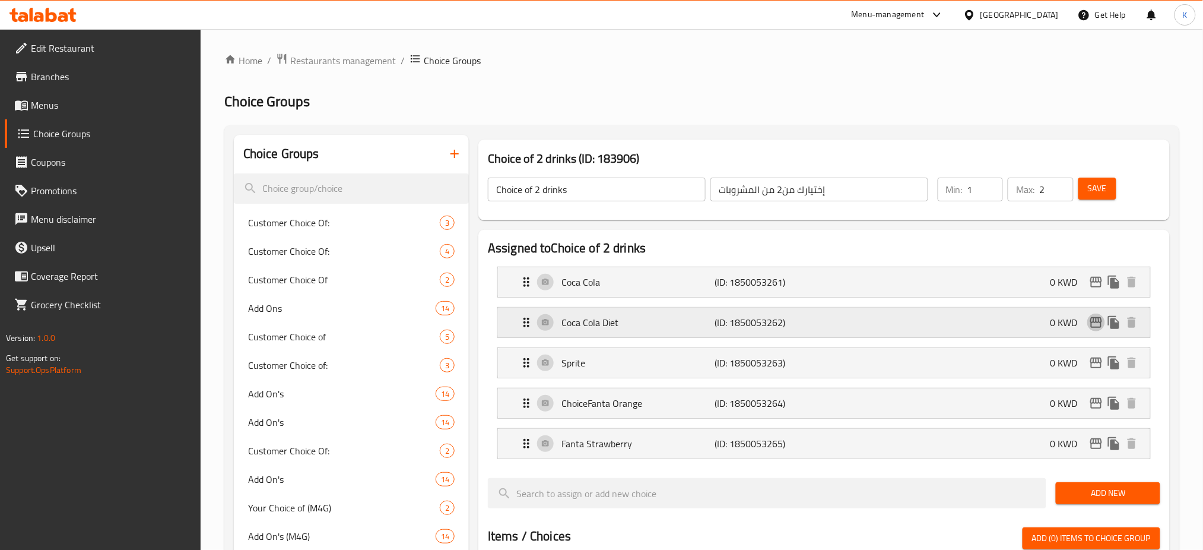
click at [1097, 323] on icon "edit" at bounding box center [1096, 322] width 14 height 14
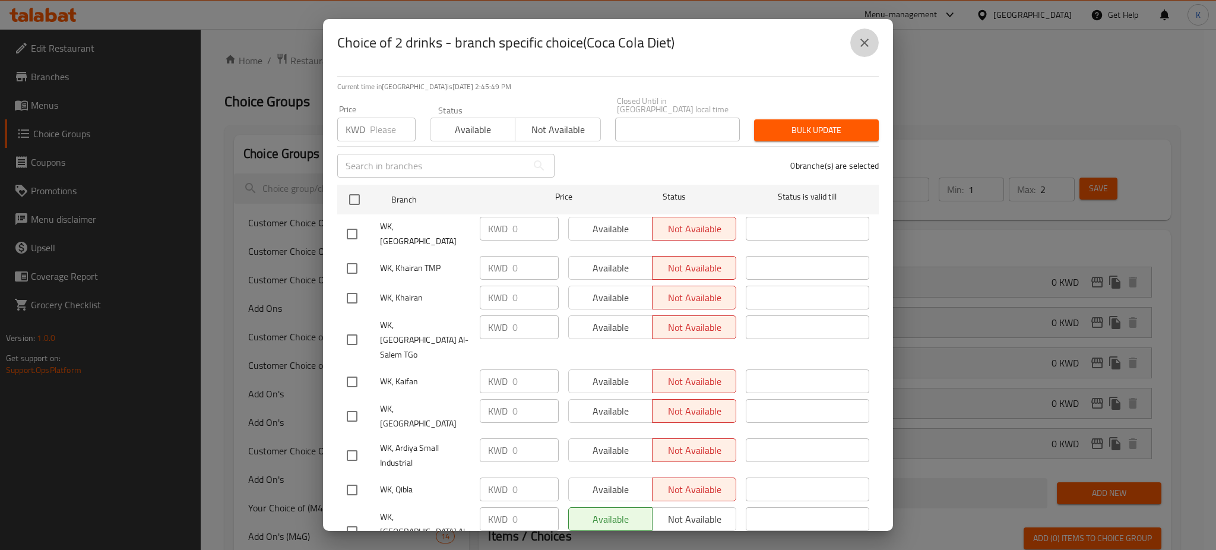
click at [864, 41] on icon "close" at bounding box center [864, 43] width 14 height 14
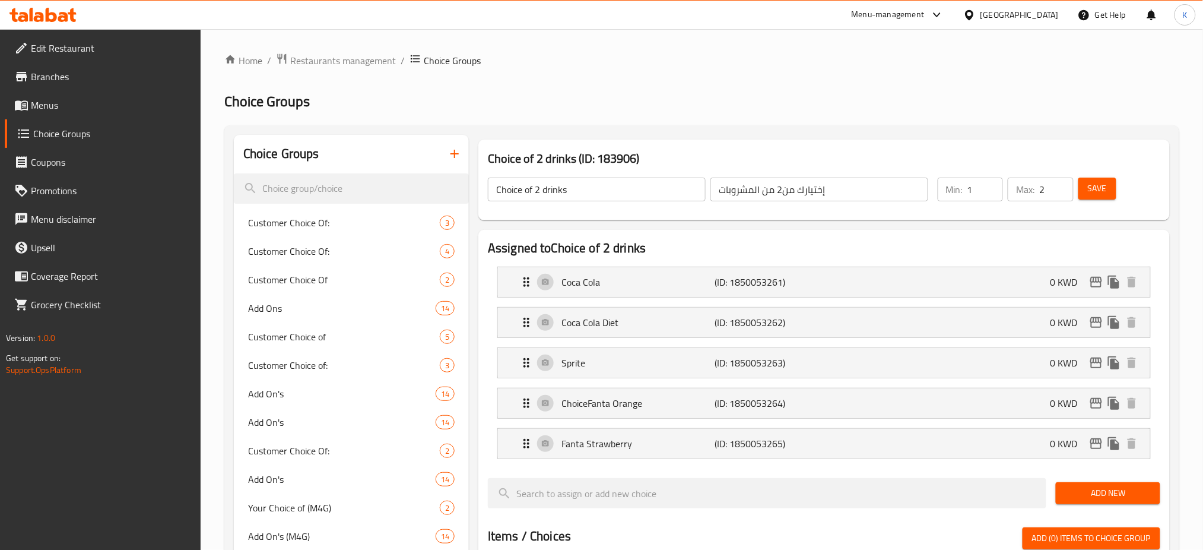
click at [56, 109] on span "Menus" at bounding box center [111, 105] width 161 height 14
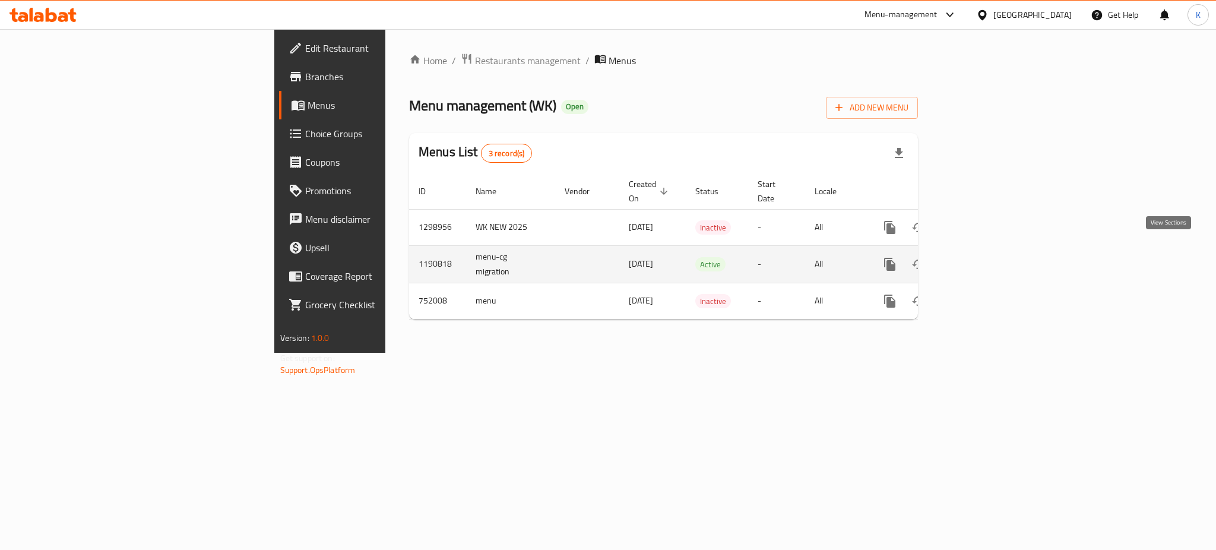
click at [983, 257] on icon "enhanced table" at bounding box center [975, 264] width 14 height 14
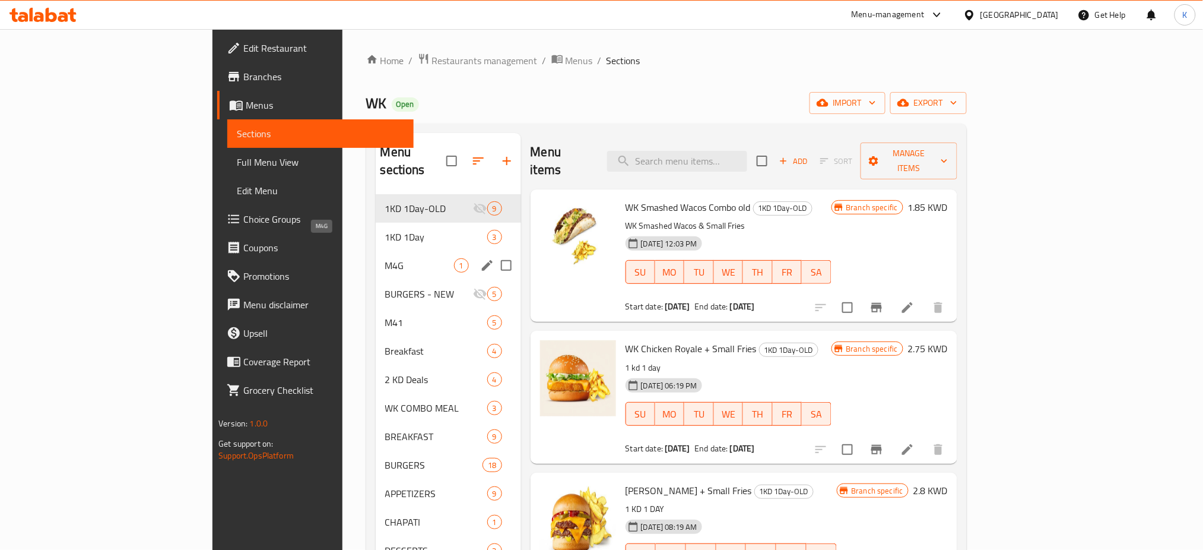
click at [385, 258] on span "M4G" at bounding box center [419, 265] width 69 height 14
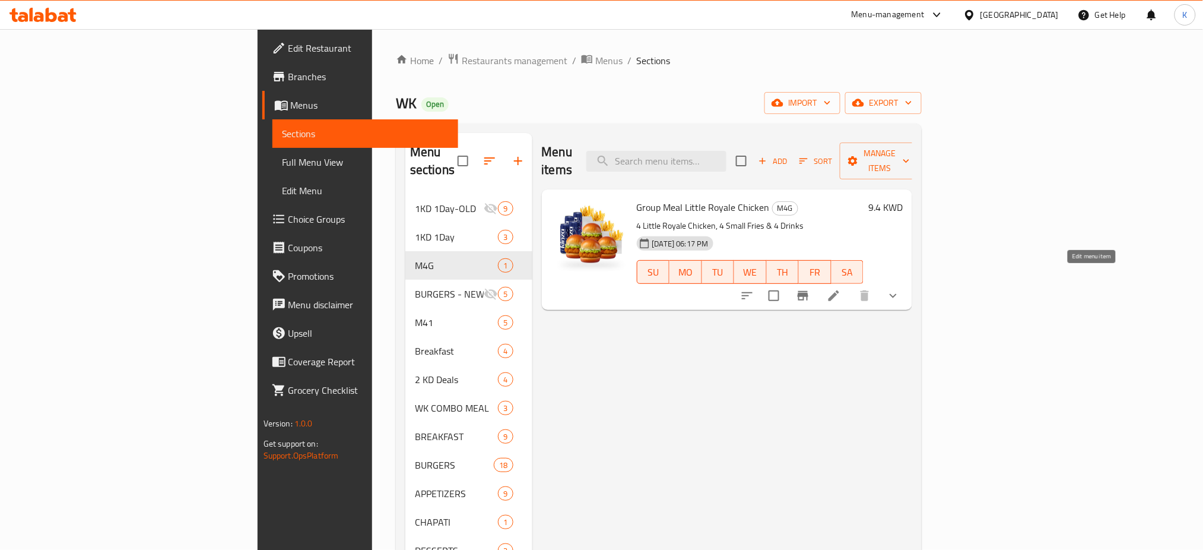
click at [839, 290] on icon at bounding box center [834, 295] width 11 height 11
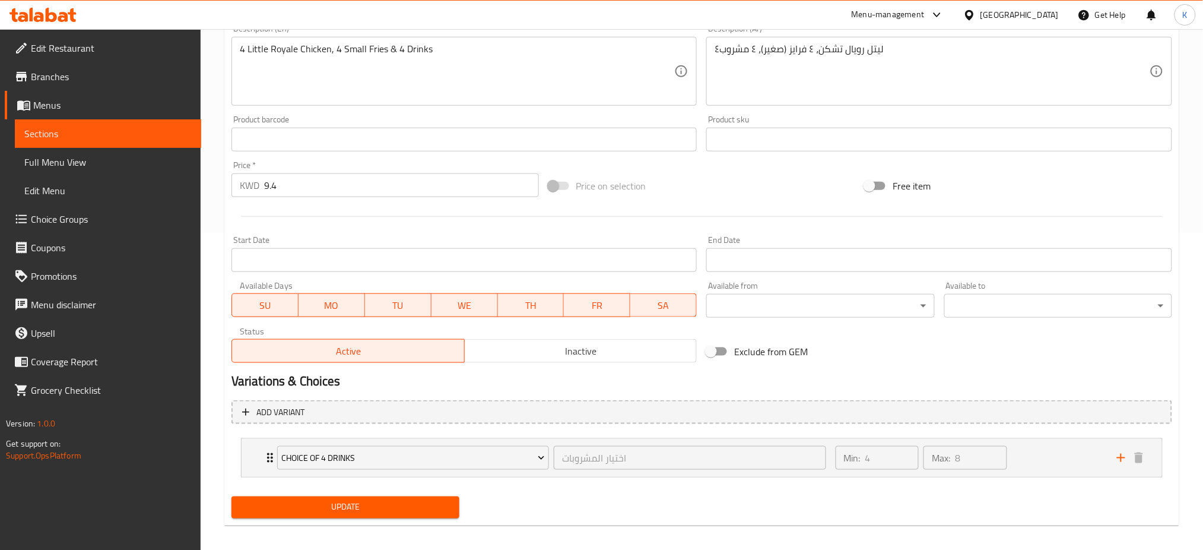
scroll to position [325, 0]
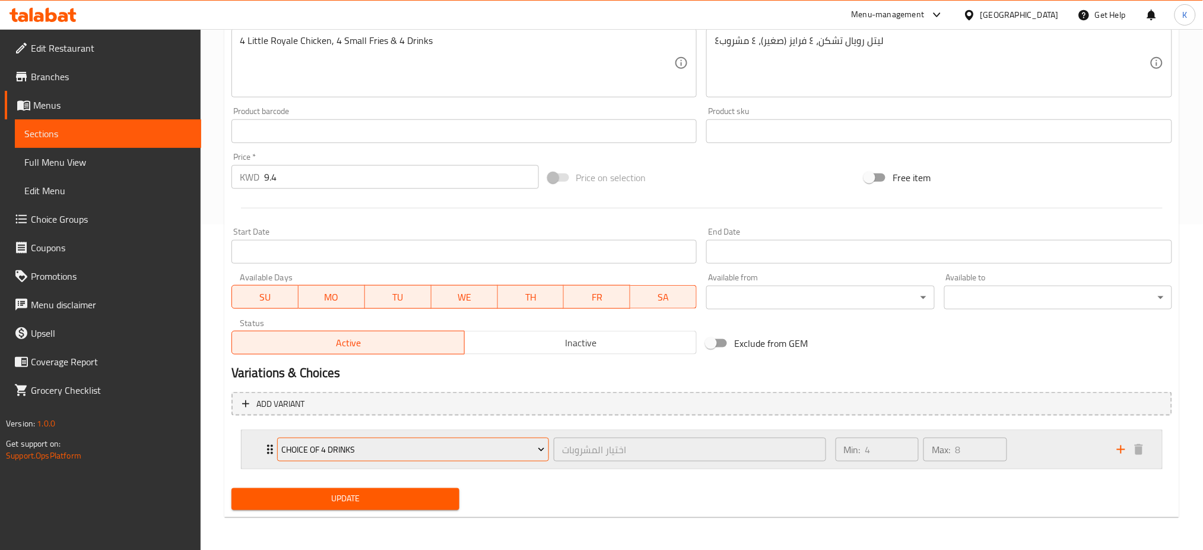
click at [499, 444] on span "Choice of 4 drinks" at bounding box center [413, 449] width 264 height 15
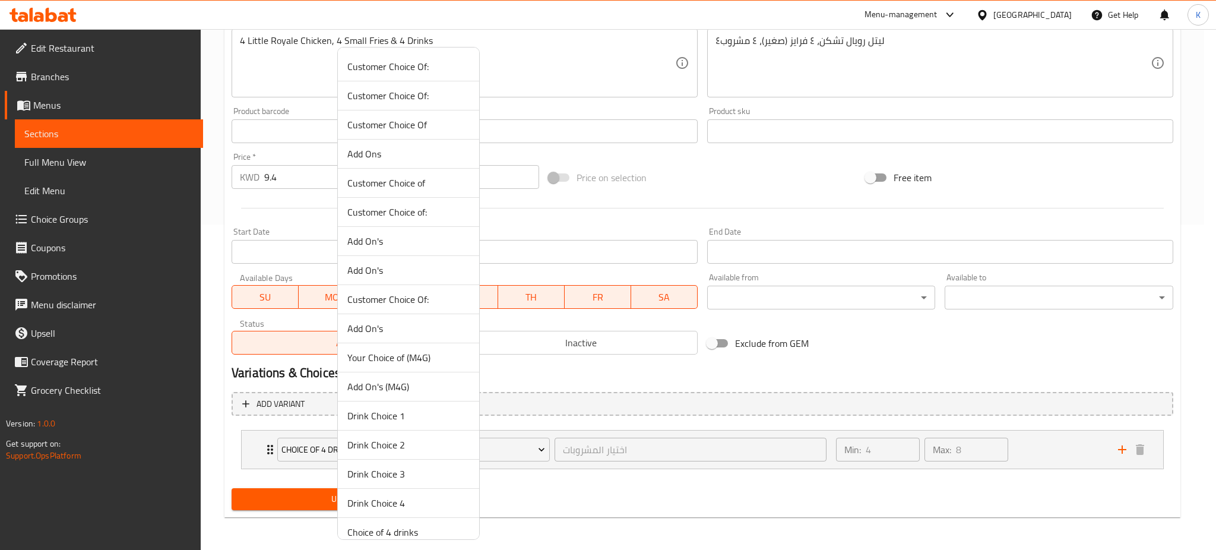
click at [579, 493] on div at bounding box center [608, 275] width 1216 height 550
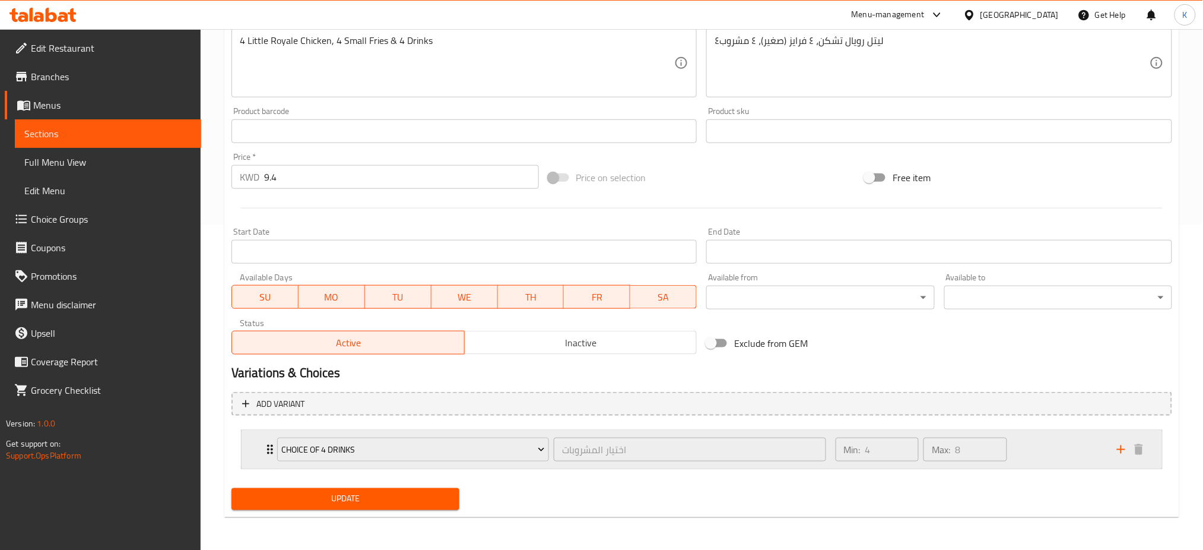
click at [270, 444] on div "Choice of 4 drinks اختيار المشروبات ​" at bounding box center [551, 449] width 563 height 38
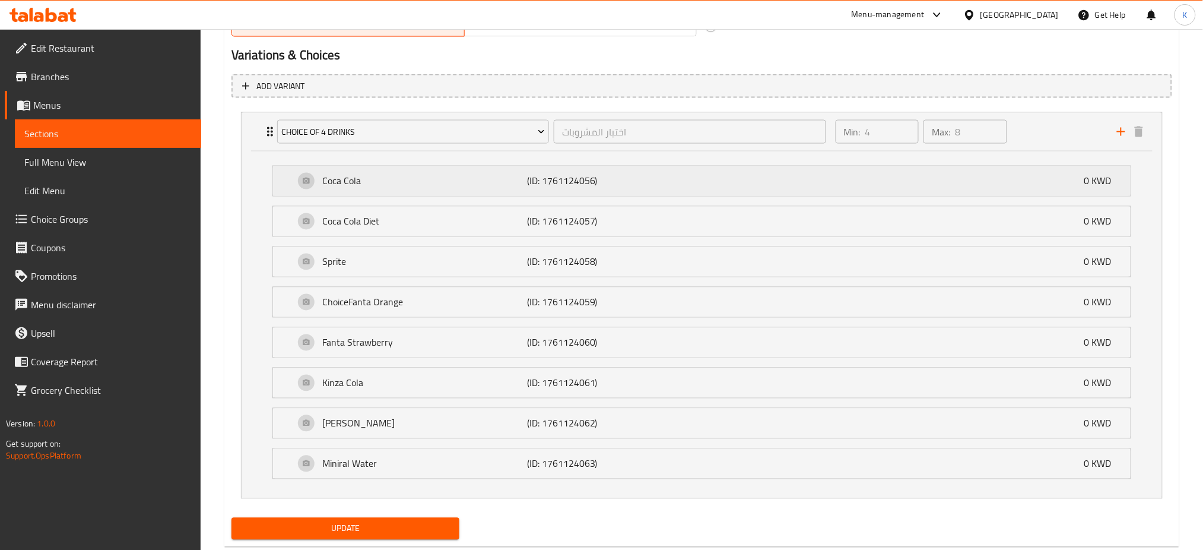
scroll to position [644, 0]
click at [1121, 129] on icon "add" at bounding box center [1121, 131] width 14 height 14
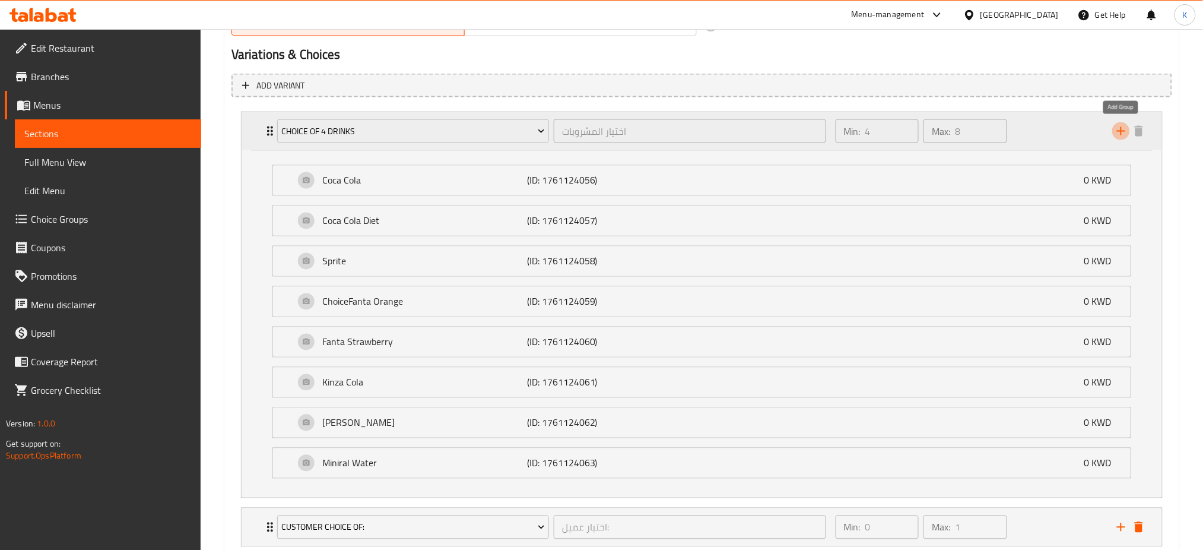
click at [1121, 129] on icon "add" at bounding box center [1121, 131] width 14 height 14
click at [1028, 135] on div "Min: 4 ​ Max: 8 ​" at bounding box center [969, 131] width 281 height 38
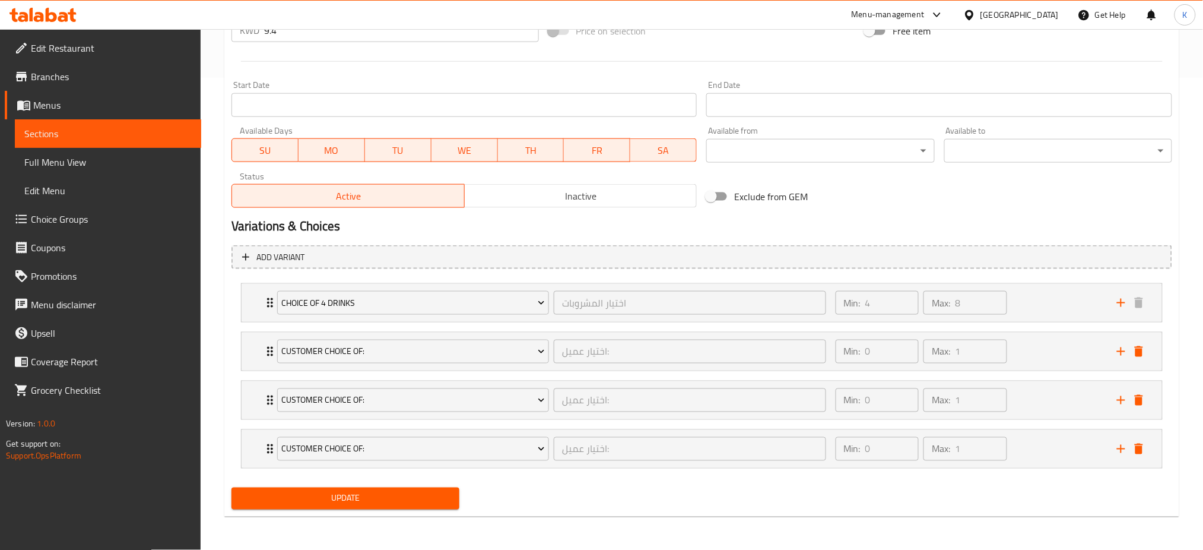
scroll to position [471, 0]
click at [263, 354] on icon "Expand" at bounding box center [270, 352] width 14 height 14
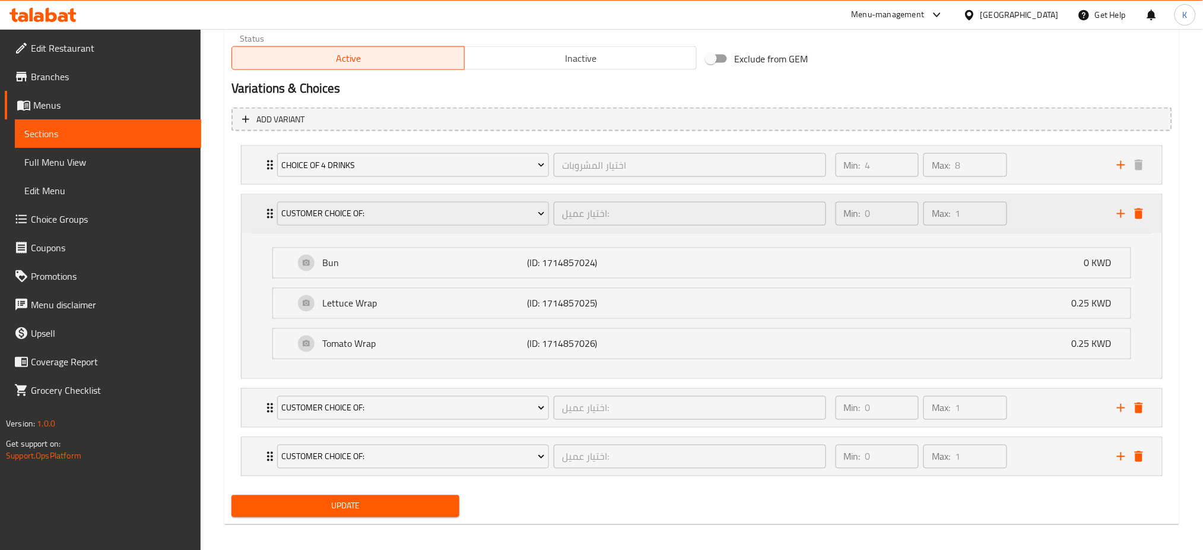
scroll to position [617, 0]
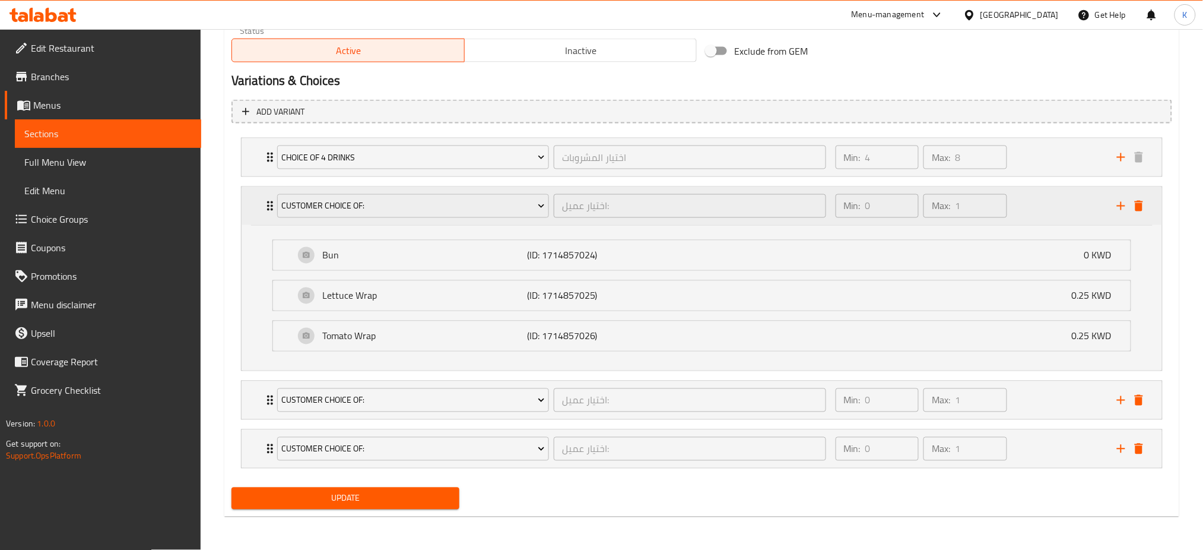
click at [270, 206] on div "Customer Choice Of: اختيار عميل: ​" at bounding box center [551, 206] width 563 height 38
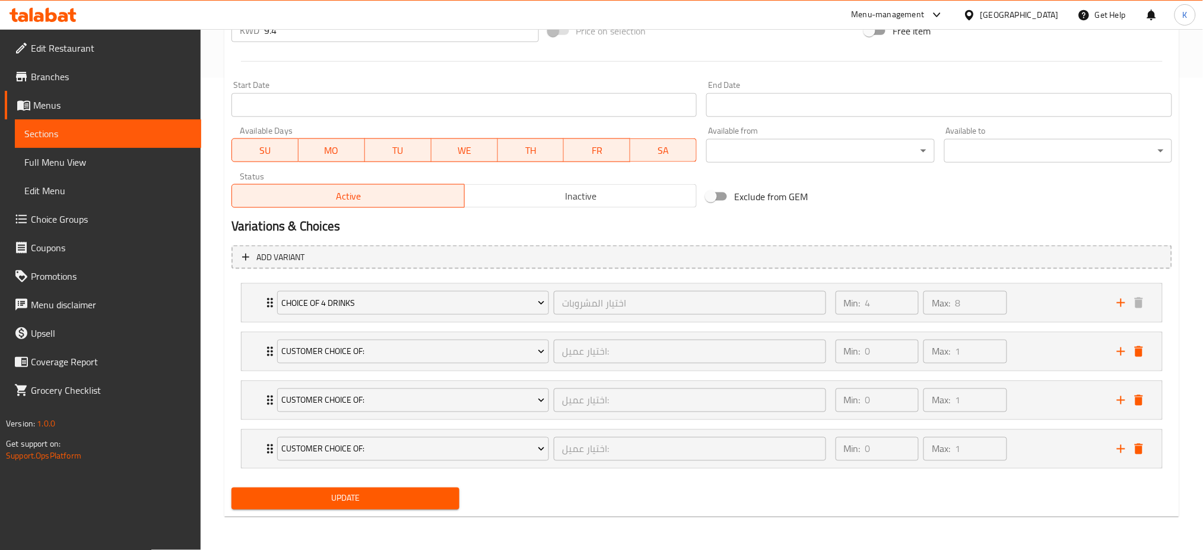
scroll to position [471, 0]
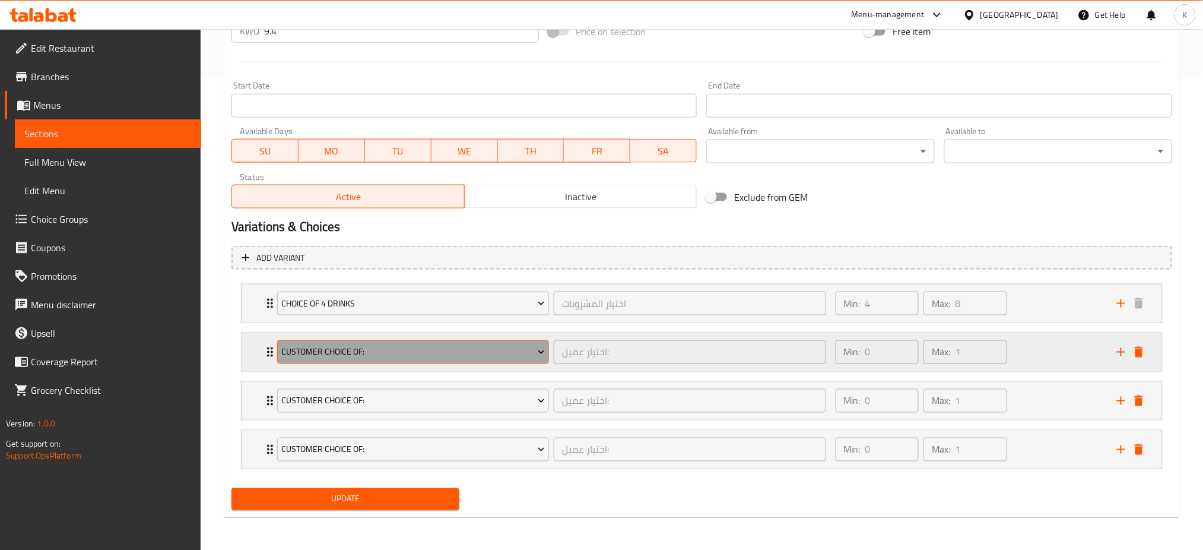
click at [357, 350] on span "Customer Choice Of:" at bounding box center [413, 352] width 264 height 15
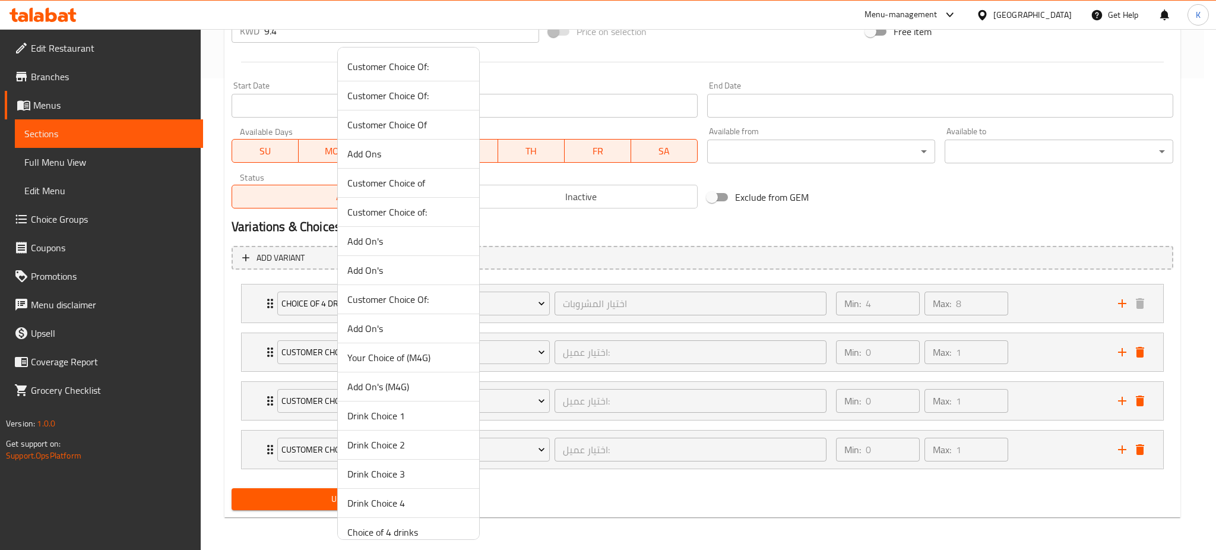
click at [401, 416] on span "Drink Choice 1" at bounding box center [408, 415] width 122 height 14
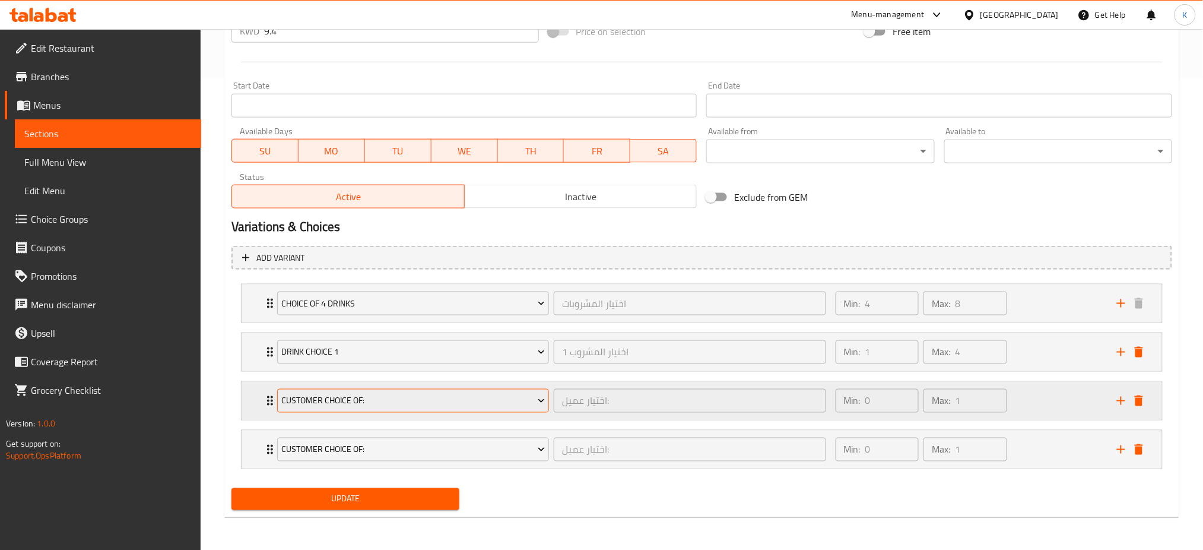
click at [405, 402] on span "Customer Choice Of:" at bounding box center [413, 401] width 264 height 15
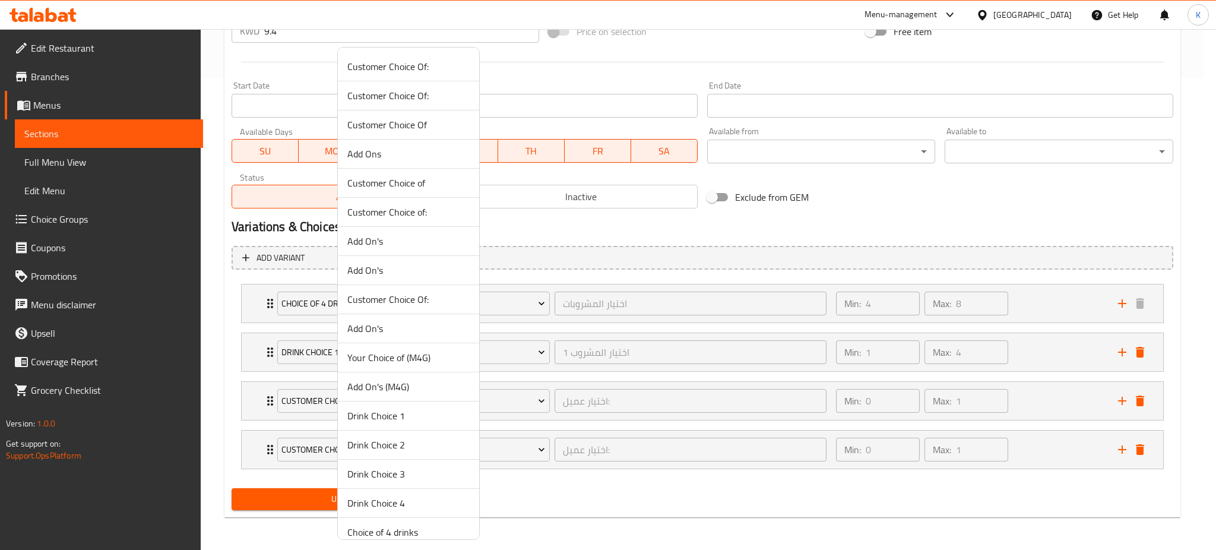
click at [411, 446] on span "Drink Choice 2" at bounding box center [408, 445] width 122 height 14
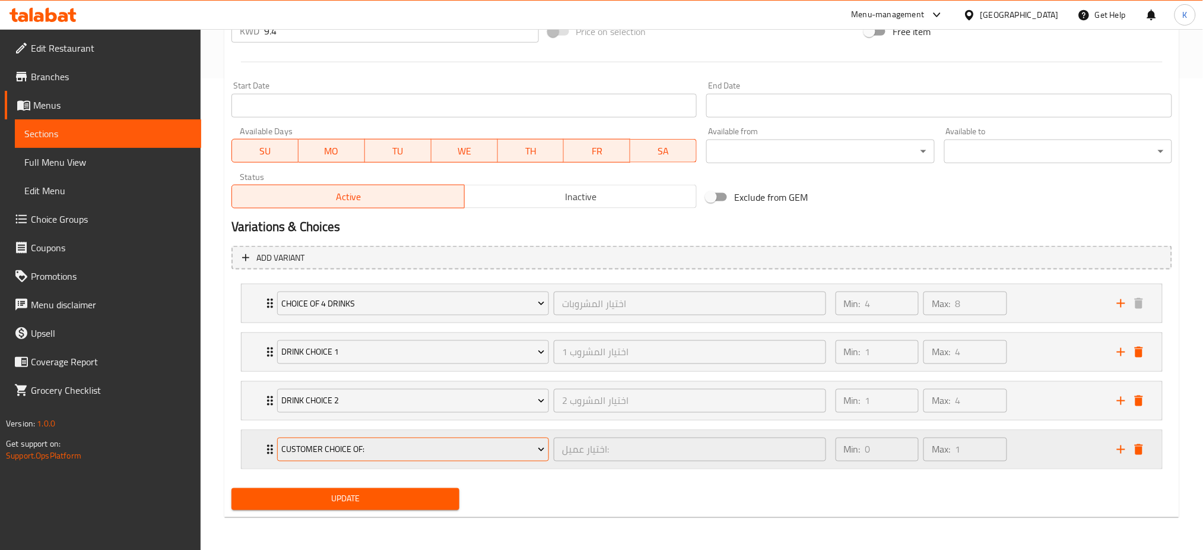
click at [367, 448] on span "Customer Choice Of:" at bounding box center [413, 449] width 264 height 15
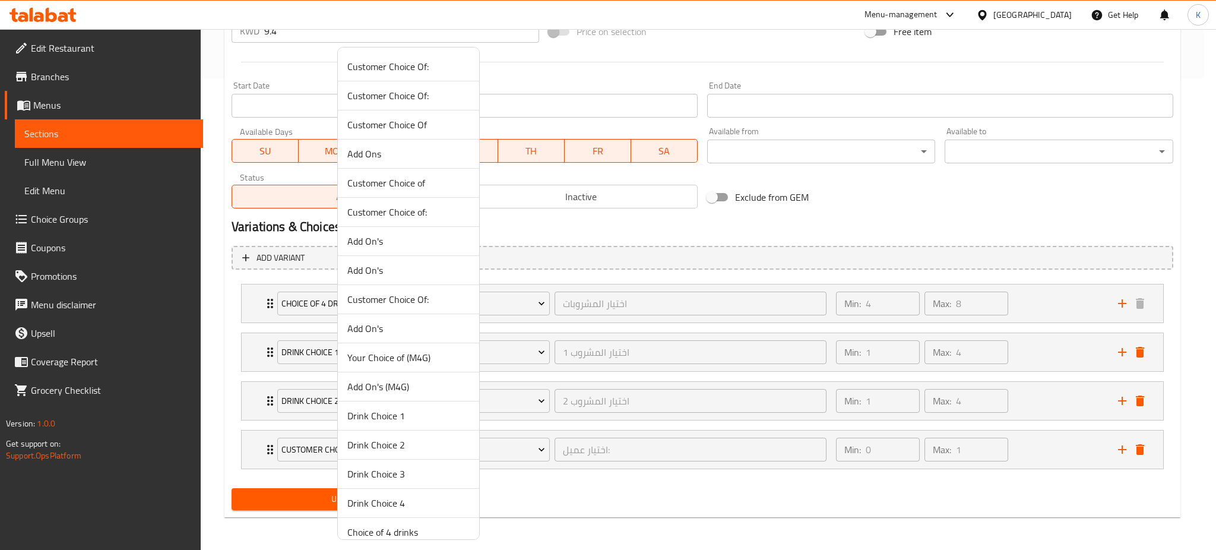
click at [414, 478] on span "Drink Choice 3" at bounding box center [408, 474] width 122 height 14
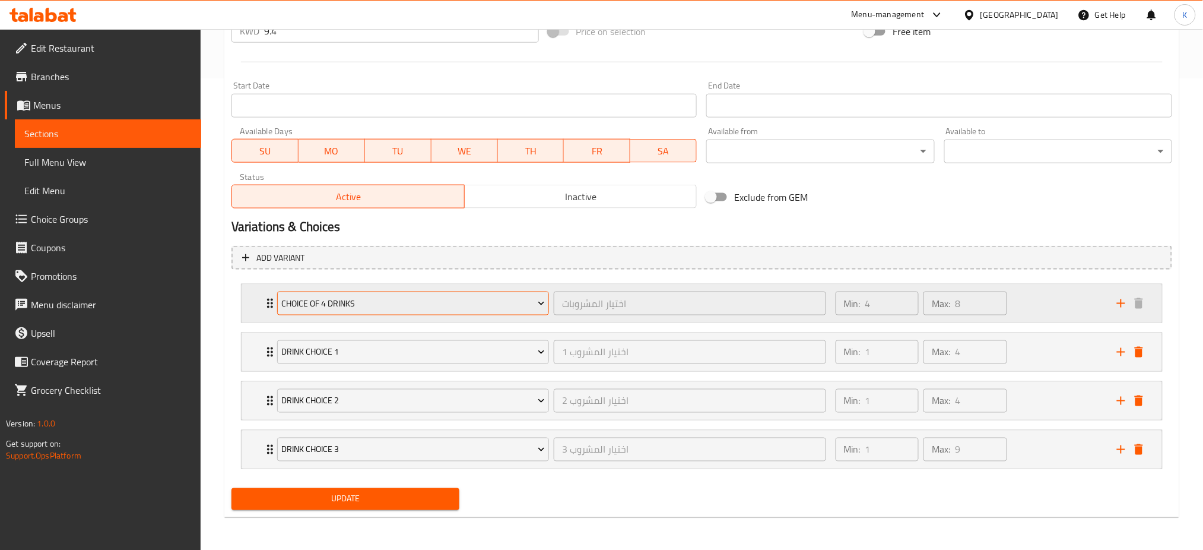
click at [391, 305] on span "Choice of 4 drinks" at bounding box center [413, 303] width 264 height 15
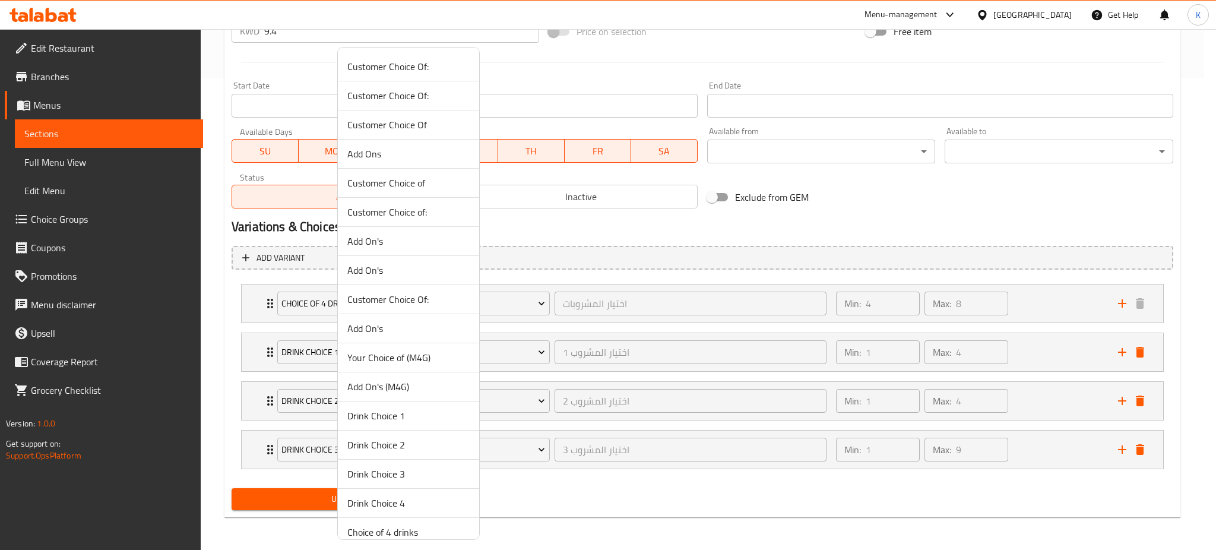
click at [410, 500] on span "Drink Choice 4" at bounding box center [408, 503] width 122 height 14
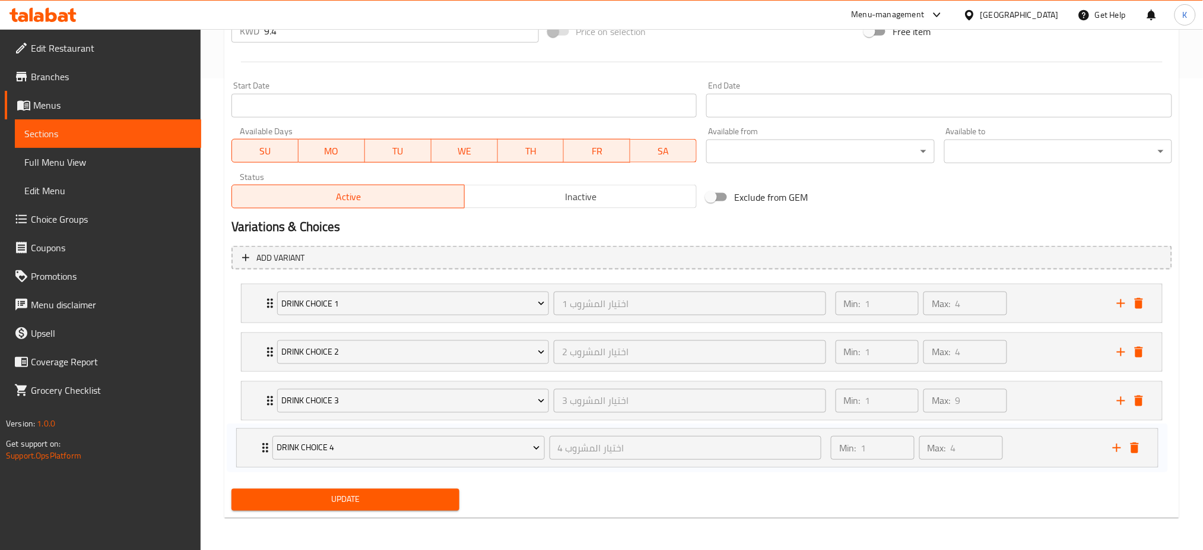
drag, startPoint x: 266, startPoint y: 299, endPoint x: 258, endPoint y: 453, distance: 154.0
click at [258, 453] on div "Drink Choice 4 اختيار المشروب 4 ​ Min: 1 ​ Max: 4 ​ Kinza Cola (ID: 1761123990)…" at bounding box center [702, 376] width 941 height 195
click at [1058, 314] on div "Min: 1 ​ Max: 4 ​" at bounding box center [969, 303] width 281 height 38
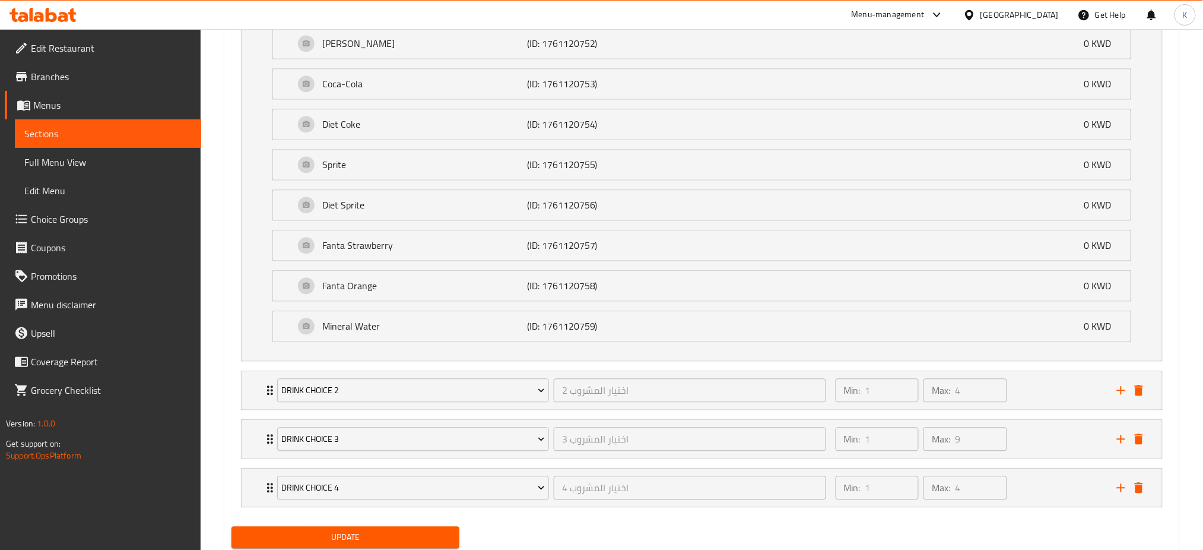
scroll to position [860, 0]
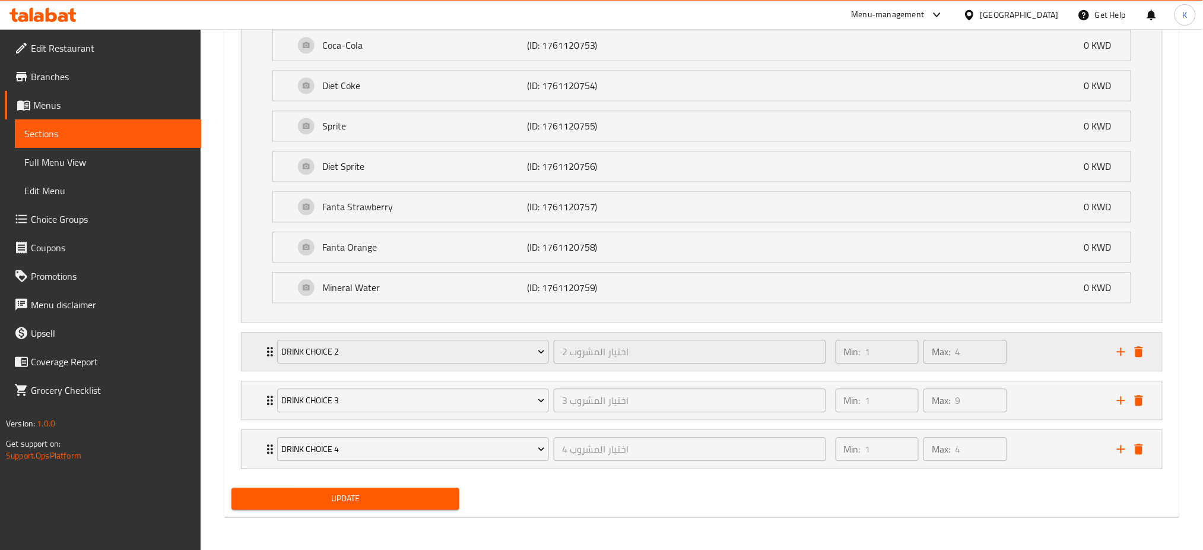
click at [1073, 351] on div "Min: 1 ​ Max: 4 ​" at bounding box center [969, 351] width 281 height 38
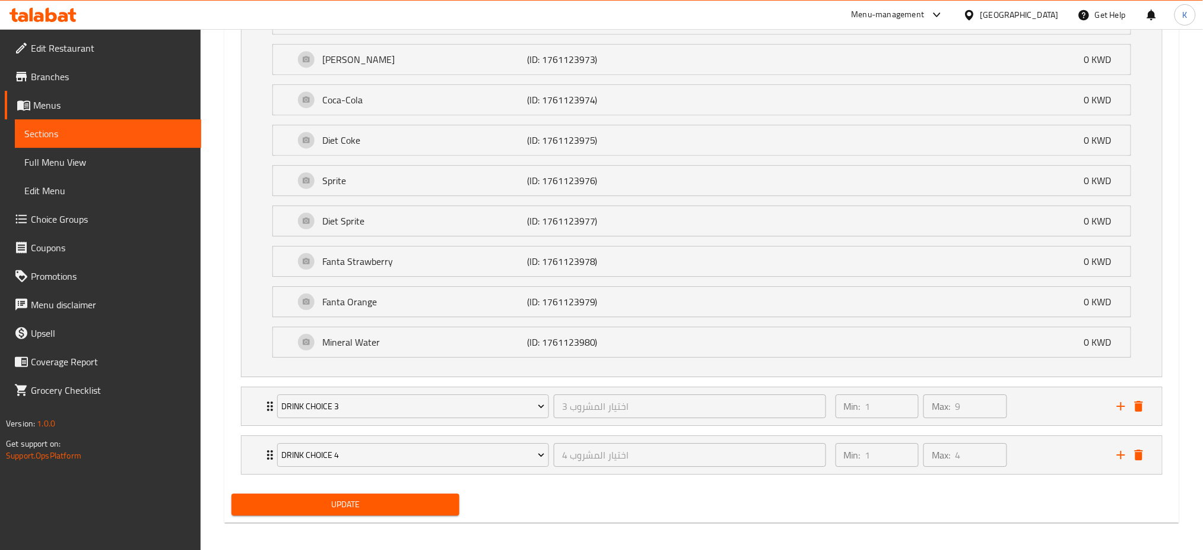
scroll to position [1248, 0]
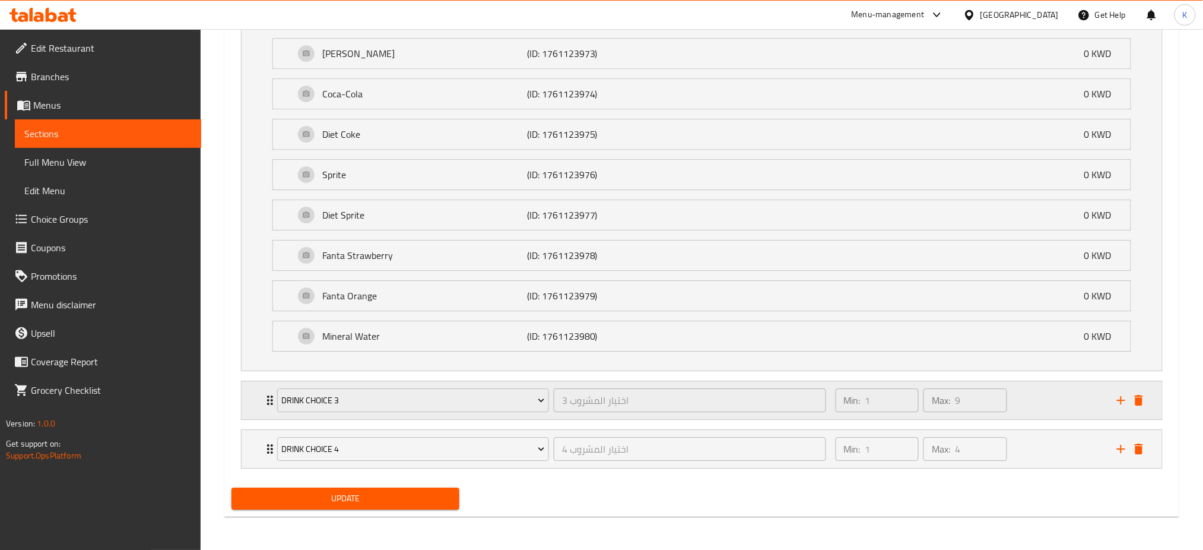
click at [1072, 392] on div "Min: 1 ​ Max: 9 ​" at bounding box center [969, 400] width 281 height 38
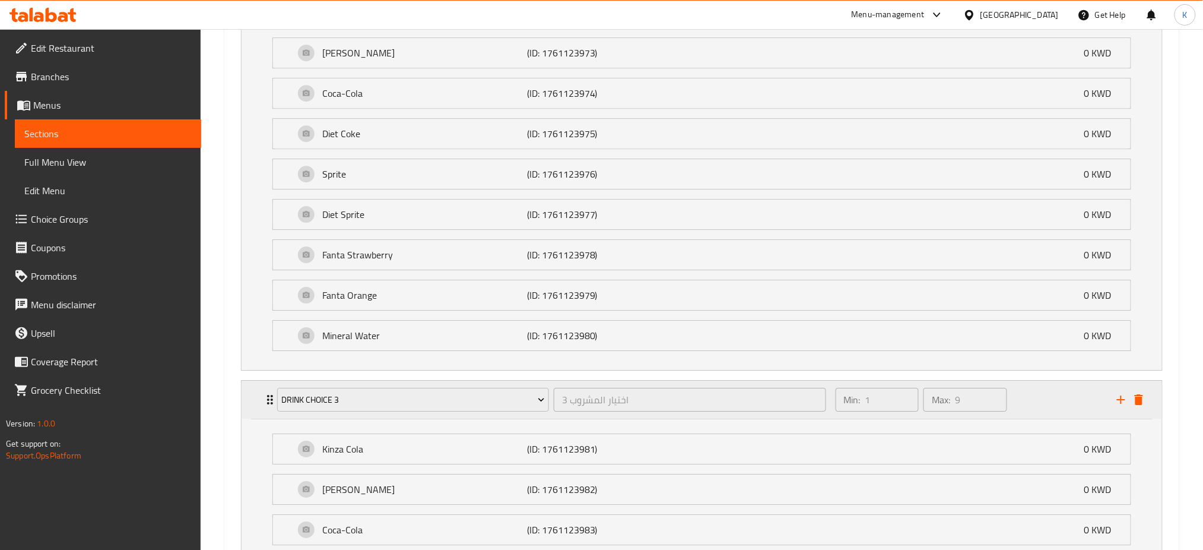
scroll to position [1637, 0]
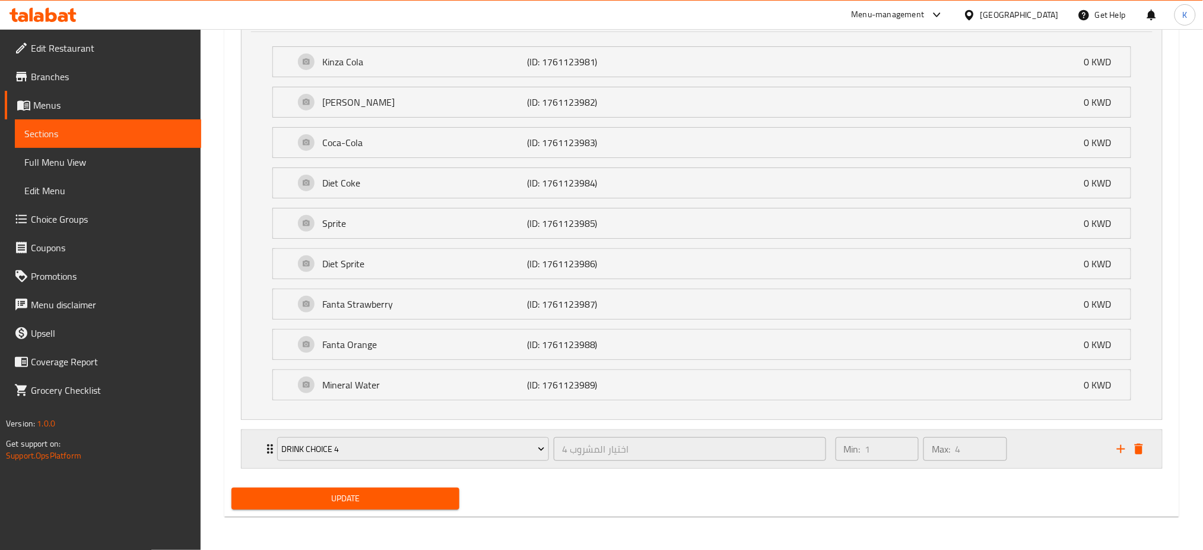
click at [1092, 455] on div "Min: 1 ​ Max: 4 ​" at bounding box center [969, 449] width 281 height 38
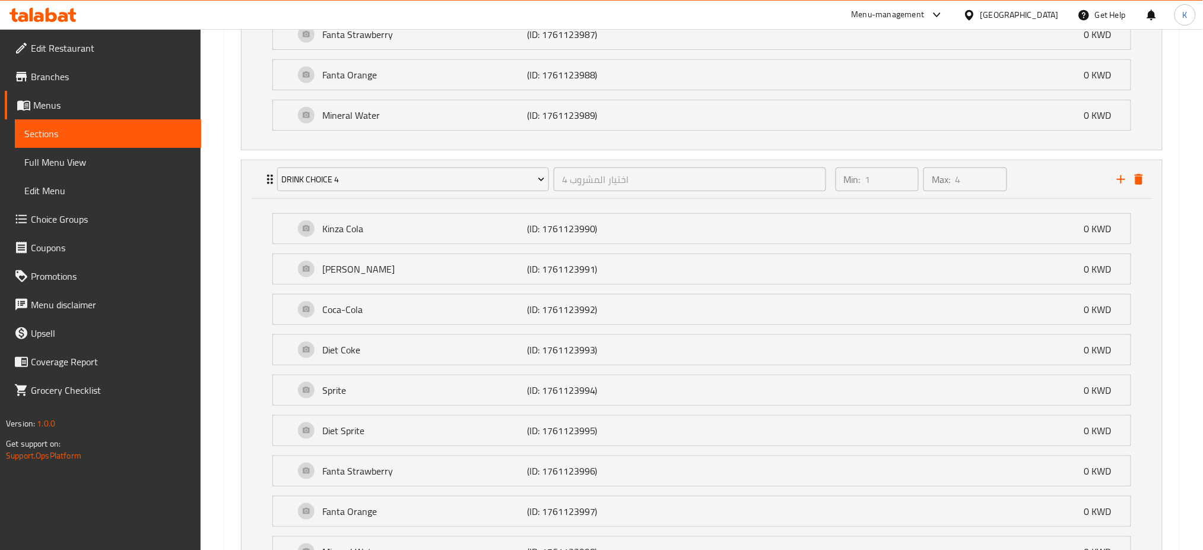
scroll to position [2025, 0]
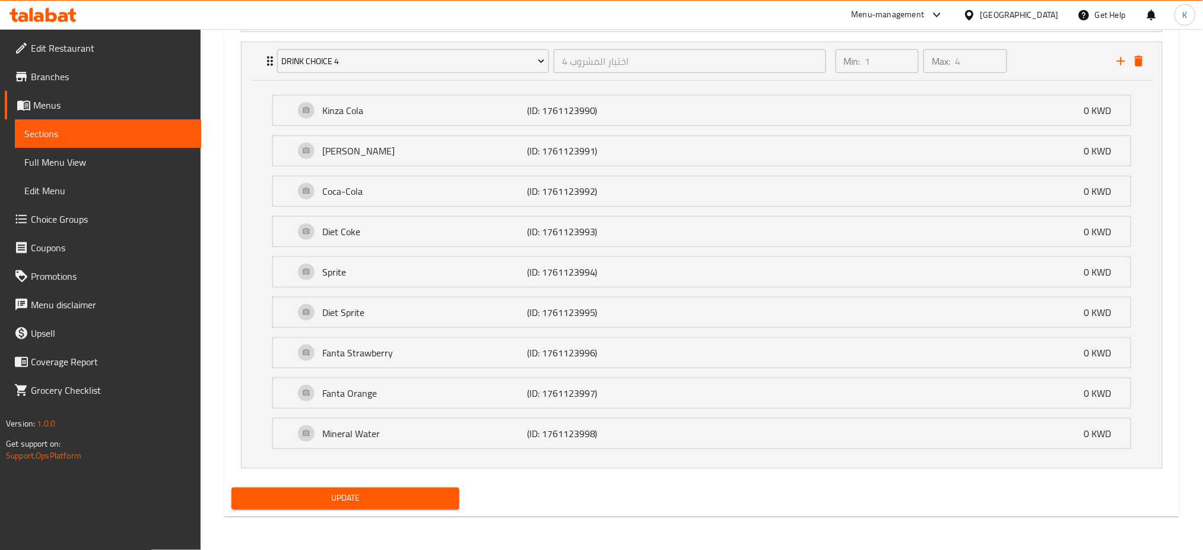
click at [381, 499] on span "Update" at bounding box center [345, 498] width 209 height 15
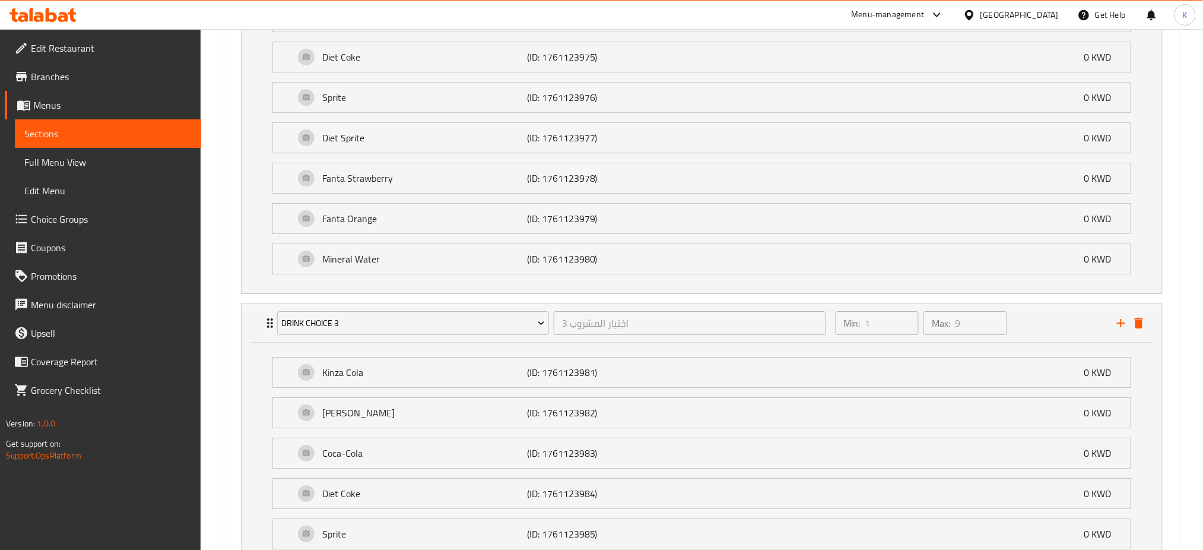
scroll to position [192, 0]
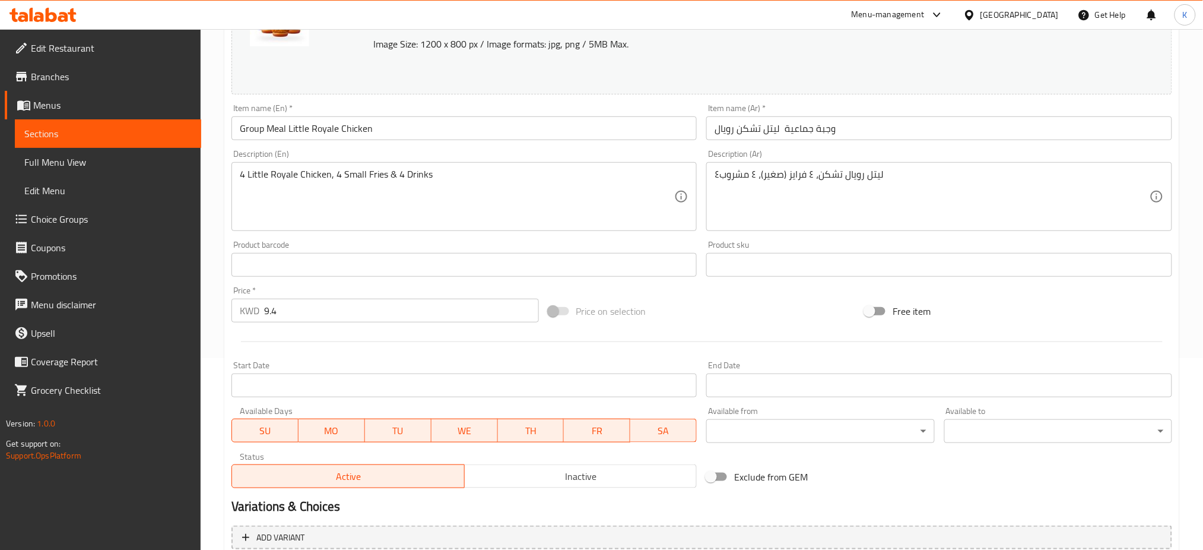
click at [45, 73] on span "Branches" at bounding box center [111, 76] width 161 height 14
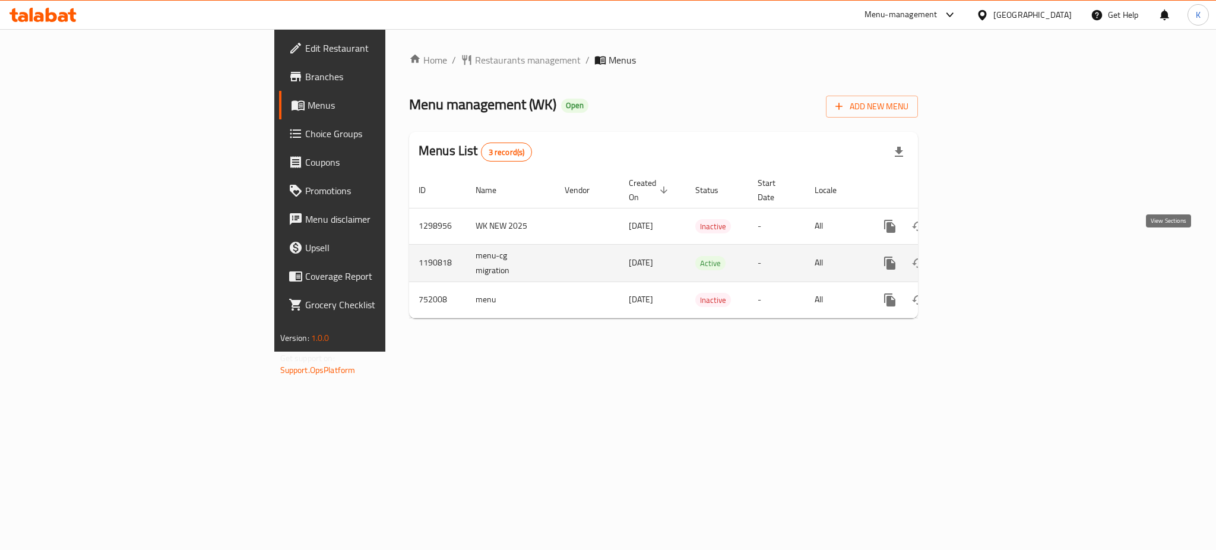
click at [983, 256] on icon "enhanced table" at bounding box center [975, 263] width 14 height 14
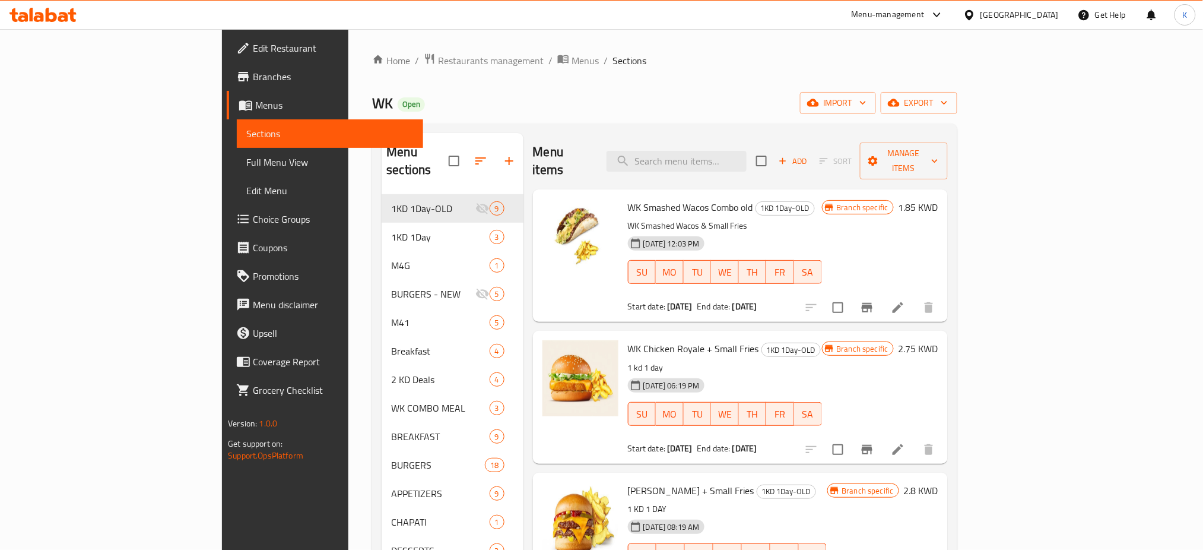
click at [253, 221] on span "Choice Groups" at bounding box center [333, 219] width 161 height 14
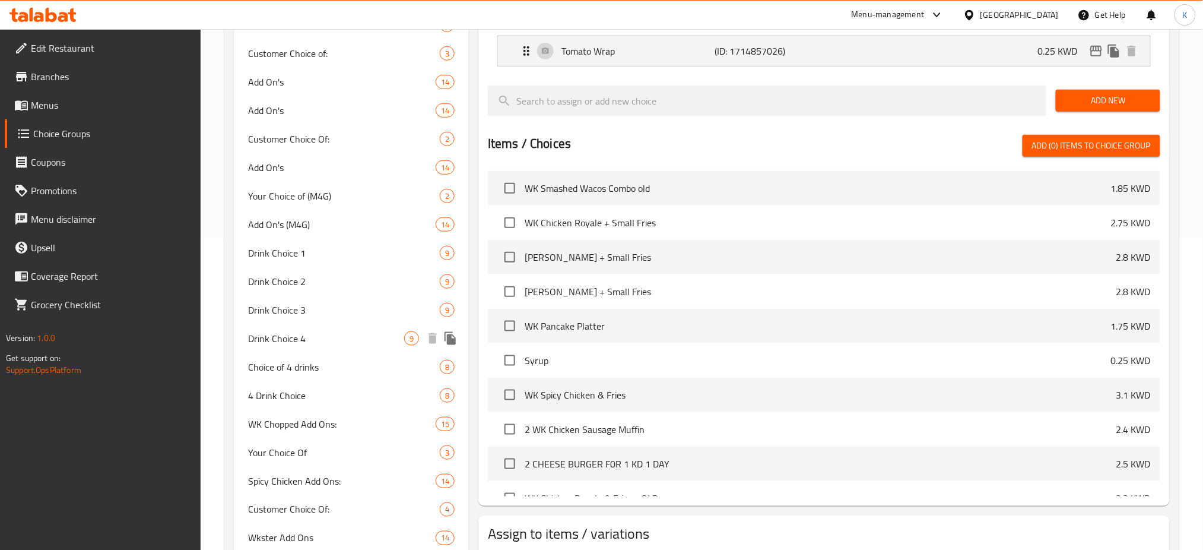
scroll to position [310, 0]
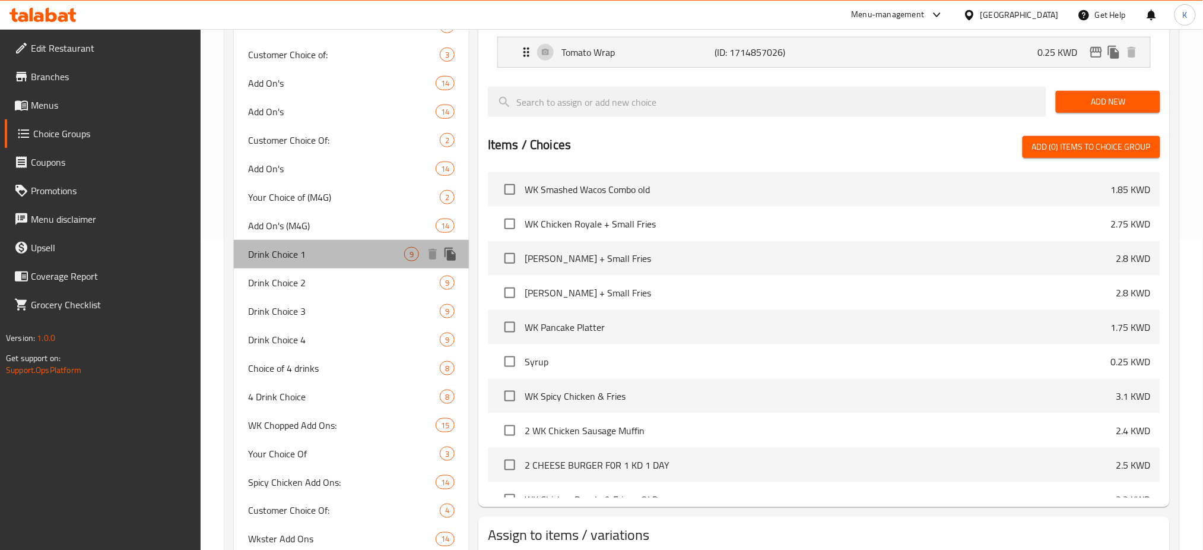
click at [334, 254] on span "Drink Choice 1" at bounding box center [326, 254] width 156 height 14
type input "Drink Choice 1"
type input "اختيار المشروب 1"
type input "1"
type input "4"
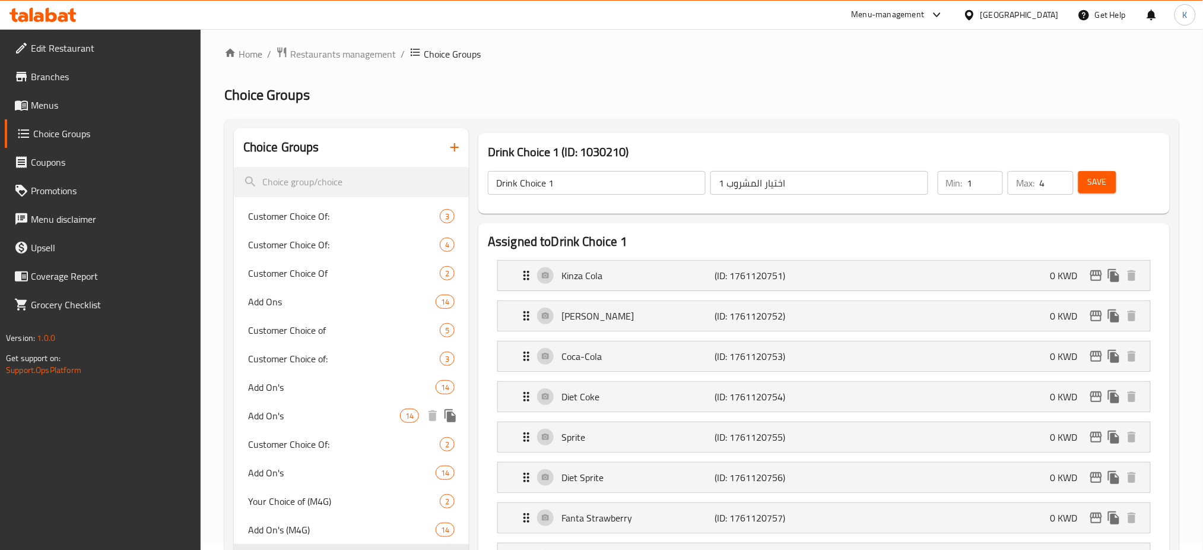
scroll to position [4, 0]
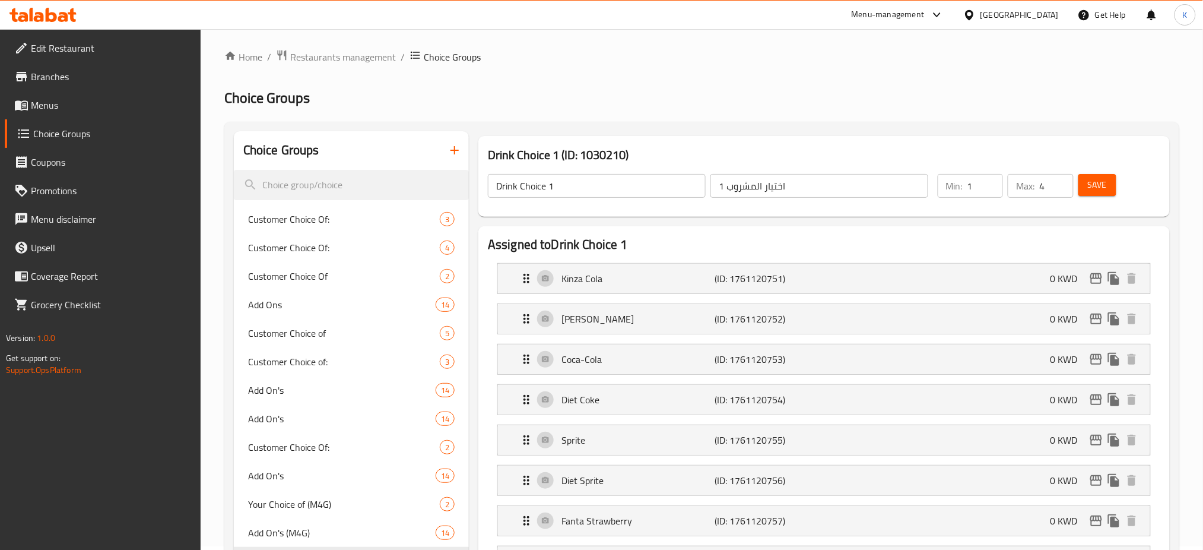
click at [1050, 191] on input "4" at bounding box center [1057, 186] width 34 height 24
type input "1"
click at [1089, 189] on span "Save" at bounding box center [1097, 185] width 19 height 15
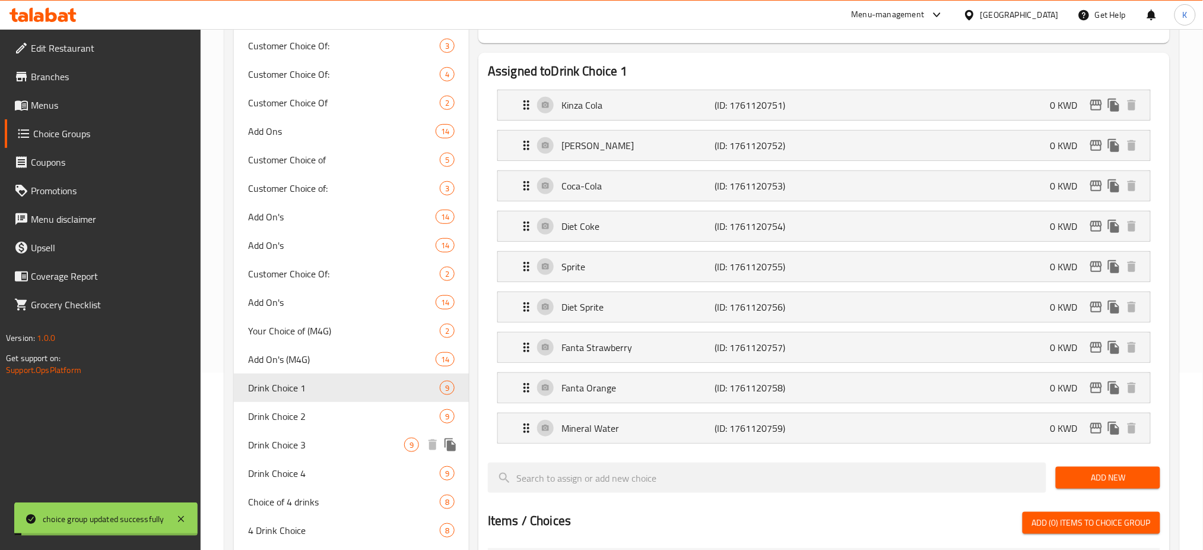
scroll to position [215, 0]
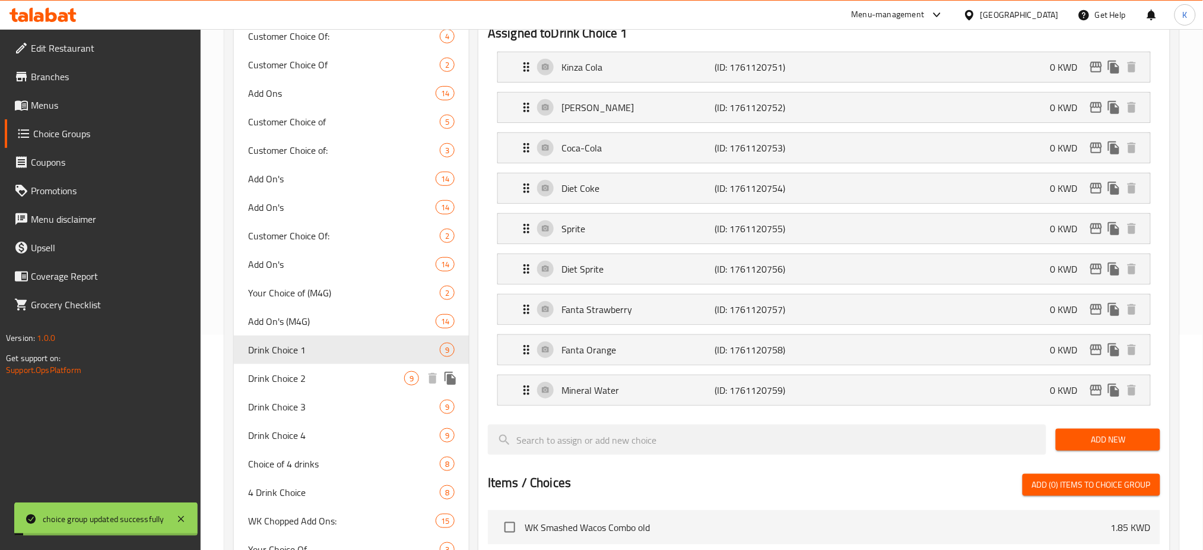
click at [316, 377] on span "Drink Choice 2" at bounding box center [326, 378] width 156 height 14
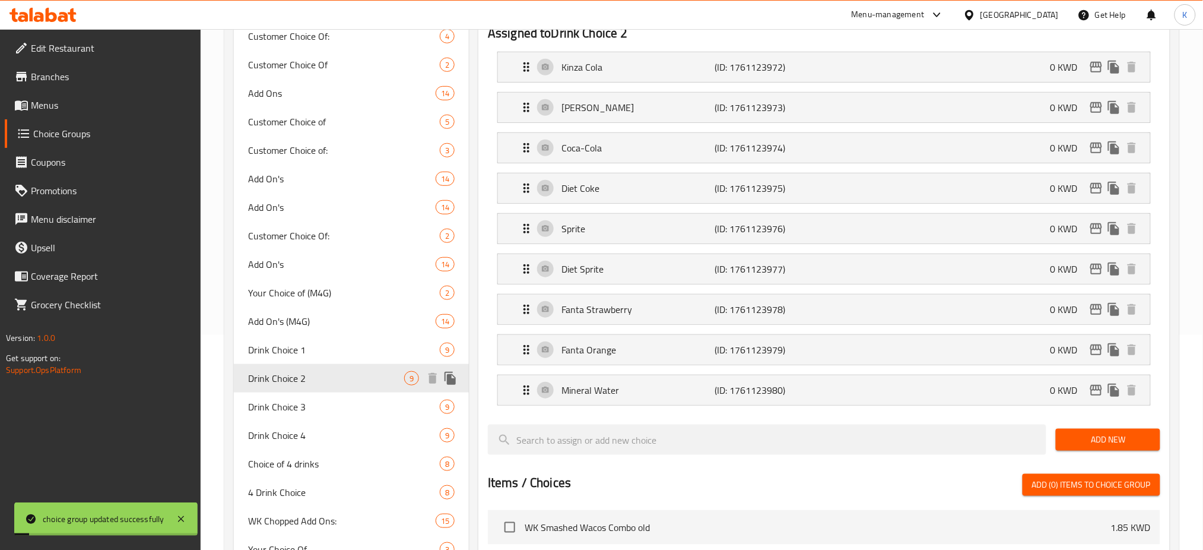
type input "Drink Choice 2"
type input "اختيار المشروب 2"
type input "4"
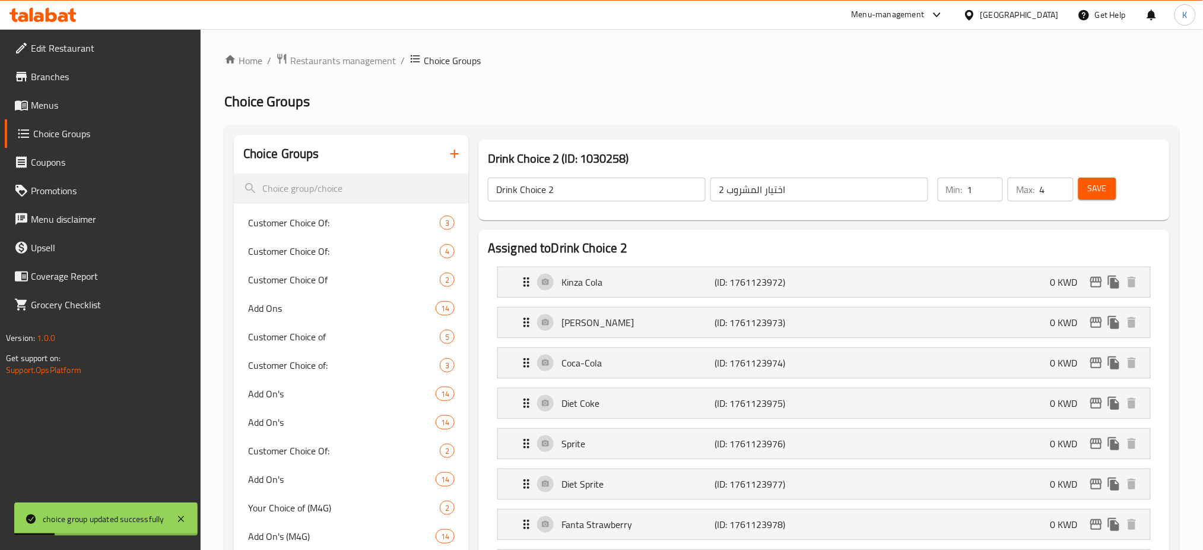
click at [1050, 196] on input "4" at bounding box center [1057, 190] width 34 height 24
type input "1"
click at [1087, 191] on button "Save" at bounding box center [1098, 189] width 38 height 22
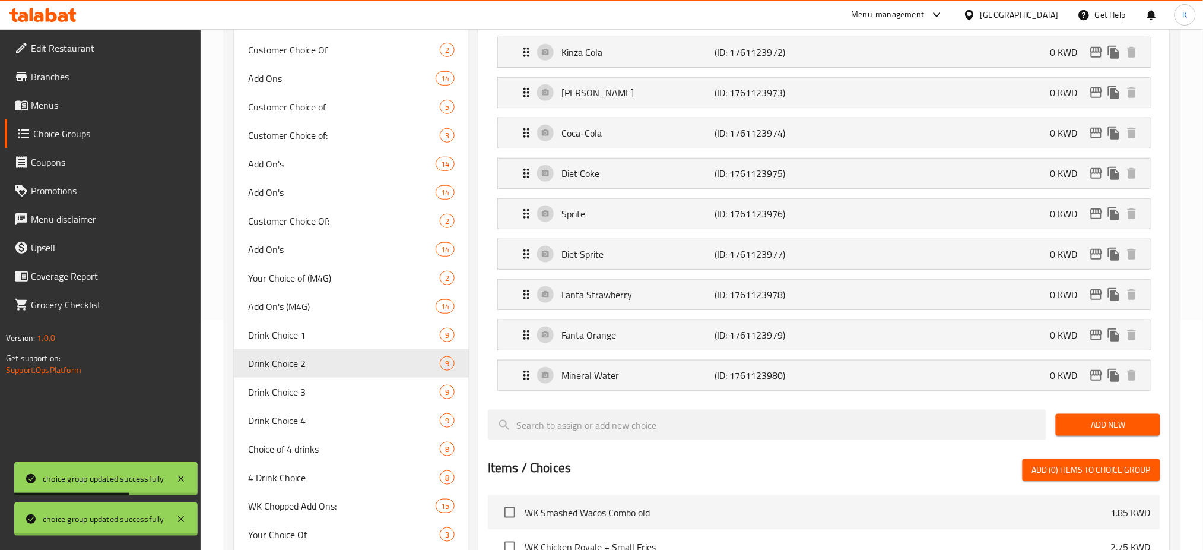
scroll to position [337, 0]
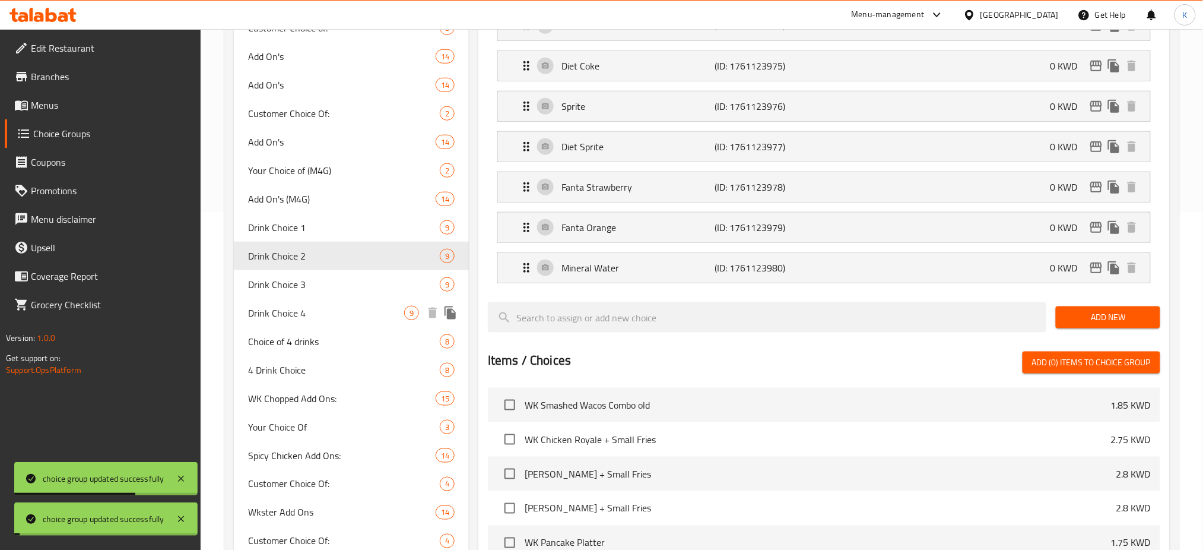
click at [324, 282] on span "Drink Choice 3" at bounding box center [344, 284] width 192 height 14
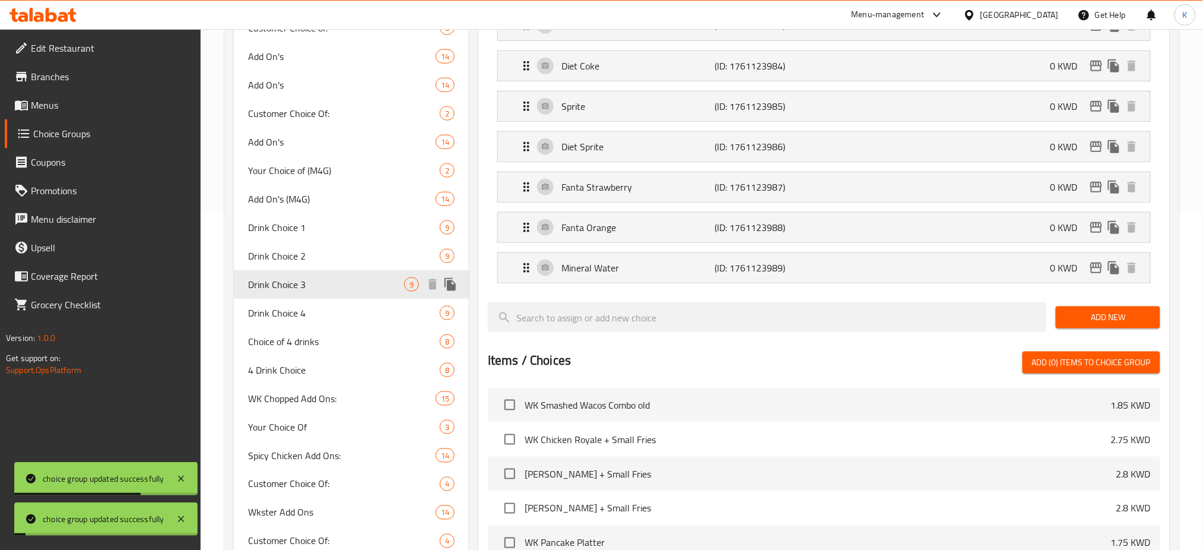
type input "Drink Choice 3"
type input "اختيار المشروب 3"
type input "9"
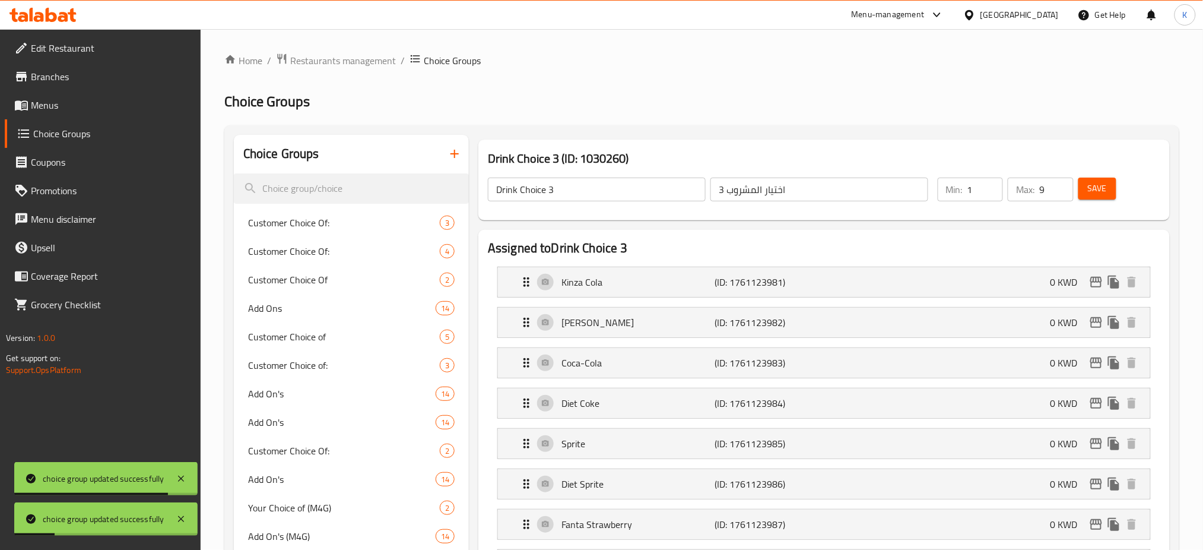
click at [1048, 191] on input "9" at bounding box center [1057, 190] width 34 height 24
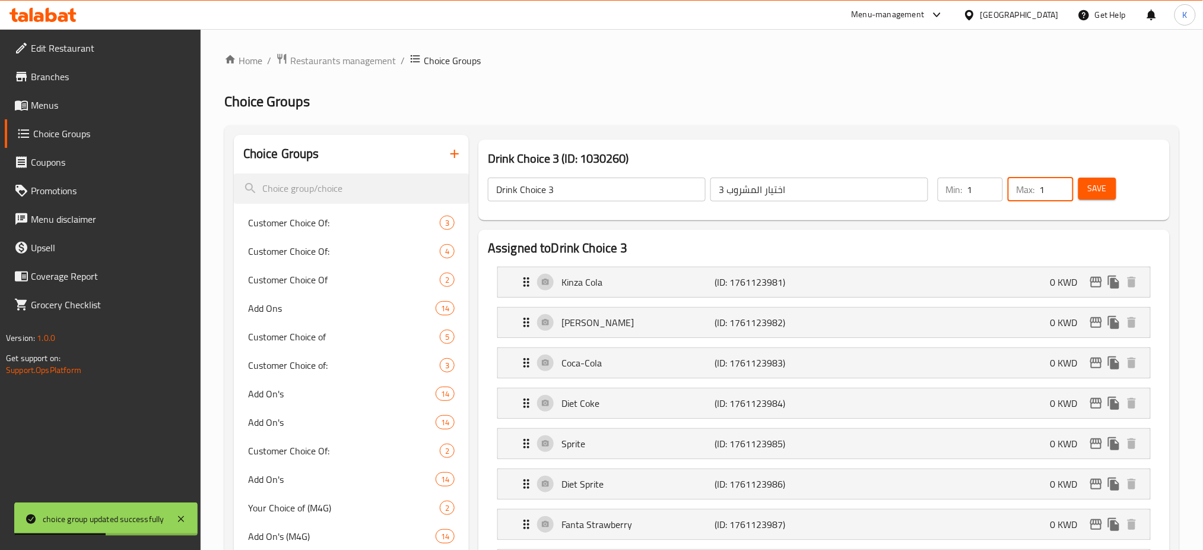
type input "1"
click at [1105, 189] on span "Save" at bounding box center [1097, 188] width 19 height 15
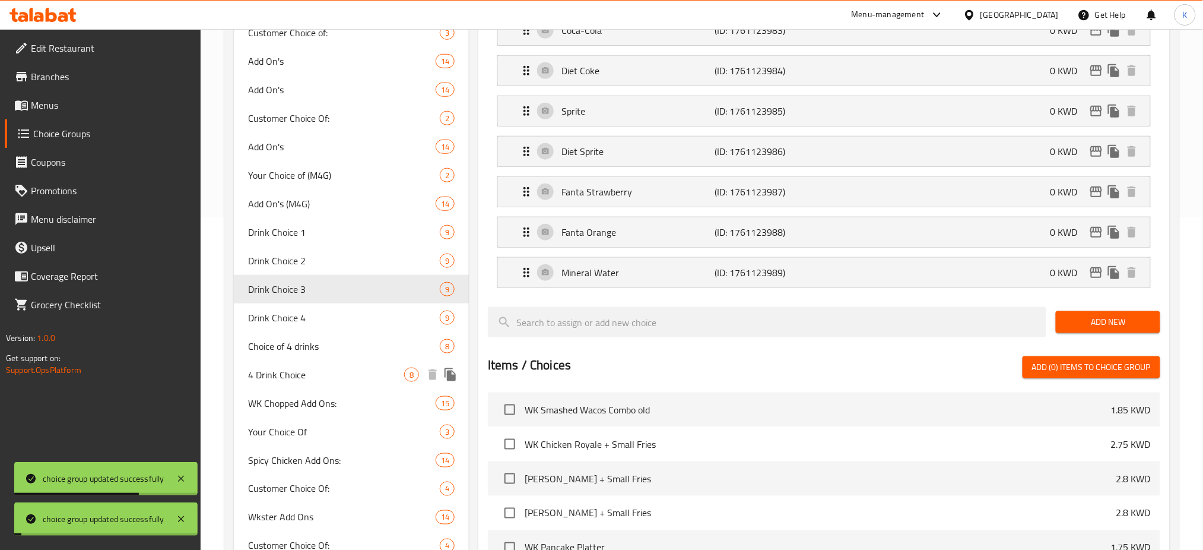
scroll to position [333, 0]
click at [337, 325] on div "Drink Choice 4 9" at bounding box center [351, 317] width 235 height 28
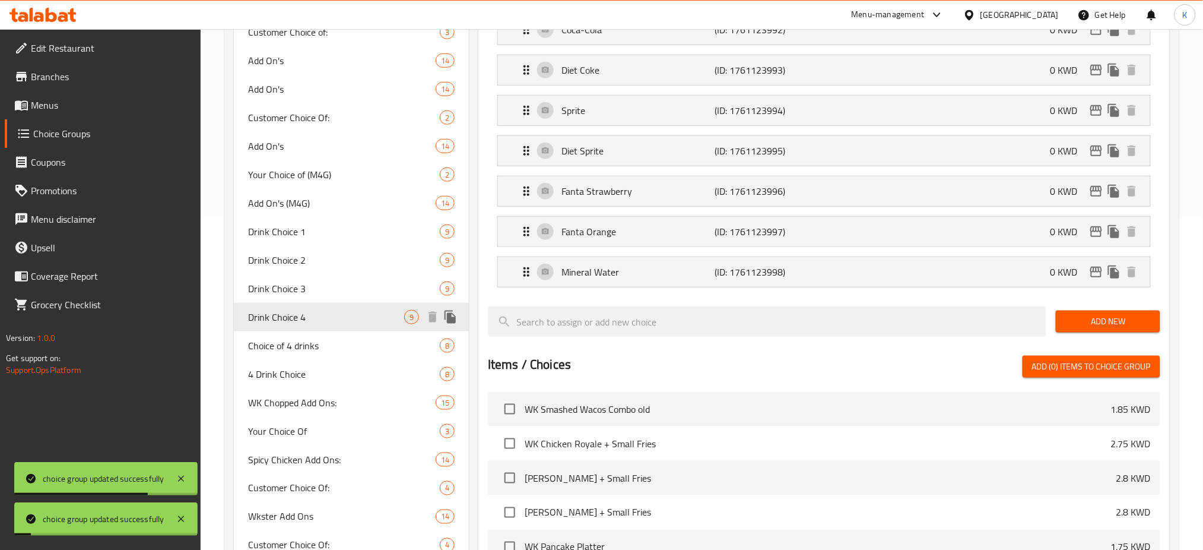
type input "Drink Choice 4"
type input "اختيار المشروب 4"
type input "4"
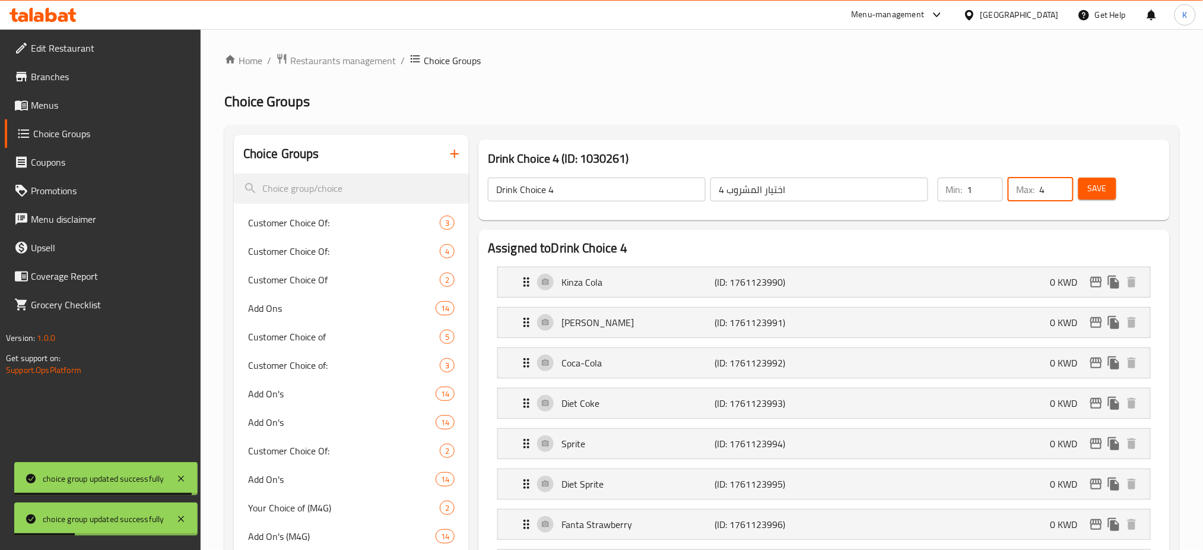
click at [1054, 193] on input "4" at bounding box center [1057, 190] width 34 height 24
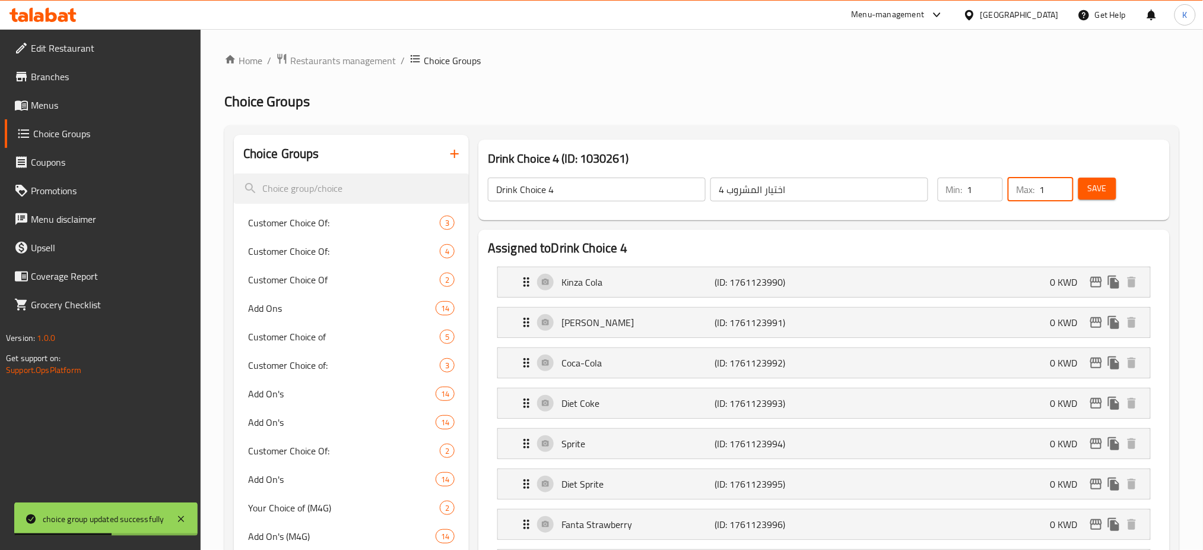
type input "1"
click at [1111, 184] on button "Save" at bounding box center [1098, 189] width 38 height 22
